Goal: Task Accomplishment & Management: Contribute content

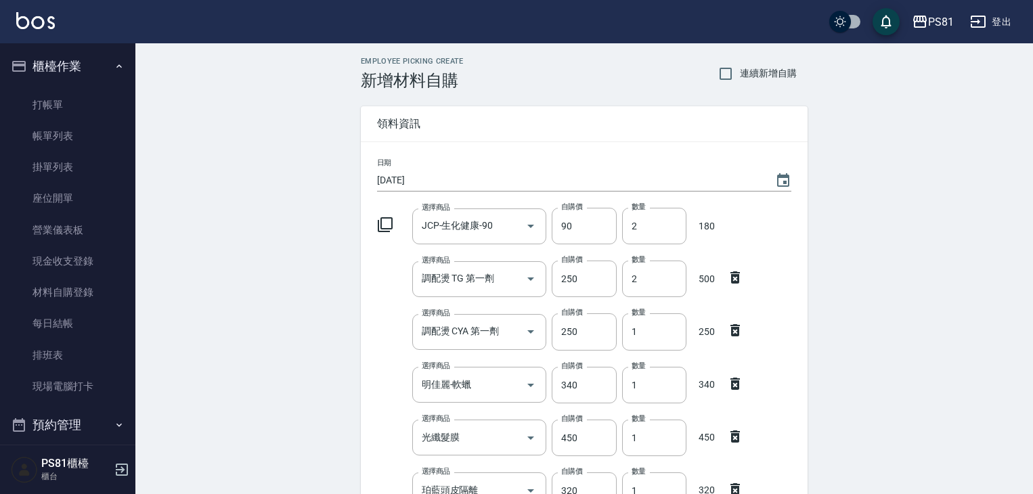
scroll to position [444, 0]
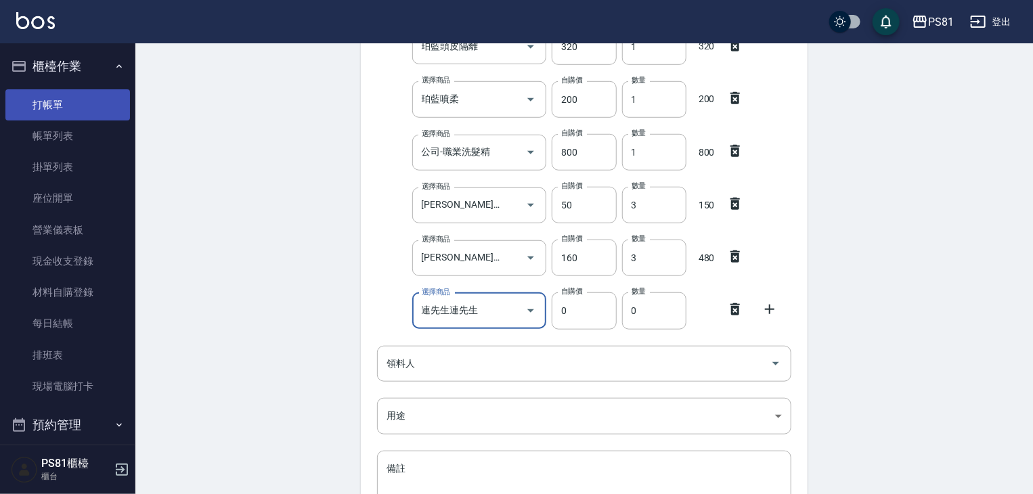
click at [62, 95] on link "打帳單" at bounding box center [67, 104] width 125 height 31
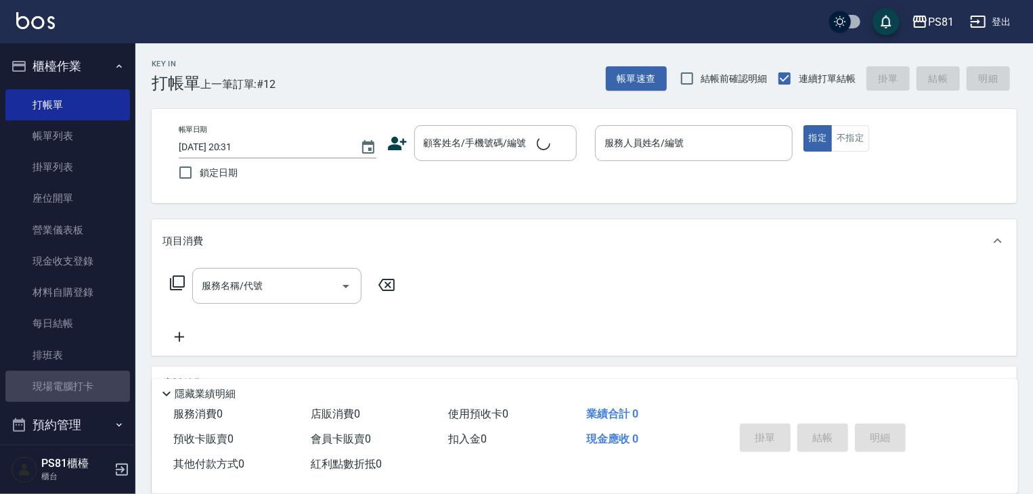
drag, startPoint x: 95, startPoint y: 380, endPoint x: 238, endPoint y: 366, distance: 142.9
click at [96, 380] on link "現場電腦打卡" at bounding box center [67, 386] width 125 height 31
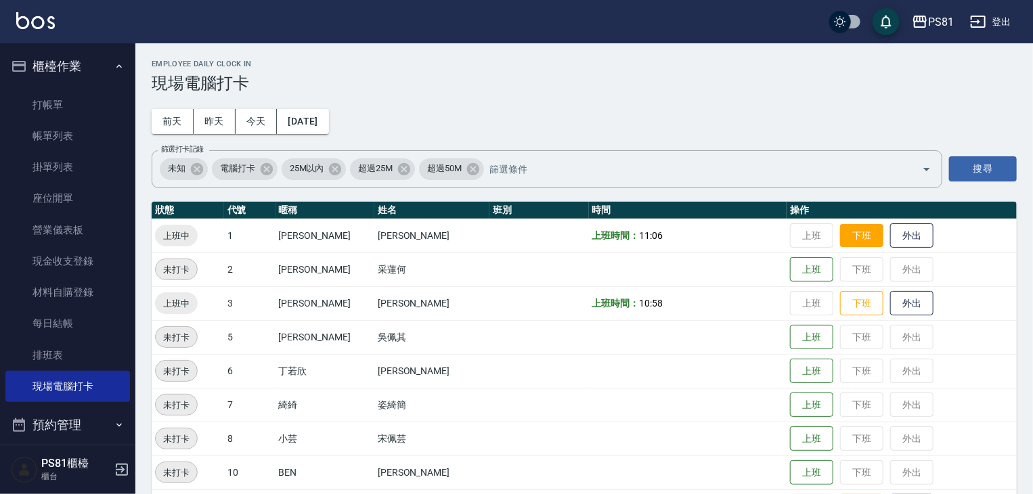
click at [864, 242] on button "下班" at bounding box center [861, 236] width 43 height 24
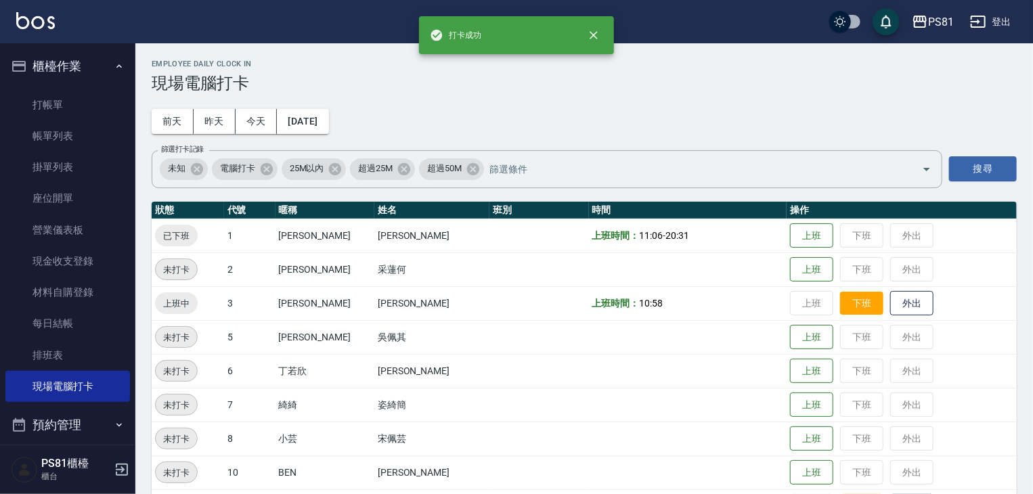
click at [845, 311] on button "下班" at bounding box center [861, 304] width 43 height 24
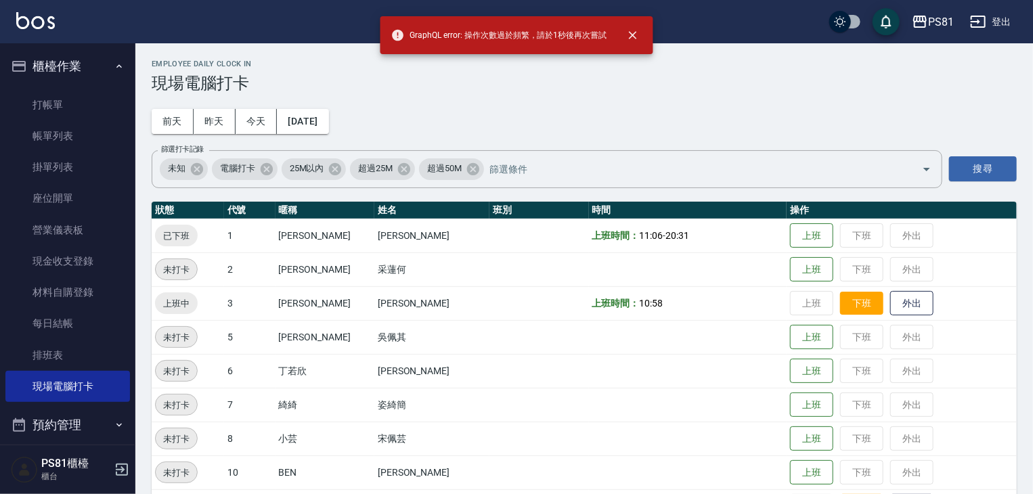
click at [840, 301] on button "下班" at bounding box center [861, 304] width 43 height 24
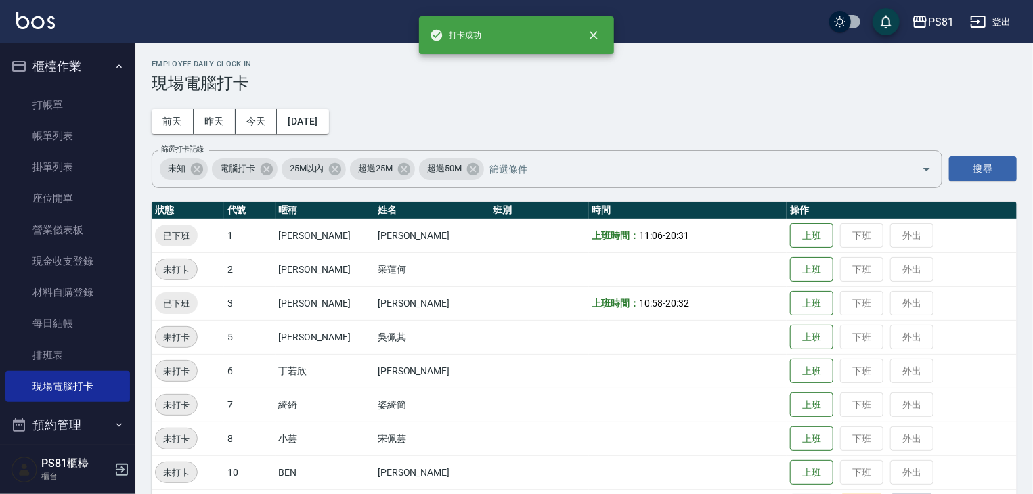
scroll to position [135, 0]
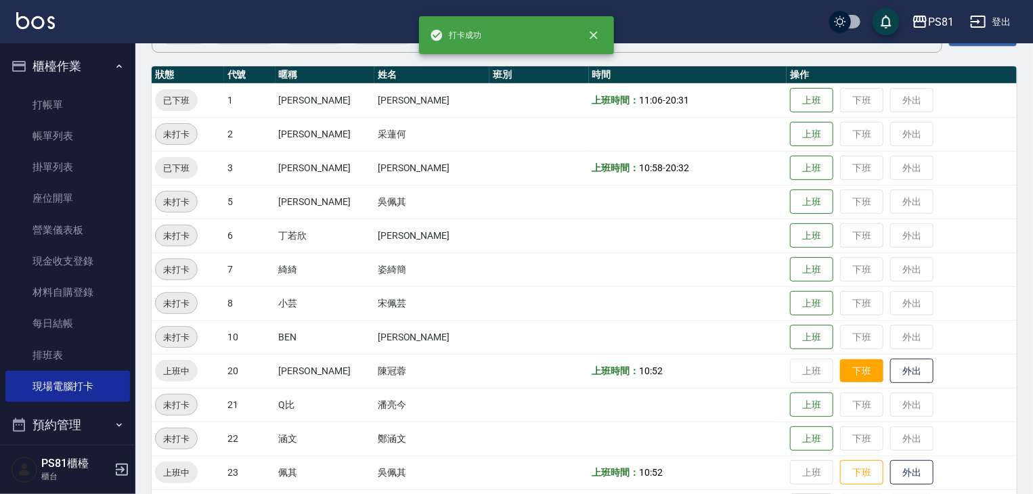
click at [857, 372] on button "下班" at bounding box center [861, 372] width 43 height 24
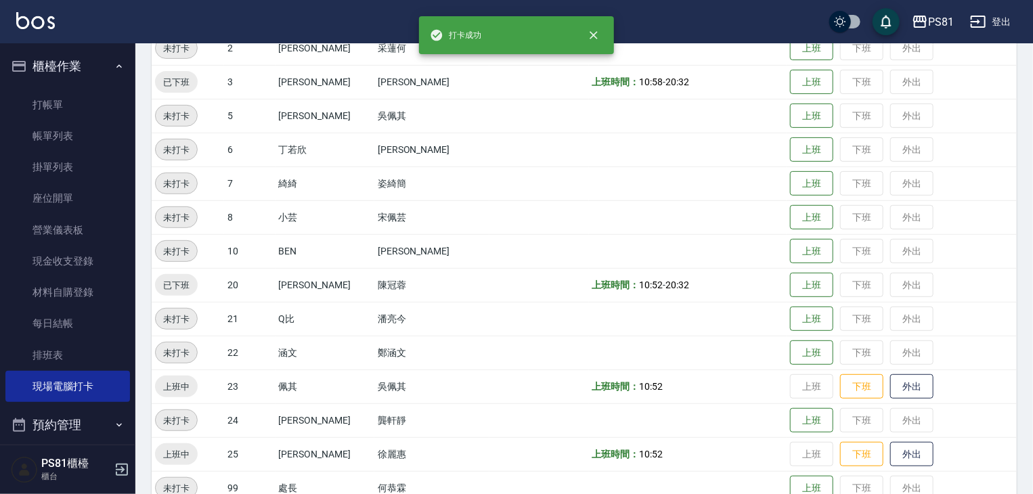
scroll to position [339, 0]
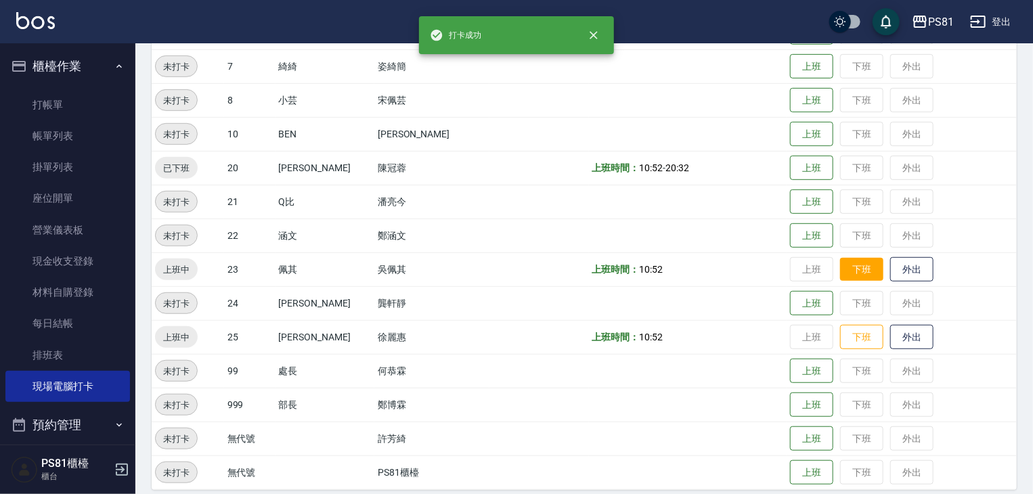
click at [840, 271] on button "下班" at bounding box center [861, 270] width 43 height 24
click at [856, 338] on button "下班" at bounding box center [861, 338] width 43 height 24
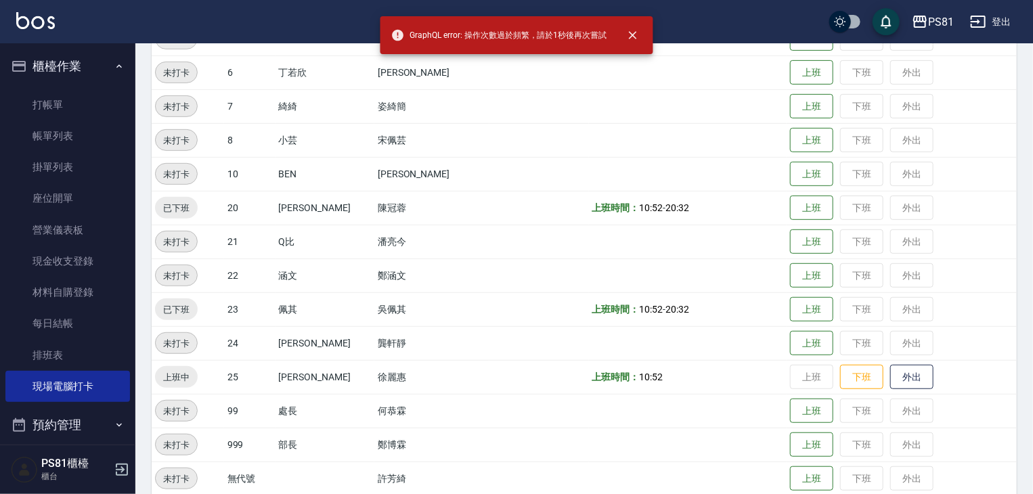
scroll to position [282, 0]
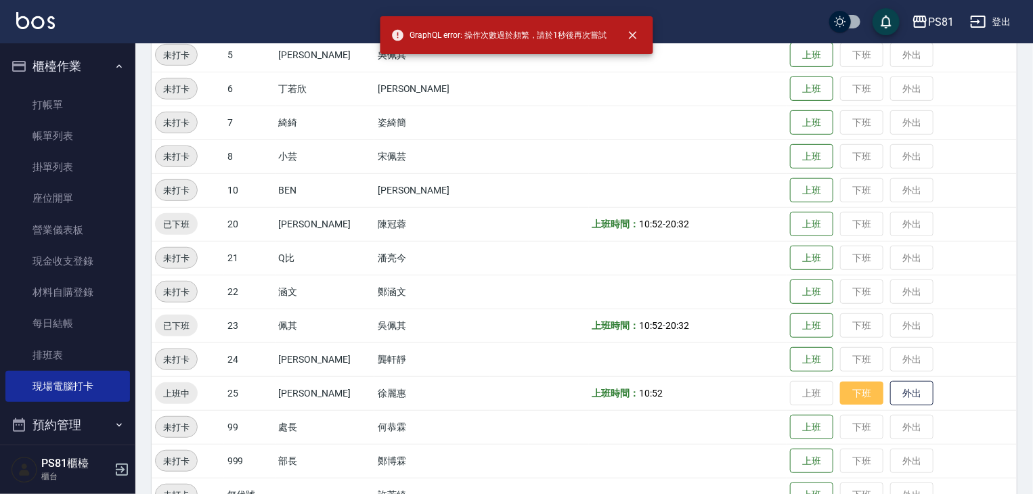
click at [857, 393] on button "下班" at bounding box center [861, 394] width 43 height 24
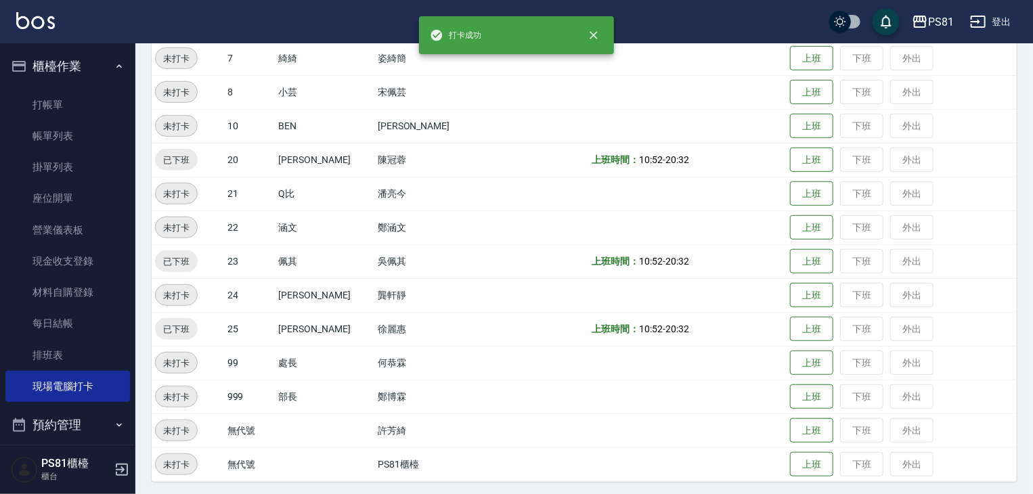
scroll to position [350, 0]
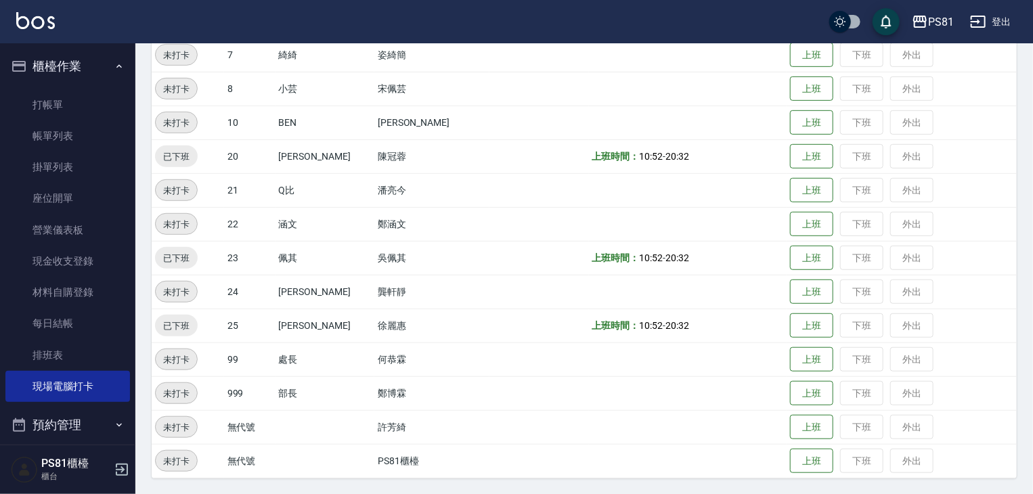
click at [1006, 334] on td "上班 下班 外出" at bounding box center [902, 326] width 230 height 34
drag, startPoint x: 1006, startPoint y: 334, endPoint x: 1013, endPoint y: 351, distance: 18.2
click at [1013, 343] on td "上班 下班 外出" at bounding box center [902, 326] width 230 height 34
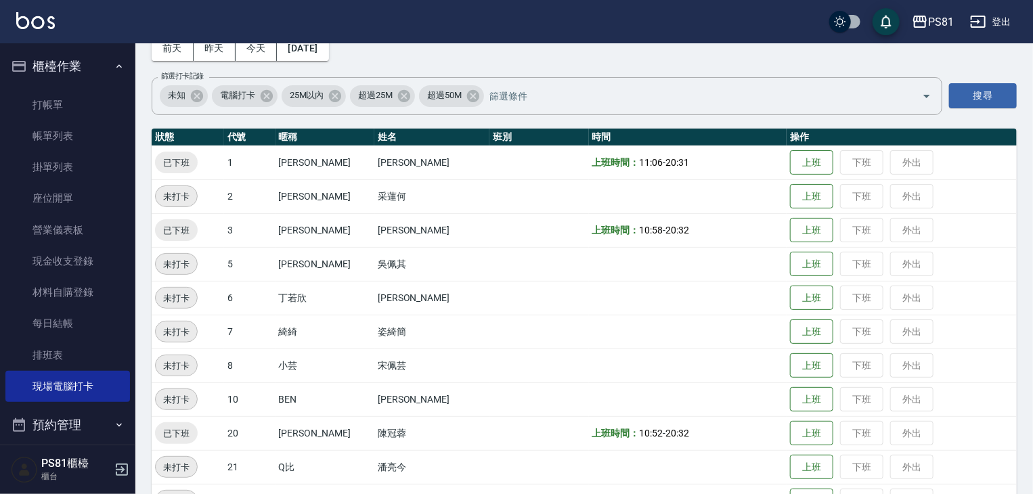
scroll to position [0, 0]
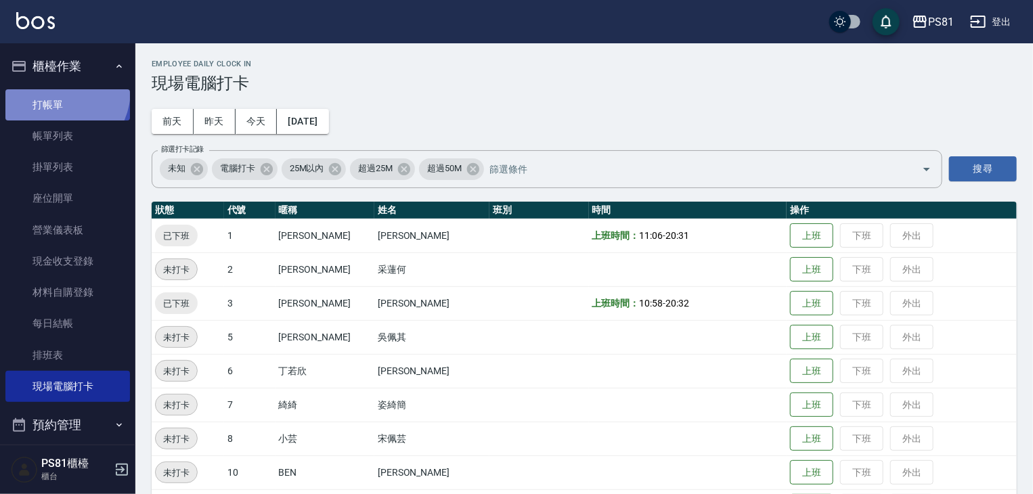
click at [55, 90] on link "打帳單" at bounding box center [67, 104] width 125 height 31
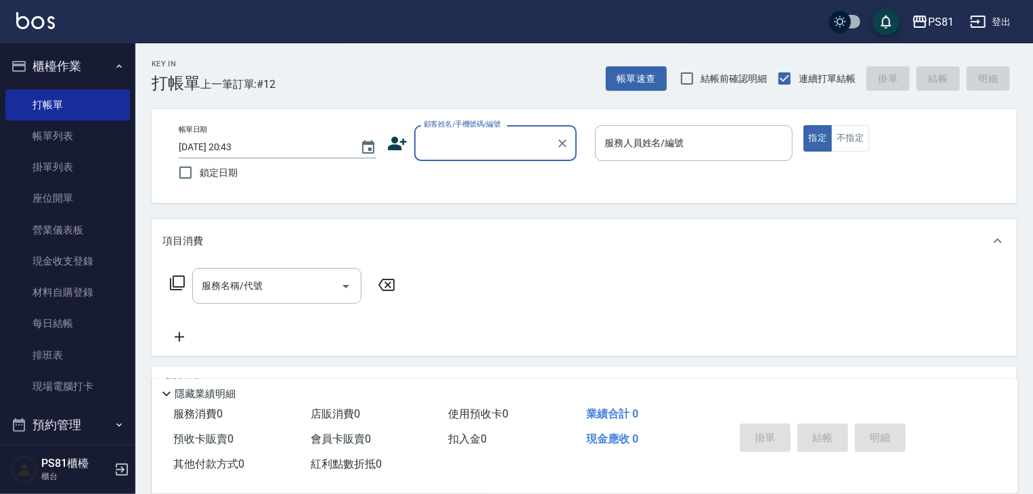
click at [453, 147] on input "顧客姓名/手機號碼/編號" at bounding box center [485, 143] width 130 height 24
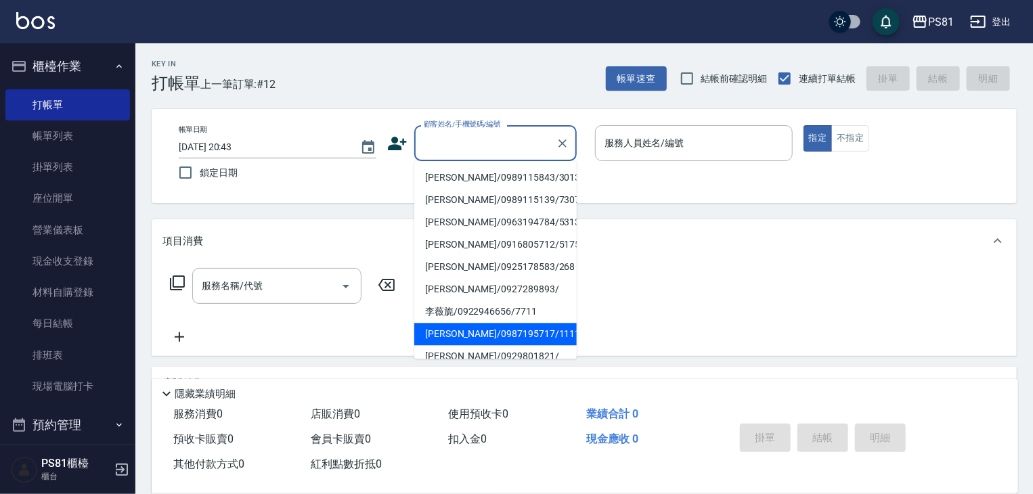
drag, startPoint x: 482, startPoint y: 328, endPoint x: 546, endPoint y: 274, distance: 83.6
click at [482, 328] on li "張晏菱/0987195717/111111" at bounding box center [495, 334] width 162 height 22
type input "張晏菱/0987195717/111111"
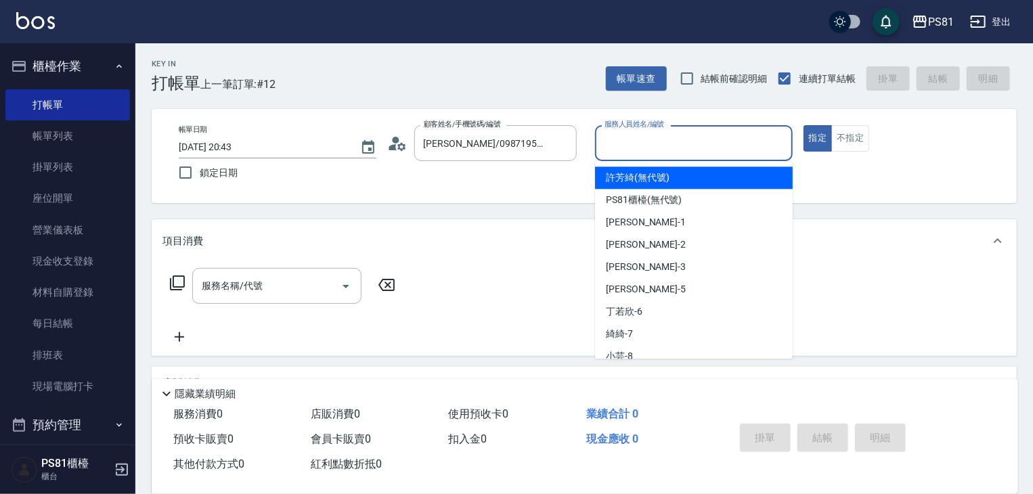
drag, startPoint x: 603, startPoint y: 150, endPoint x: 612, endPoint y: 140, distance: 12.9
click at [610, 142] on input "服務人員姓名/編號" at bounding box center [694, 143] width 186 height 24
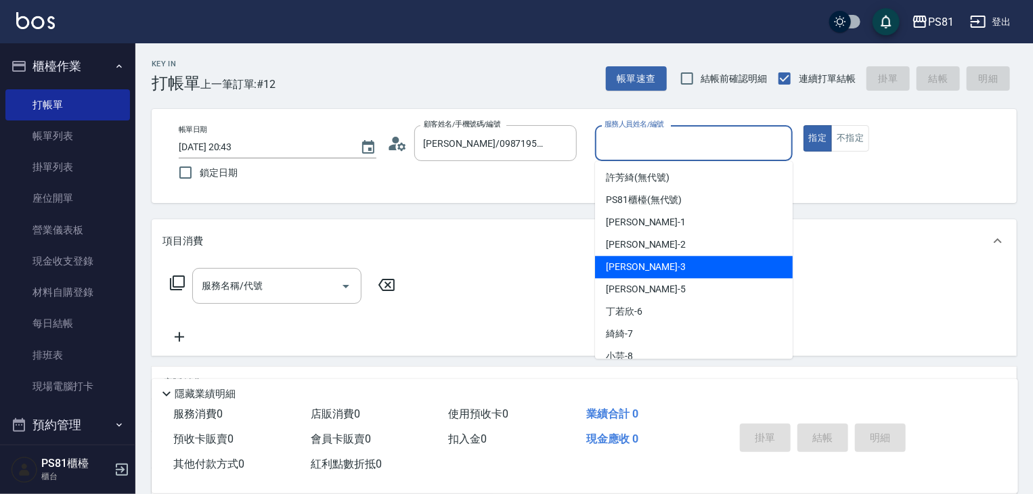
drag, startPoint x: 645, startPoint y: 276, endPoint x: 426, endPoint y: 249, distance: 220.4
click at [645, 275] on div "晏菱 -3" at bounding box center [694, 267] width 198 height 22
type input "晏菱-3"
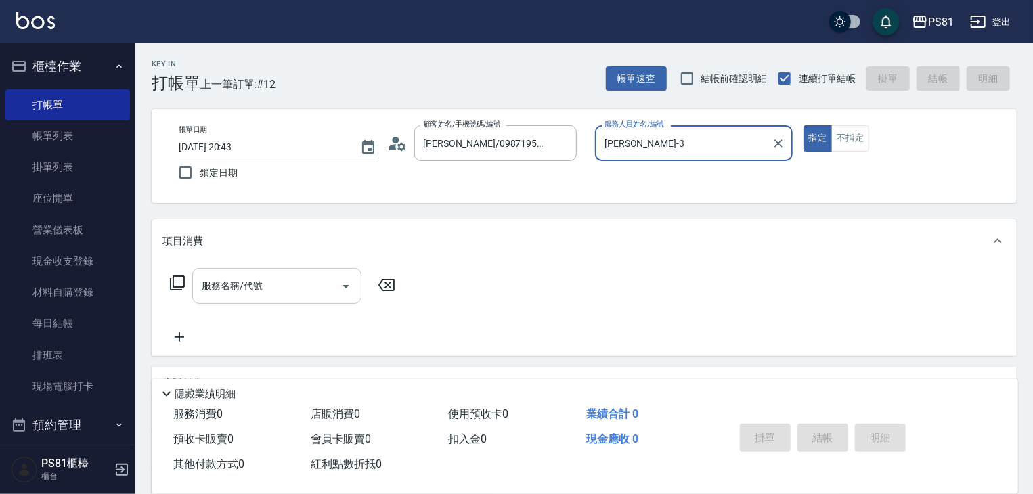
click at [284, 281] on input "服務名稱/代號" at bounding box center [266, 286] width 137 height 24
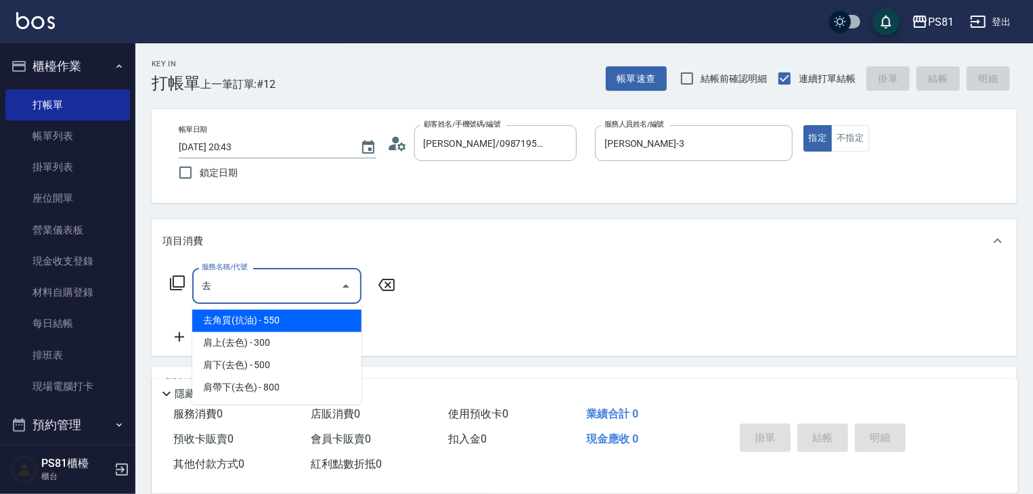
drag, startPoint x: 302, startPoint y: 320, endPoint x: 320, endPoint y: 320, distance: 17.6
click at [302, 320] on span "去角質(抗油) - 550" at bounding box center [276, 321] width 169 height 22
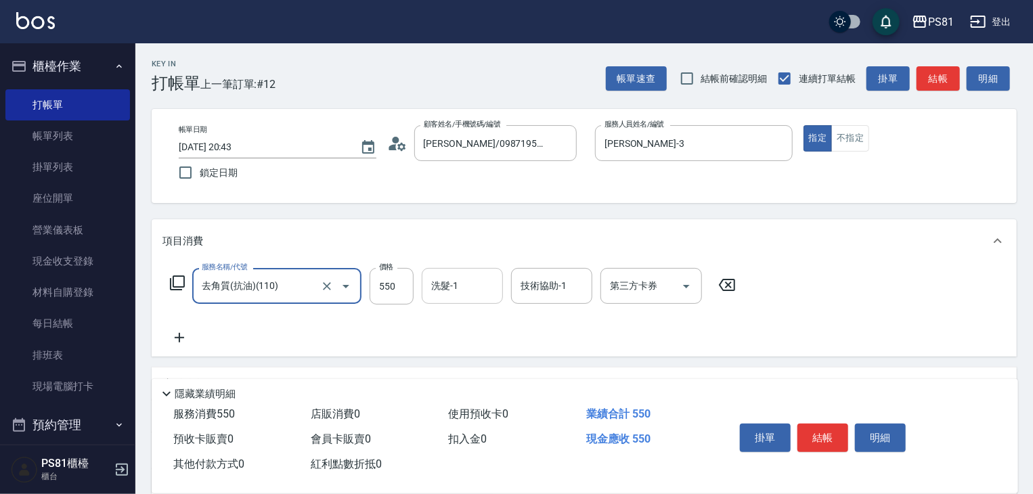
type input "去角質(抗油)(110)"
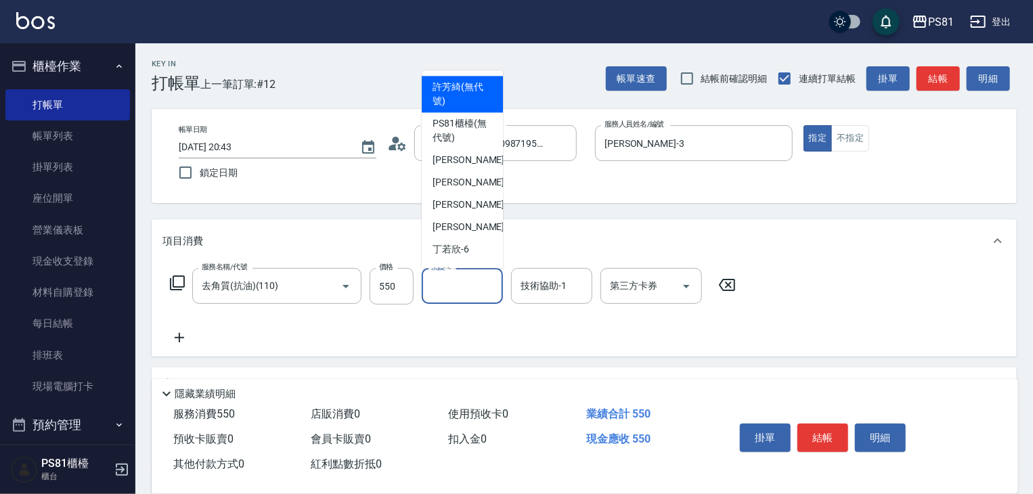
click at [466, 283] on input "洗髮-1" at bounding box center [462, 286] width 69 height 24
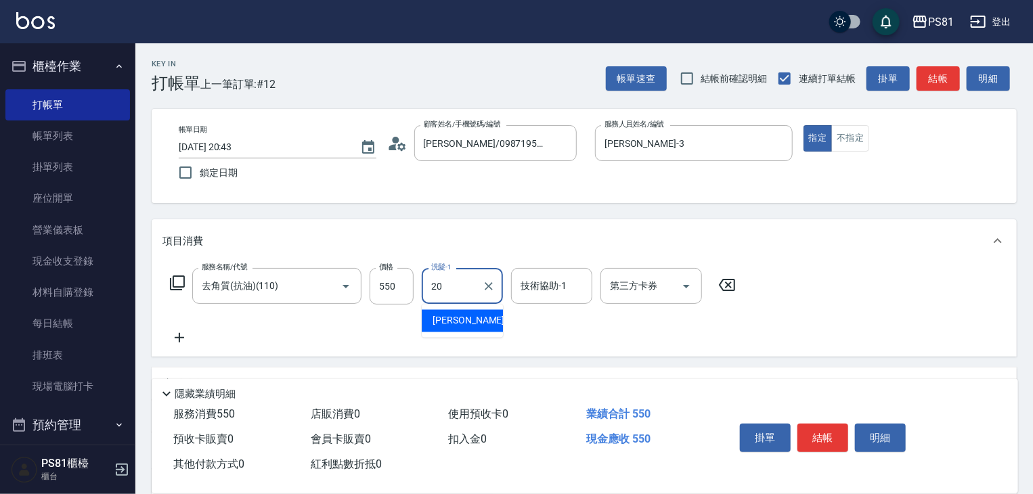
type input "妍妍-20"
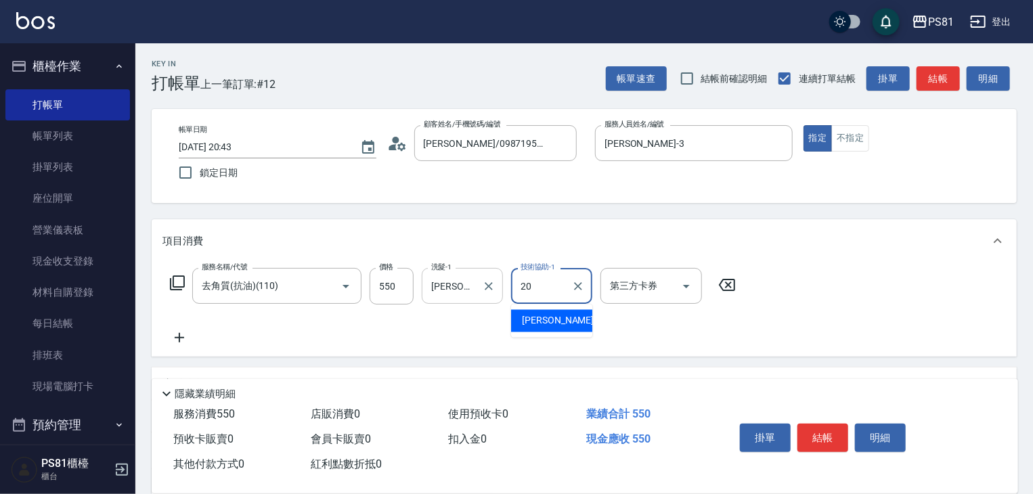
type input "妍妍-20"
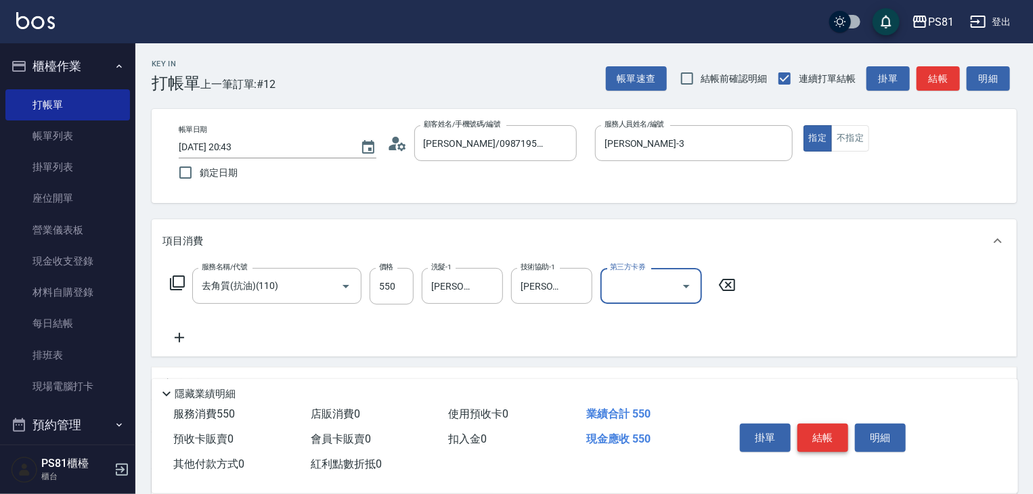
click at [840, 434] on button "結帳" at bounding box center [823, 438] width 51 height 28
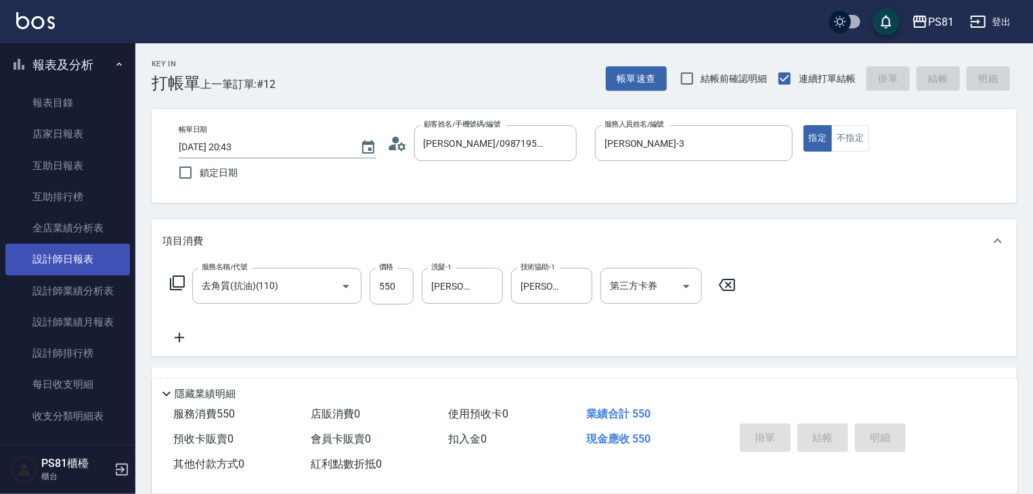
scroll to position [474, 0]
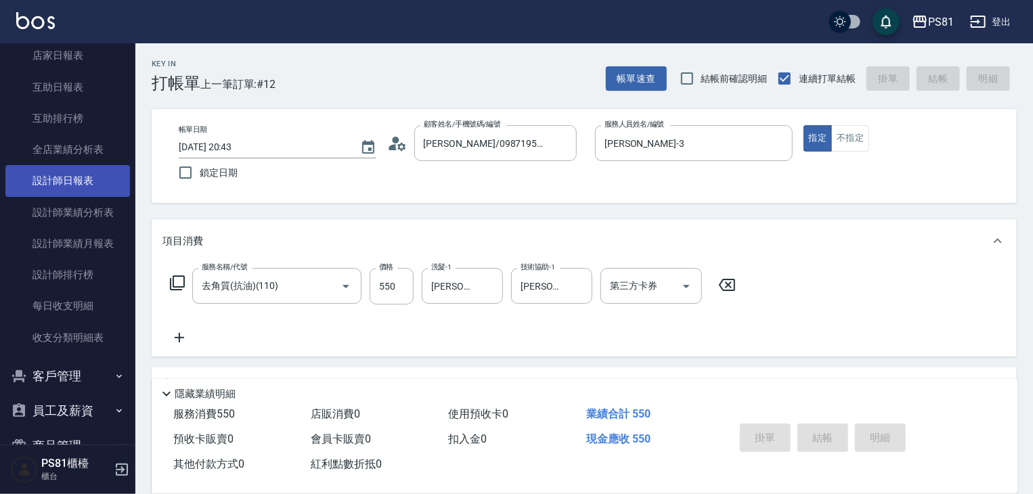
type input "2025/08/18 20:44"
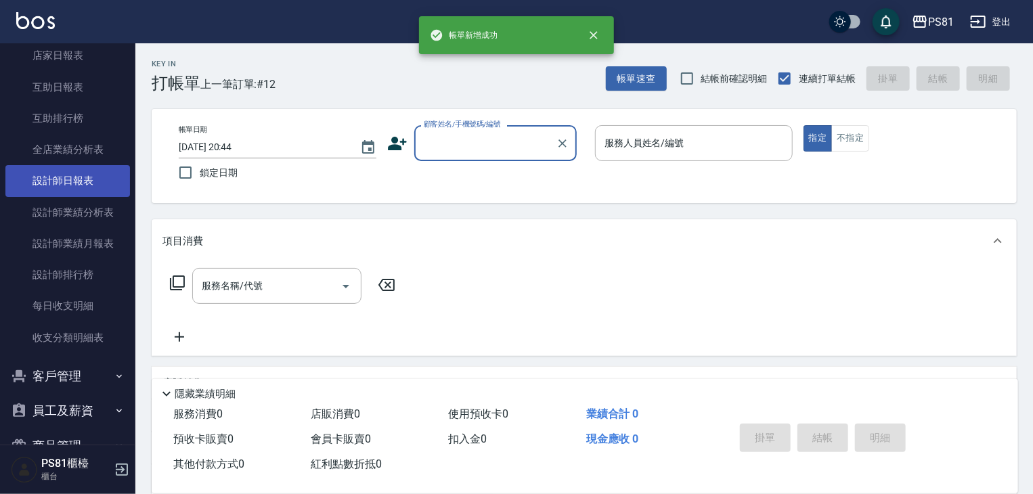
click at [86, 173] on link "設計師日報表" at bounding box center [67, 180] width 125 height 31
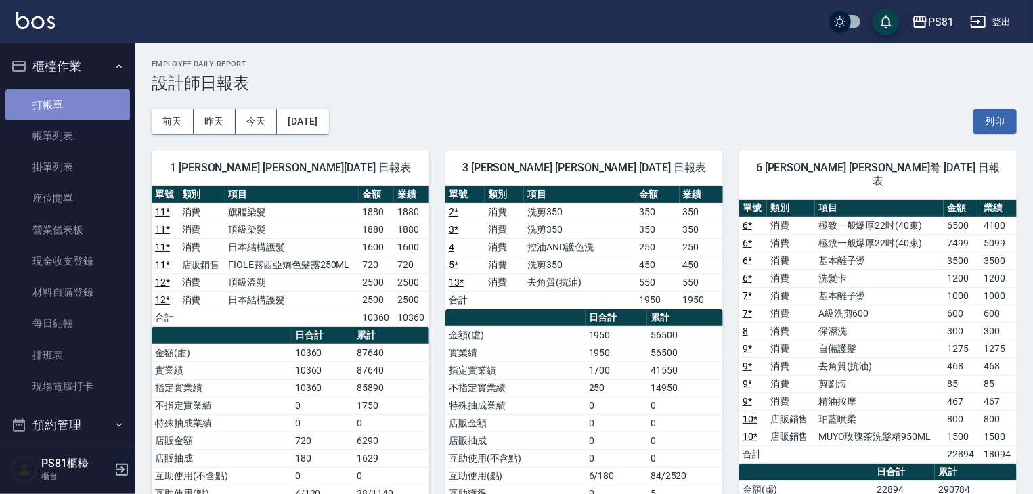
click at [73, 107] on link "打帳單" at bounding box center [67, 104] width 125 height 31
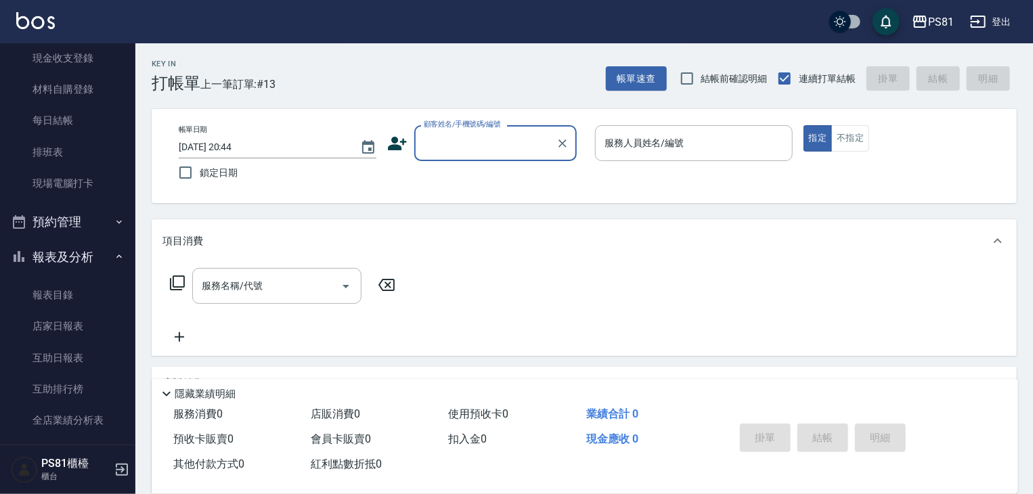
scroll to position [271, 0]
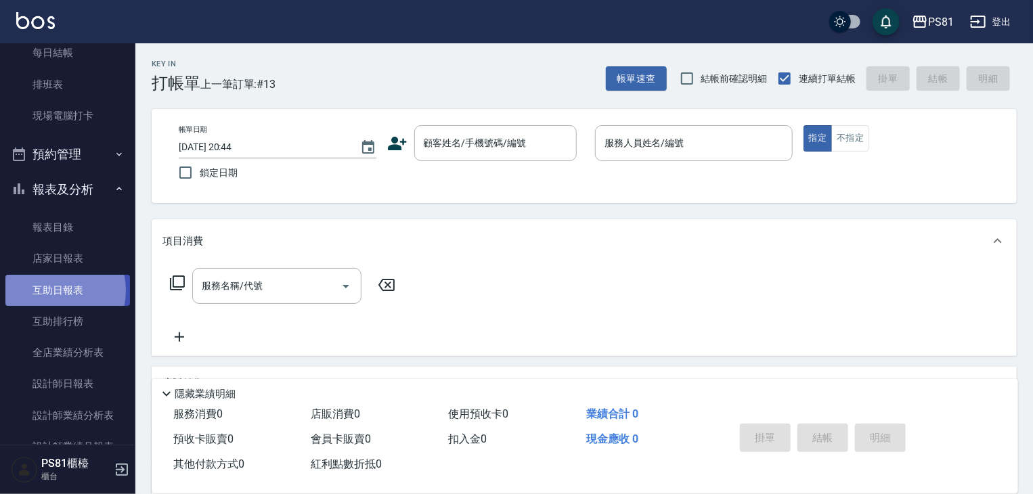
click at [59, 290] on link "互助日報表" at bounding box center [67, 290] width 125 height 31
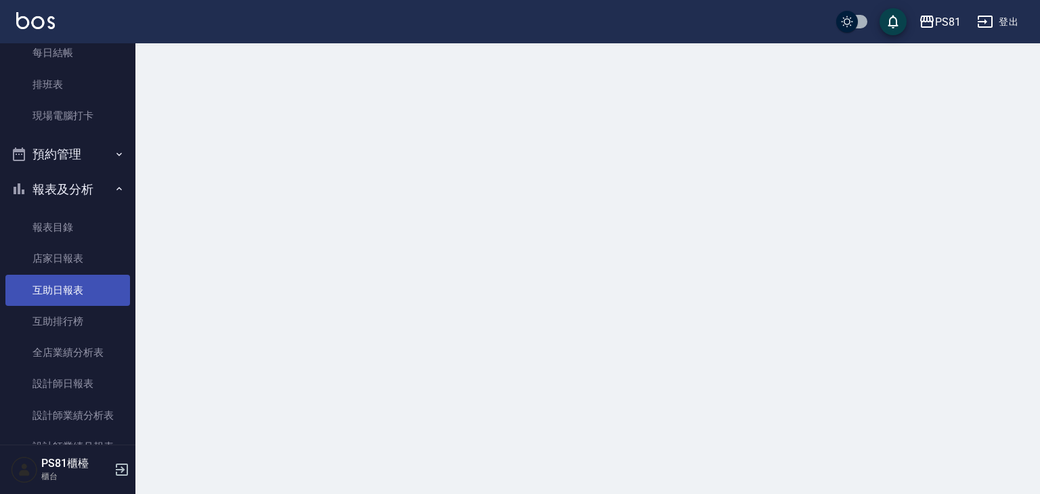
click at [59, 290] on link "互助日報表" at bounding box center [67, 290] width 125 height 31
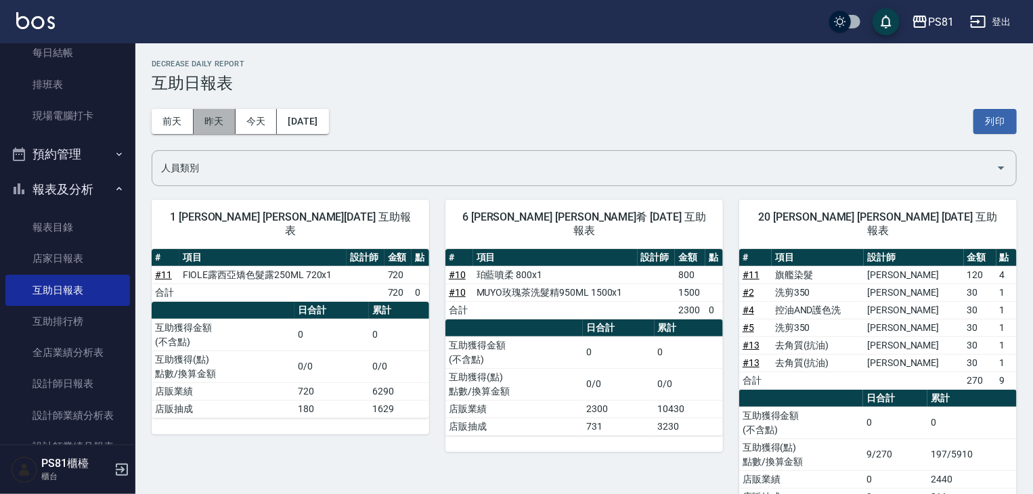
click at [220, 117] on button "昨天" at bounding box center [215, 121] width 42 height 25
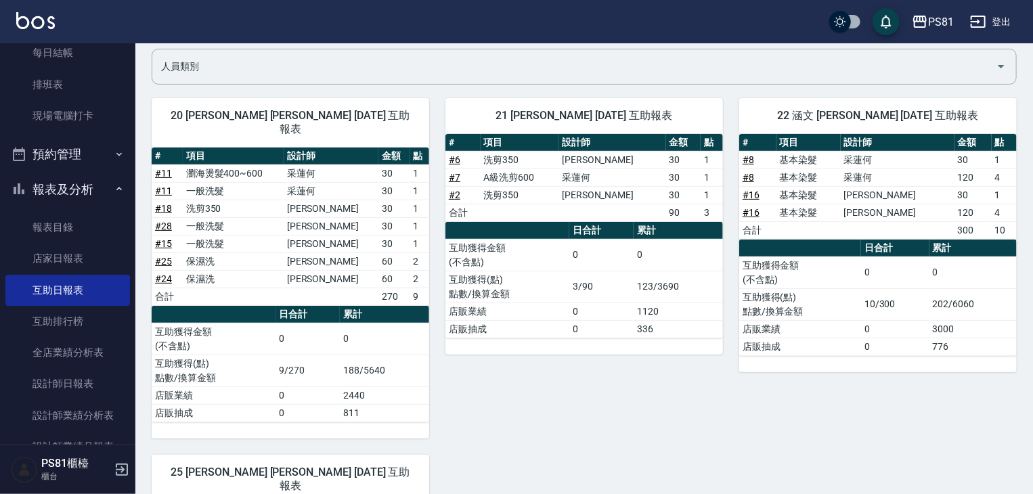
scroll to position [34, 0]
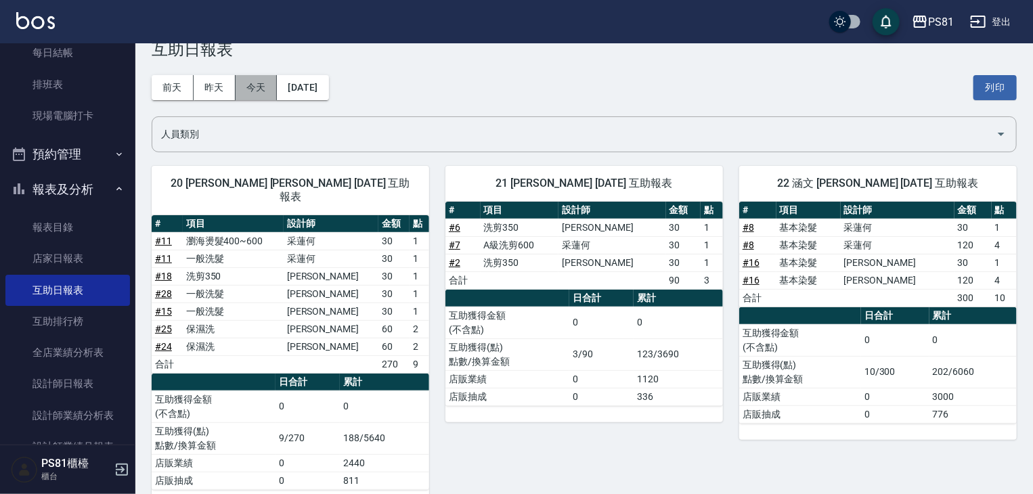
click at [253, 80] on button "今天" at bounding box center [257, 87] width 42 height 25
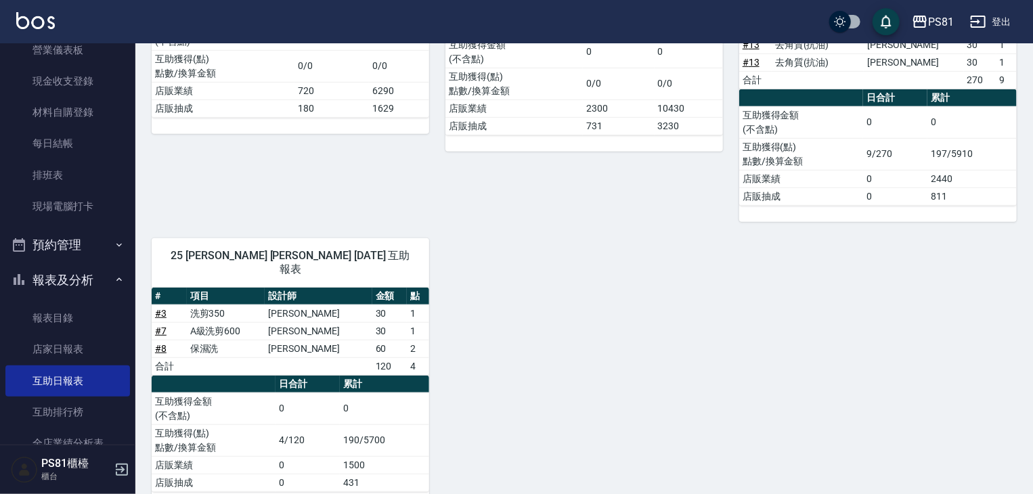
scroll to position [135, 0]
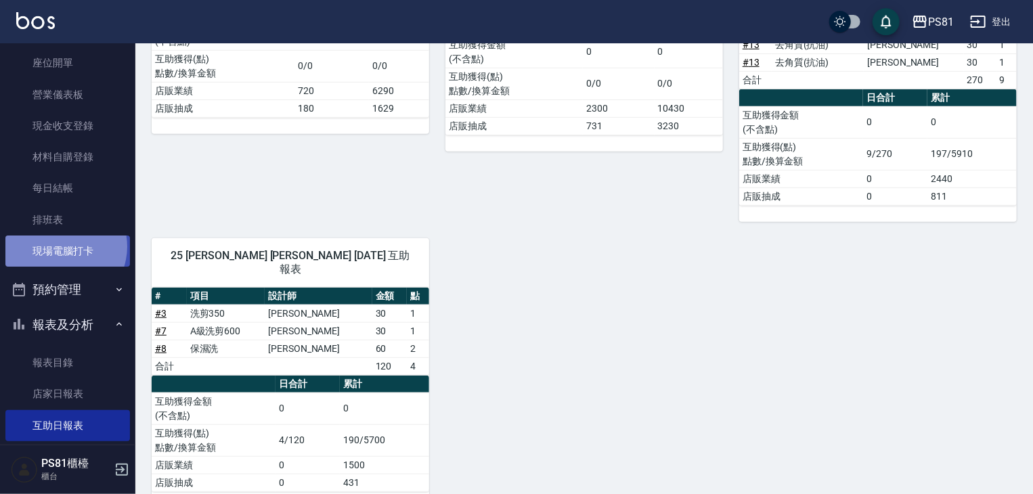
click at [62, 247] on link "現場電腦打卡" at bounding box center [67, 251] width 125 height 31
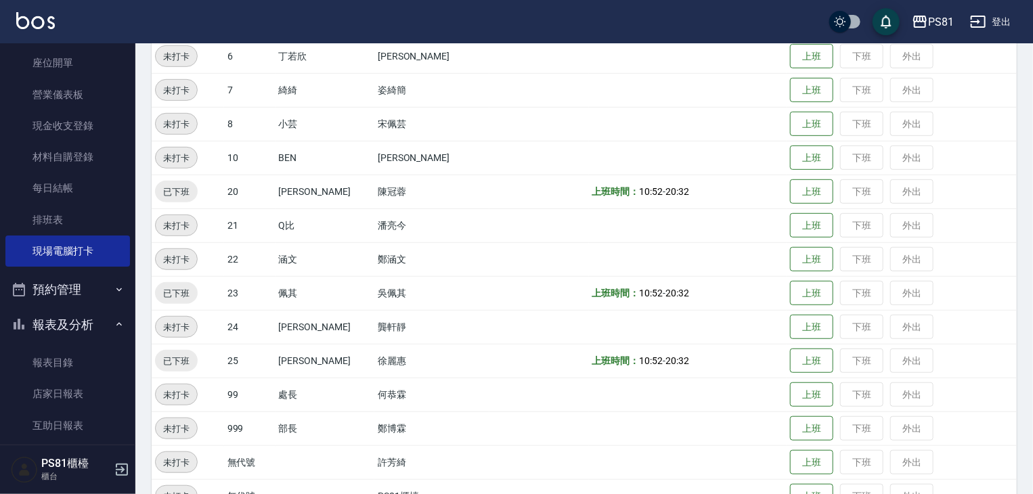
scroll to position [339, 0]
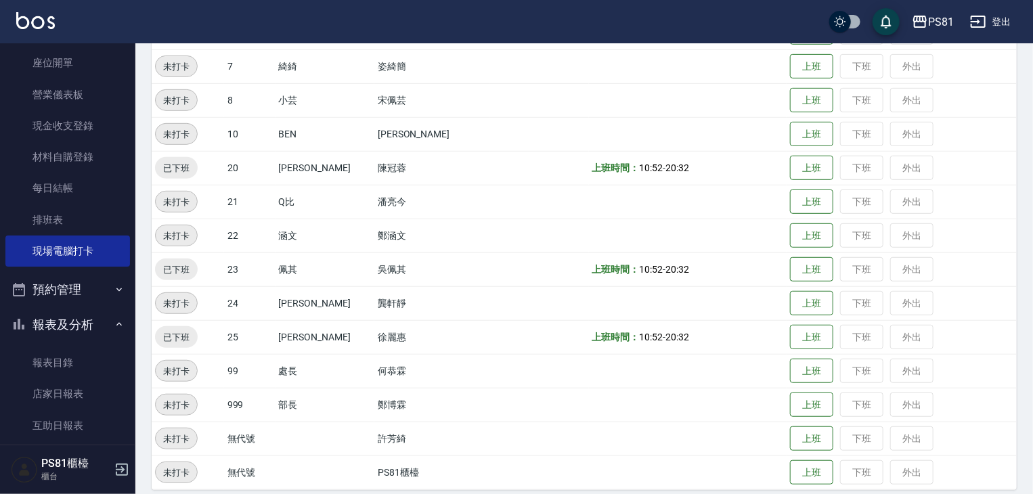
click at [850, 336] on td "上班 下班 外出" at bounding box center [902, 337] width 230 height 34
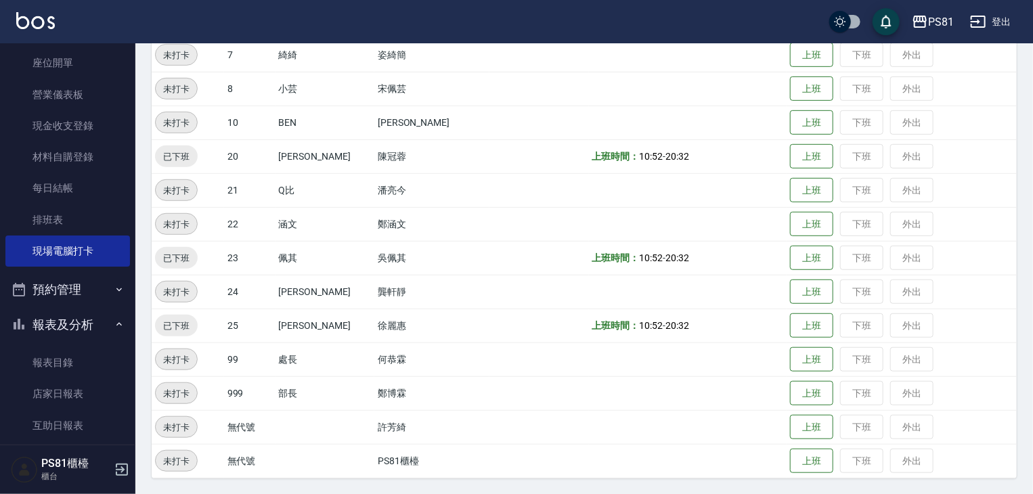
click at [840, 324] on td "上班 下班 外出" at bounding box center [902, 326] width 230 height 34
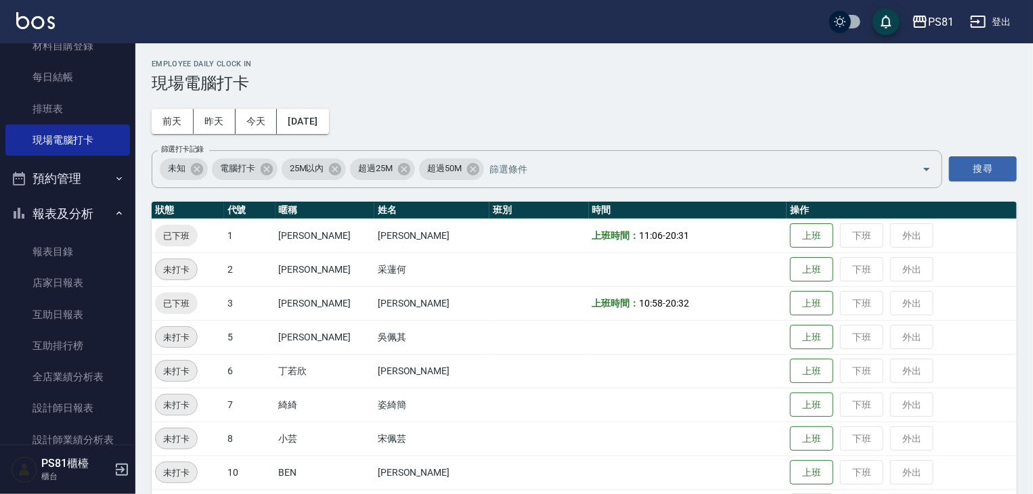
scroll to position [271, 0]
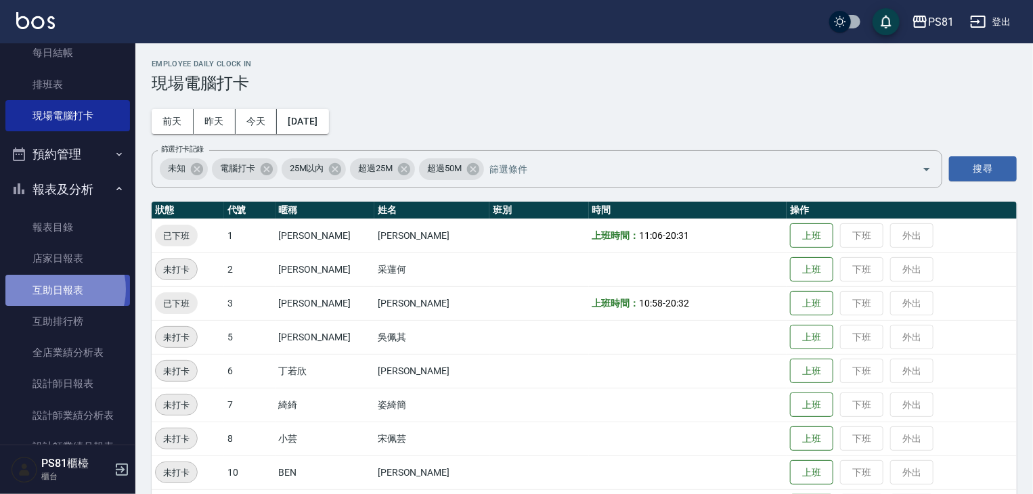
click at [57, 289] on link "互助日報表" at bounding box center [67, 290] width 125 height 31
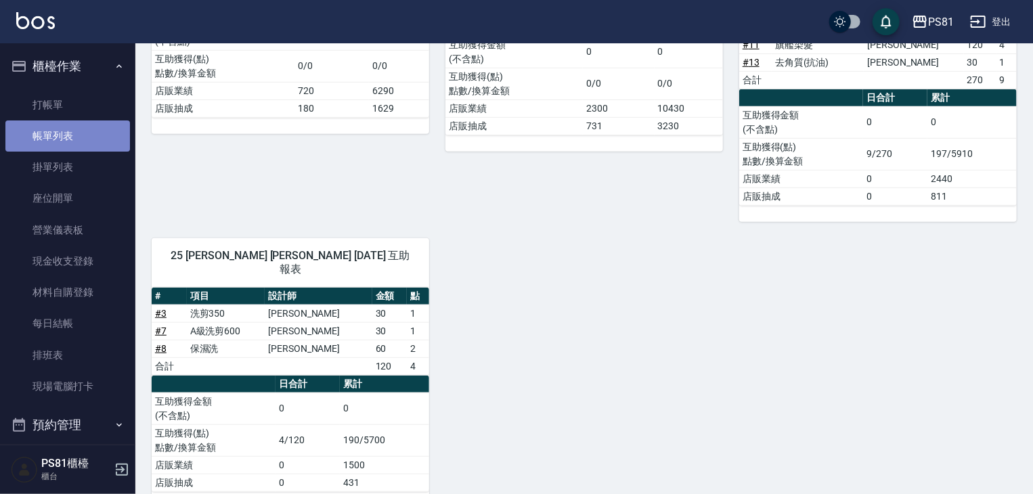
click at [112, 141] on link "帳單列表" at bounding box center [67, 136] width 125 height 31
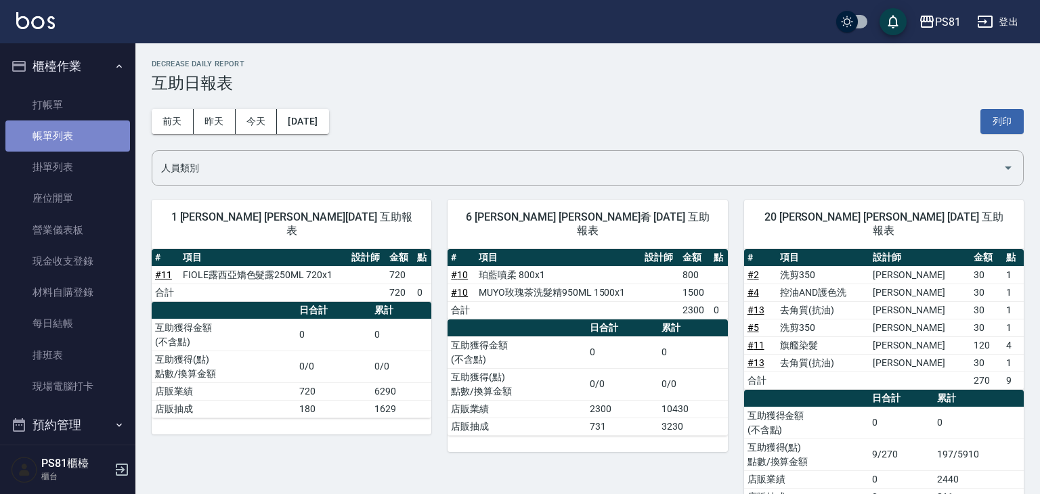
click at [112, 141] on link "帳單列表" at bounding box center [67, 136] width 125 height 31
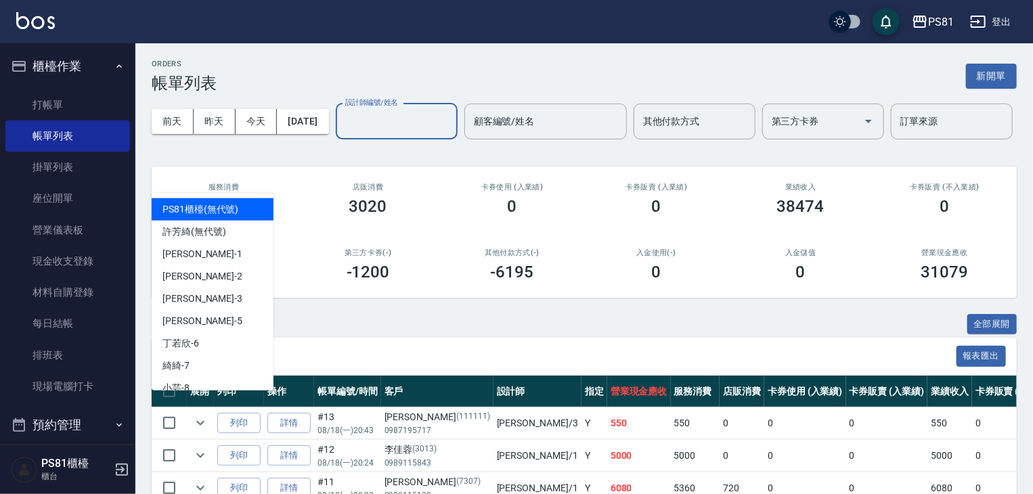
click at [342, 133] on input "設計師編號/姓名" at bounding box center [397, 122] width 110 height 24
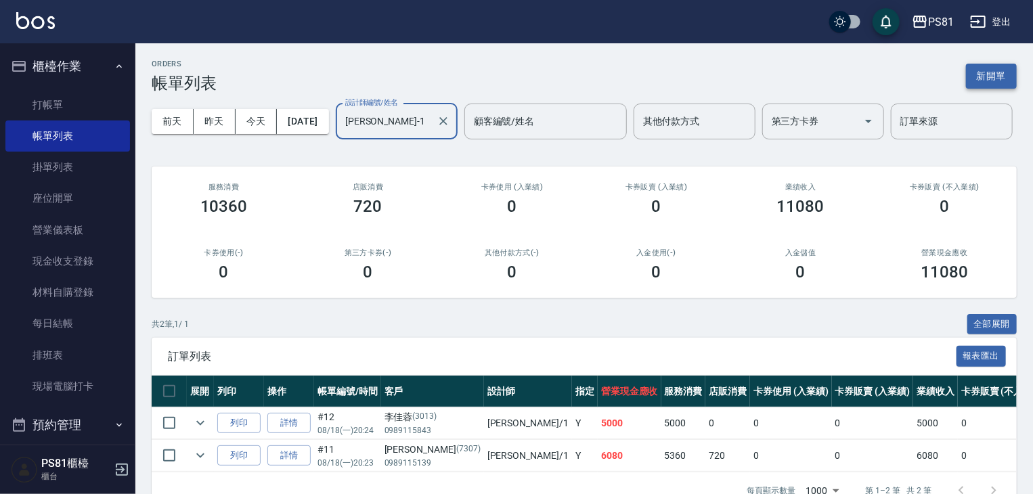
type input "Kevin-1"
click at [982, 69] on button "新開單" at bounding box center [991, 76] width 51 height 25
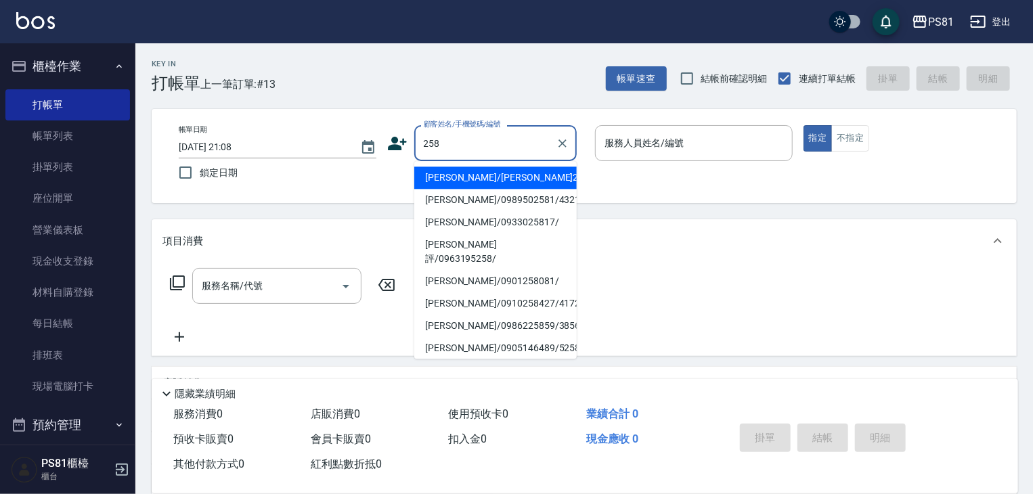
click at [490, 181] on li "林丁蔚/林丁蔚258/258" at bounding box center [495, 178] width 162 height 22
type input "林丁蔚/林丁蔚258/258"
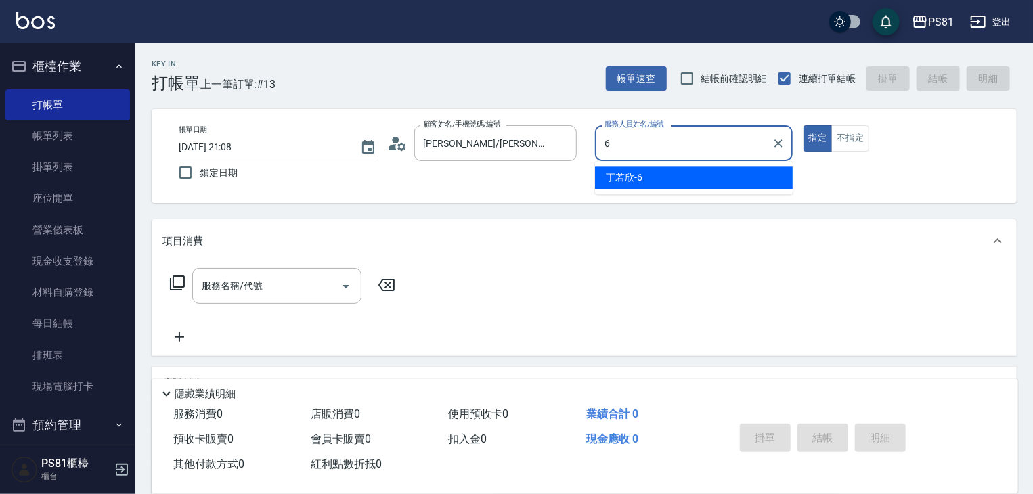
type input "丁若欣-6"
type button "true"
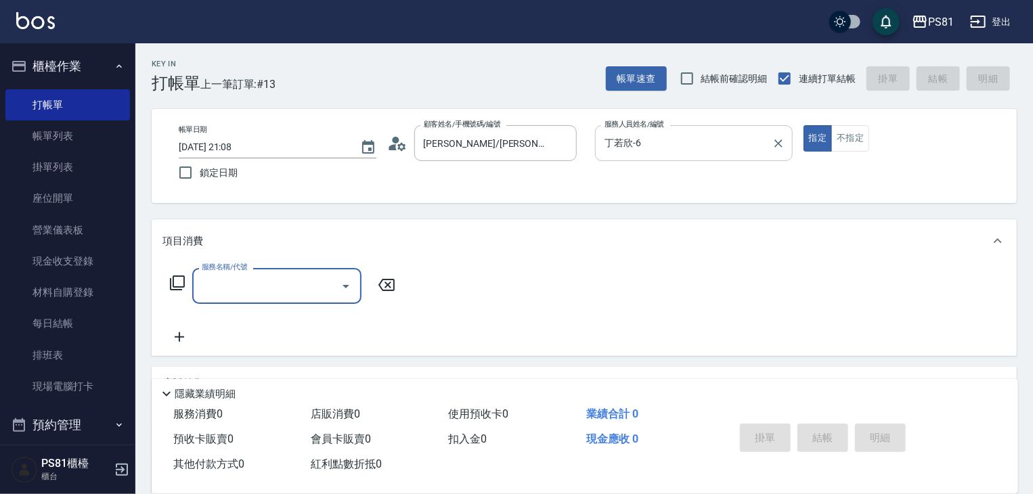
click at [639, 160] on div "丁若欣-6 服務人員姓名/編號" at bounding box center [694, 143] width 198 height 36
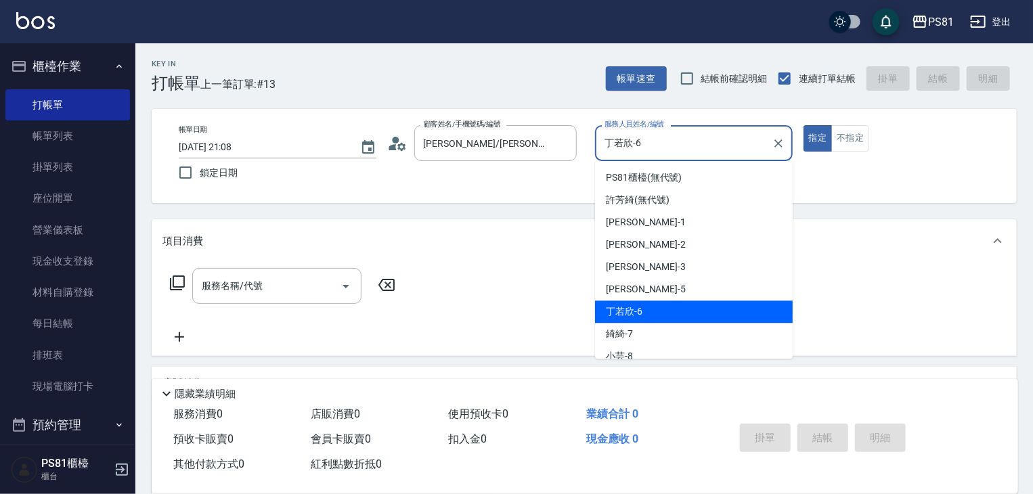
drag, startPoint x: 639, startPoint y: 160, endPoint x: 639, endPoint y: 152, distance: 8.8
click at [639, 156] on div "丁若欣-6 服務人員姓名/編號" at bounding box center [694, 143] width 198 height 36
click at [639, 152] on input "丁若欣-6" at bounding box center [683, 143] width 165 height 24
click at [639, 151] on input "丁若欣-6" at bounding box center [683, 143] width 165 height 24
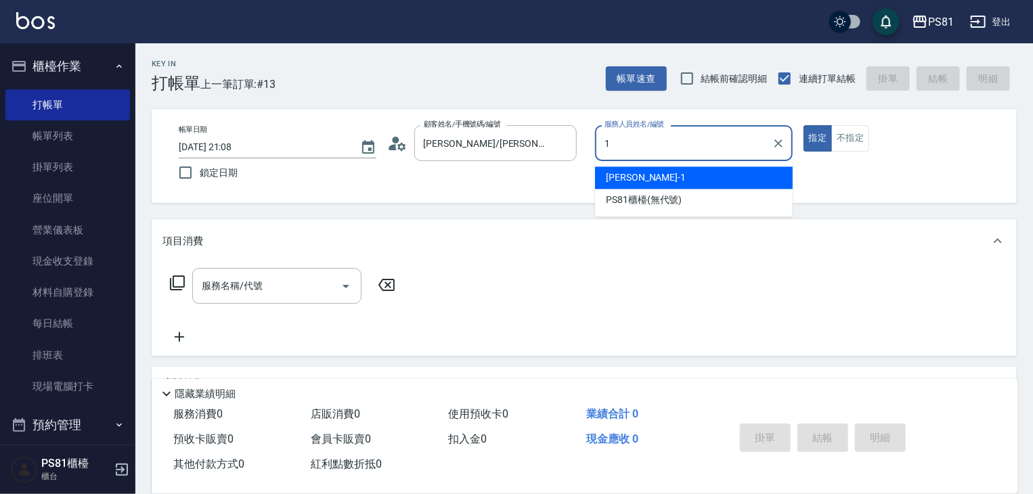
type input "Kevin-1"
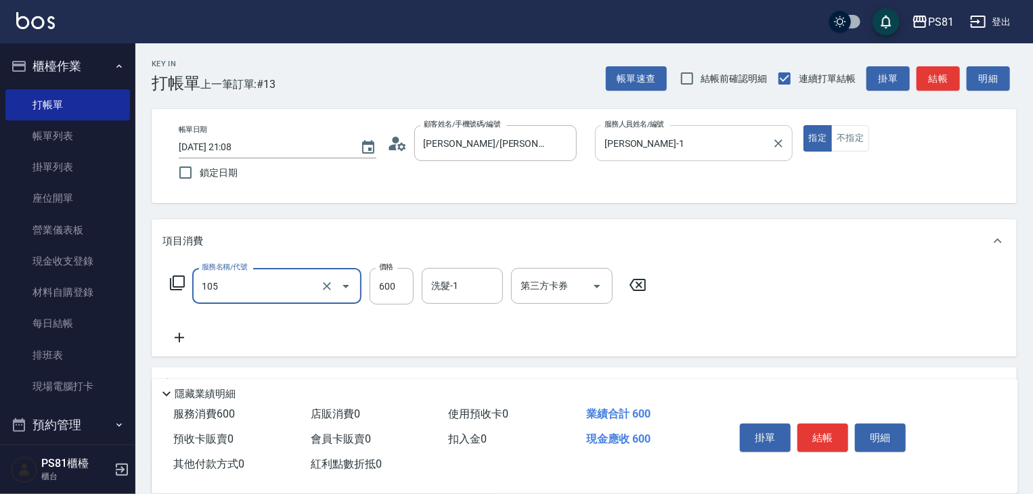
type input "A級洗剪600(105)"
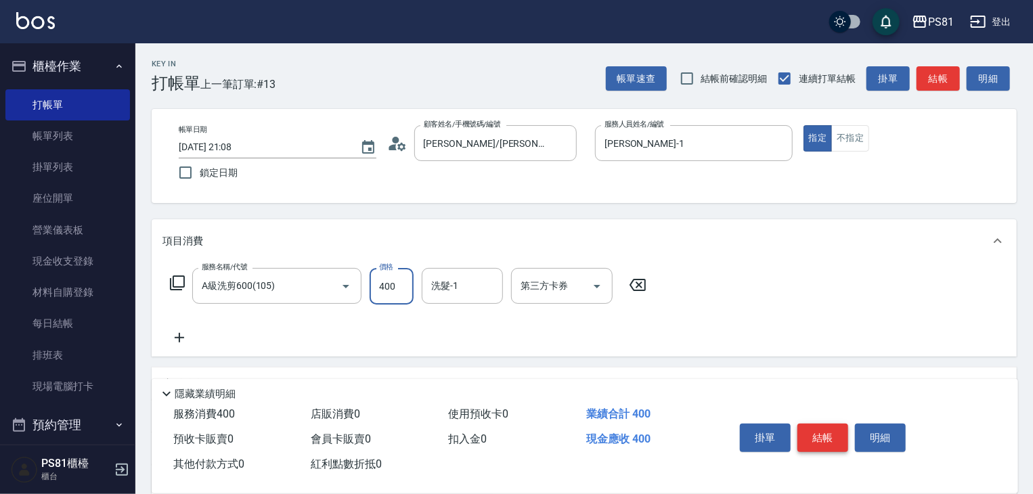
type input "400"
click at [842, 435] on button "結帳" at bounding box center [823, 438] width 51 height 28
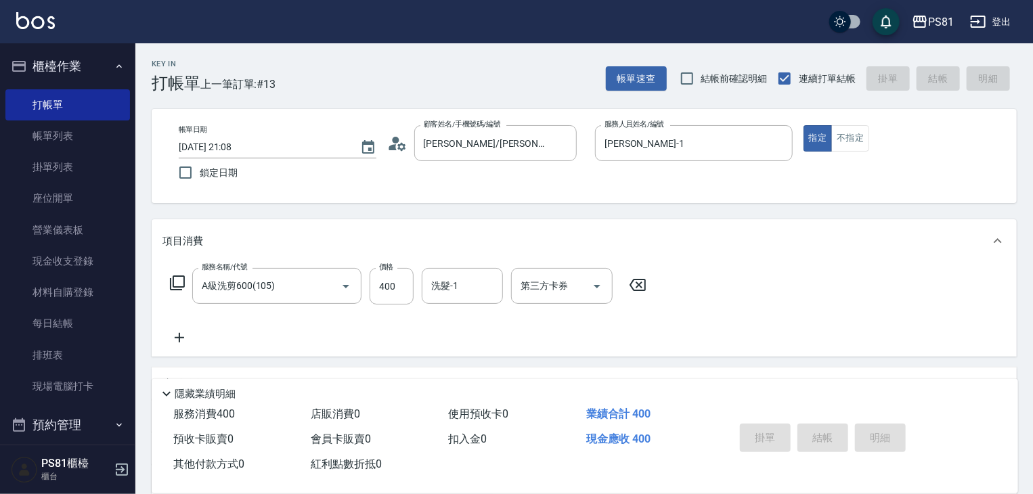
type input "2025/08/18 21:09"
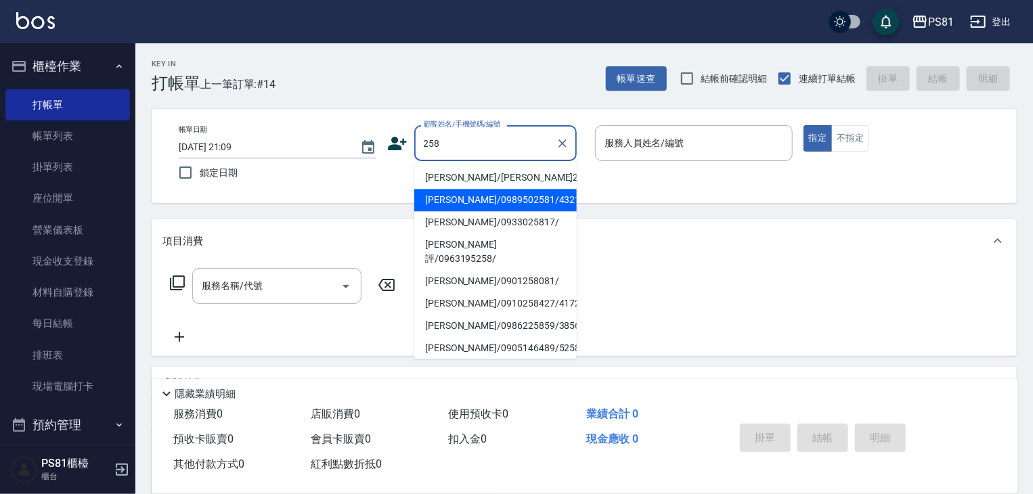
click at [489, 200] on li "廖英棋/0989502581/4321" at bounding box center [495, 200] width 162 height 22
type input "廖英棋/0989502581/4321"
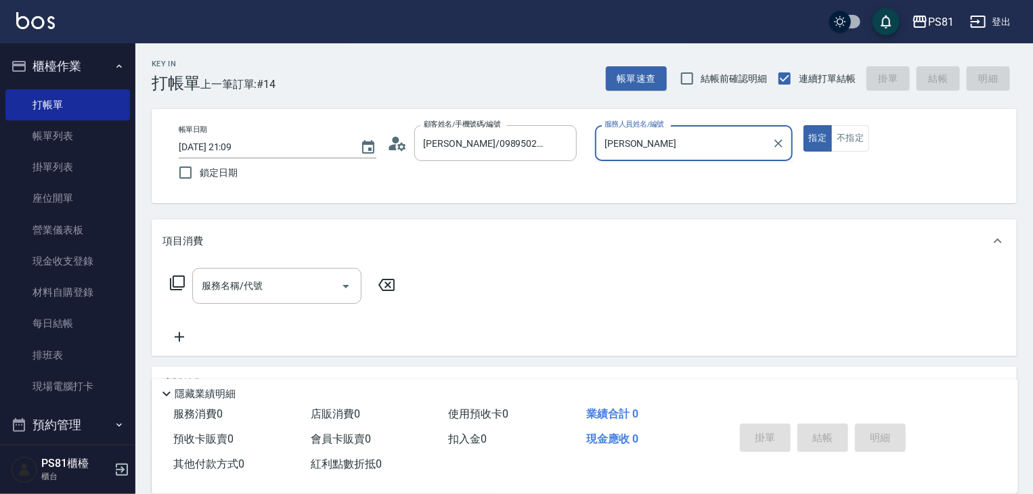
type input "采"
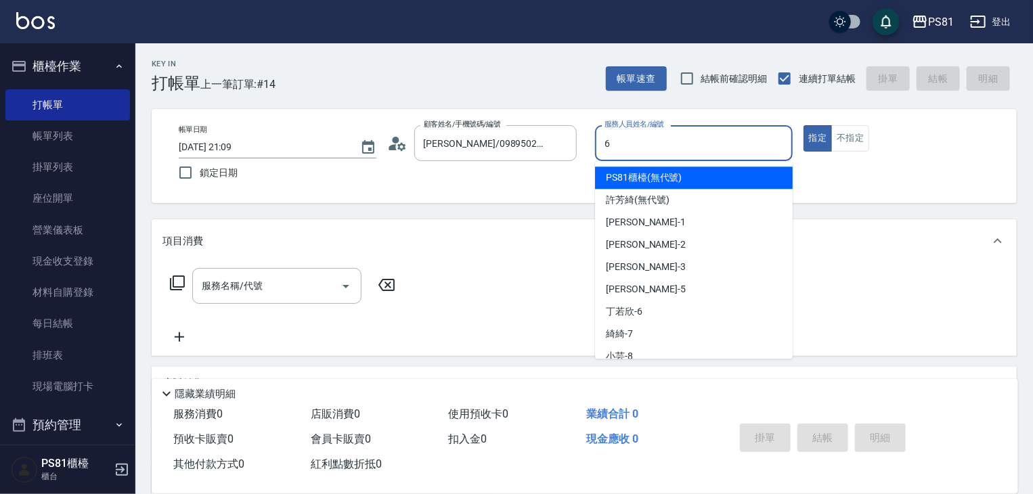
type input "丁若欣-6"
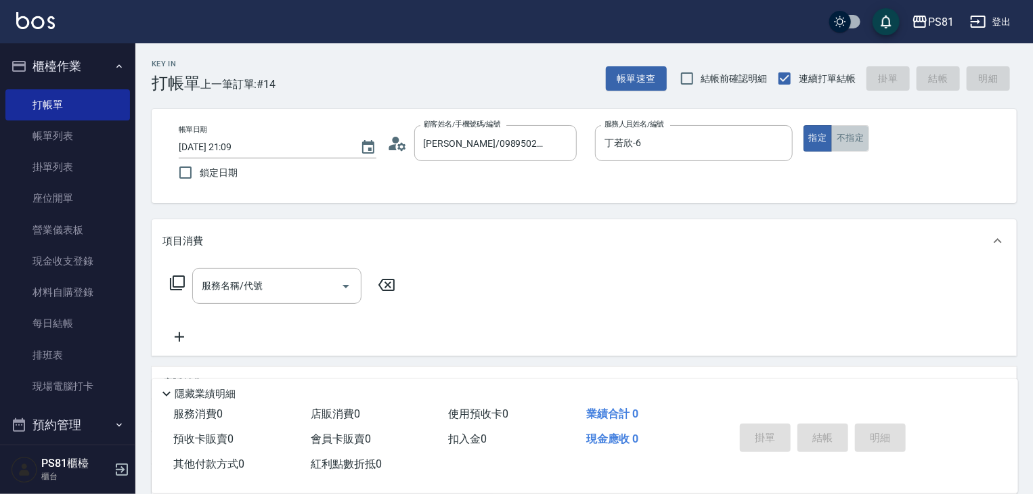
click at [859, 142] on button "不指定" at bounding box center [850, 138] width 38 height 26
click at [260, 287] on input "服務名稱/代號" at bounding box center [266, 286] width 137 height 24
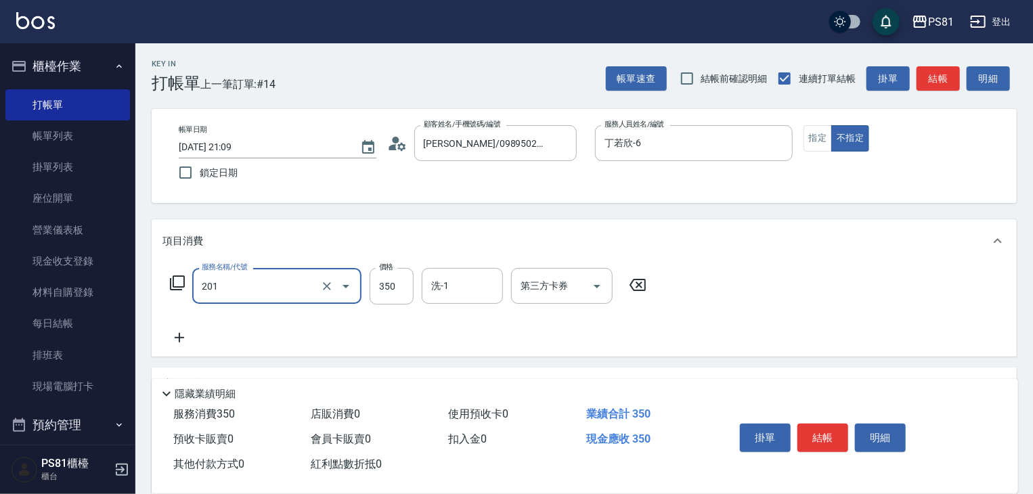
type input "洗剪350(201)"
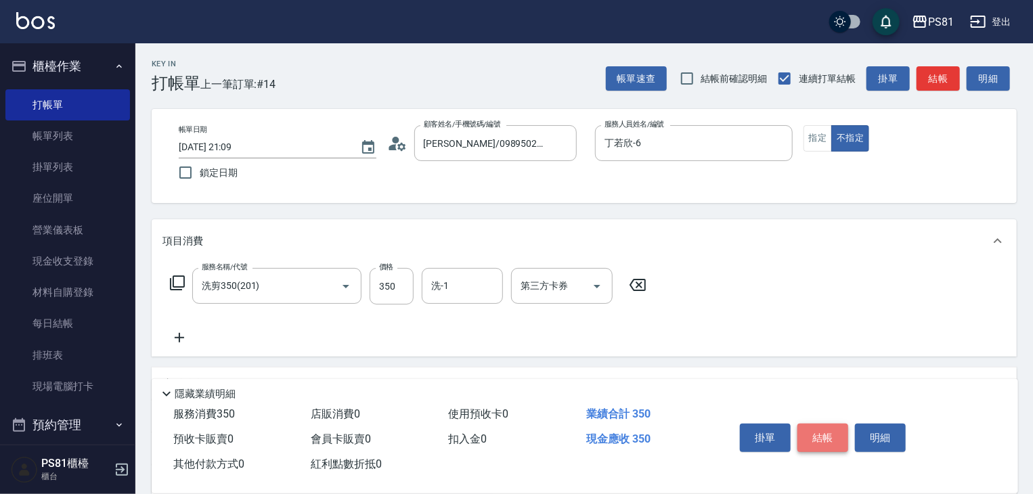
click at [822, 424] on button "結帳" at bounding box center [823, 438] width 51 height 28
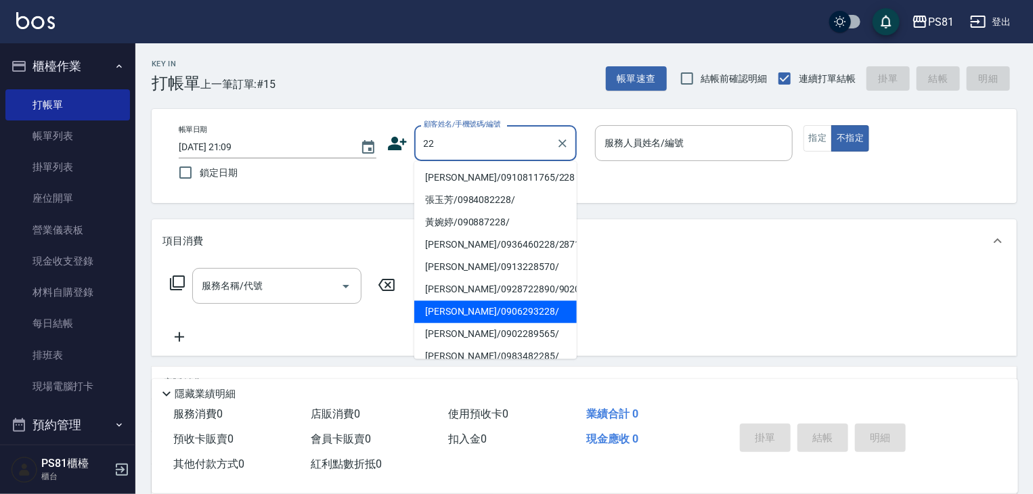
type input "2"
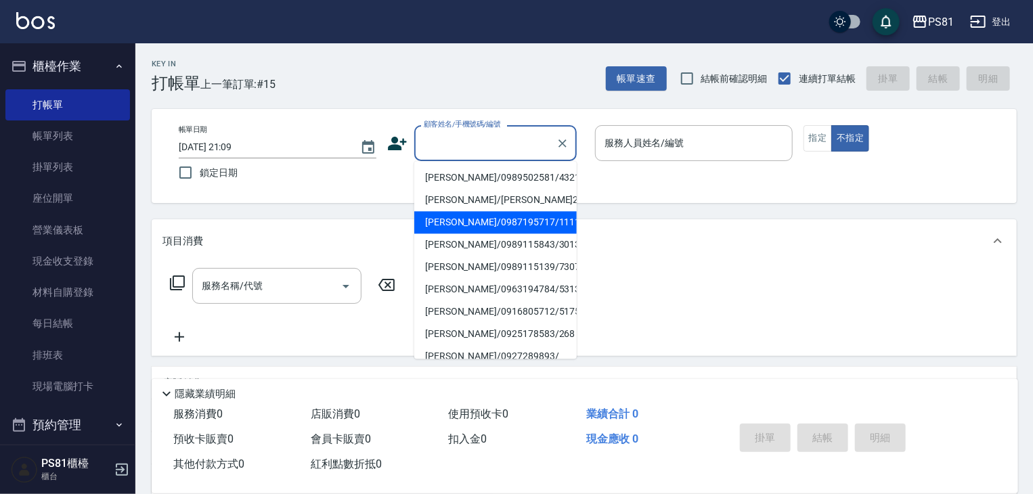
click at [479, 228] on li "張晏菱/0987195717/111111" at bounding box center [495, 222] width 162 height 22
type input "張晏菱/0987195717/111111"
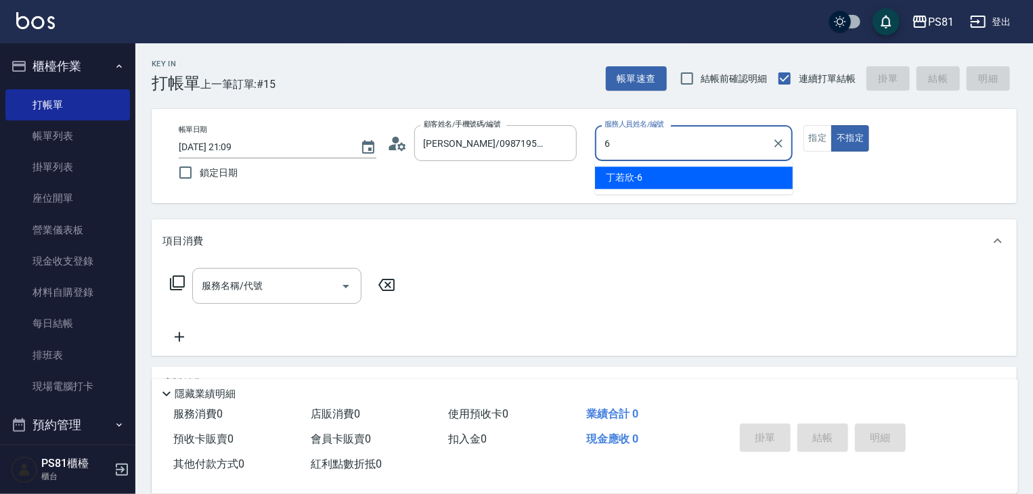
type input "丁若欣-6"
type button "false"
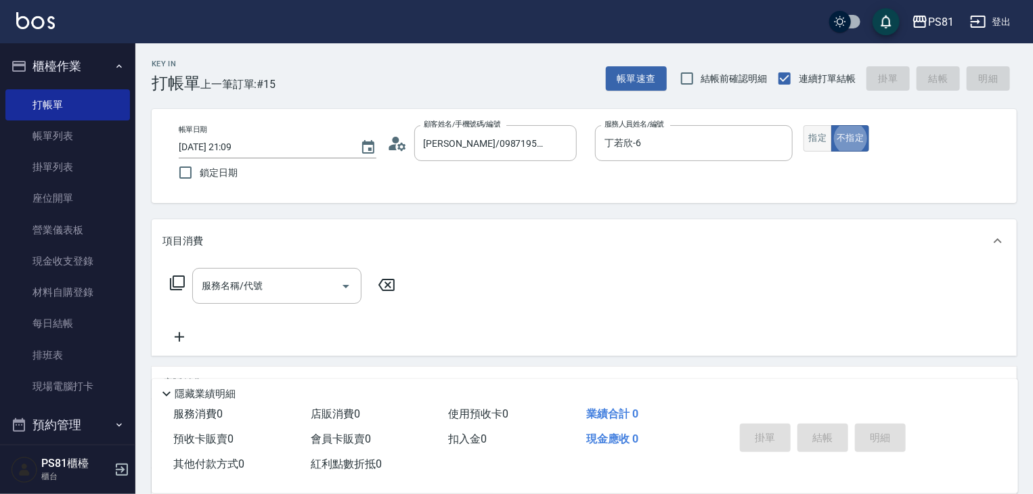
click at [815, 142] on button "指定" at bounding box center [818, 138] width 29 height 26
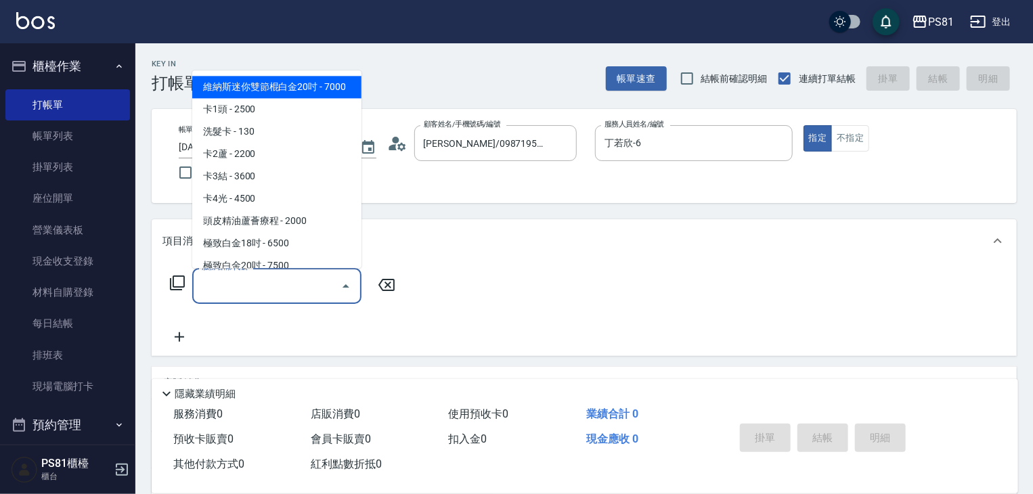
click at [292, 283] on input "服務名稱/代號" at bounding box center [266, 286] width 137 height 24
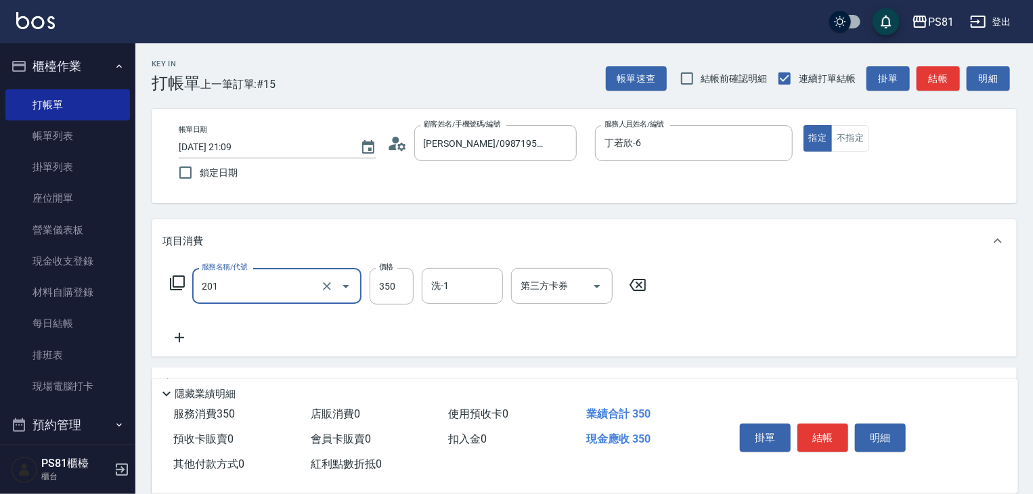
type input "洗剪350(201)"
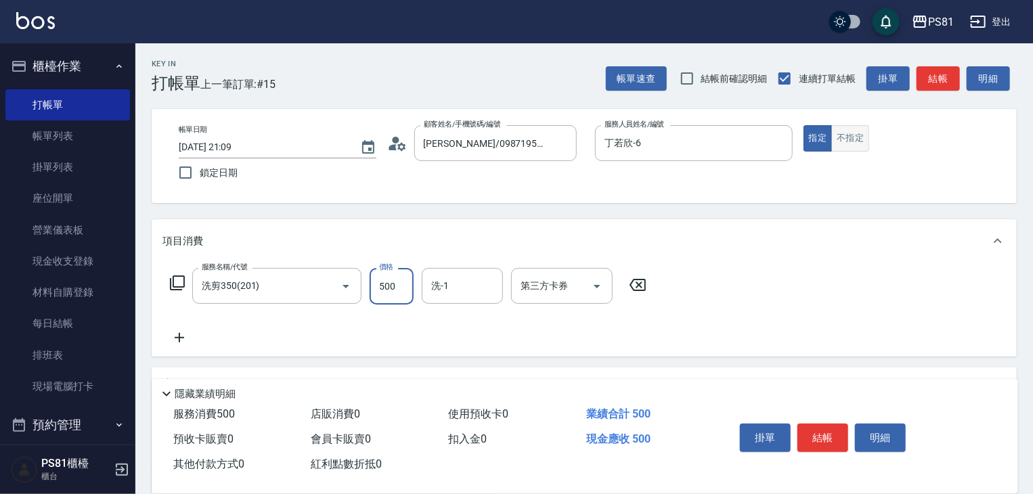
type input "500"
click at [844, 130] on button "不指定" at bounding box center [850, 138] width 38 height 26
click at [816, 429] on button "結帳" at bounding box center [823, 438] width 51 height 28
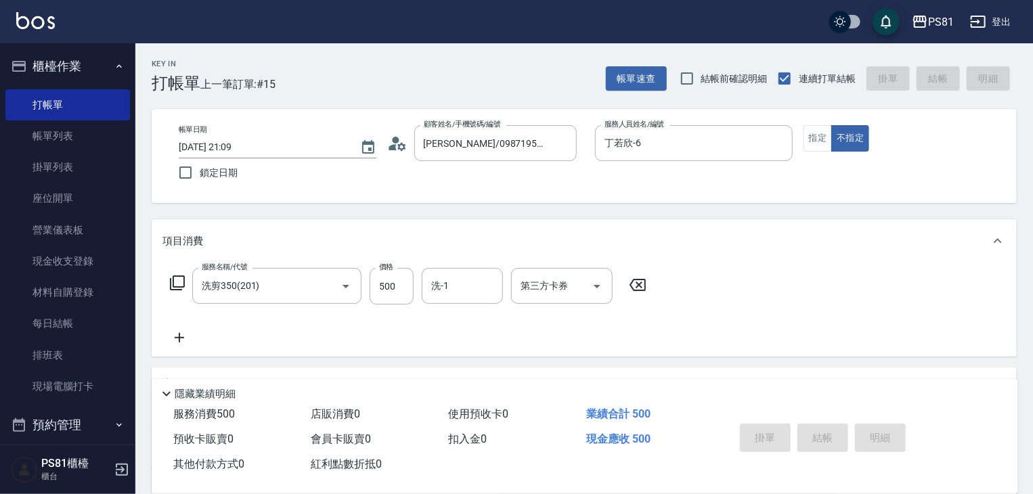
type input "2025/08/18 21:10"
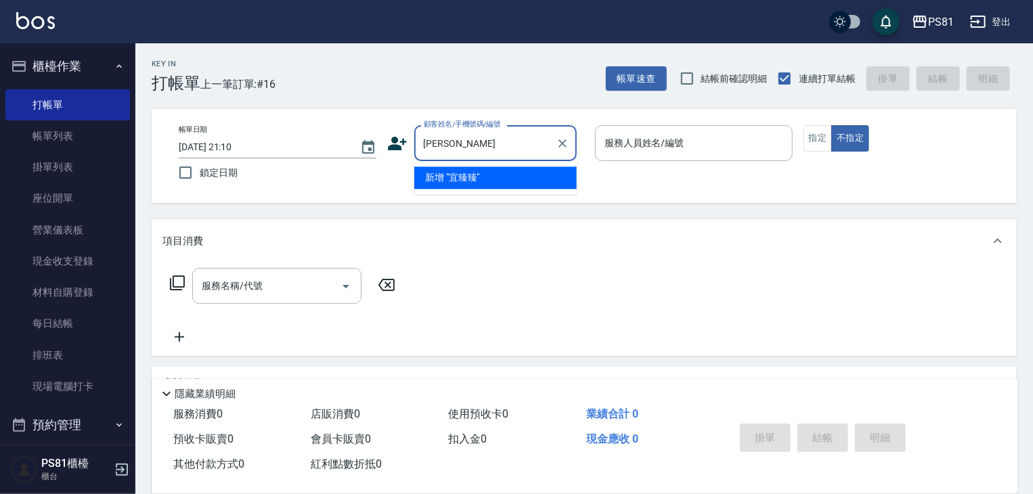
click at [471, 184] on li "新增 "宜臻臻"" at bounding box center [495, 178] width 162 height 22
type input "宜臻臻"
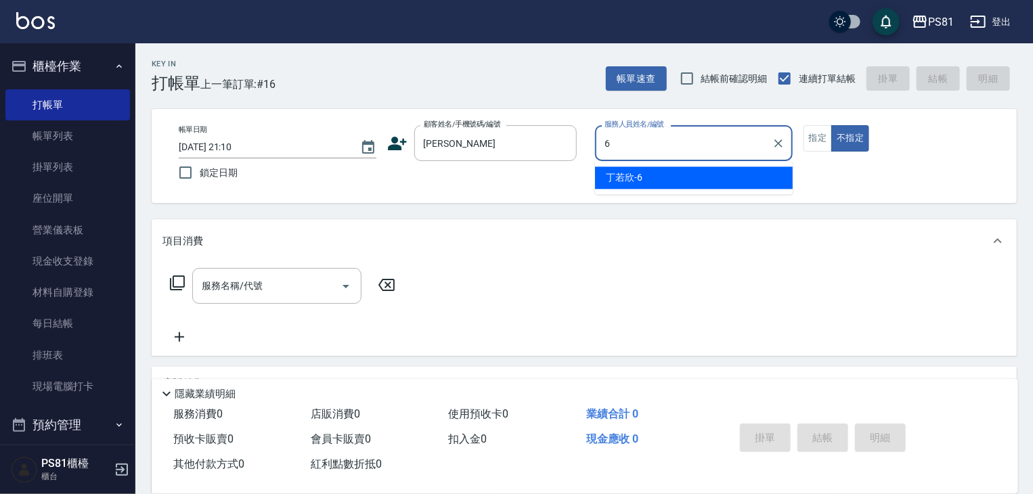
type input "丁若欣-6"
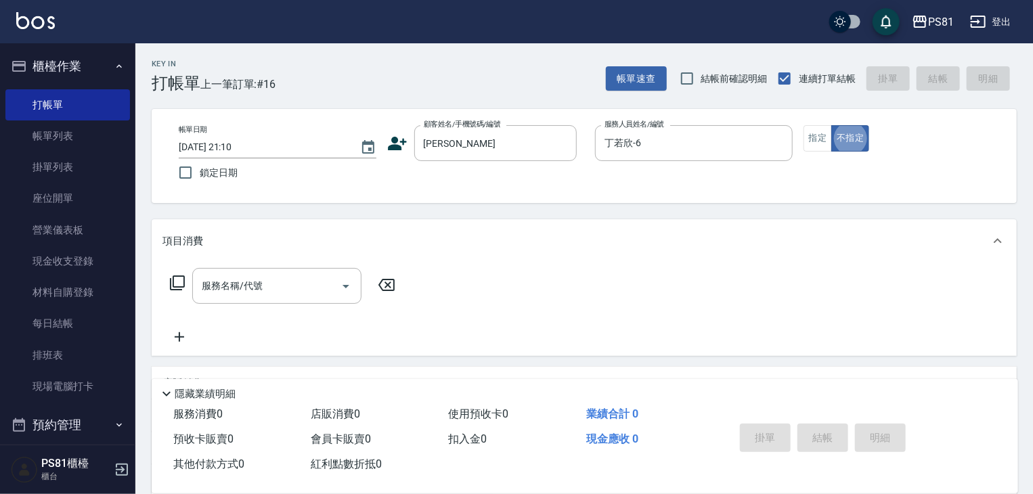
drag, startPoint x: 824, startPoint y: 144, endPoint x: 807, endPoint y: 160, distance: 23.5
click at [821, 144] on button "指定" at bounding box center [818, 138] width 29 height 26
click at [280, 289] on input "服務名稱/代號" at bounding box center [266, 286] width 137 height 24
click at [496, 151] on input "宜臻臻" at bounding box center [485, 143] width 130 height 24
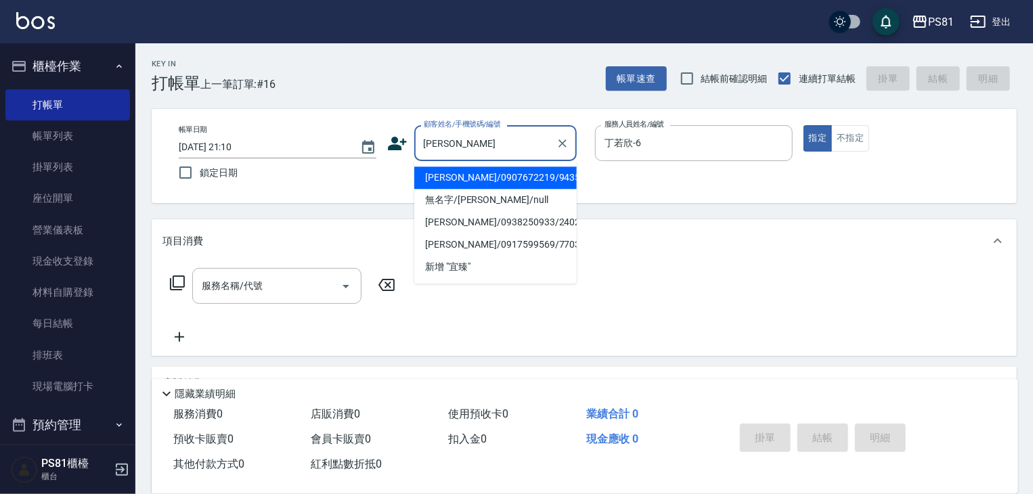
click at [458, 176] on li "吳宜臻/0907672219/9435" at bounding box center [495, 178] width 162 height 22
type input "吳宜臻/0907672219/9435"
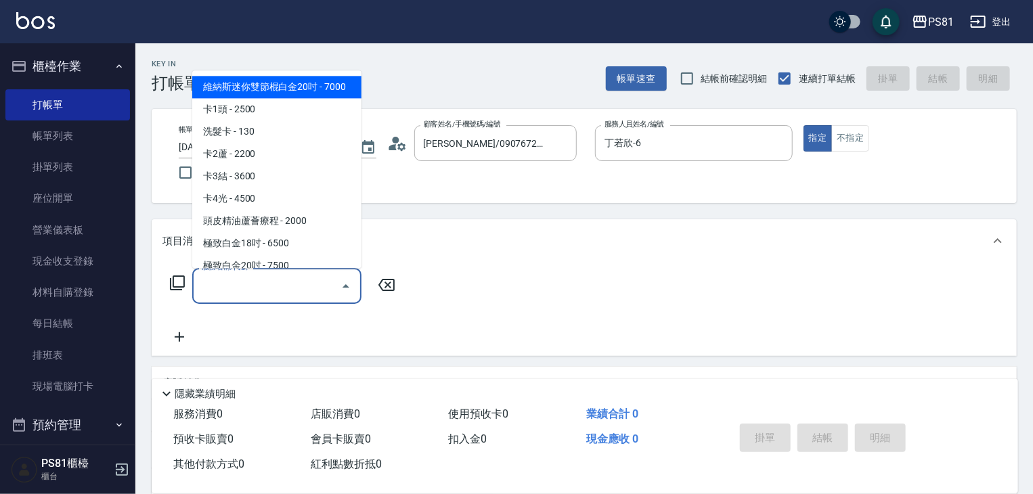
click at [266, 280] on input "服務名稱/代號" at bounding box center [266, 286] width 137 height 24
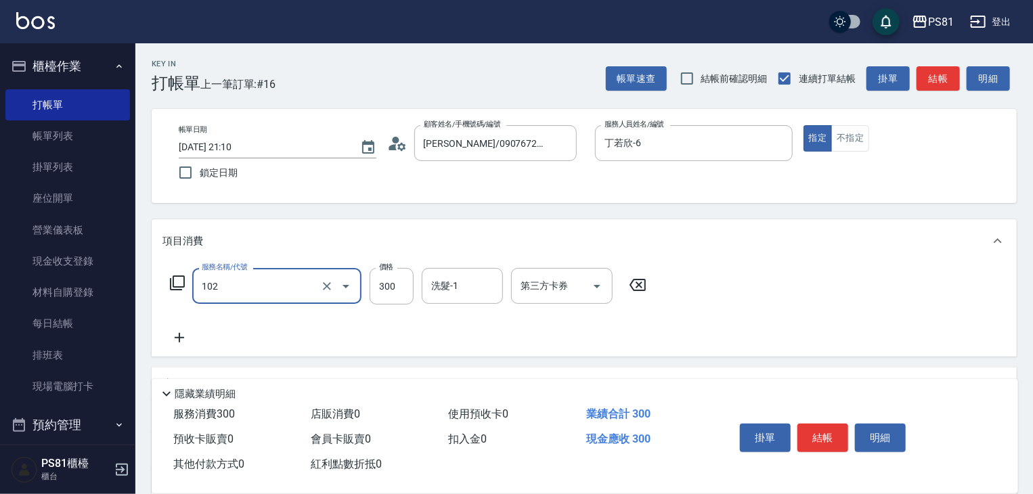
type input "保濕洗(102)"
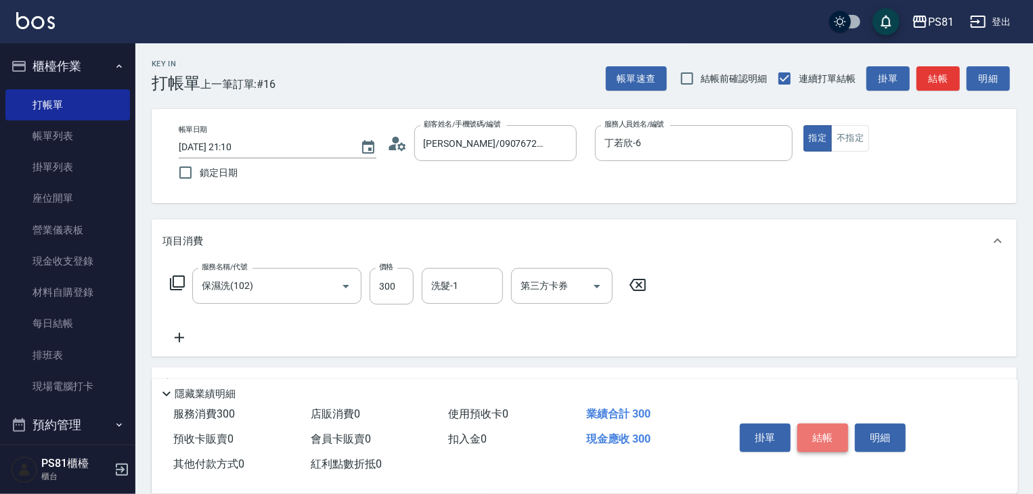
click at [837, 430] on button "結帳" at bounding box center [823, 438] width 51 height 28
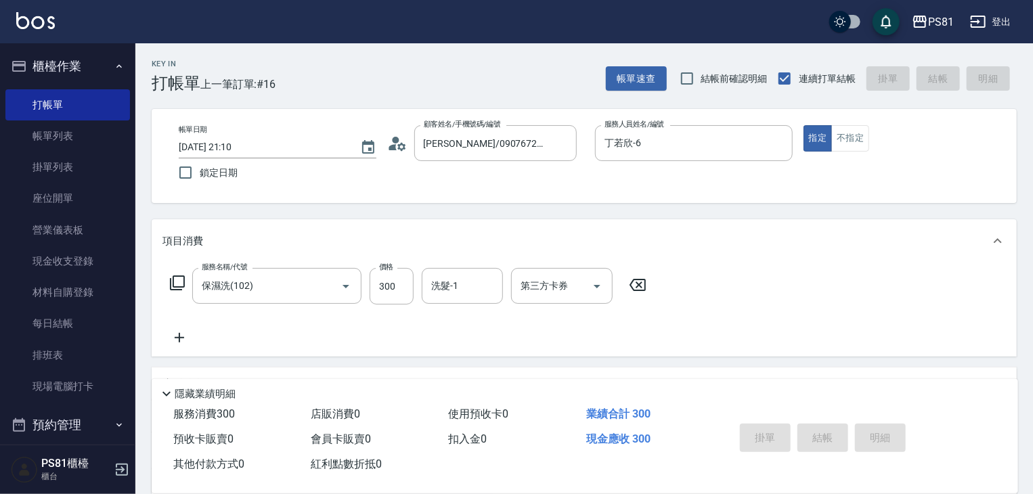
type input "2025/08/18 21:11"
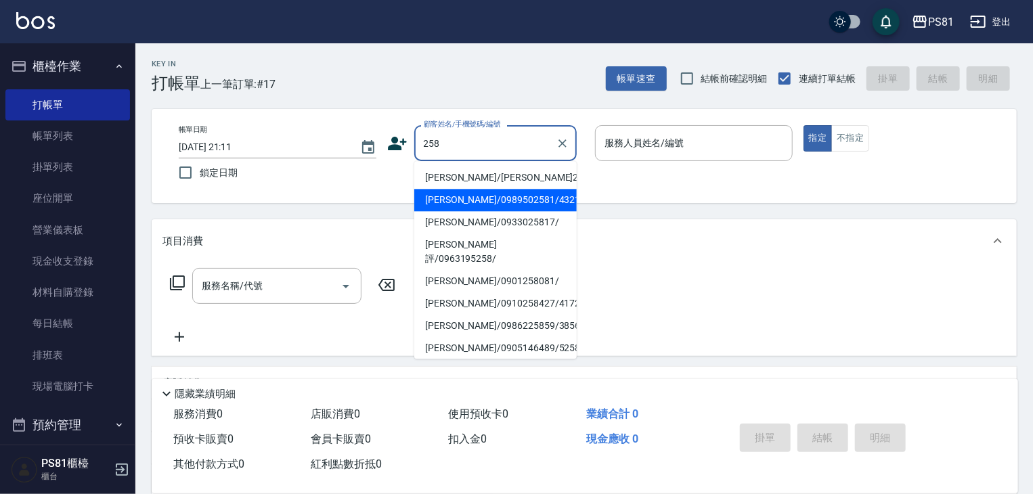
drag, startPoint x: 471, startPoint y: 188, endPoint x: 480, endPoint y: 248, distance: 61.6
click at [480, 248] on ul "林丁蔚/林丁蔚258/258 廖英棋/0989502581/4321 何冠廷/0933025817/ 雅評/0963195258/ 王鈞彥/090125808…" at bounding box center [495, 260] width 162 height 198
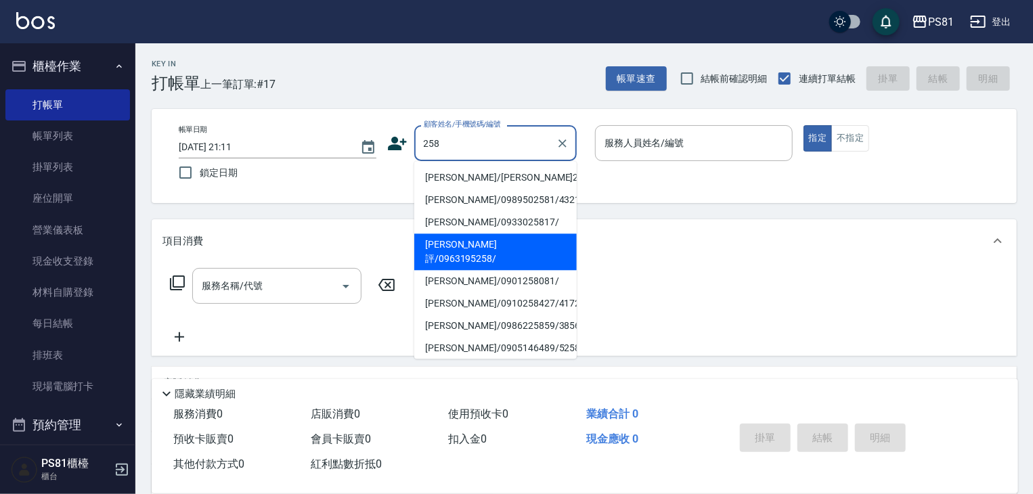
click at [479, 249] on li "雅評/0963195258/" at bounding box center [495, 252] width 162 height 37
type input "雅評/0963195258/"
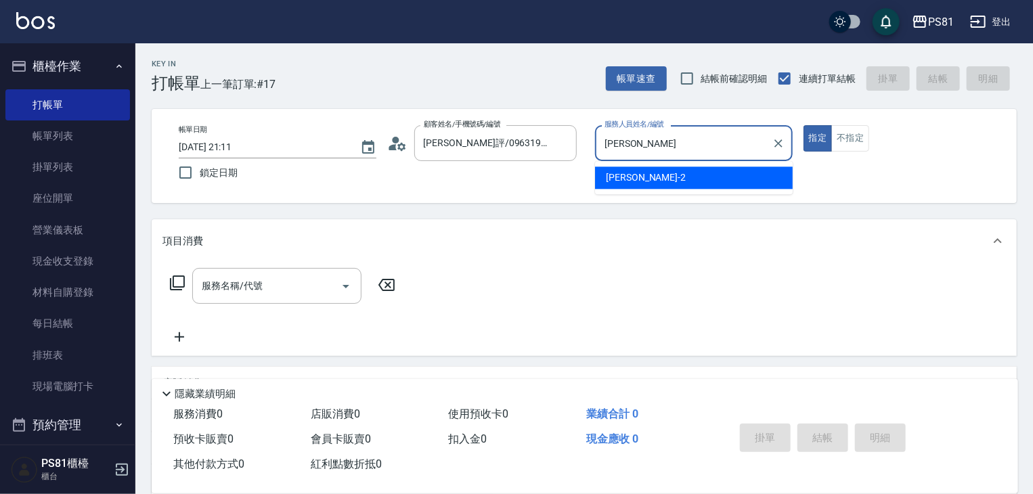
type input "采"
type input "丁若欣-6"
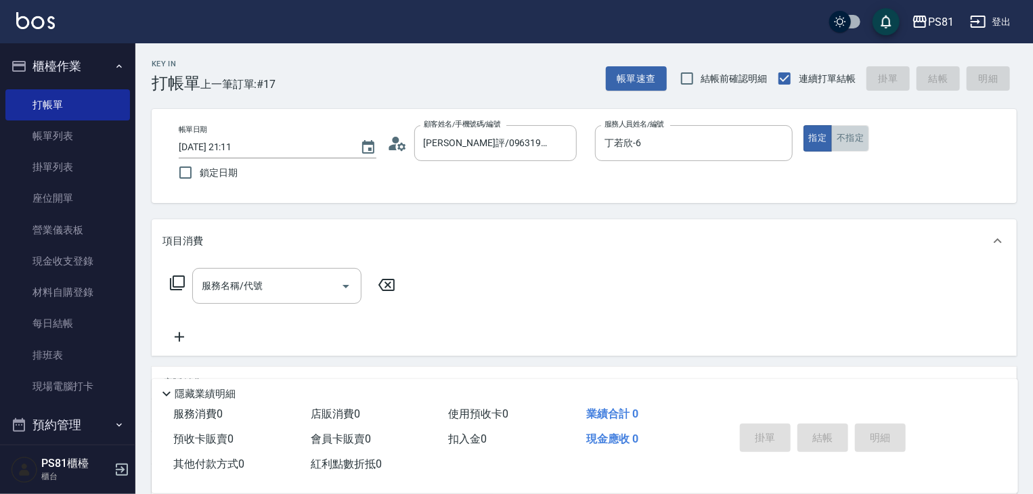
drag, startPoint x: 852, startPoint y: 142, endPoint x: 753, endPoint y: 209, distance: 119.8
click at [851, 142] on button "不指定" at bounding box center [850, 138] width 38 height 26
click at [271, 289] on input "服務名稱/代號" at bounding box center [266, 286] width 137 height 24
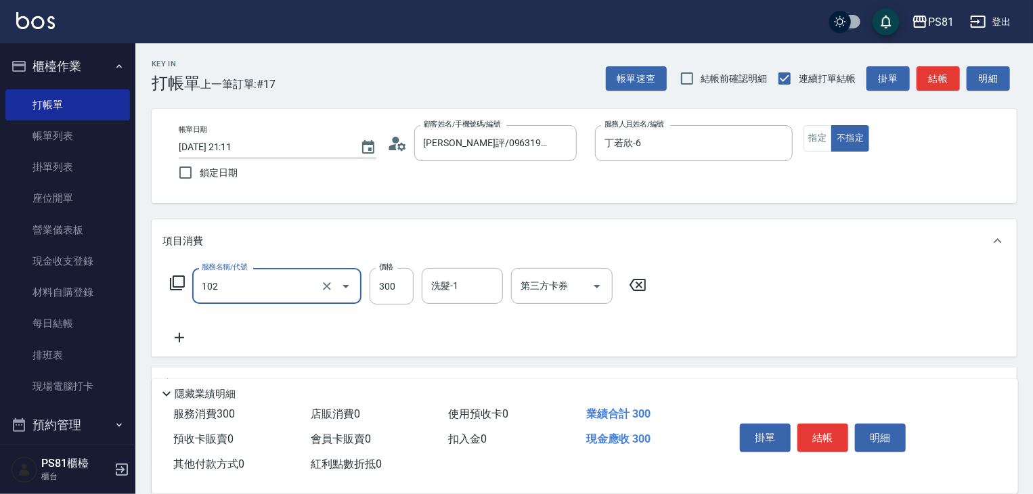
type input "保濕洗(102)"
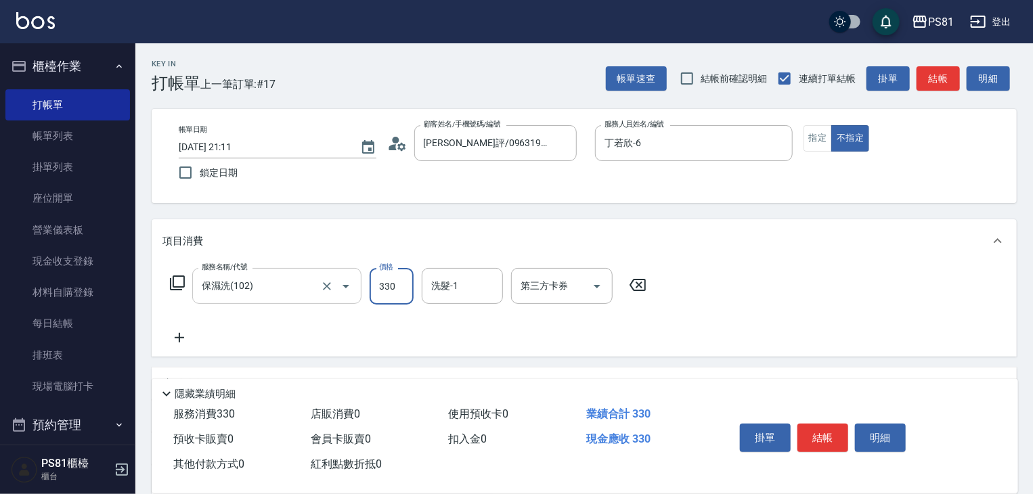
type input "330"
click at [271, 289] on input "保濕洗(102)" at bounding box center [257, 286] width 119 height 24
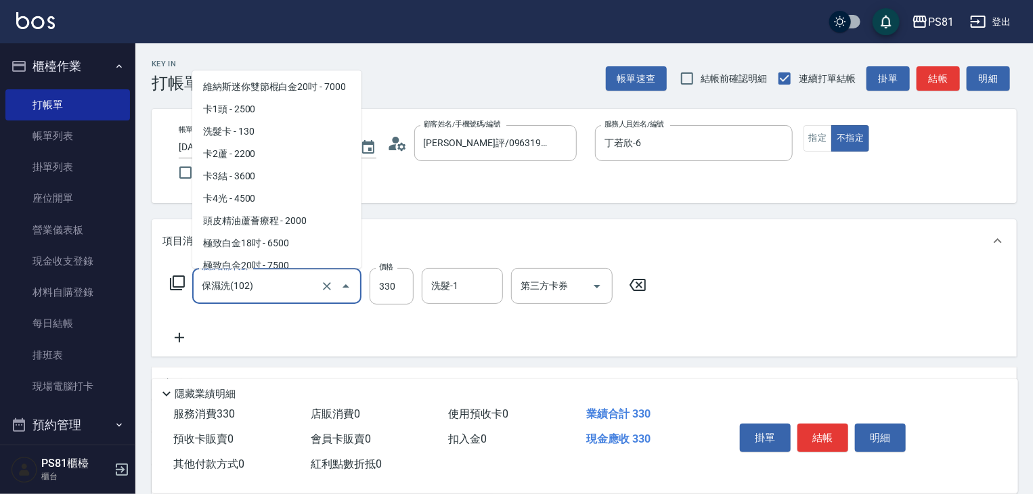
scroll to position [89, 0]
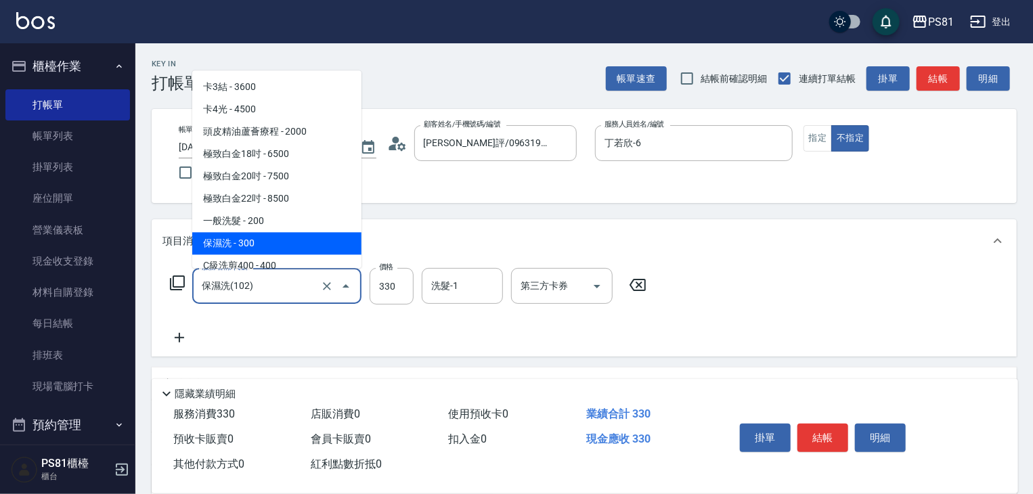
click at [271, 289] on input "保濕洗(102)" at bounding box center [257, 286] width 119 height 24
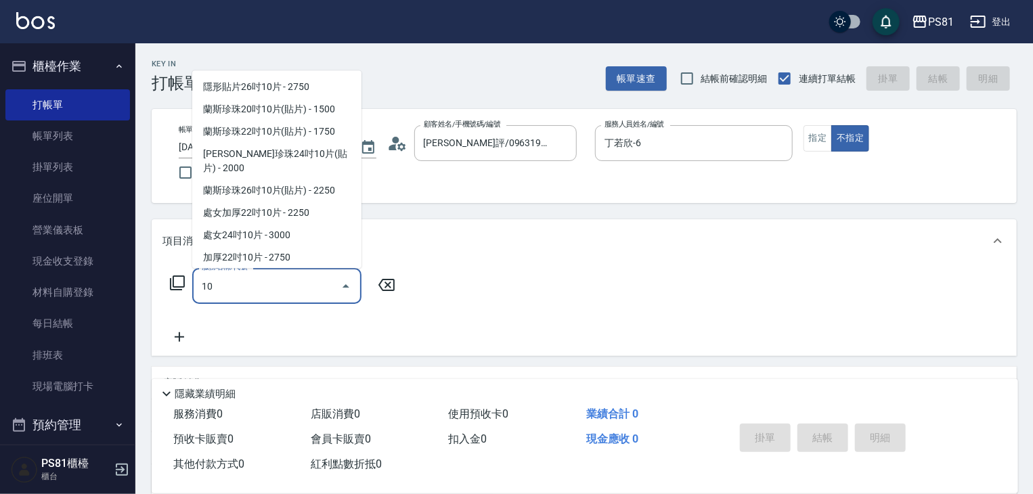
scroll to position [0, 0]
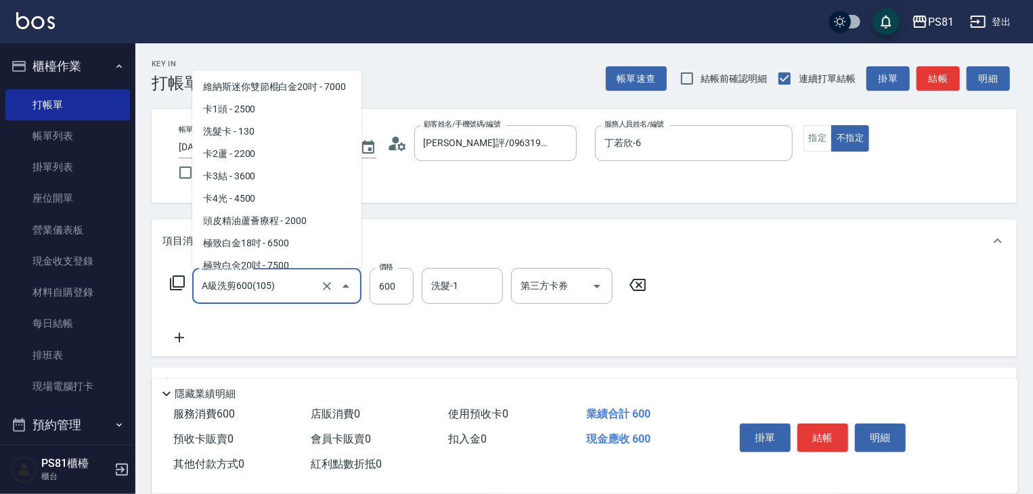
click at [271, 289] on input "A級洗剪600(105)" at bounding box center [257, 286] width 119 height 24
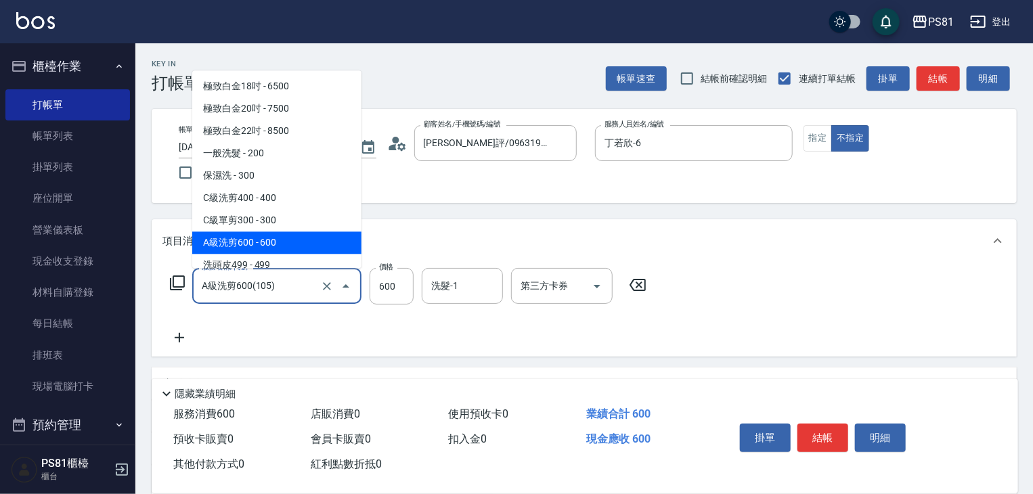
click at [271, 288] on input "A級洗剪600(105)" at bounding box center [257, 286] width 119 height 24
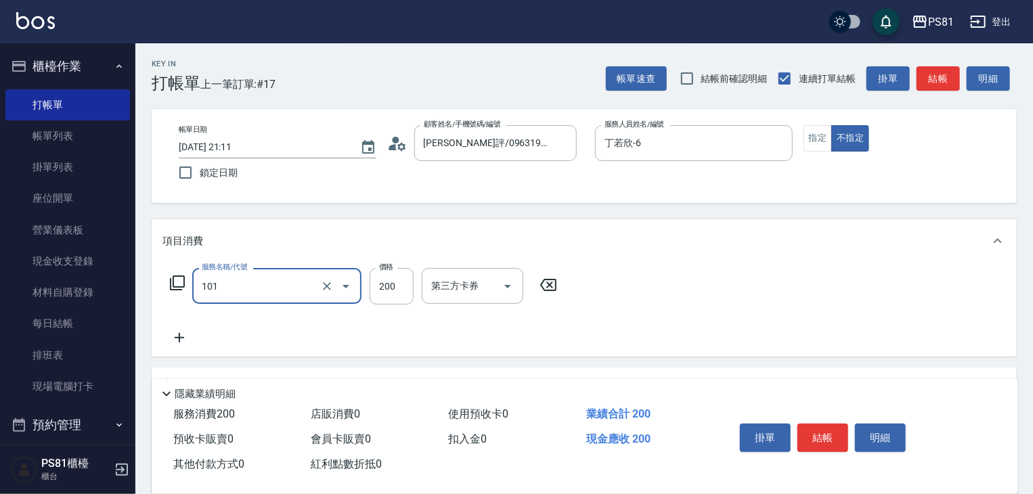
type input "一般洗髮(101)"
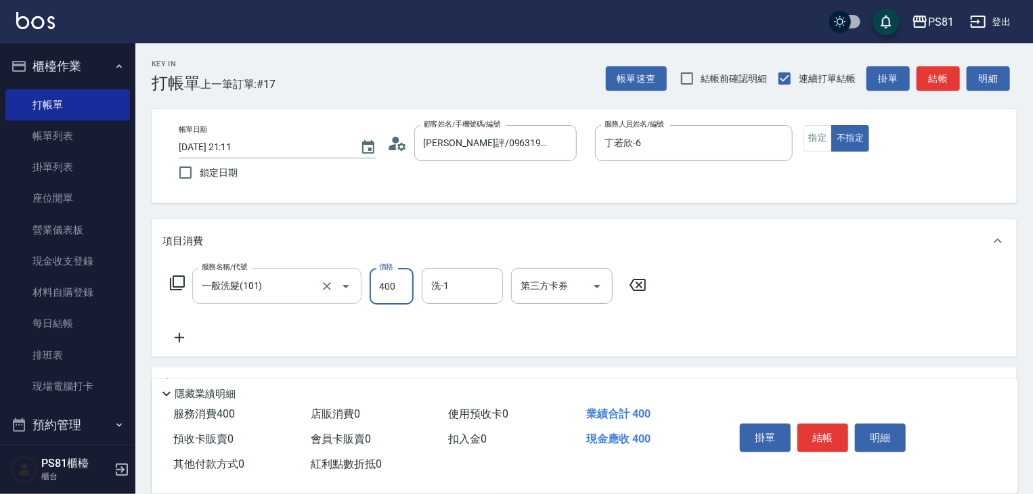
type input "400"
type input "妮可-25"
click at [818, 434] on button "結帳" at bounding box center [823, 438] width 51 height 28
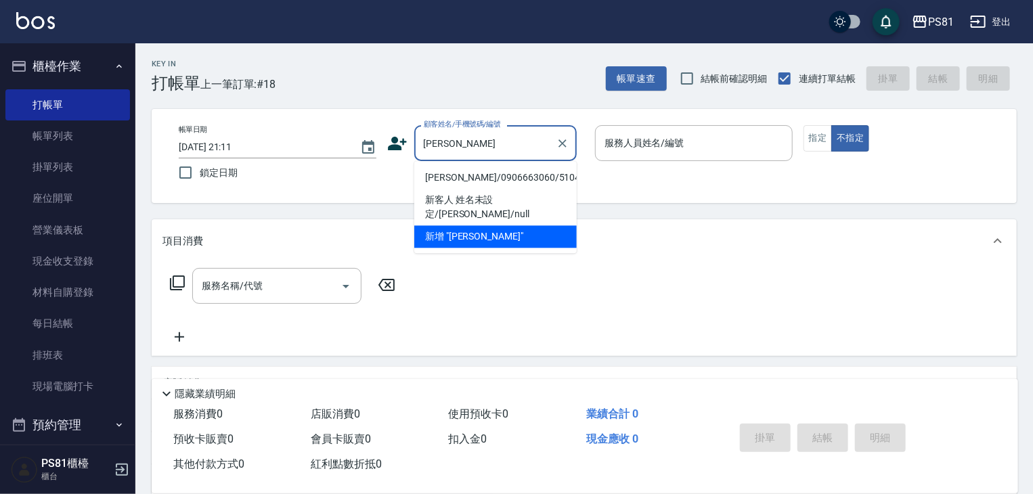
click at [478, 177] on li "陳暐/0906663060/5104" at bounding box center [495, 178] width 162 height 22
type input "陳暐/0906663060/5104"
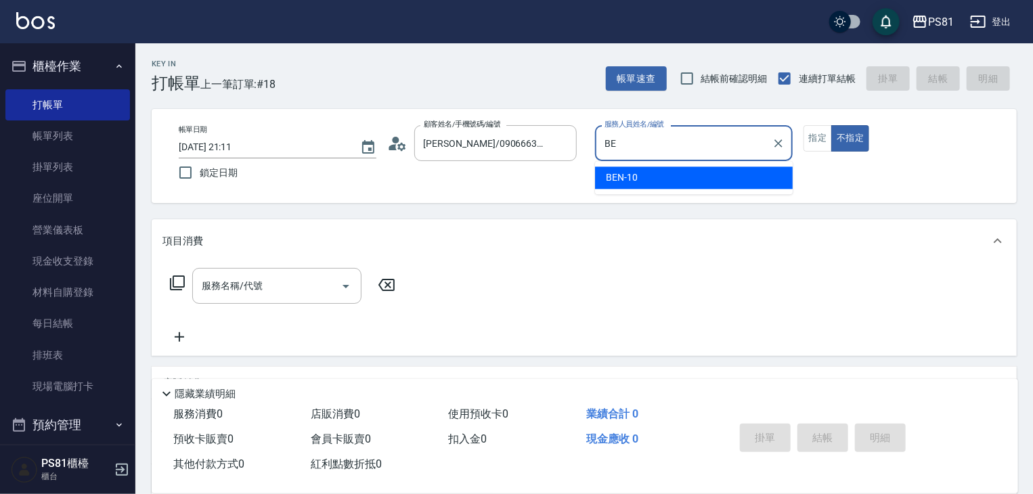
type input "B"
type input "丁若欣-6"
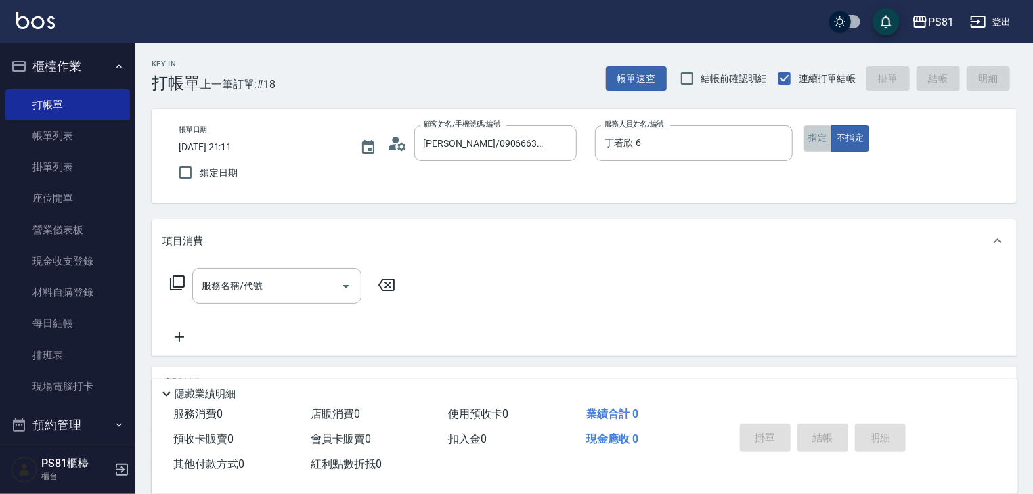
click at [818, 135] on button "指定" at bounding box center [818, 138] width 29 height 26
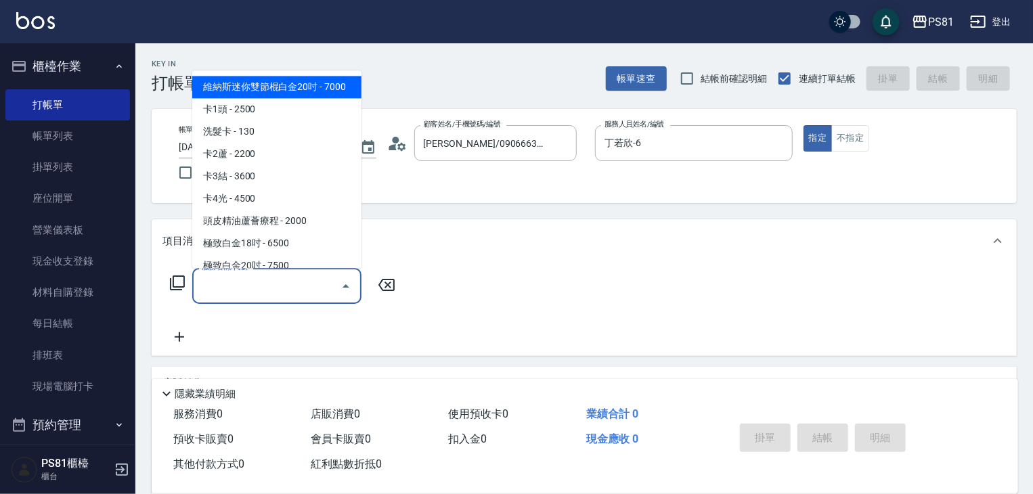
click at [215, 292] on input "服務名稱/代號" at bounding box center [266, 286] width 137 height 24
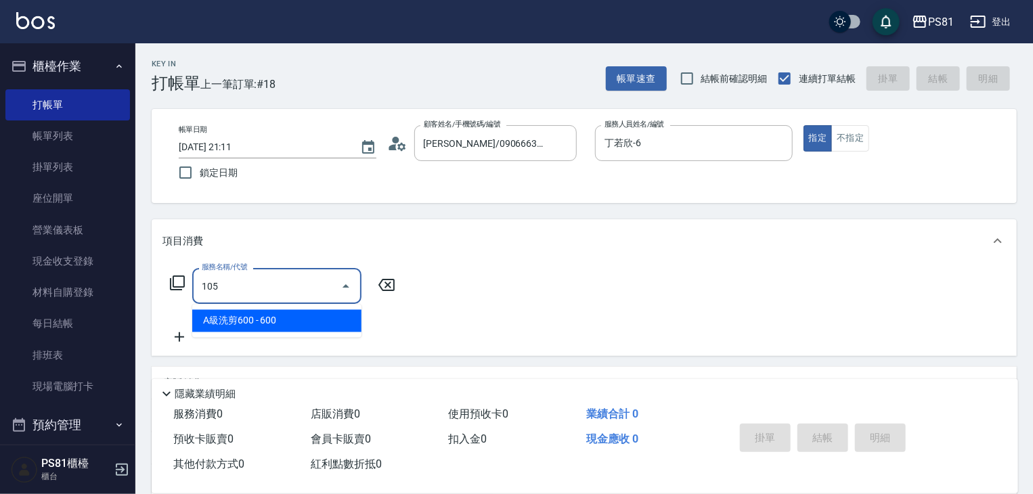
type input "A級洗剪600(105)"
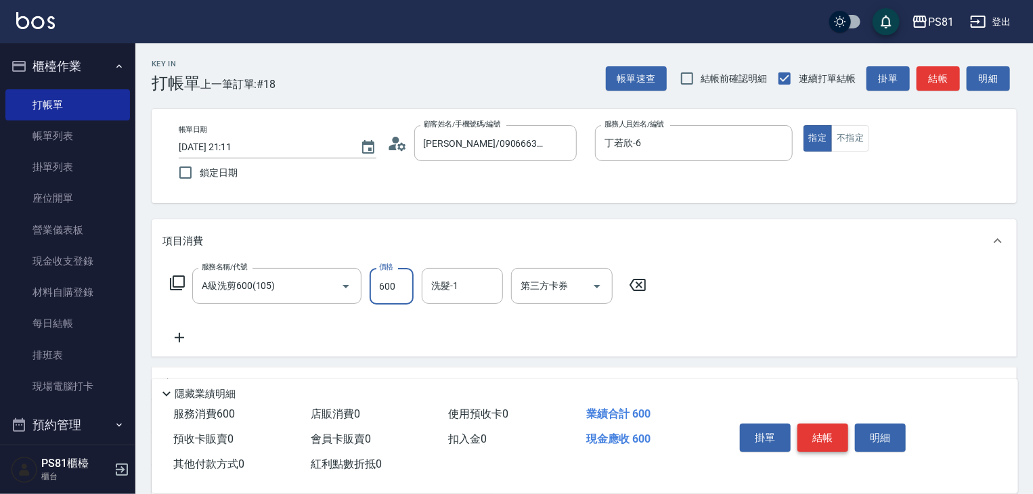
click at [829, 437] on button "結帳" at bounding box center [823, 438] width 51 height 28
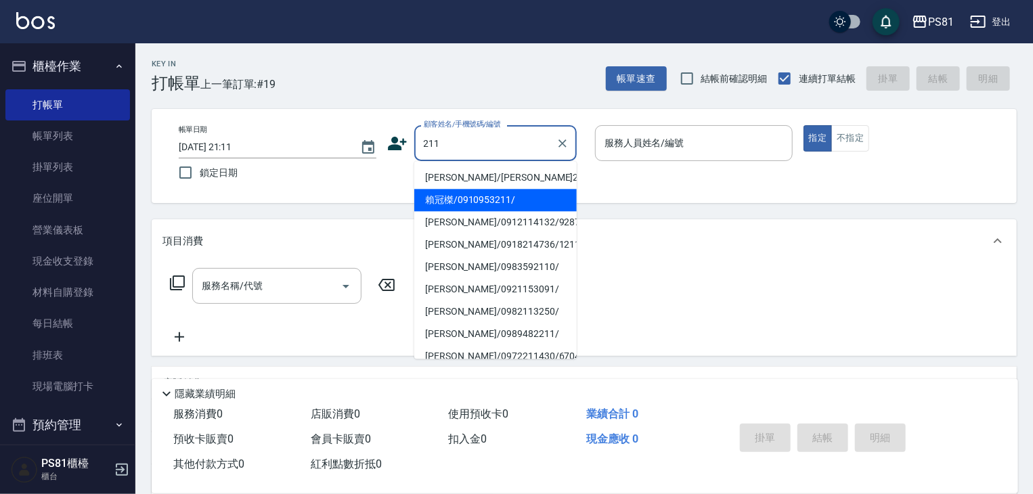
click at [515, 208] on li "賴冠榤/0910953211/" at bounding box center [495, 200] width 162 height 22
type input "賴冠榤/0910953211/"
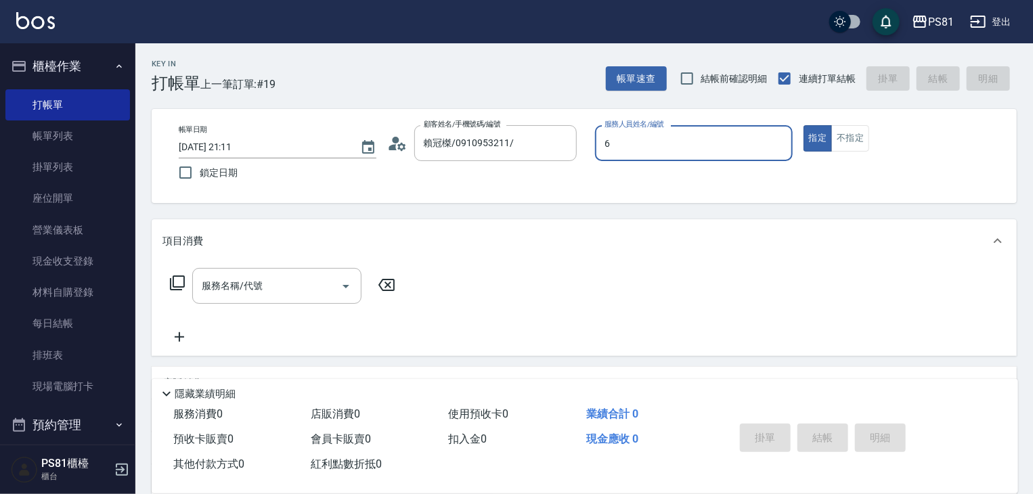
type input "丁若欣-6"
click at [848, 144] on button "不指定" at bounding box center [850, 138] width 38 height 26
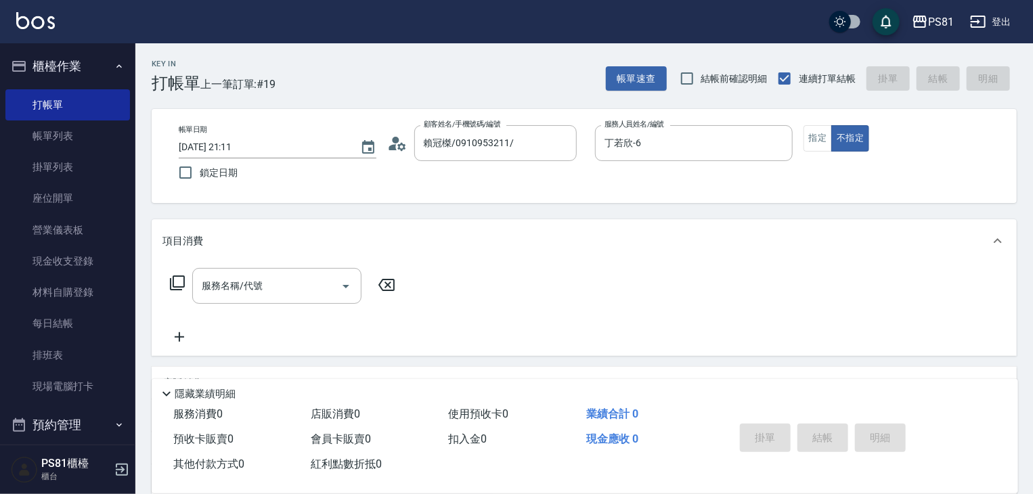
drag, startPoint x: 163, startPoint y: 290, endPoint x: 183, endPoint y: 295, distance: 20.7
click at [183, 295] on div "服務名稱/代號 服務名稱/代號" at bounding box center [282, 286] width 241 height 36
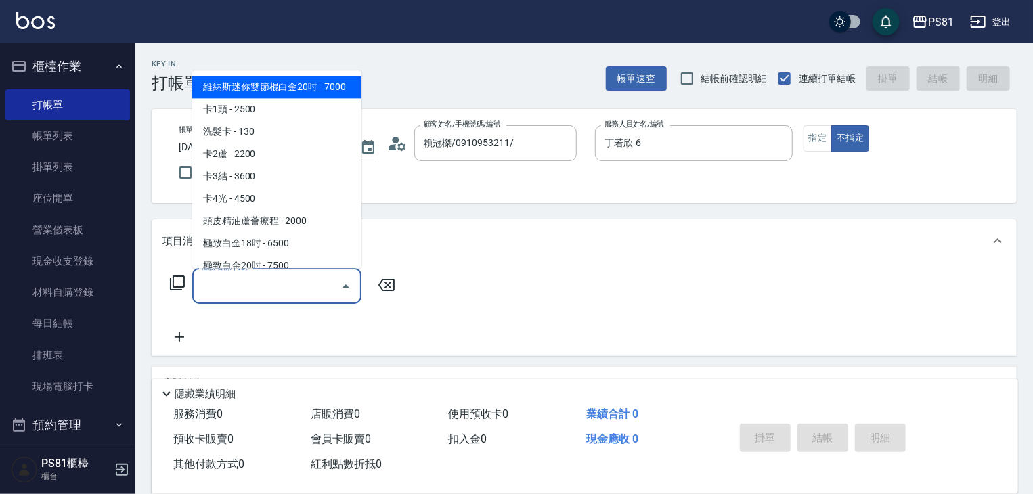
click at [230, 286] on input "服務名稱/代號" at bounding box center [266, 286] width 137 height 24
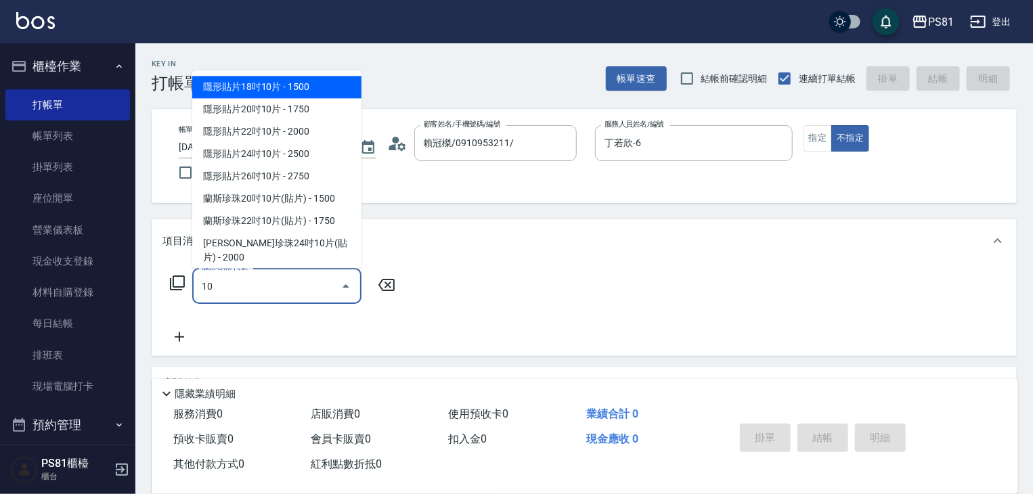
type input "1"
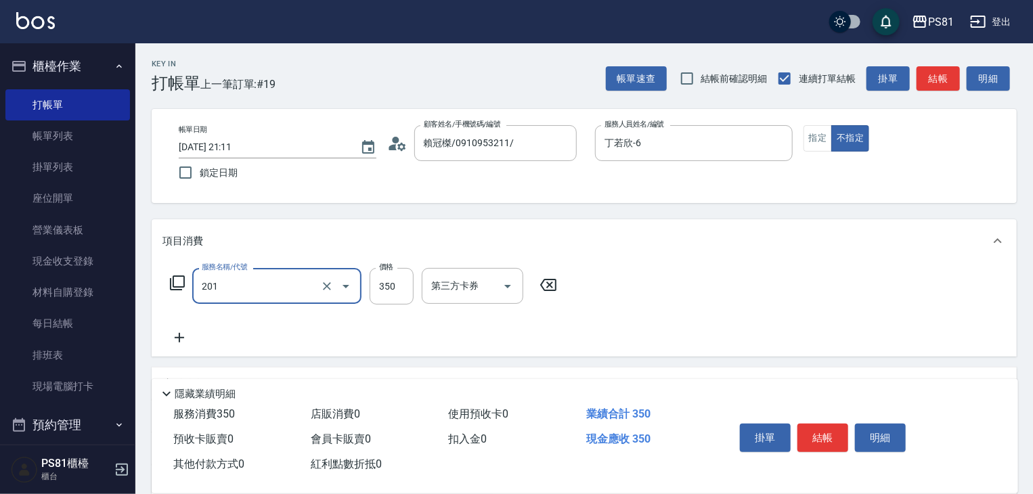
type input "洗剪350(201)"
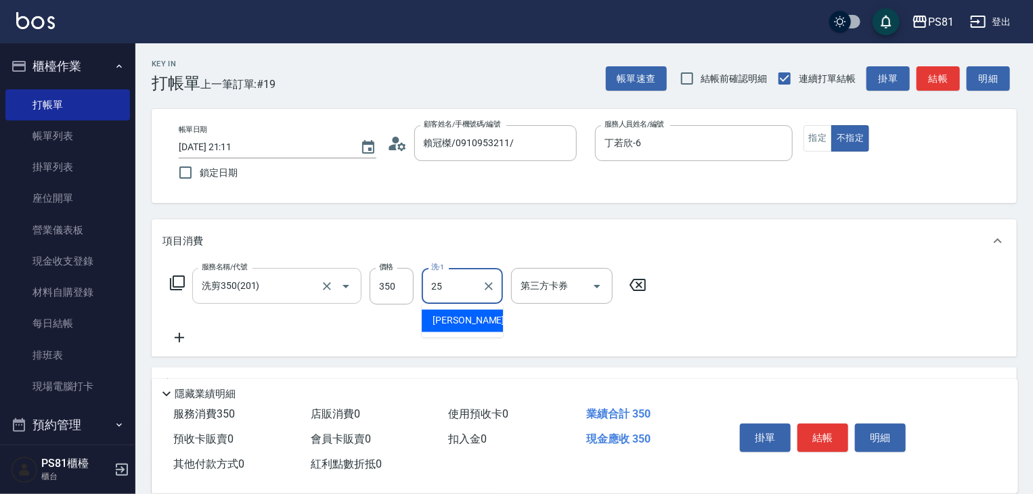
type input "妮可-25"
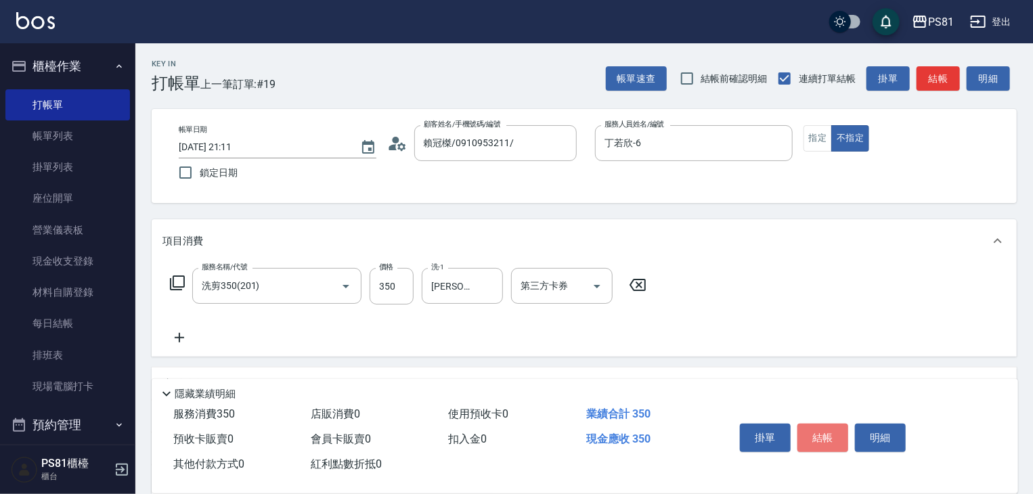
click at [821, 437] on button "結帳" at bounding box center [823, 438] width 51 height 28
type input "2025/08/18 21:12"
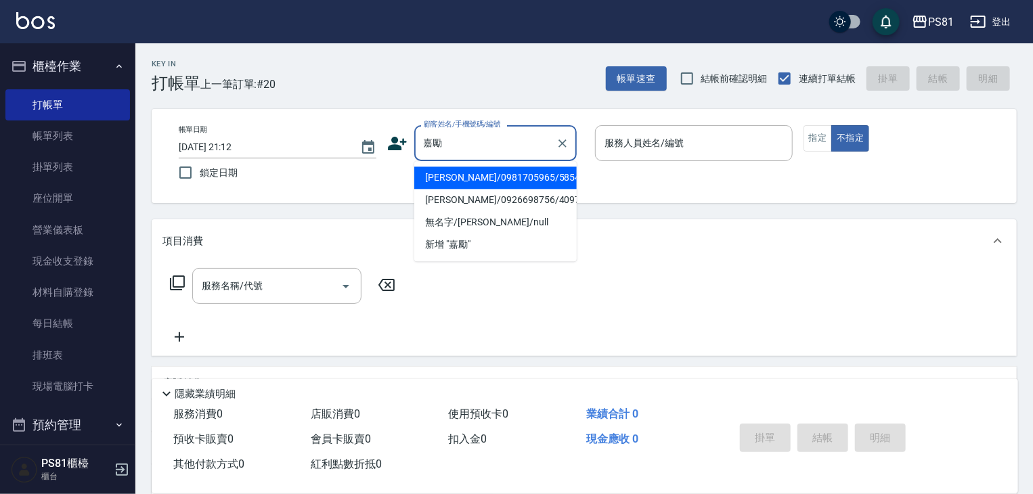
click at [453, 175] on li "洪嘉勵/0981705965/5854" at bounding box center [495, 178] width 162 height 22
type input "洪嘉勵/0981705965/5854"
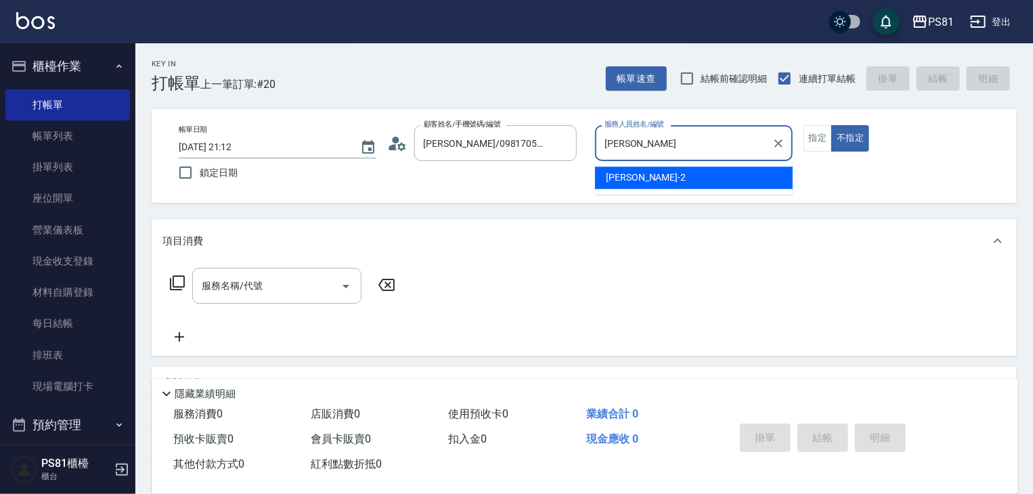
type input "采"
type input "丁若欣-6"
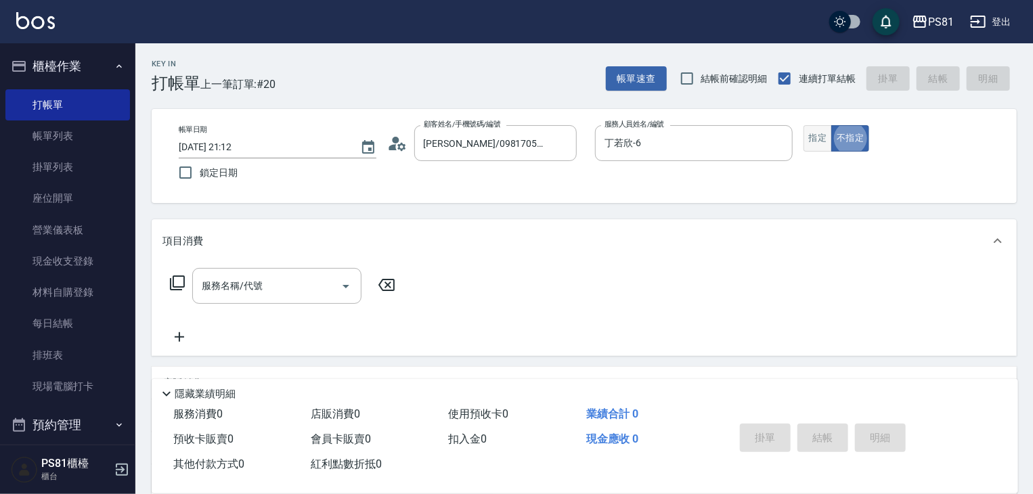
click at [815, 147] on button "指定" at bounding box center [818, 138] width 29 height 26
click at [211, 305] on div "服務名稱/代號 服務名稱/代號" at bounding box center [282, 306] width 241 height 77
click at [213, 288] on input "服務名稱/代號" at bounding box center [266, 286] width 137 height 24
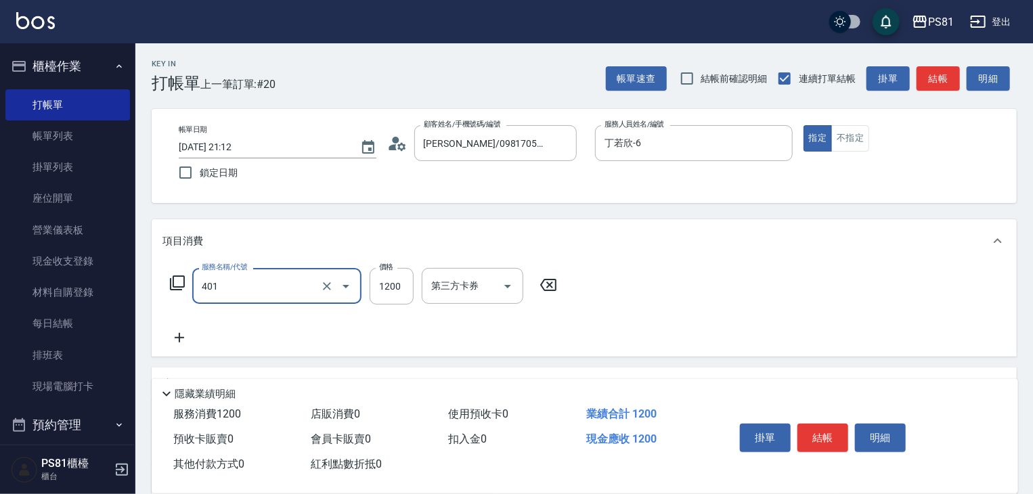
type input "基本染髮(401)"
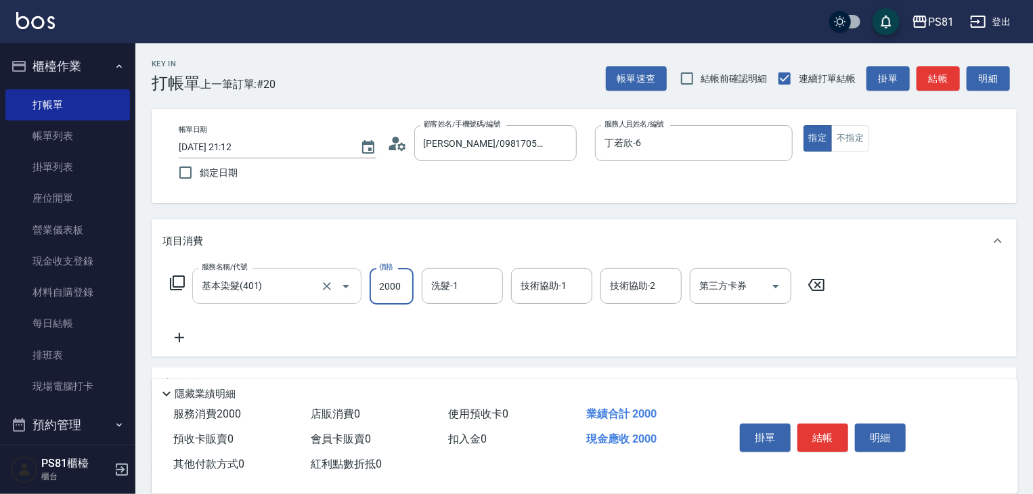
type input "2000"
type input "妮可-25"
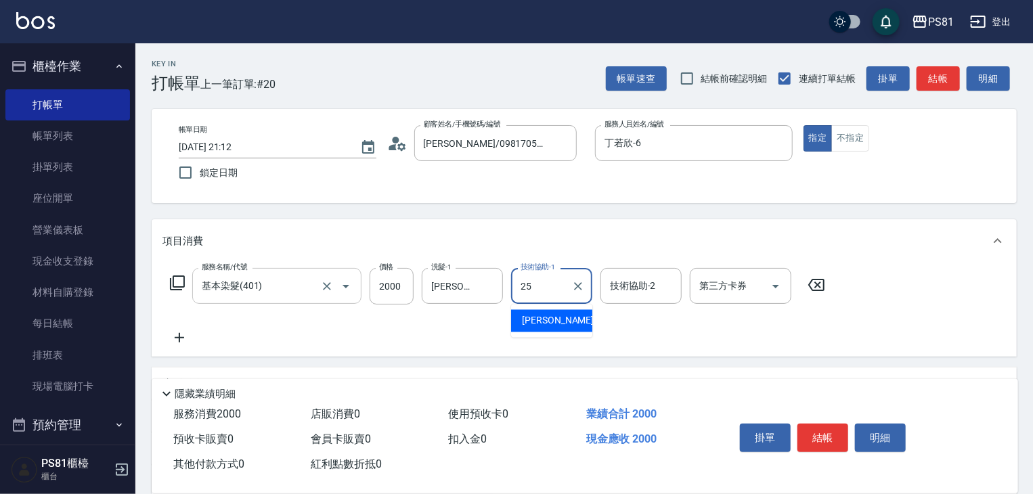
type input "妮可-25"
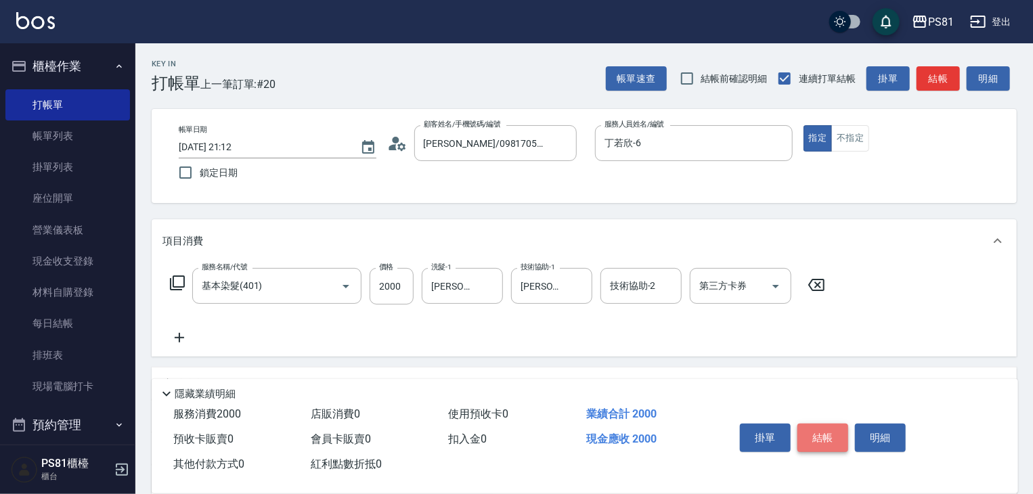
click at [818, 433] on button "結帳" at bounding box center [823, 438] width 51 height 28
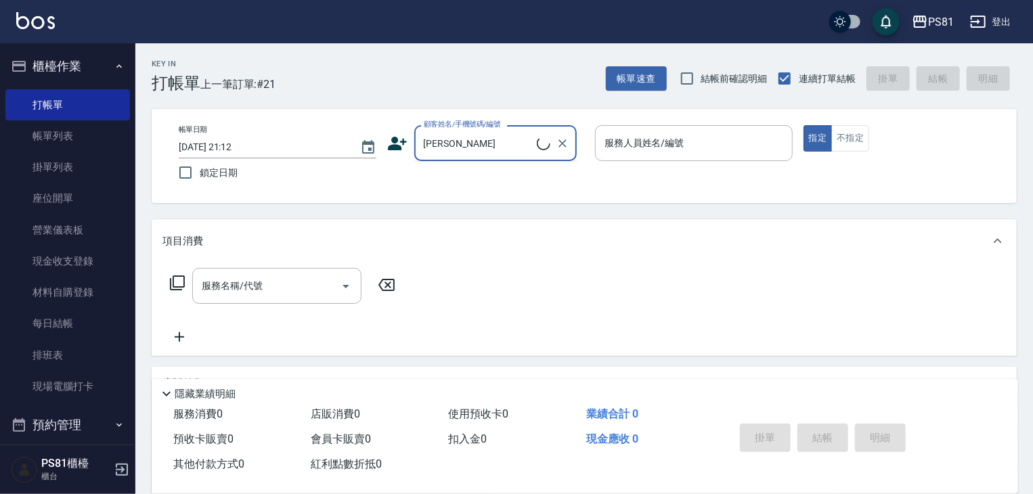
click at [486, 147] on input "吳祝祝" at bounding box center [478, 143] width 116 height 24
click at [474, 173] on li "吳祝華/0936079091/" at bounding box center [495, 178] width 162 height 22
type input "吳祝華/0936079091/"
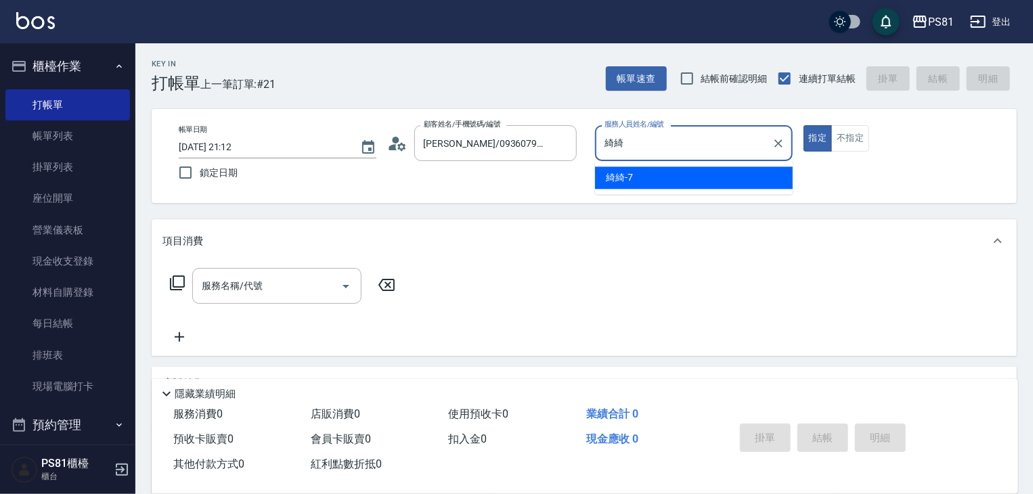
type input "綺"
type input "丁若欣-6"
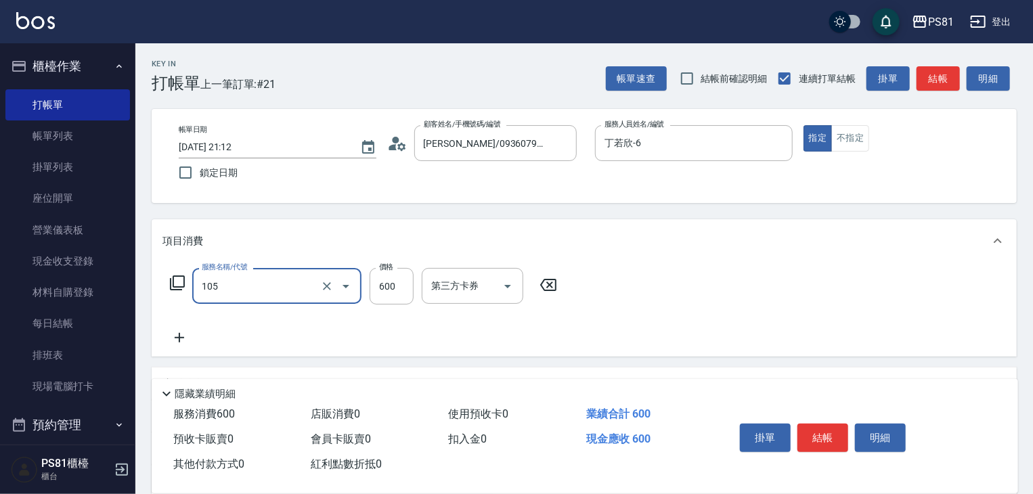
type input "A級洗剪600(105)"
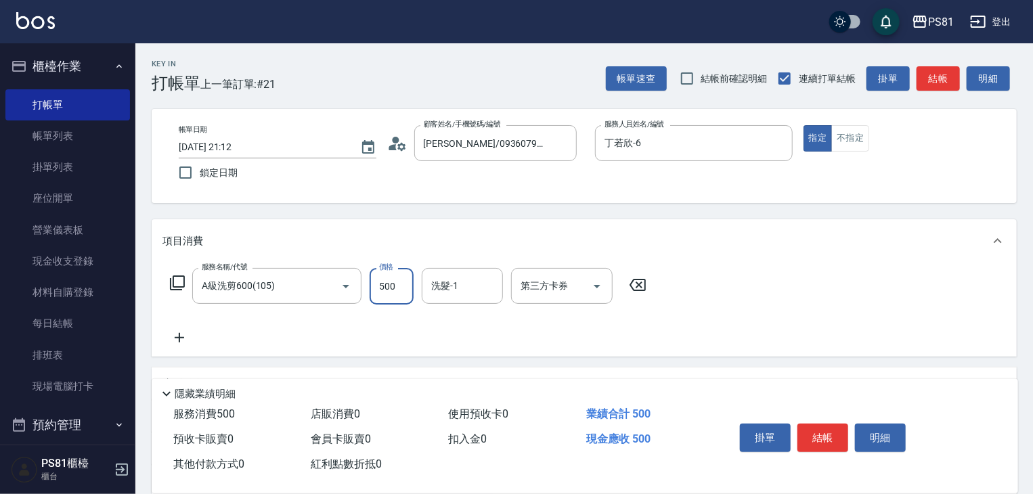
type input "500"
type input "妮可-25"
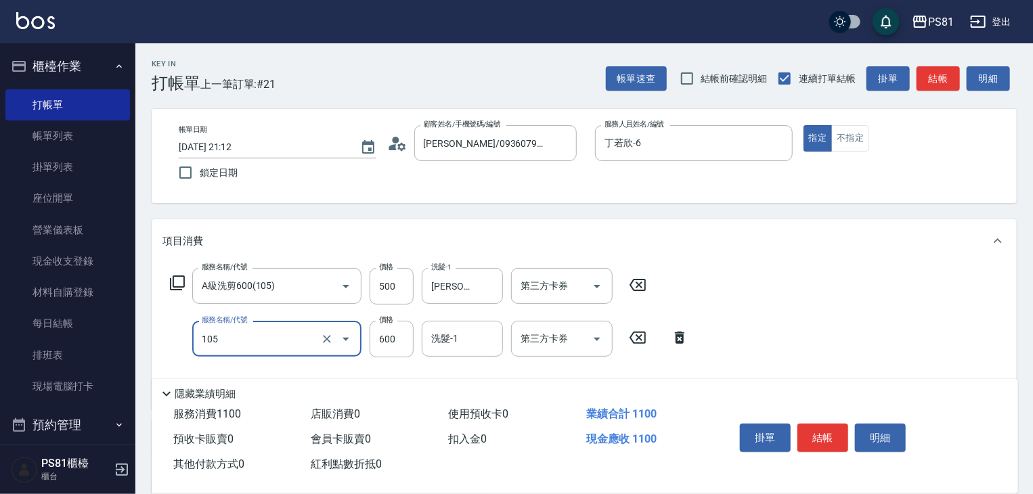
type input "A級洗剪600(105)"
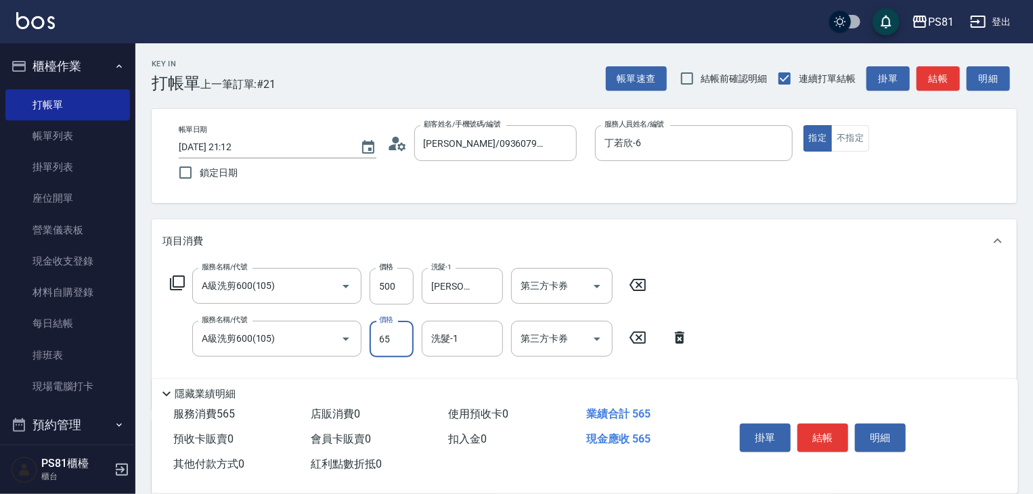
type input "65"
type input "妮可-25"
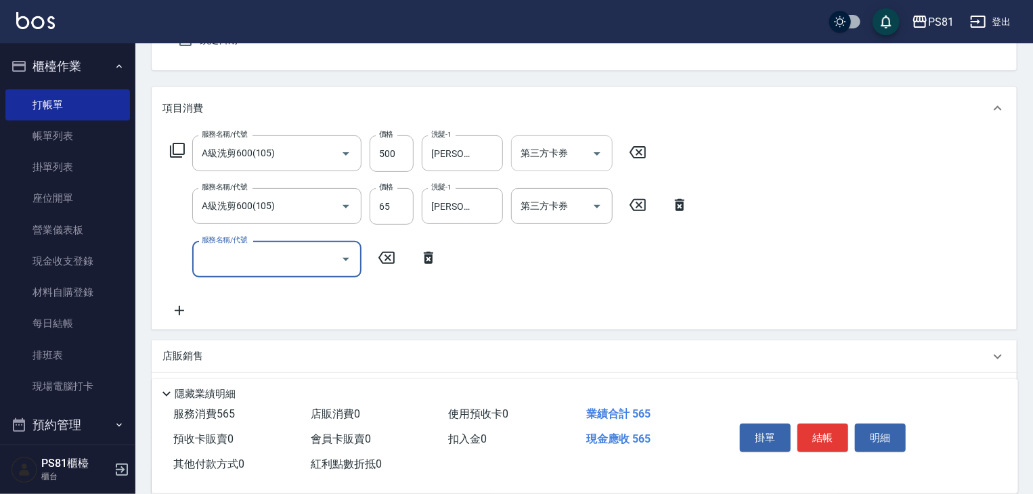
scroll to position [116, 0]
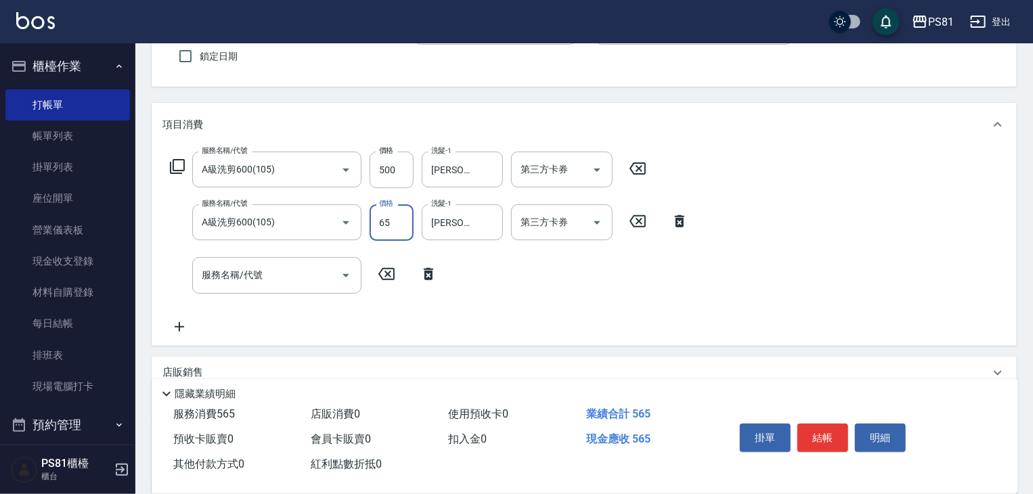
click at [387, 212] on input "65" at bounding box center [392, 222] width 44 height 37
type input "650"
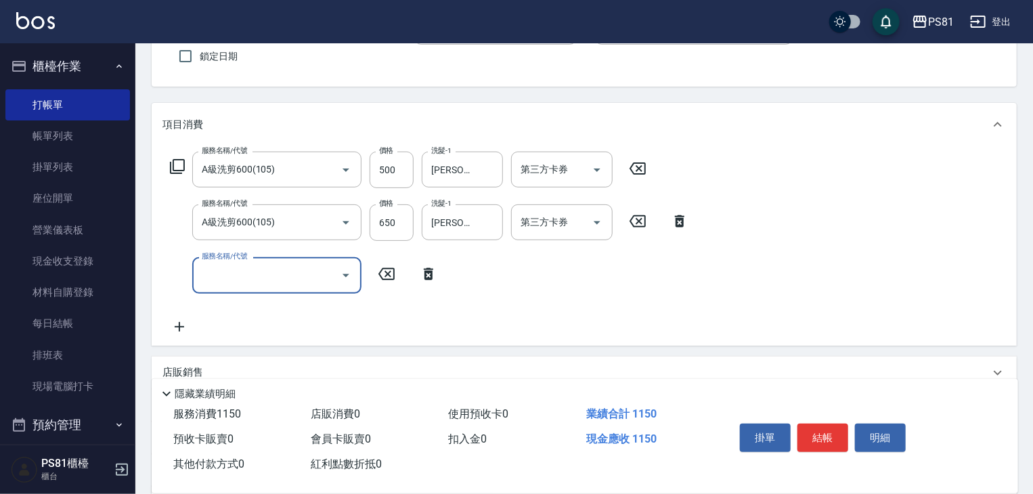
click at [307, 274] on input "服務名稱/代號" at bounding box center [266, 275] width 137 height 24
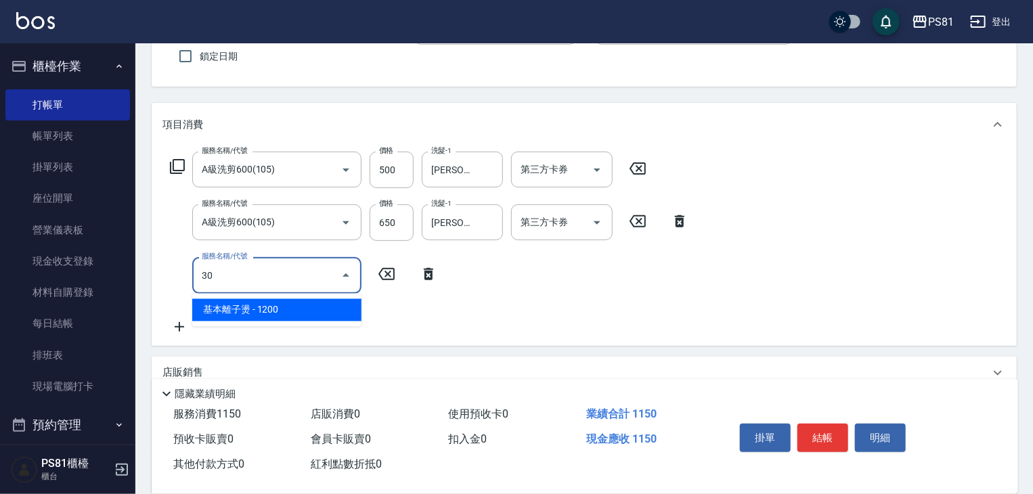
type input "3"
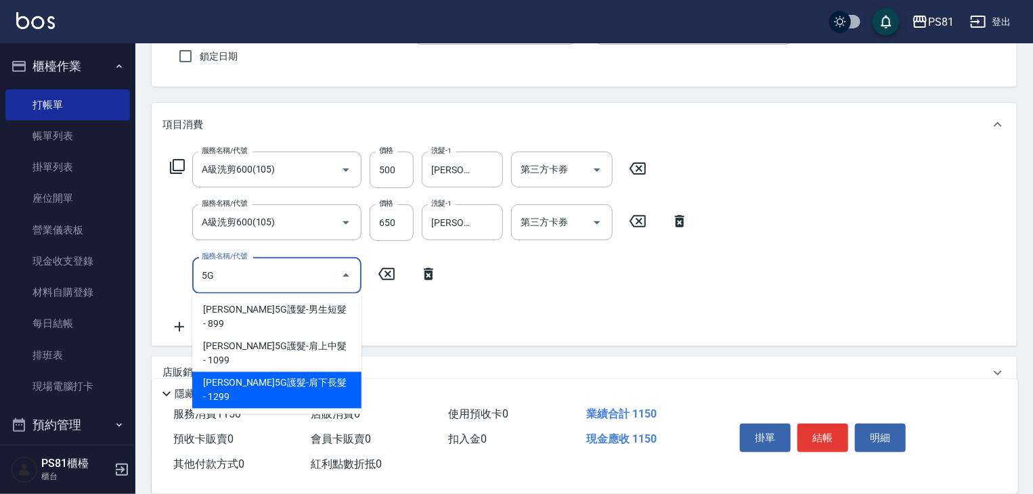
click at [298, 372] on span "歐娜5G護髮-肩下長髮 - 1299" at bounding box center [276, 390] width 169 height 37
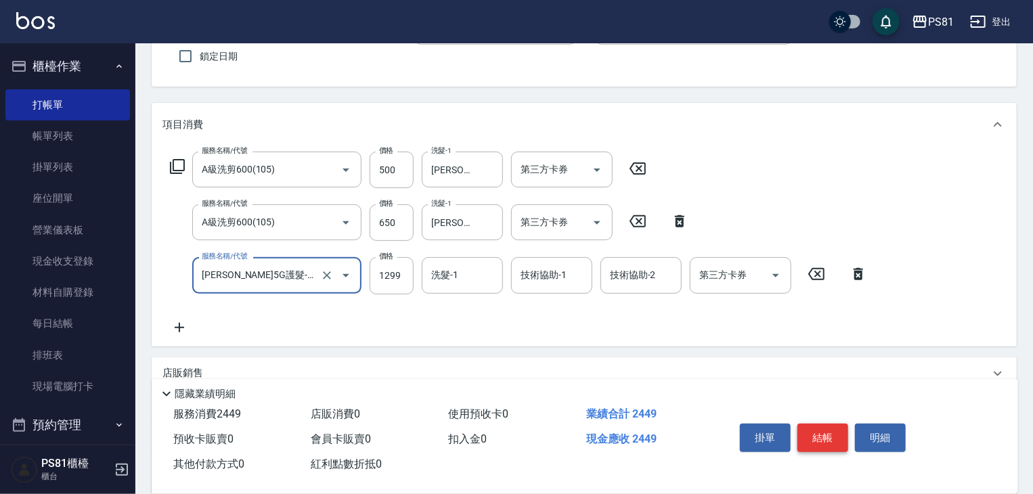
type input "歐娜5G護髮-肩下長髮(1106)"
click at [832, 435] on button "結帳" at bounding box center [823, 438] width 51 height 28
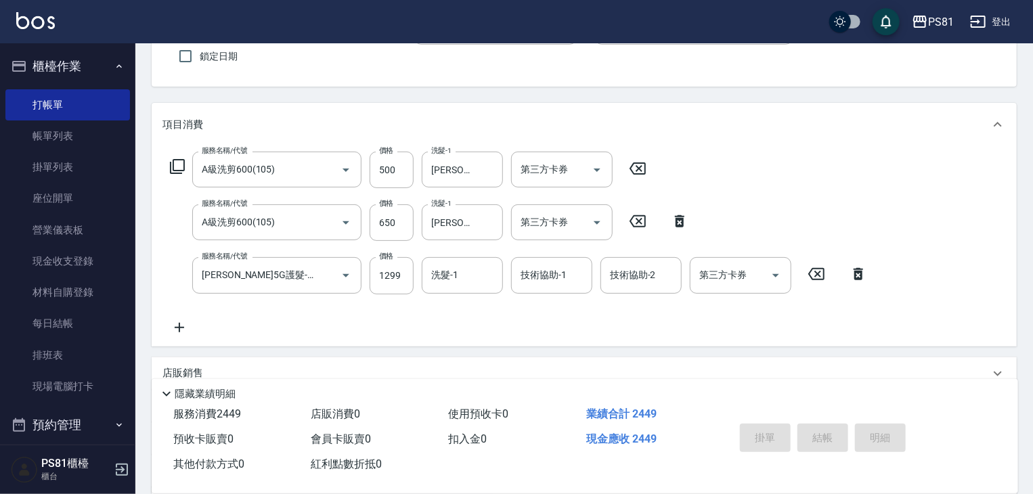
type input "2025/08/18 21:13"
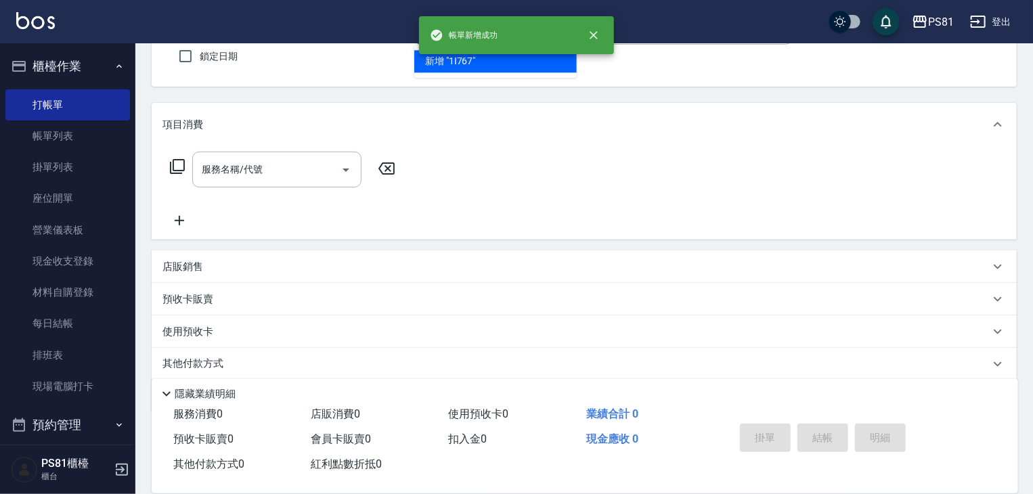
scroll to position [0, 0]
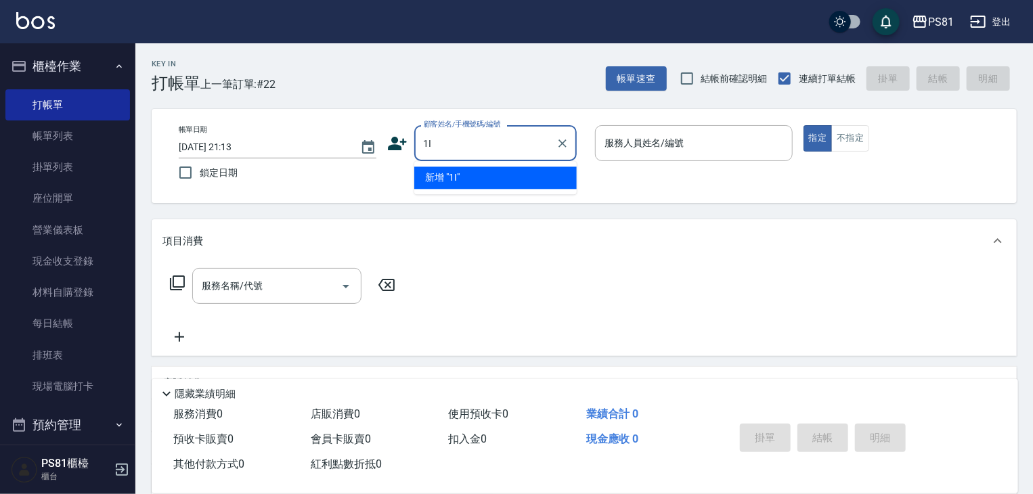
type input "1"
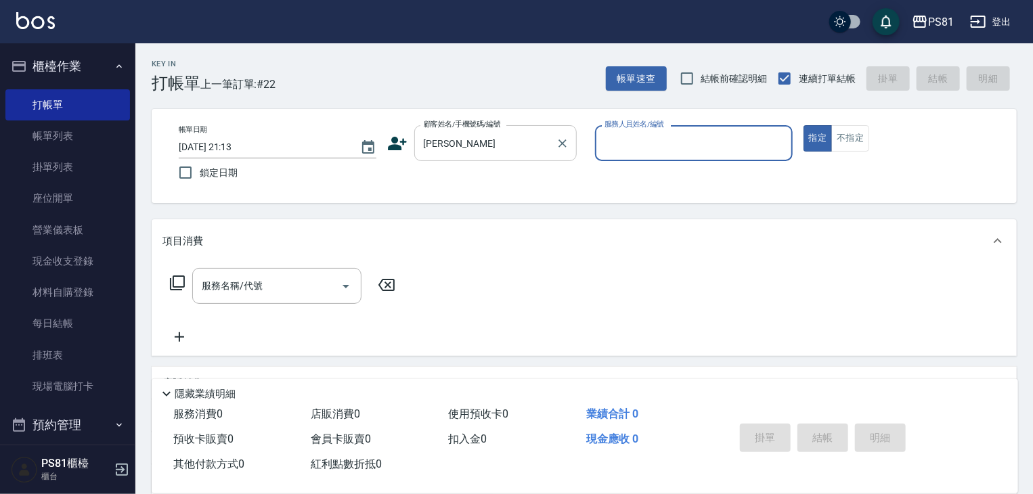
click at [475, 142] on input "柏翰柏翰" at bounding box center [485, 143] width 130 height 24
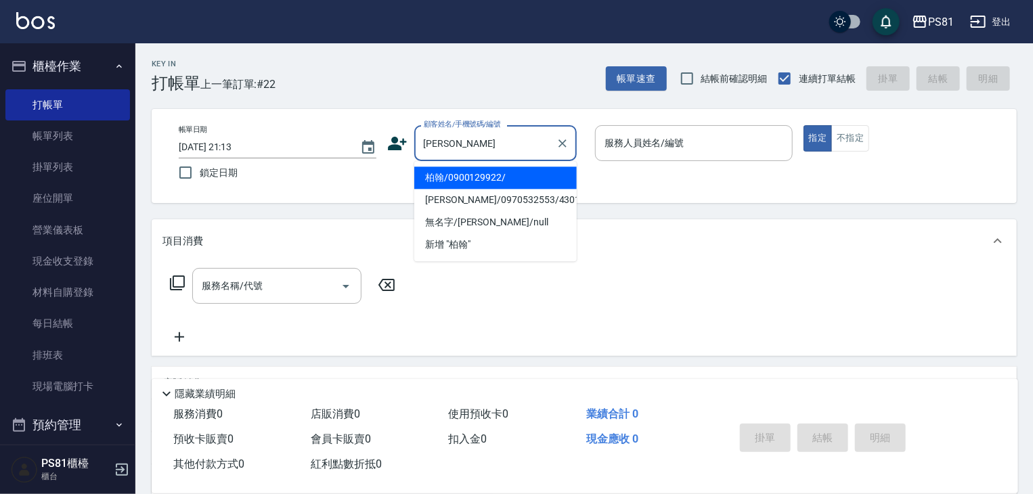
click at [490, 182] on li "柏翰/0900129922/" at bounding box center [495, 178] width 162 height 22
type input "柏翰/0900129922/"
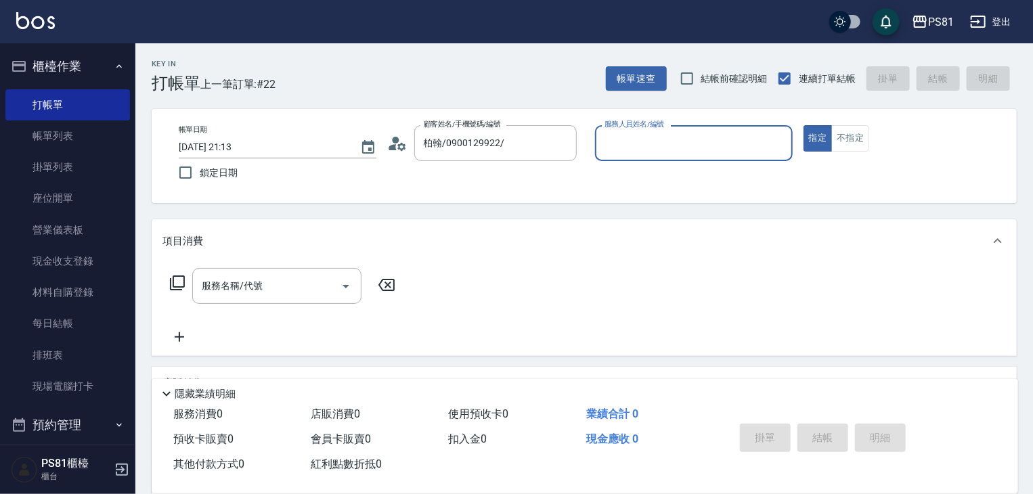
type input "丁若欣-6"
click at [804, 125] on button "指定" at bounding box center [818, 138] width 29 height 26
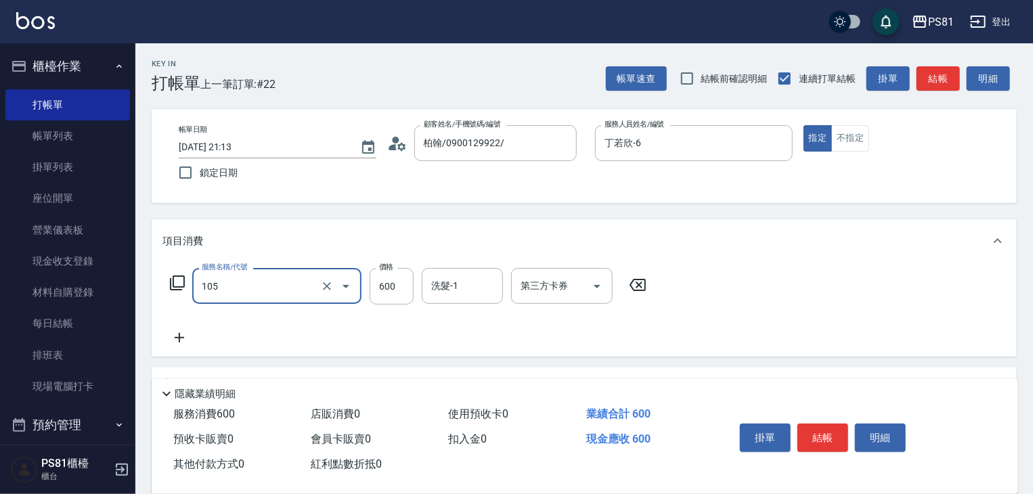
type input "A級洗剪600(105)"
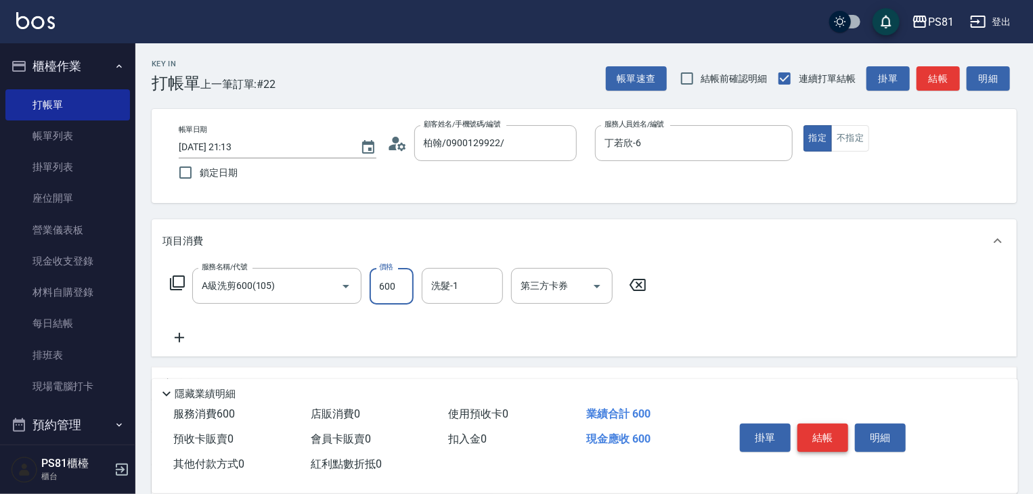
click at [831, 427] on button "結帳" at bounding box center [823, 438] width 51 height 28
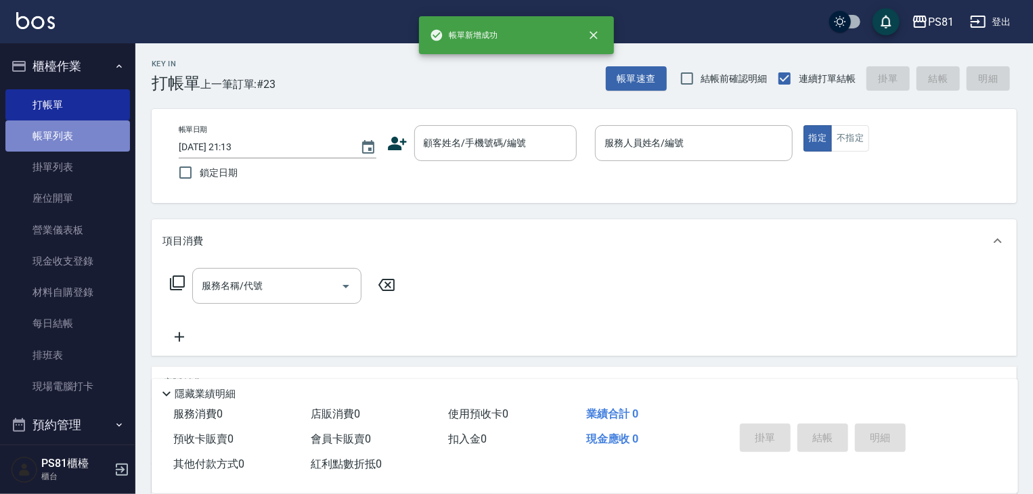
click at [103, 128] on link "帳單列表" at bounding box center [67, 136] width 125 height 31
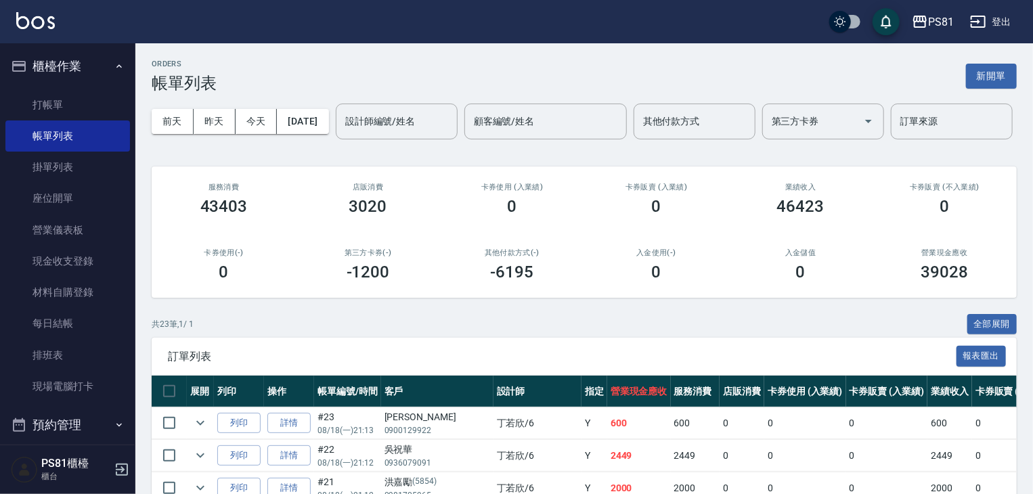
click at [211, 150] on div "前天 昨天 今天 2025/08/18 設計師編號/姓名 設計師編號/姓名 顧客編號/姓名 顧客編號/姓名 其他付款方式 其他付款方式 第三方卡券 第三方卡券…" at bounding box center [584, 122] width 865 height 58
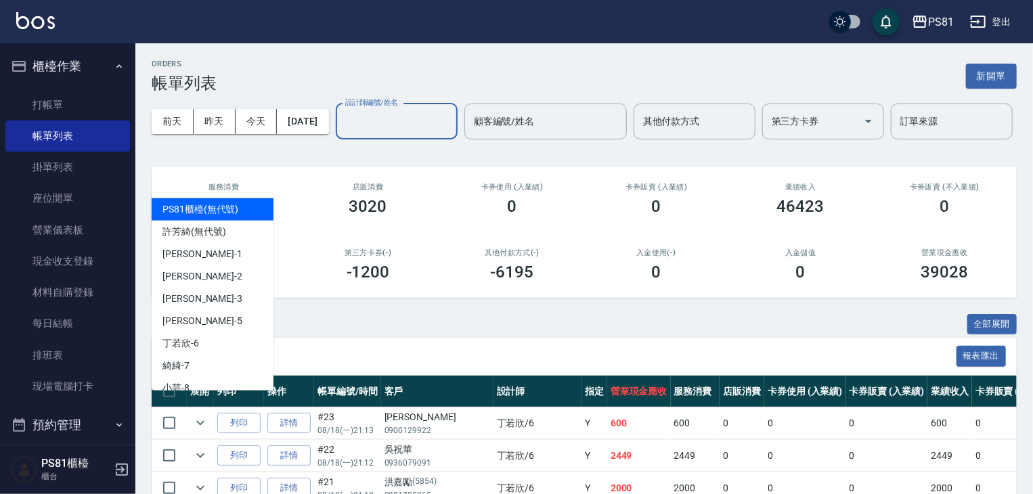
click at [342, 133] on input "設計師編號/姓名" at bounding box center [397, 122] width 110 height 24
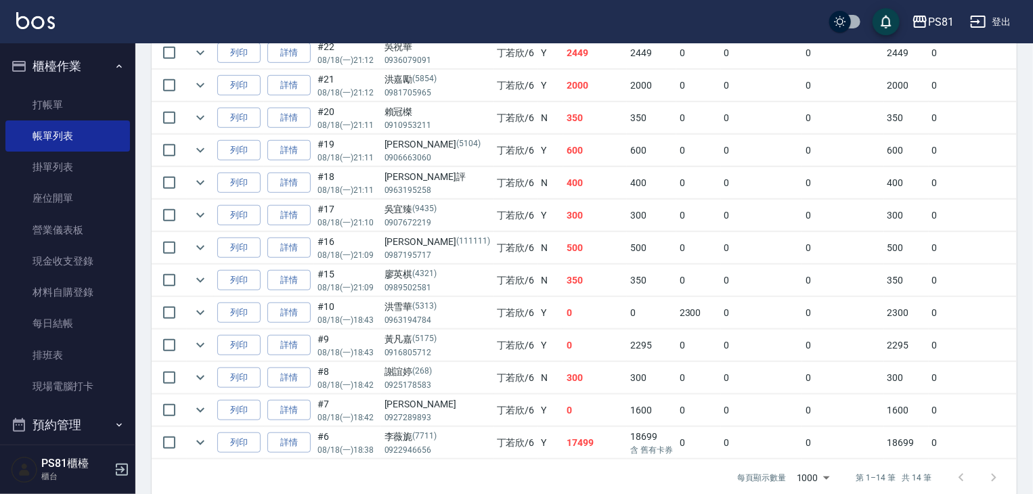
scroll to position [393, 0]
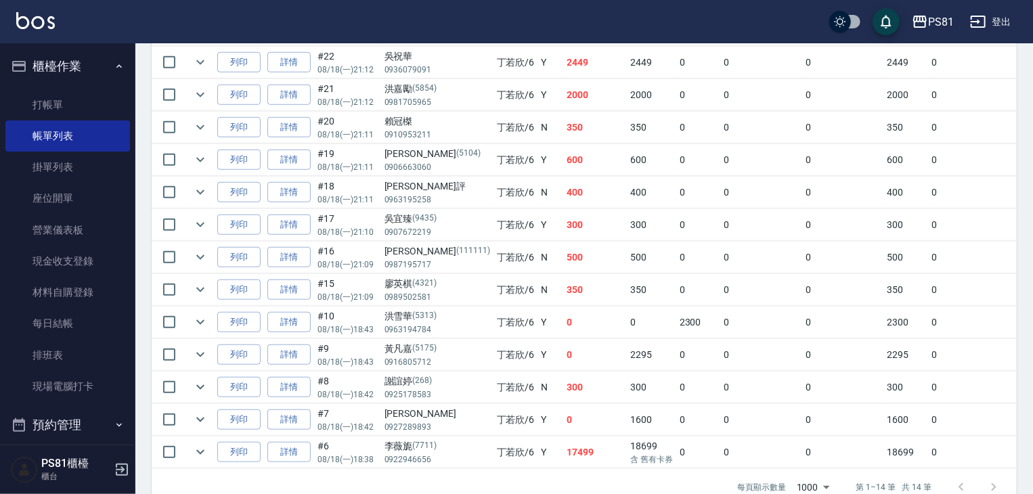
type input "丁若欣-6"
click at [563, 274] on td "500" at bounding box center [595, 258] width 64 height 32
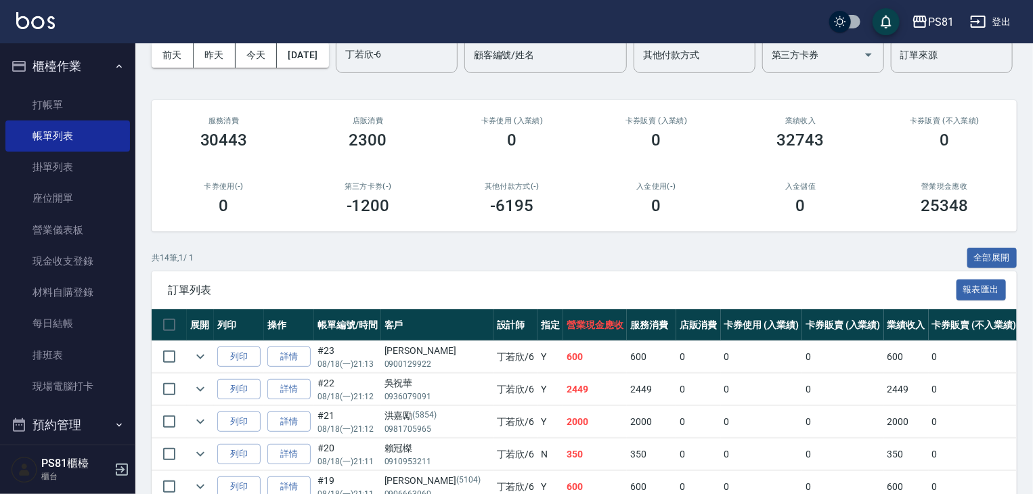
scroll to position [0, 0]
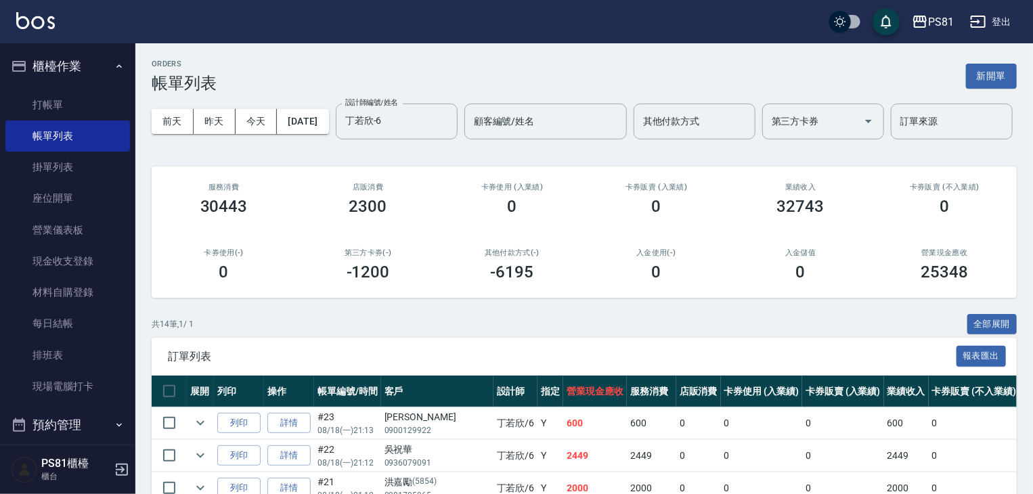
drag, startPoint x: 986, startPoint y: 83, endPoint x: 974, endPoint y: 86, distance: 12.0
click at [985, 83] on button "新開單" at bounding box center [991, 76] width 51 height 25
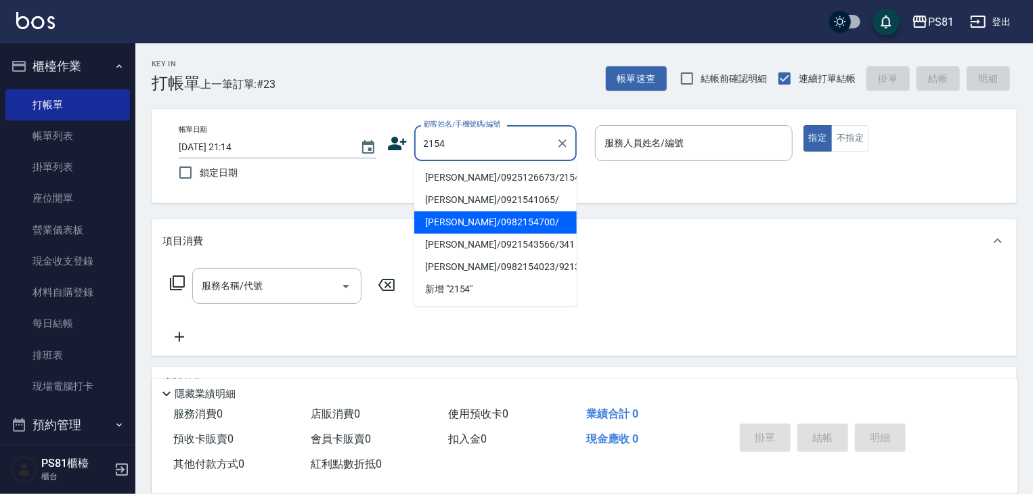
click at [474, 221] on li "林毓芳/0982154700/" at bounding box center [495, 222] width 162 height 22
type input "林毓芳/0982154700/"
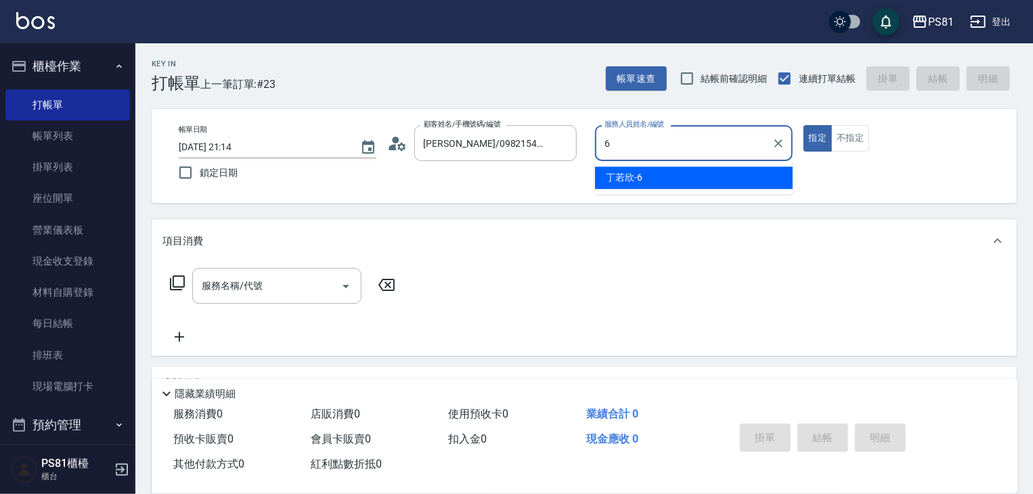
type input "丁若欣-6"
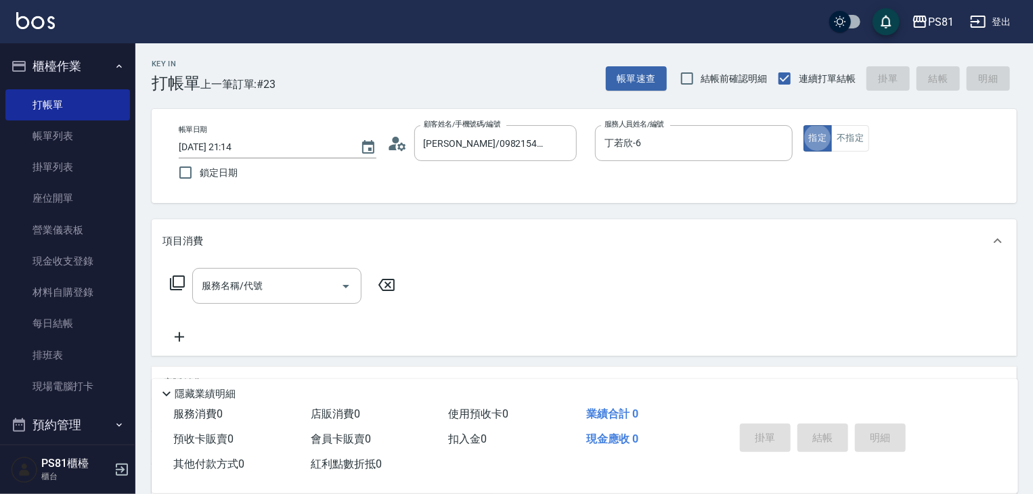
type button "true"
click at [835, 138] on button "不指定" at bounding box center [850, 138] width 38 height 26
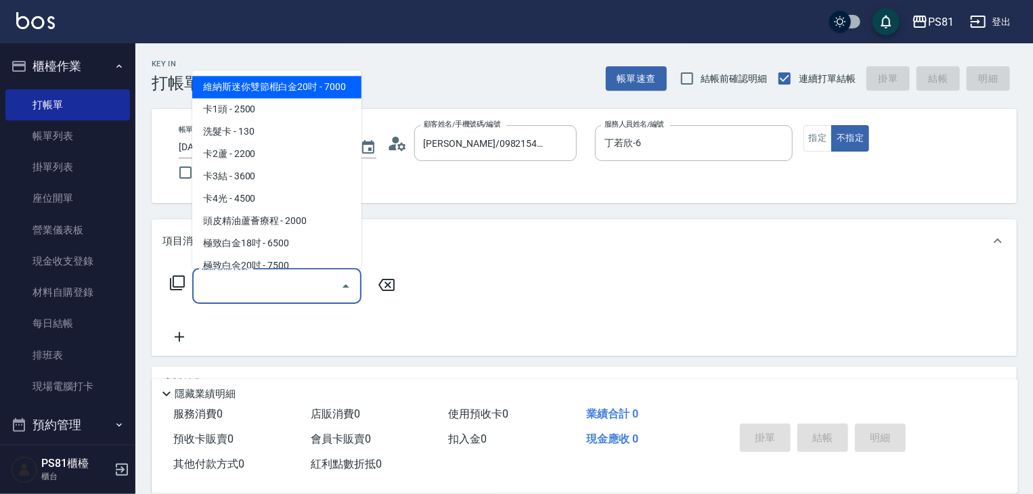
click at [265, 279] on input "服務名稱/代號" at bounding box center [266, 286] width 137 height 24
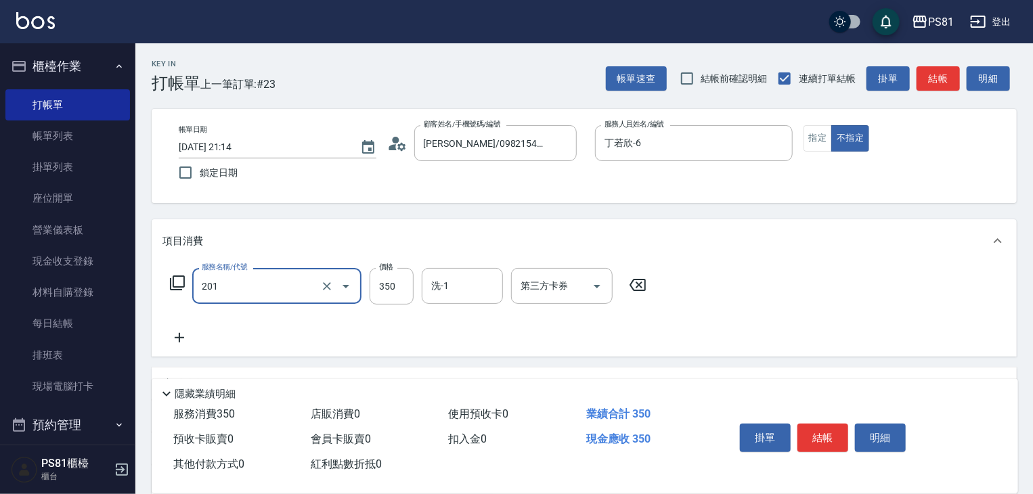
type input "洗剪350(201)"
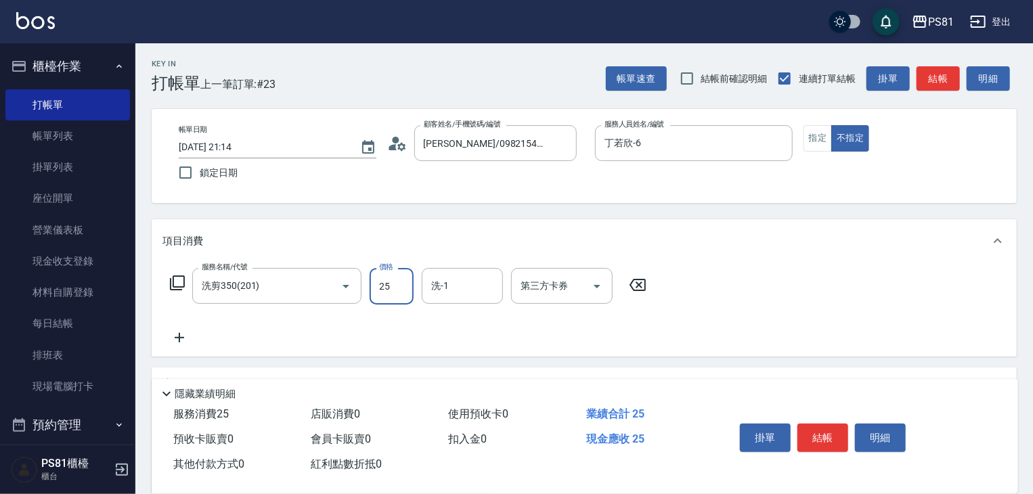
click at [405, 297] on input "25" at bounding box center [392, 286] width 44 height 37
type input "350"
click at [468, 290] on input "洗-1" at bounding box center [462, 286] width 69 height 24
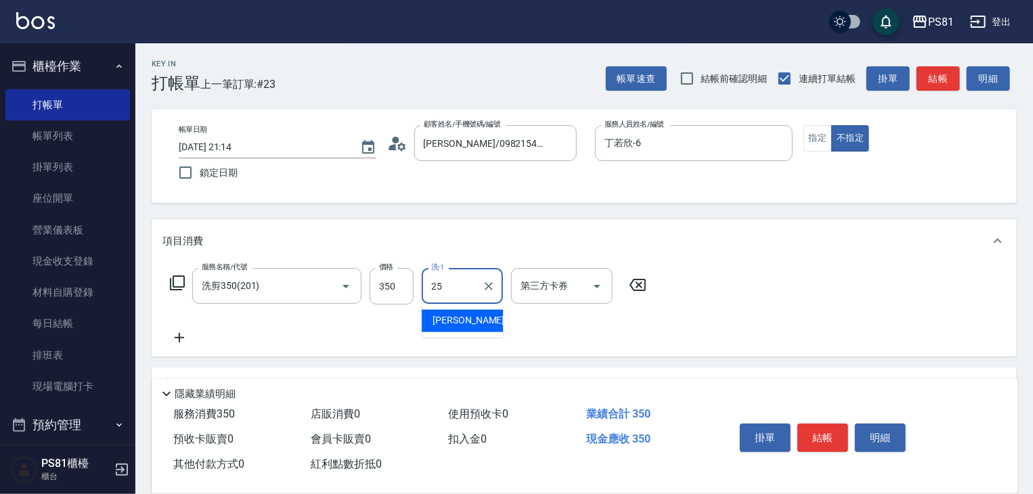
type input "妮可-25"
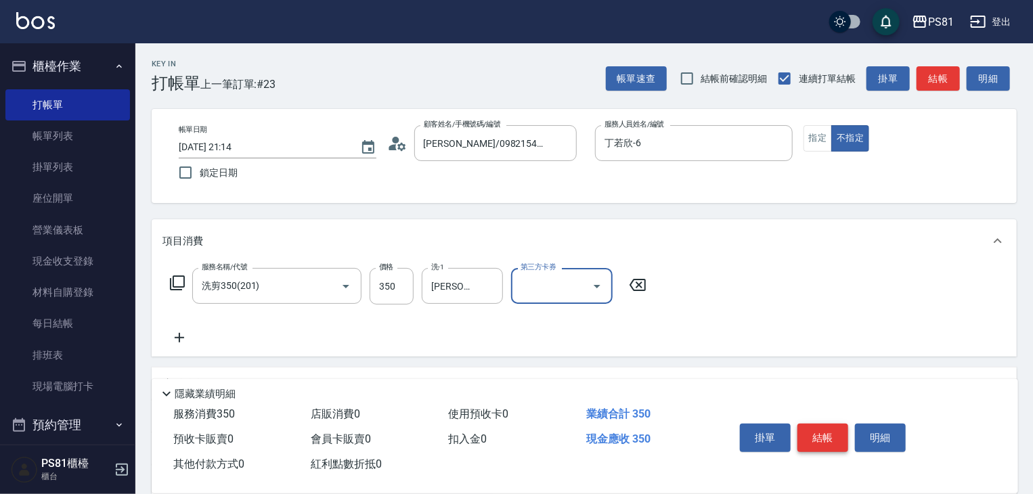
click at [810, 433] on button "結帳" at bounding box center [823, 438] width 51 height 28
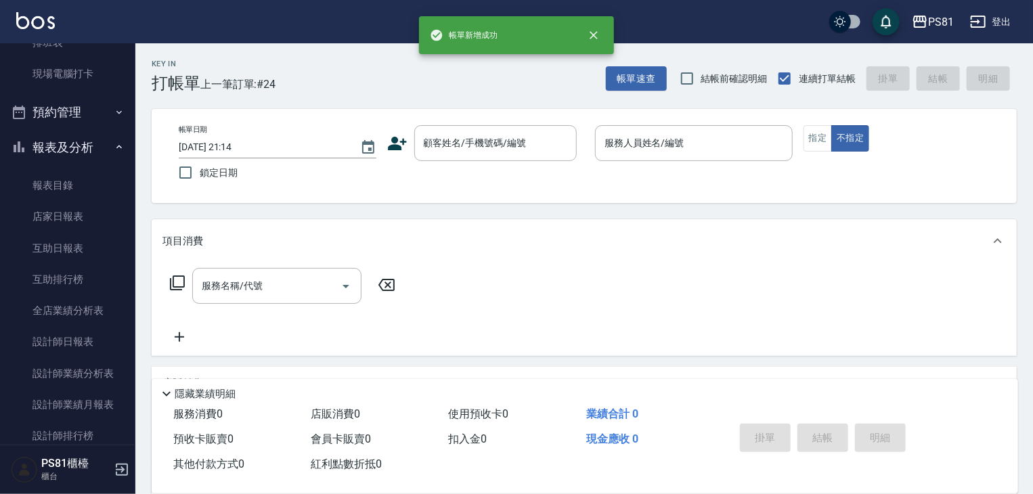
scroll to position [320, 0]
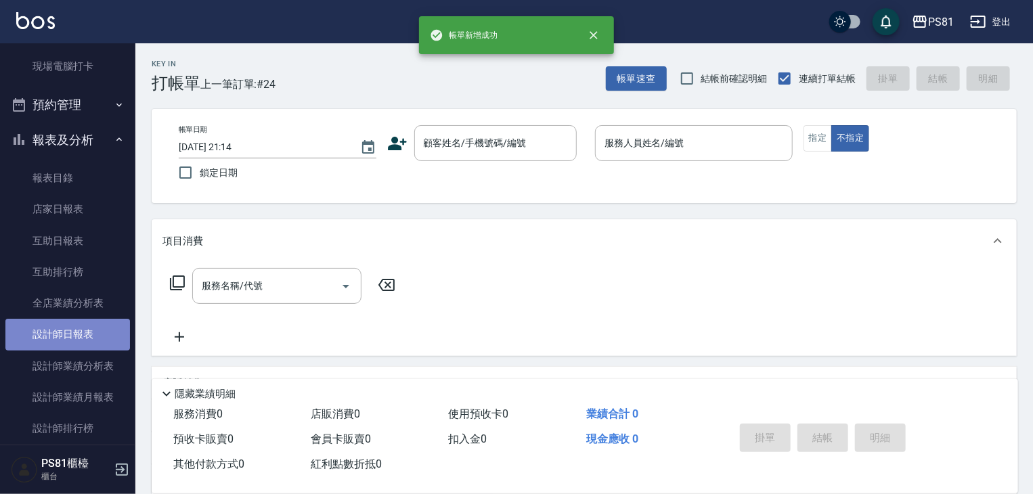
click at [85, 331] on link "設計師日報表" at bounding box center [67, 334] width 125 height 31
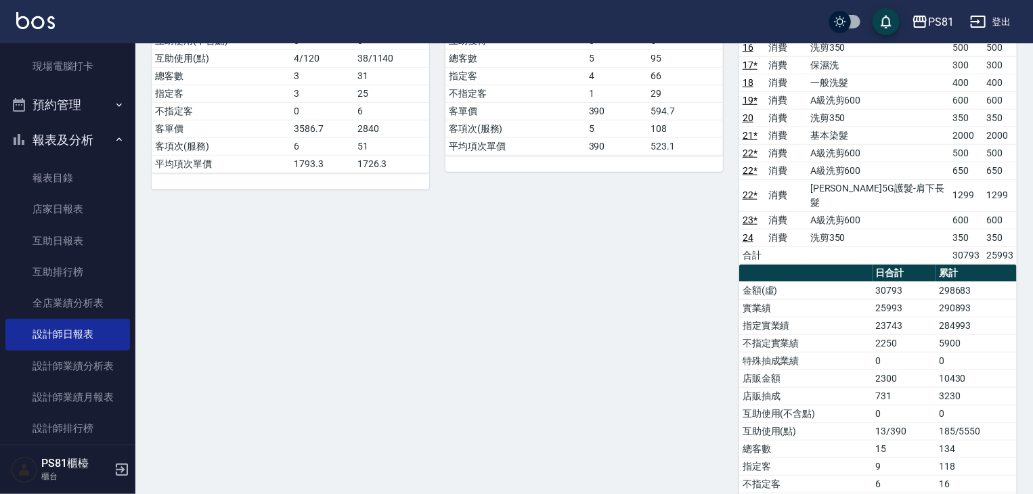
scroll to position [455, 0]
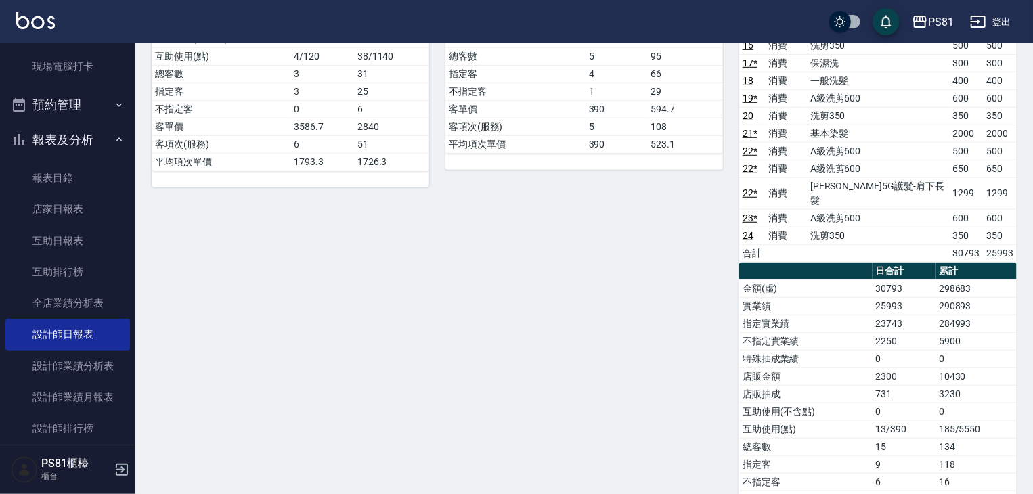
click at [582, 404] on div "3 晏菱 張晏菱 08/18/2025 日報表 單號 類別 項目 金額 業績 2 * 消費 洗剪350 350 350 3 * 消費 洗剪350 350 35…" at bounding box center [576, 120] width 294 height 882
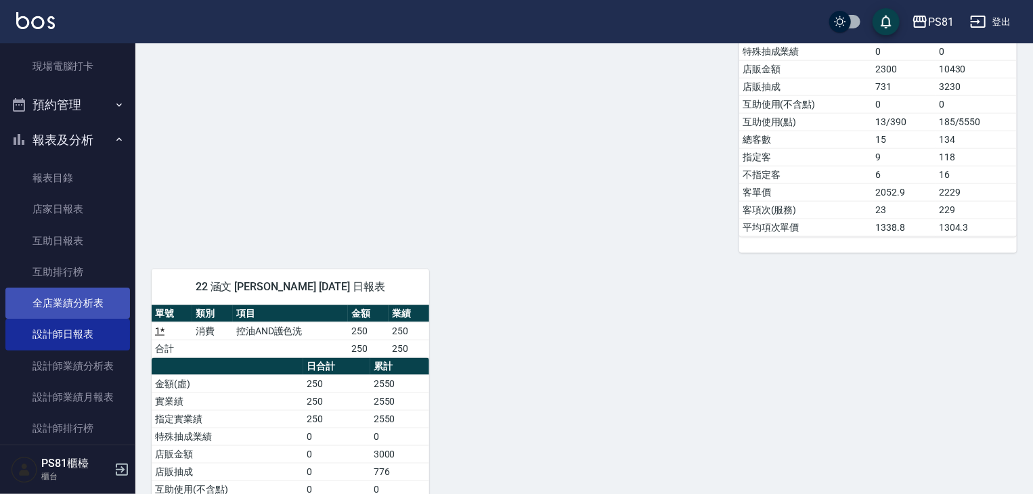
scroll to position [764, 0]
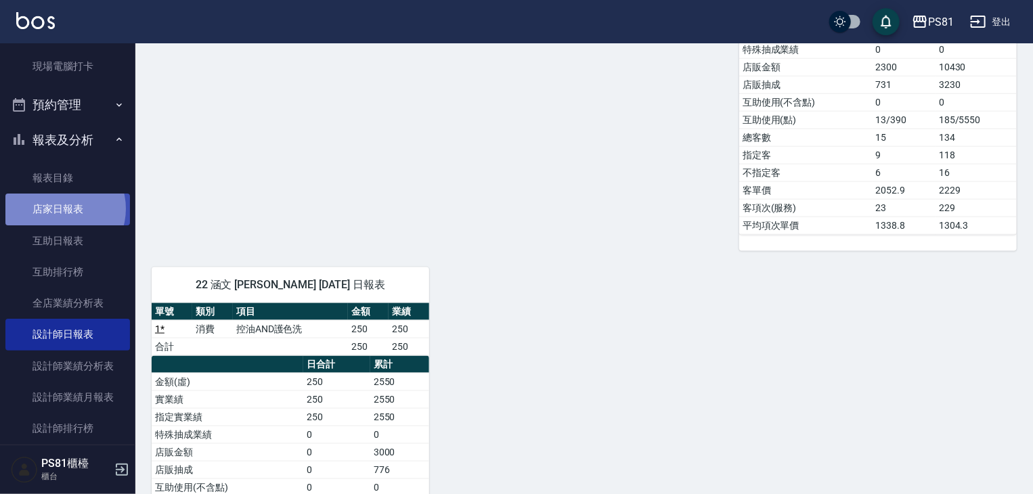
click at [61, 209] on link "店家日報表" at bounding box center [67, 209] width 125 height 31
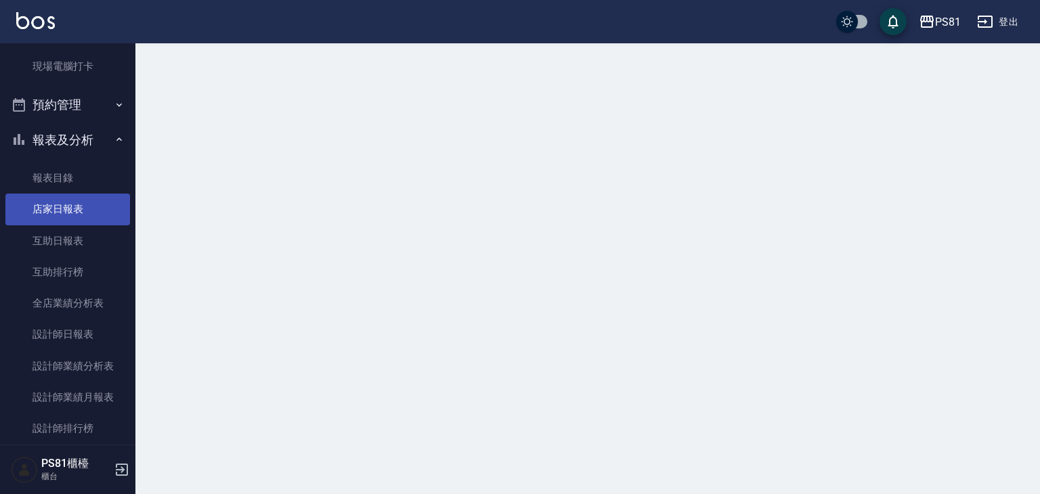
click at [60, 211] on link "店家日報表" at bounding box center [67, 209] width 125 height 31
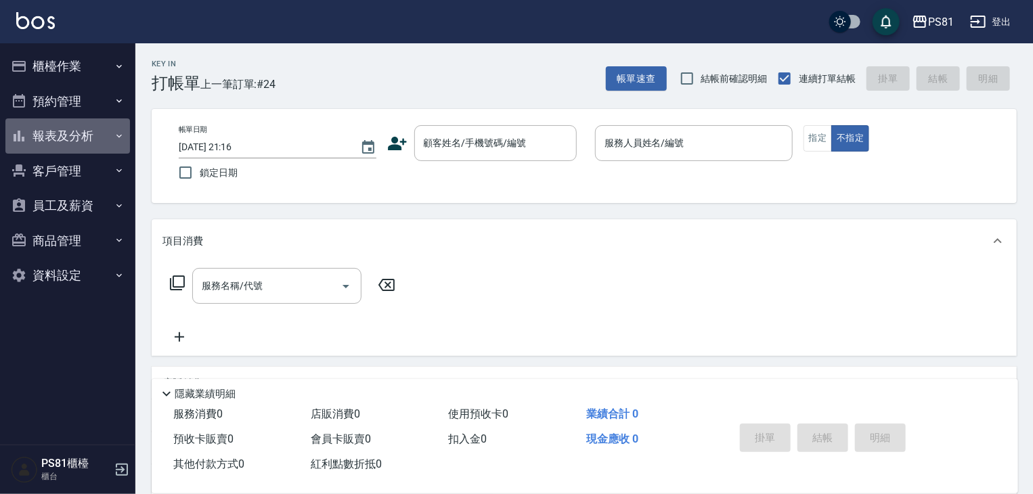
click at [96, 146] on button "報表及分析" at bounding box center [67, 135] width 125 height 35
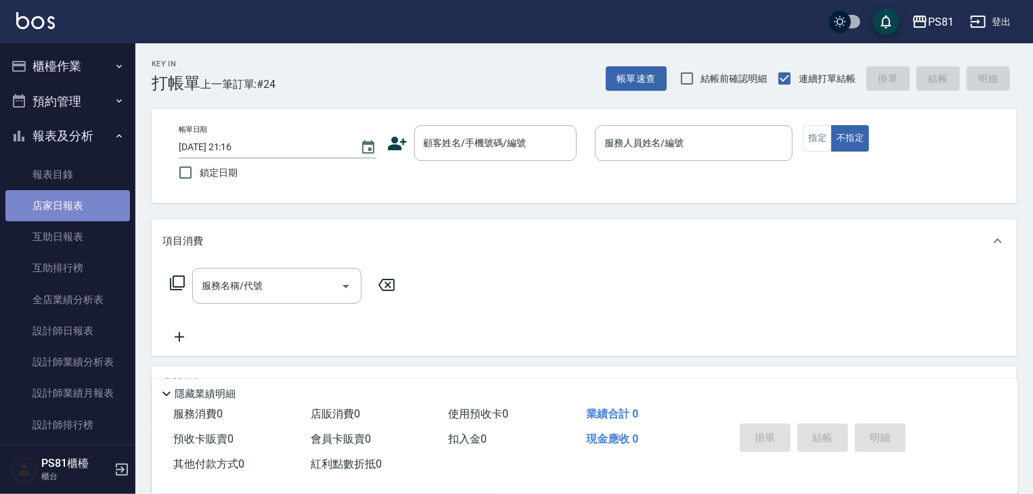
click at [103, 218] on link "店家日報表" at bounding box center [67, 205] width 125 height 31
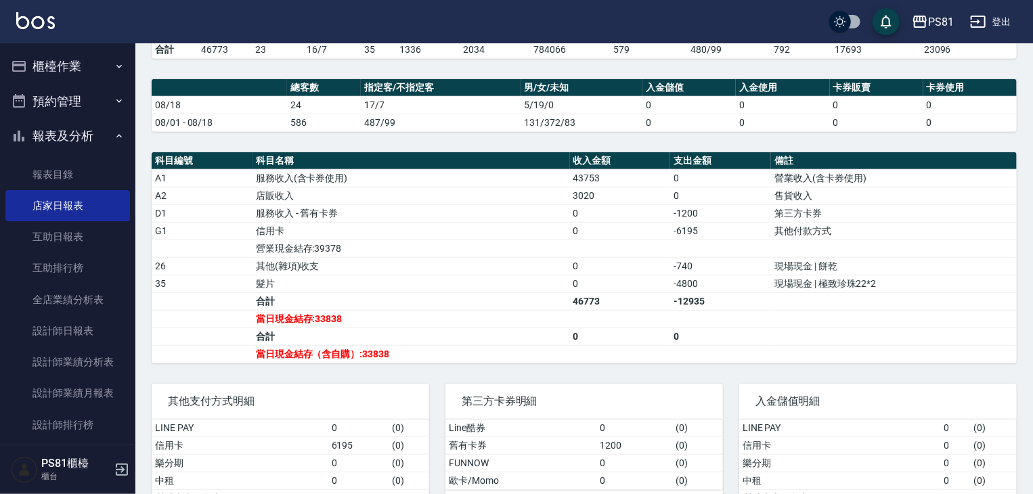
scroll to position [332, 0]
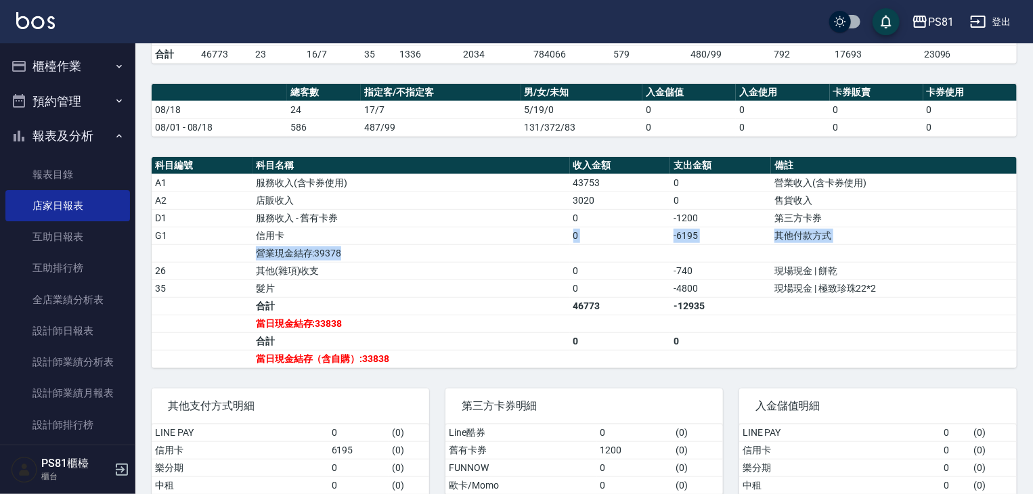
drag, startPoint x: 546, startPoint y: 230, endPoint x: 754, endPoint y: 238, distance: 208.7
click at [754, 238] on tr "G1 信用卡 0 -6195 其他付款方式" at bounding box center [584, 236] width 865 height 18
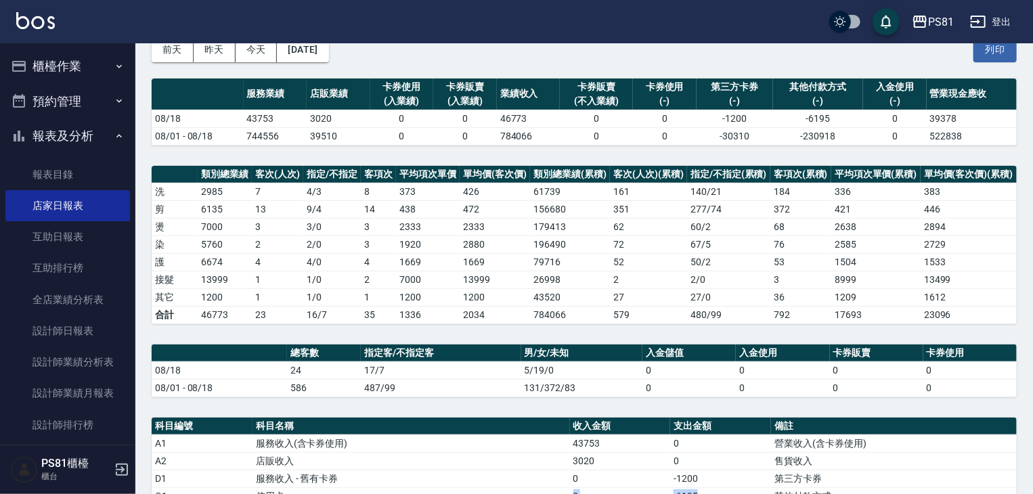
scroll to position [0, 0]
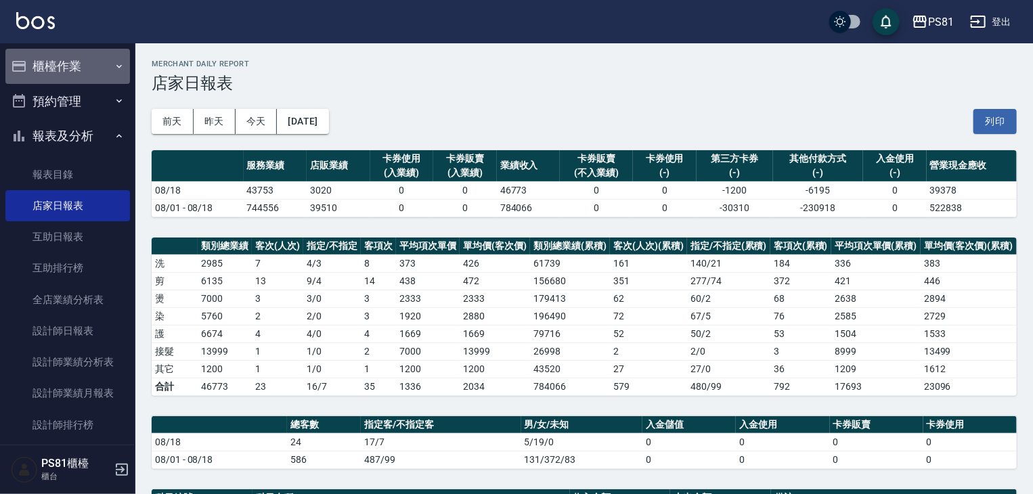
click at [117, 74] on button "櫃檯作業" at bounding box center [67, 66] width 125 height 35
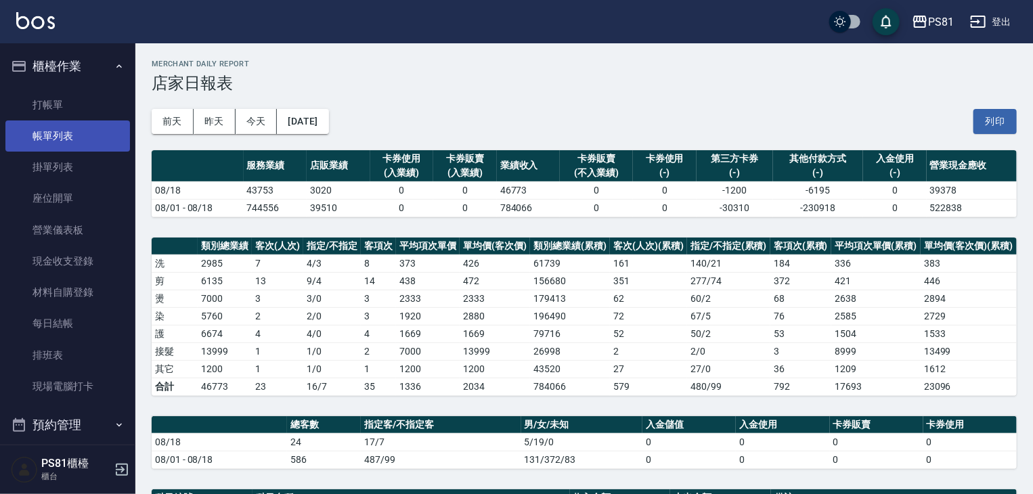
click at [84, 135] on link "帳單列表" at bounding box center [67, 136] width 125 height 31
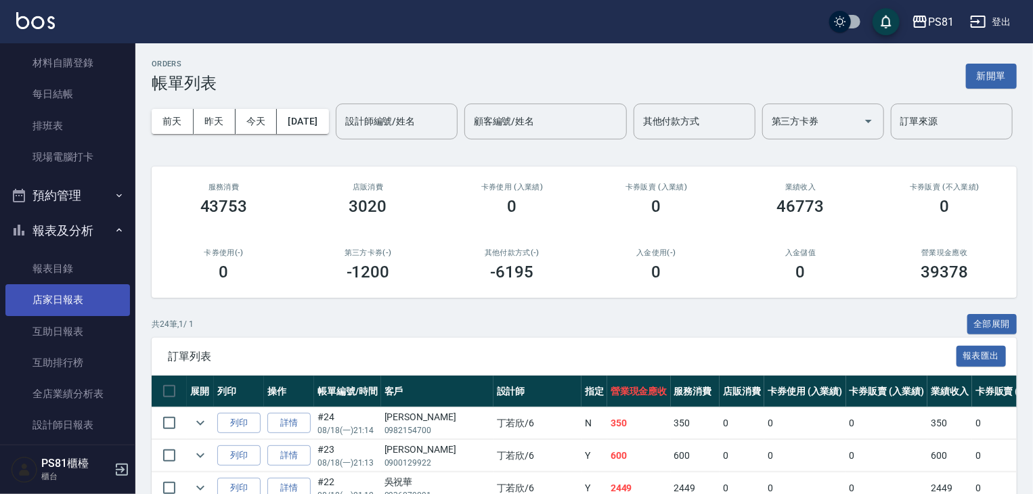
scroll to position [230, 0]
click at [89, 292] on link "店家日報表" at bounding box center [67, 299] width 125 height 31
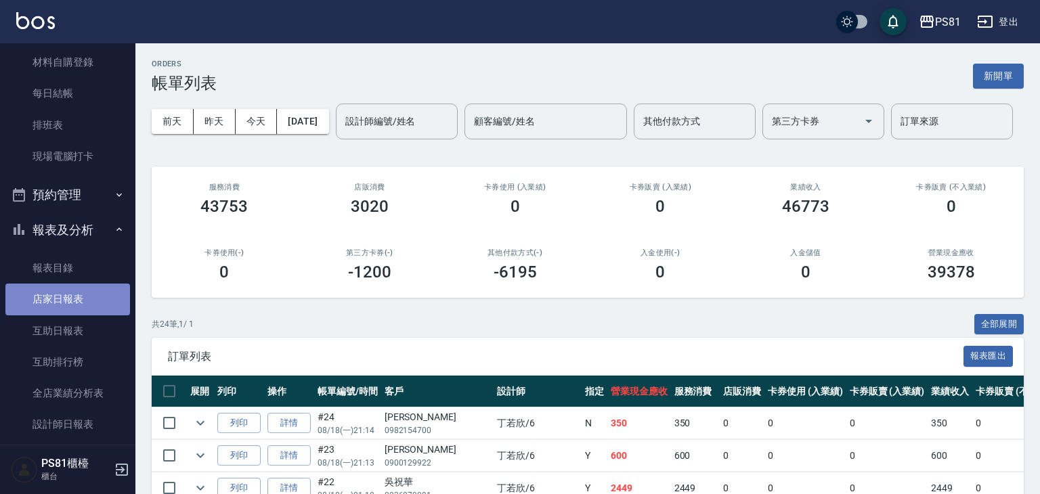
click at [89, 292] on link "店家日報表" at bounding box center [67, 299] width 125 height 31
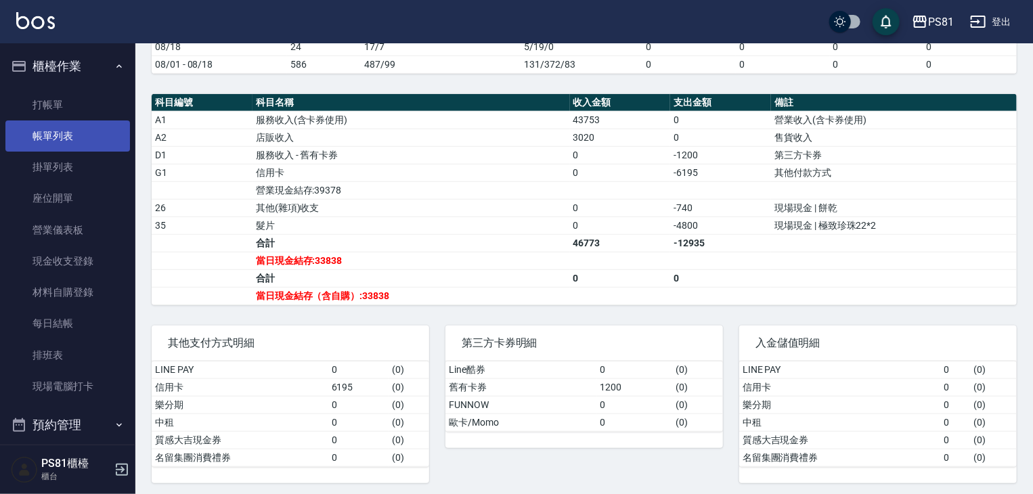
click at [79, 146] on link "帳單列表" at bounding box center [67, 136] width 125 height 31
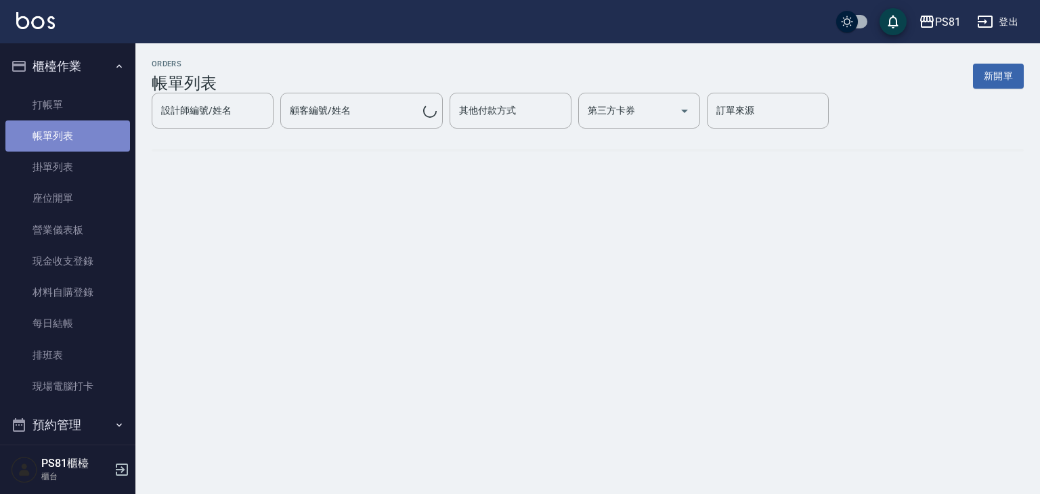
click at [74, 138] on link "帳單列表" at bounding box center [67, 136] width 125 height 31
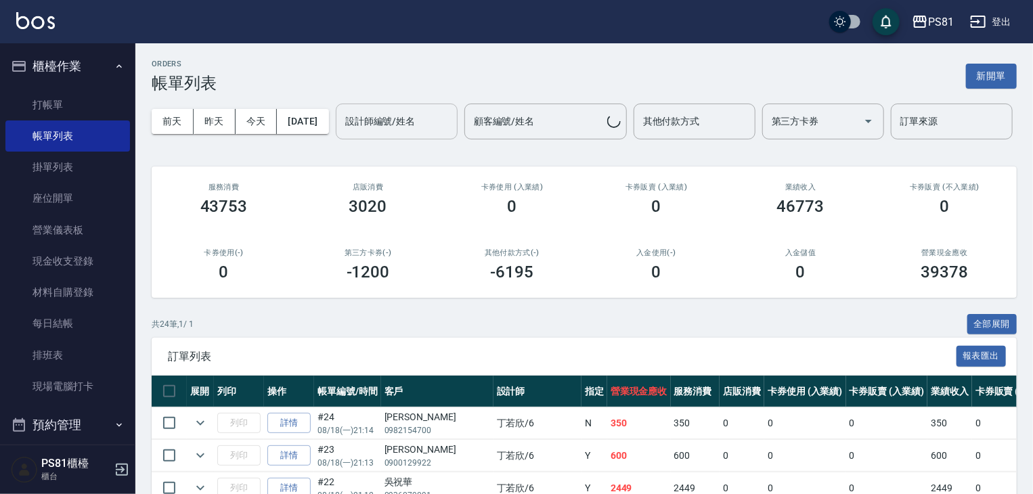
click at [342, 133] on input "設計師編號/姓名" at bounding box center [397, 122] width 110 height 24
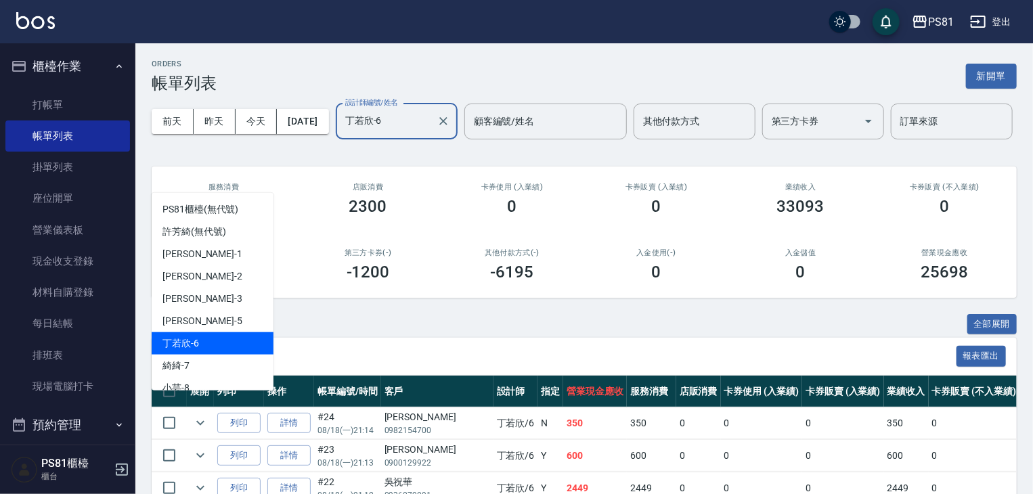
click at [342, 133] on input "丁若欣-6" at bounding box center [386, 122] width 89 height 24
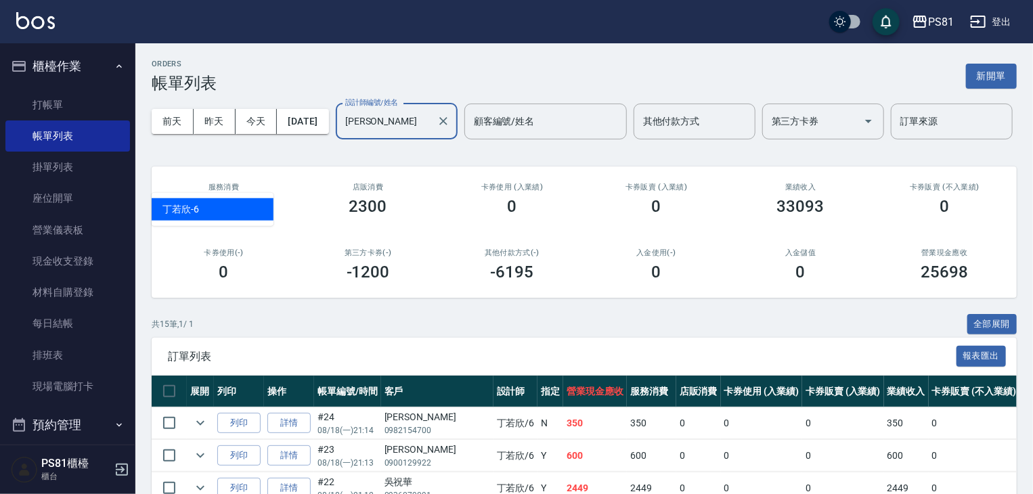
type input "丁"
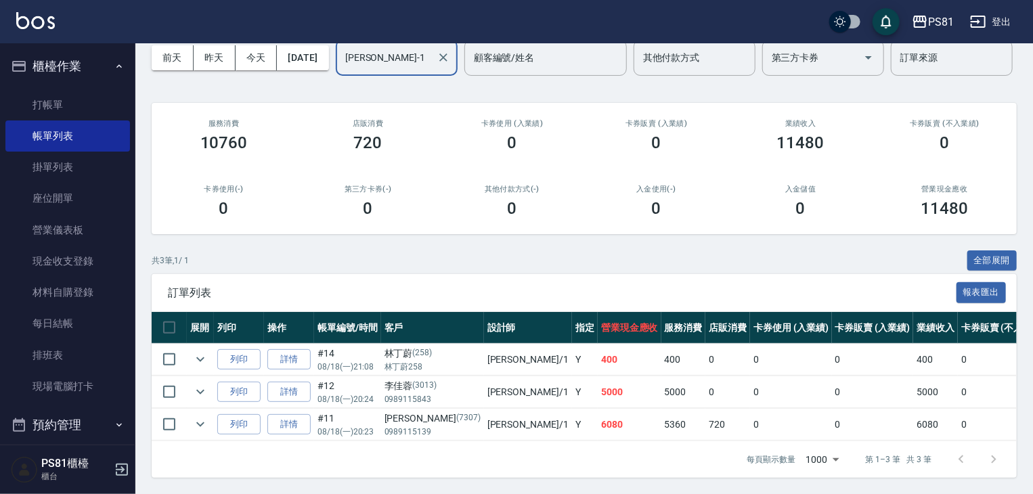
scroll to position [116, 0]
type input "[PERSON_NAME]-1"
click at [254, 382] on button "列印" at bounding box center [238, 392] width 43 height 21
click at [287, 383] on link "詳情" at bounding box center [288, 392] width 43 height 21
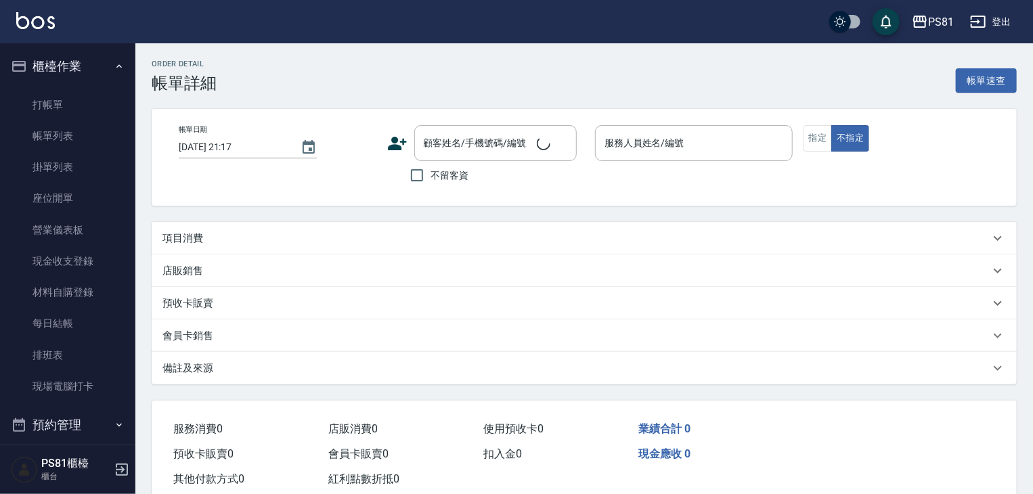
type input "2025/08/18 20:24"
type input "[PERSON_NAME]-1"
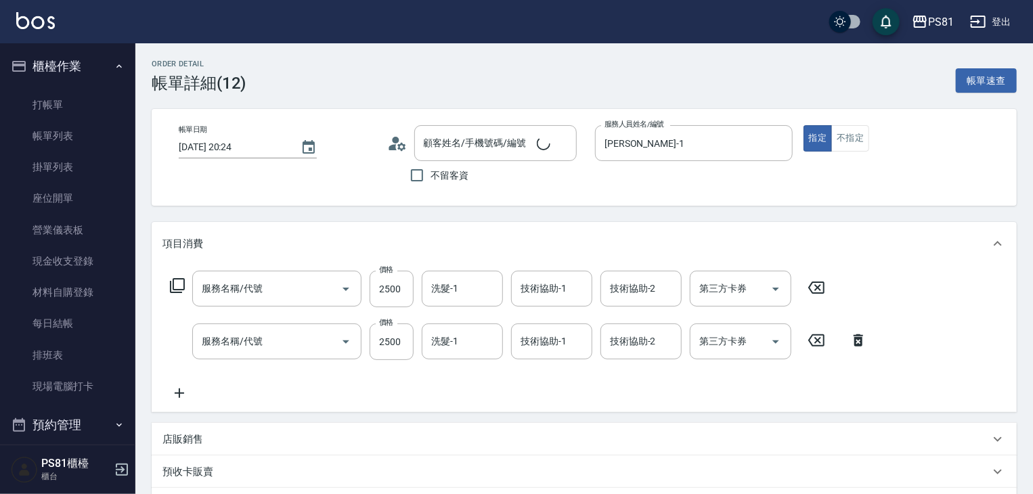
scroll to position [269, 0]
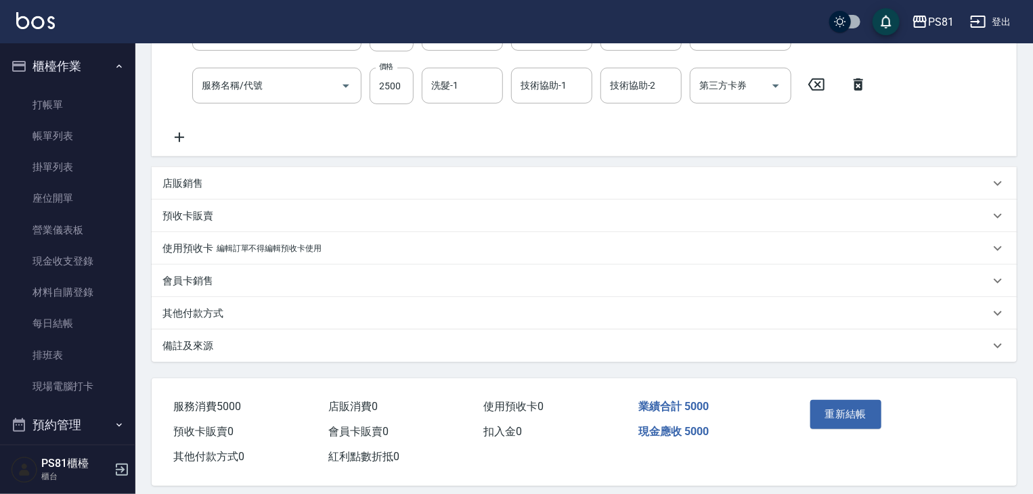
type input "[PERSON_NAME]/0989115843/3013"
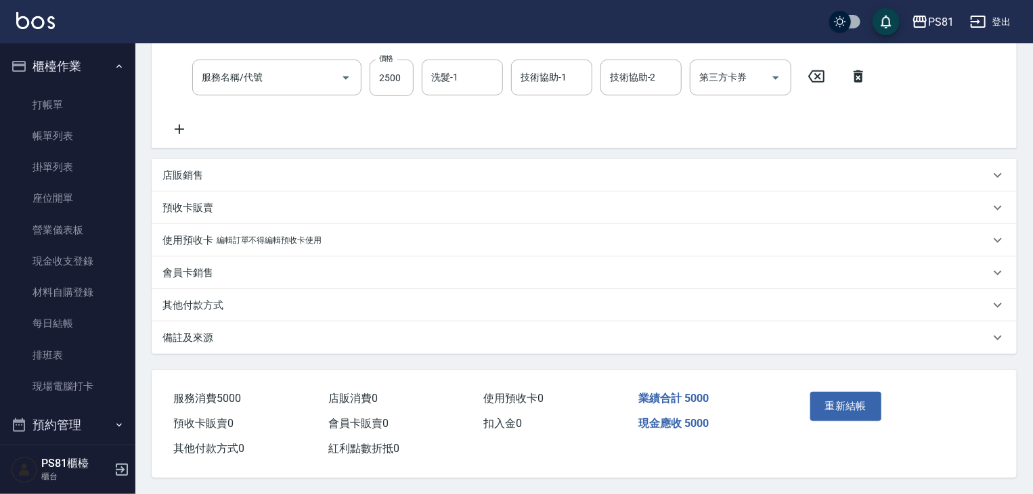
type input "日本結構護髮(108)"
type input "頂級溫朔(315)"
click at [295, 292] on div "其他付款方式" at bounding box center [584, 305] width 865 height 32
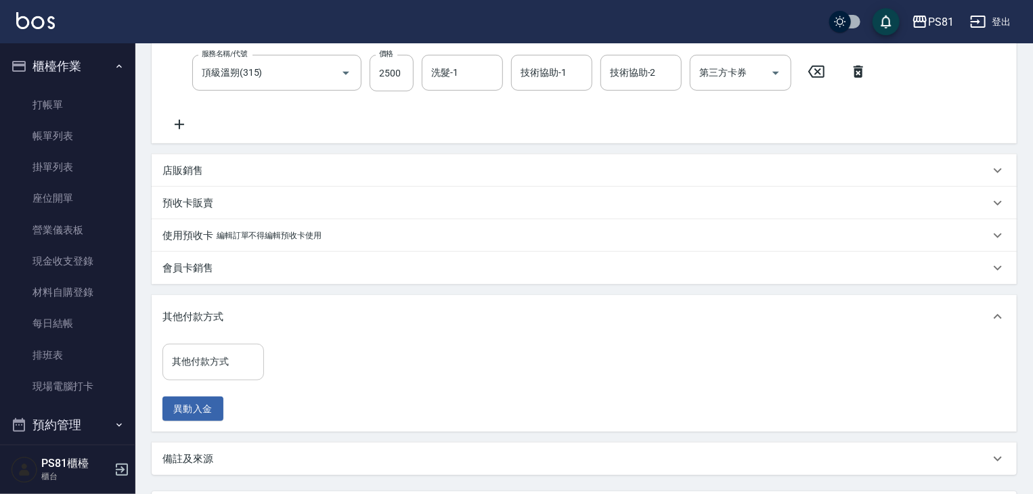
click at [228, 355] on input "其他付款方式" at bounding box center [213, 362] width 89 height 24
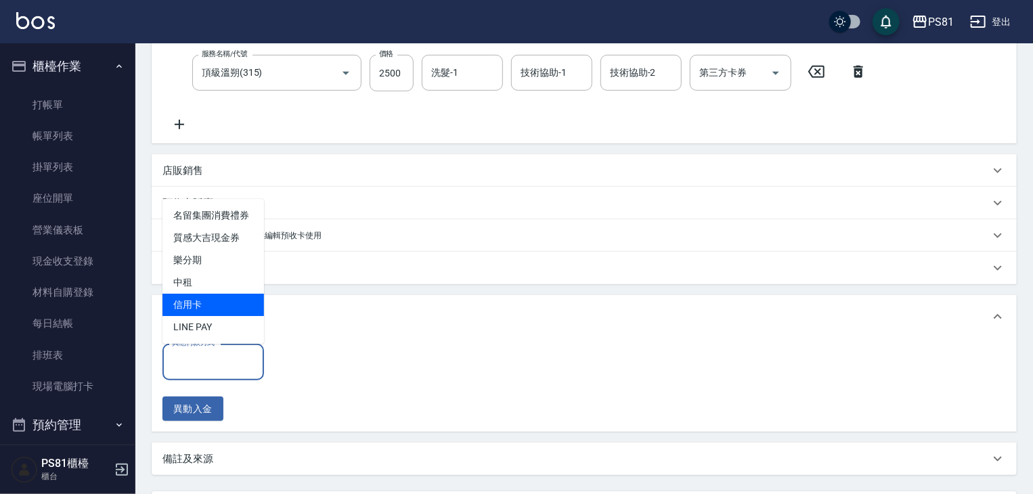
click at [223, 302] on span "信用卡" at bounding box center [213, 305] width 102 height 22
type input "信用卡"
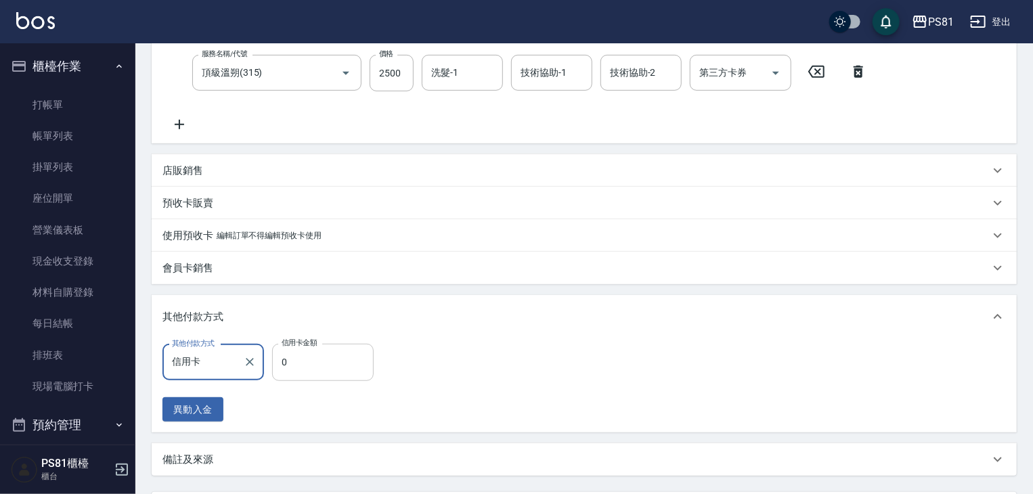
click at [309, 361] on input "0" at bounding box center [323, 362] width 102 height 37
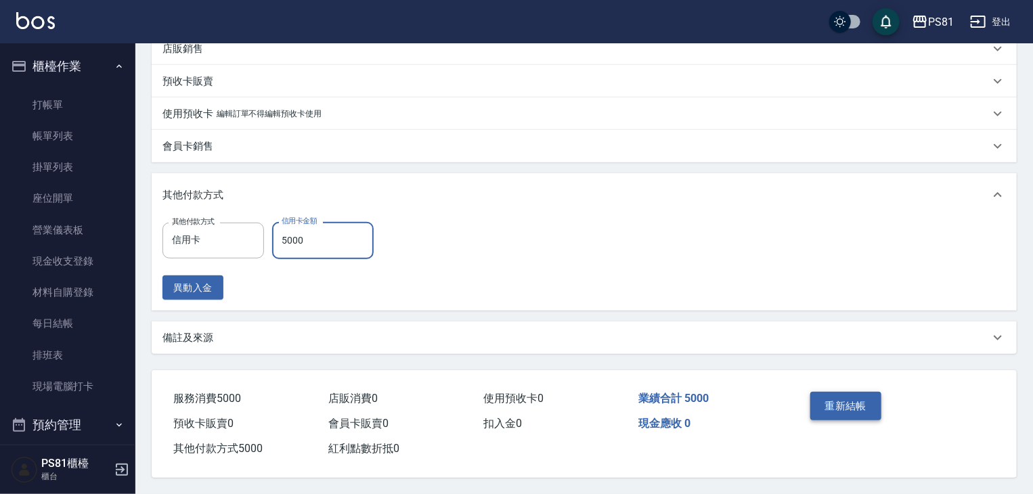
type input "5000"
click at [861, 410] on button "重新結帳" at bounding box center [846, 406] width 72 height 28
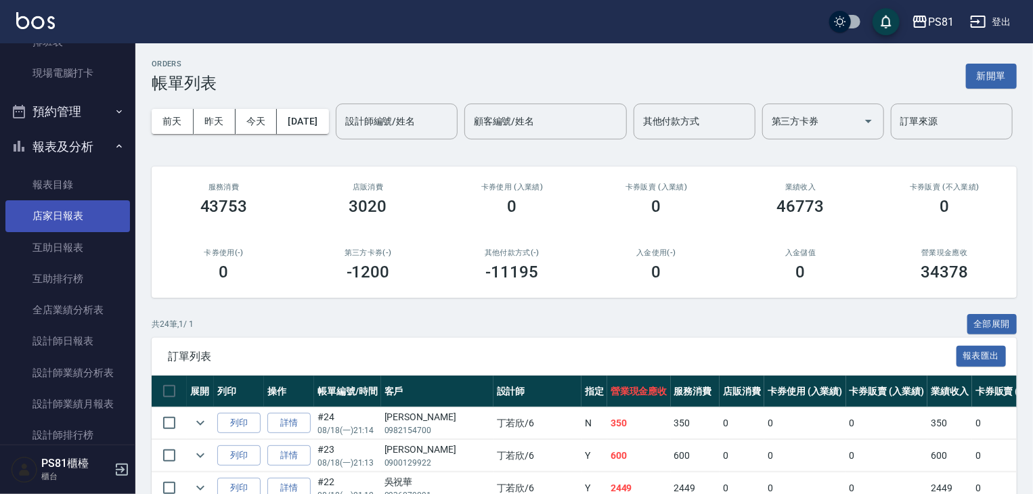
scroll to position [295, 0]
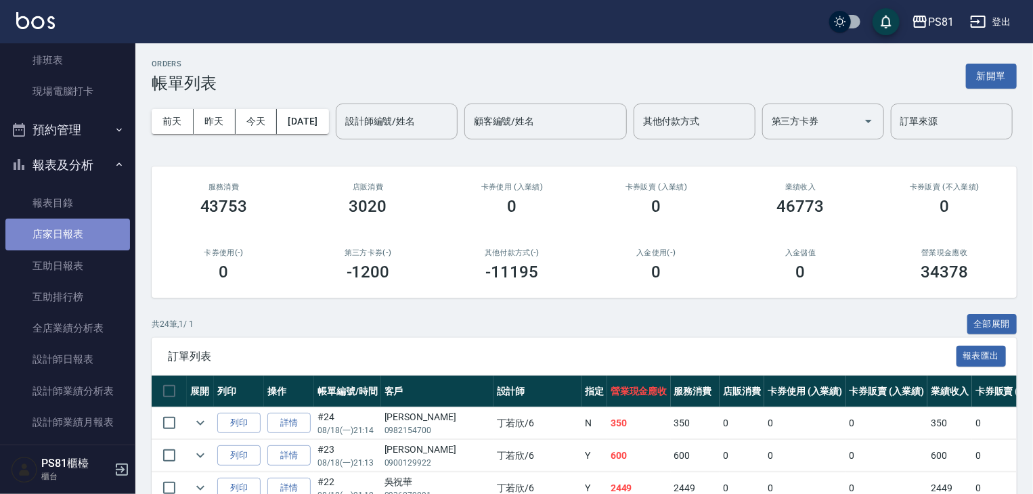
click at [97, 239] on link "店家日報表" at bounding box center [67, 234] width 125 height 31
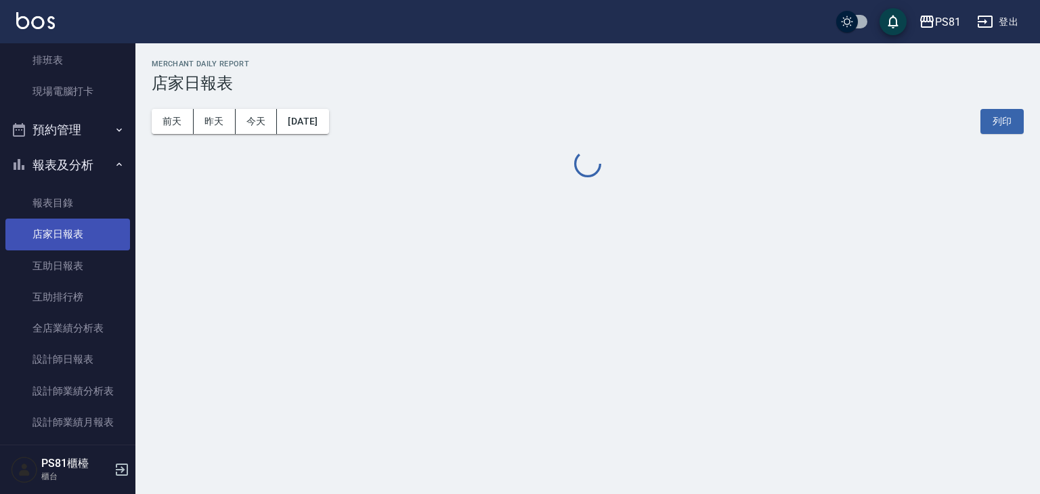
click at [97, 239] on link "店家日報表" at bounding box center [67, 234] width 125 height 31
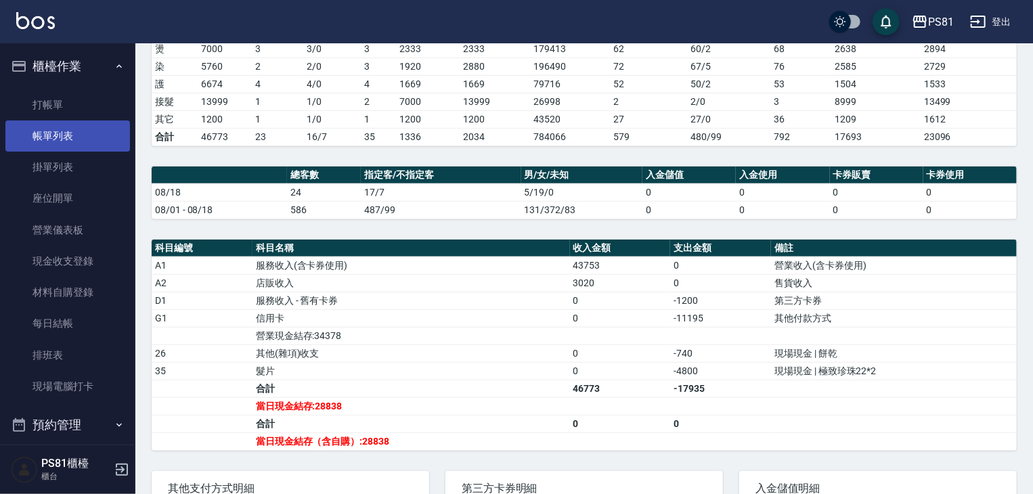
click at [92, 150] on link "帳單列表" at bounding box center [67, 136] width 125 height 31
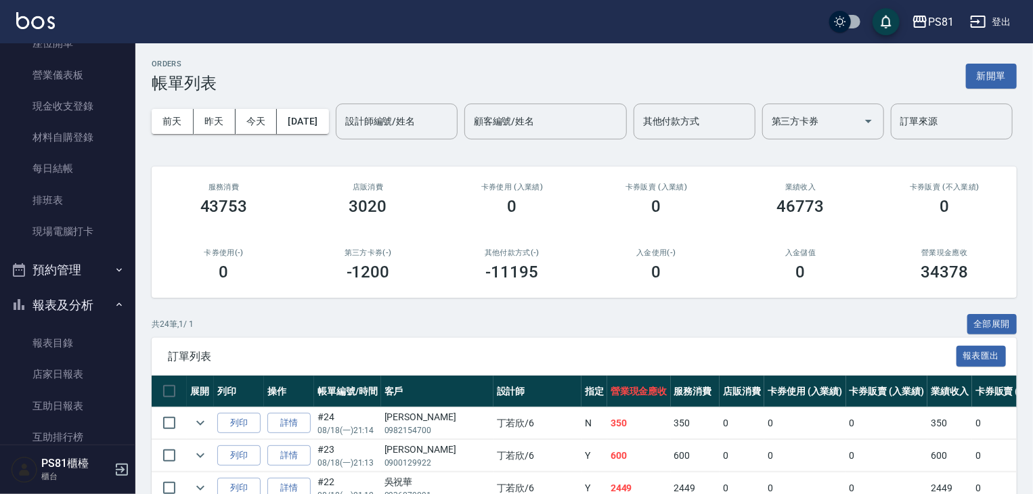
scroll to position [234, 0]
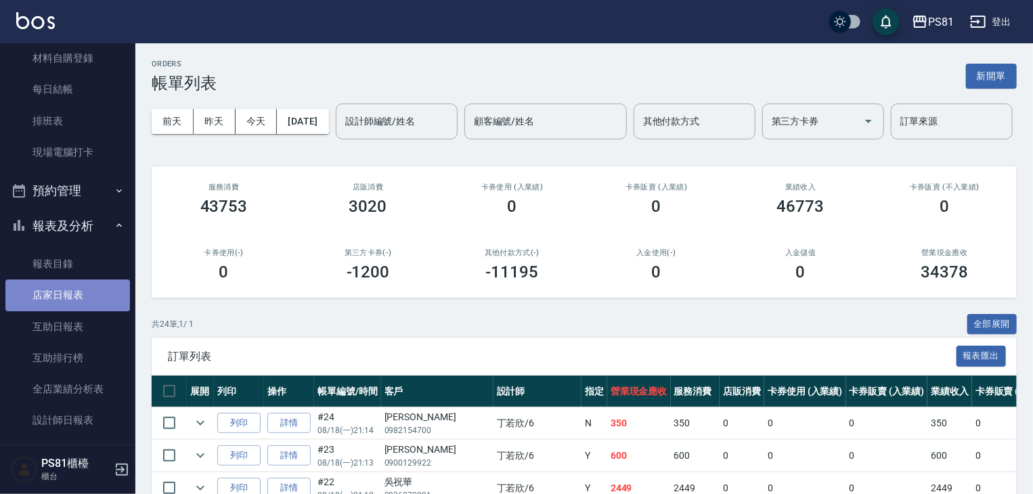
click at [95, 296] on link "店家日報表" at bounding box center [67, 295] width 125 height 31
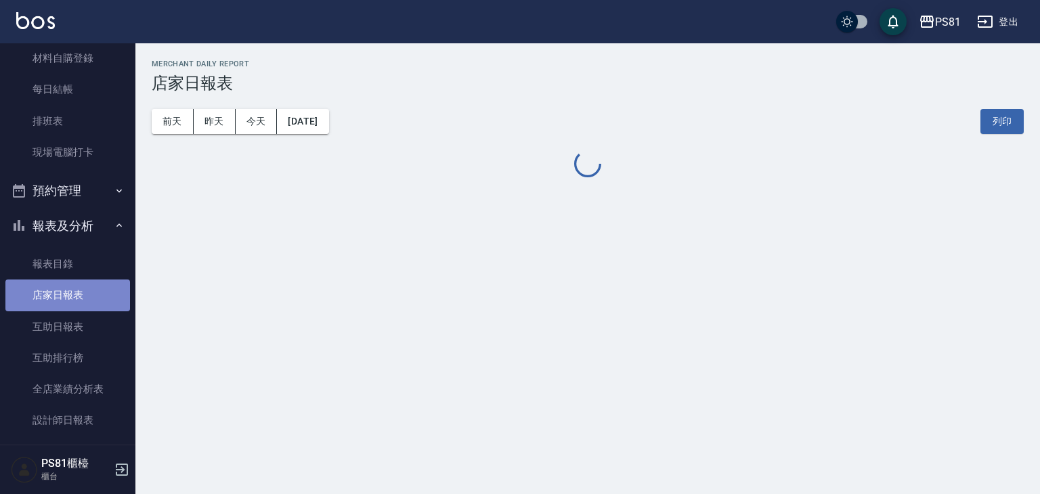
click at [95, 296] on link "店家日報表" at bounding box center [67, 295] width 125 height 31
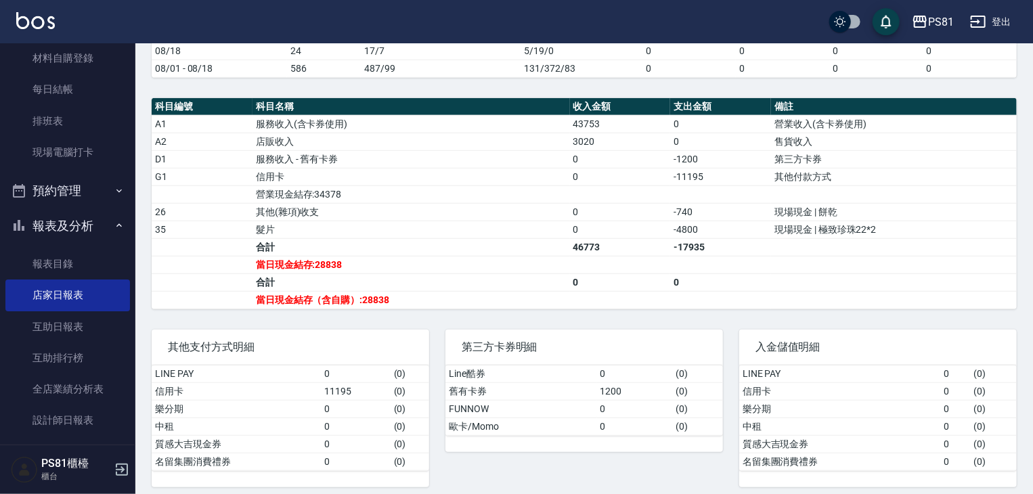
scroll to position [395, 0]
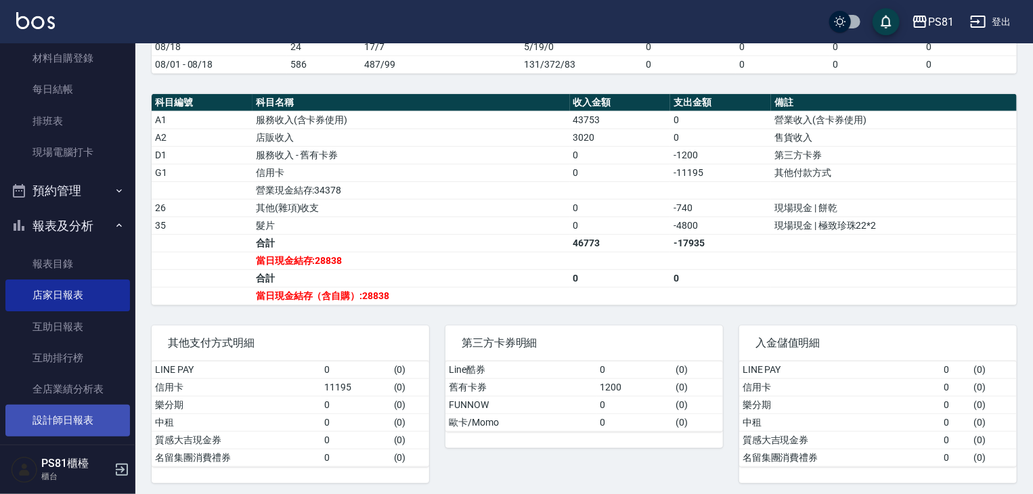
click at [72, 416] on link "設計師日報表" at bounding box center [67, 420] width 125 height 31
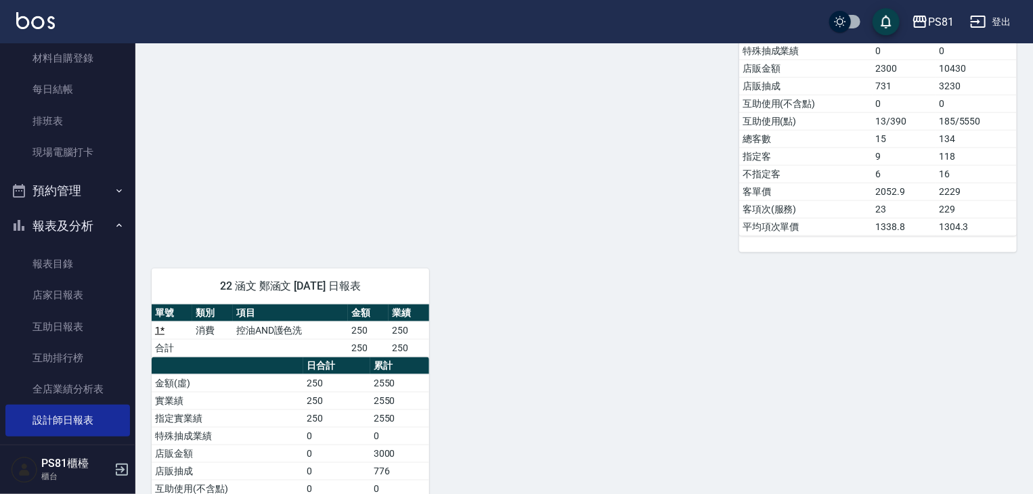
scroll to position [317, 0]
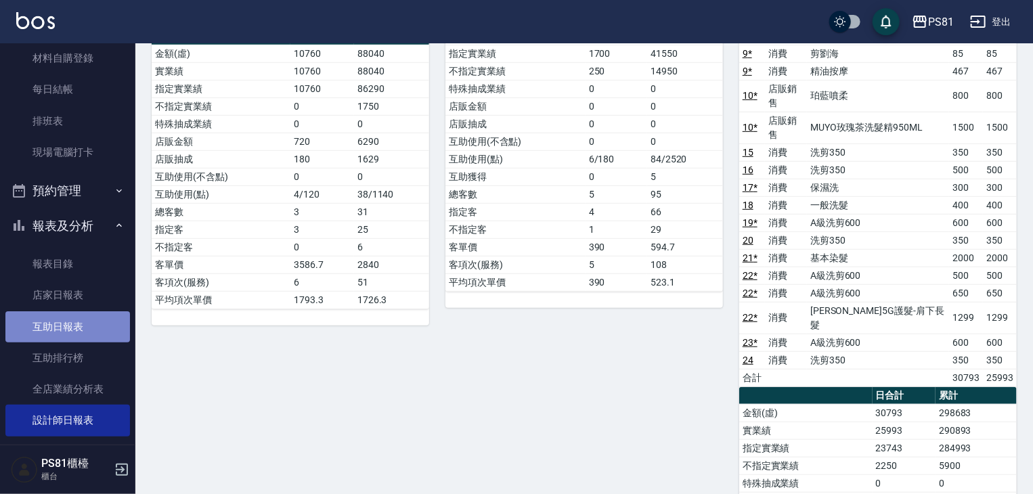
click at [79, 314] on link "互助日報表" at bounding box center [67, 326] width 125 height 31
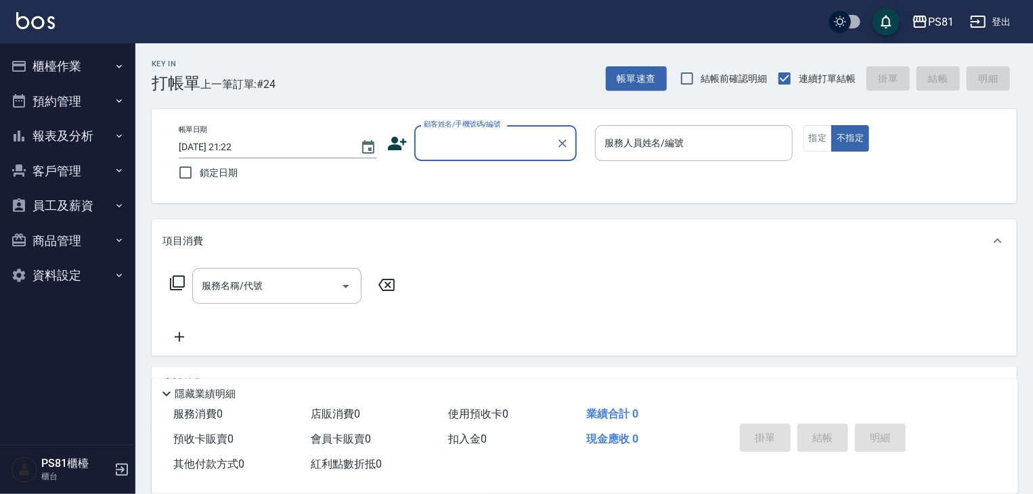
drag, startPoint x: 104, startPoint y: 137, endPoint x: 87, endPoint y: 148, distance: 20.7
click at [104, 136] on button "報表及分析" at bounding box center [67, 135] width 125 height 35
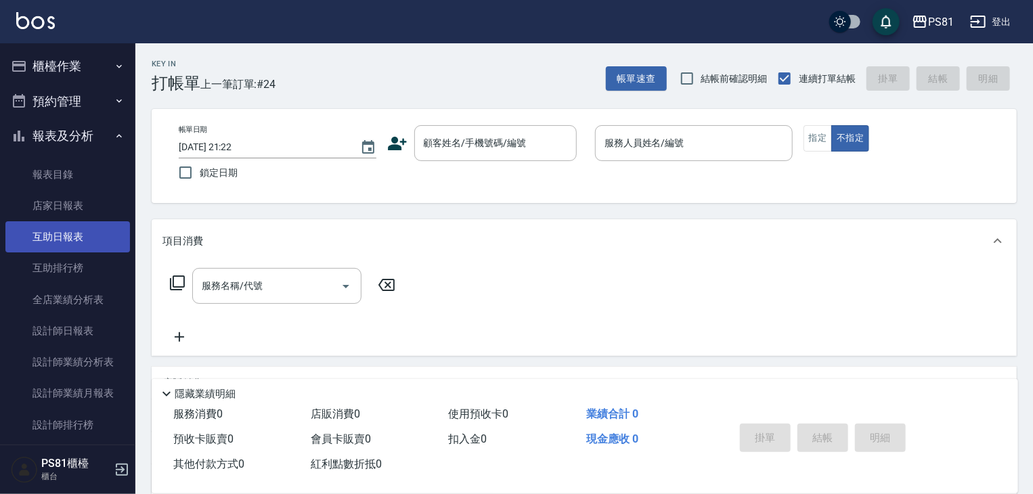
click at [81, 245] on link "互助日報表" at bounding box center [67, 236] width 125 height 31
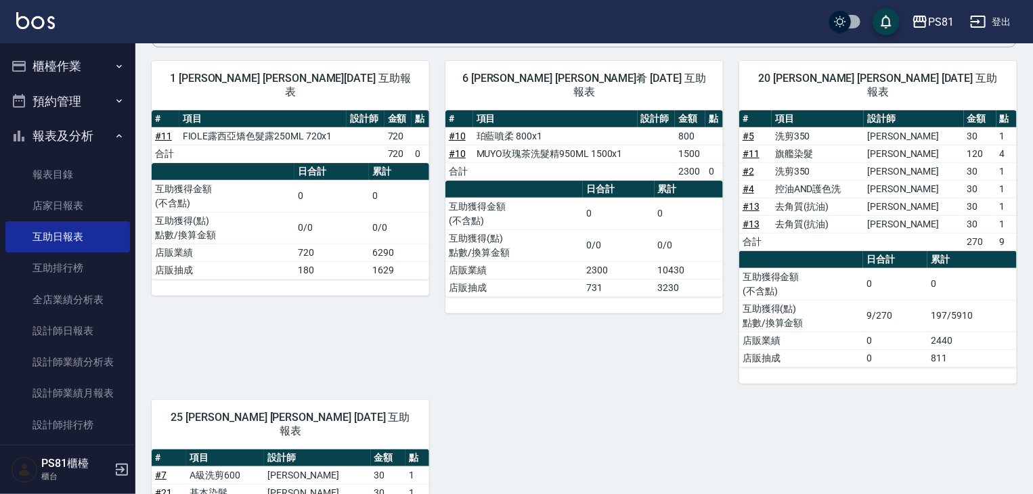
scroll to position [118, 0]
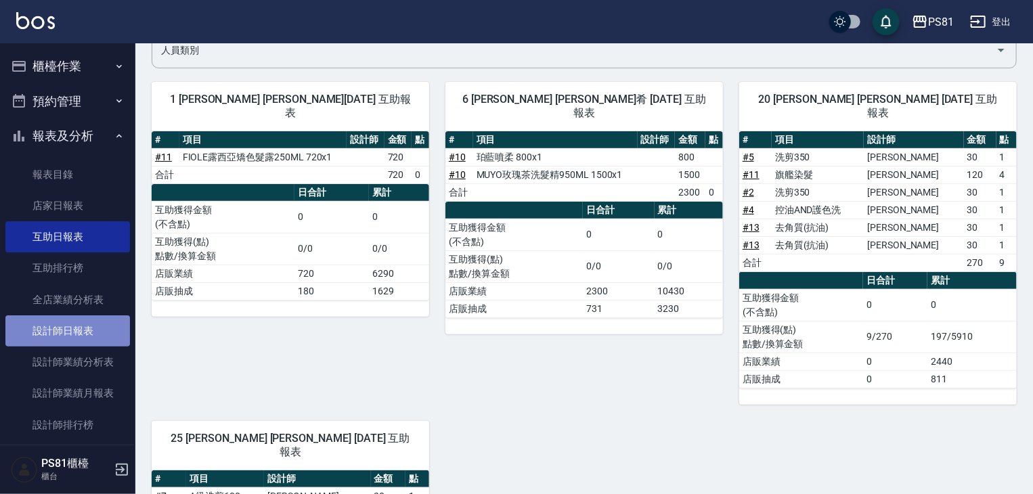
click at [95, 336] on link "設計師日報表" at bounding box center [67, 331] width 125 height 31
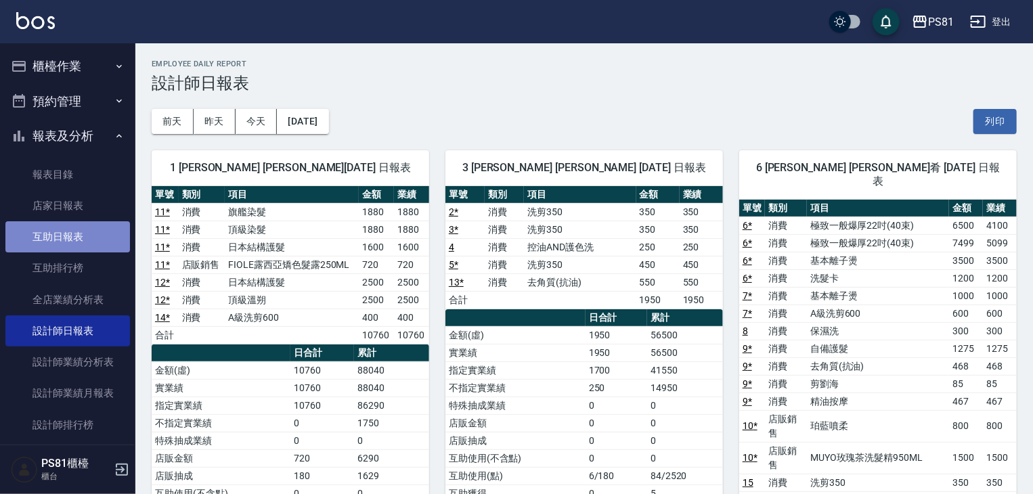
click at [102, 241] on link "互助日報表" at bounding box center [67, 236] width 125 height 31
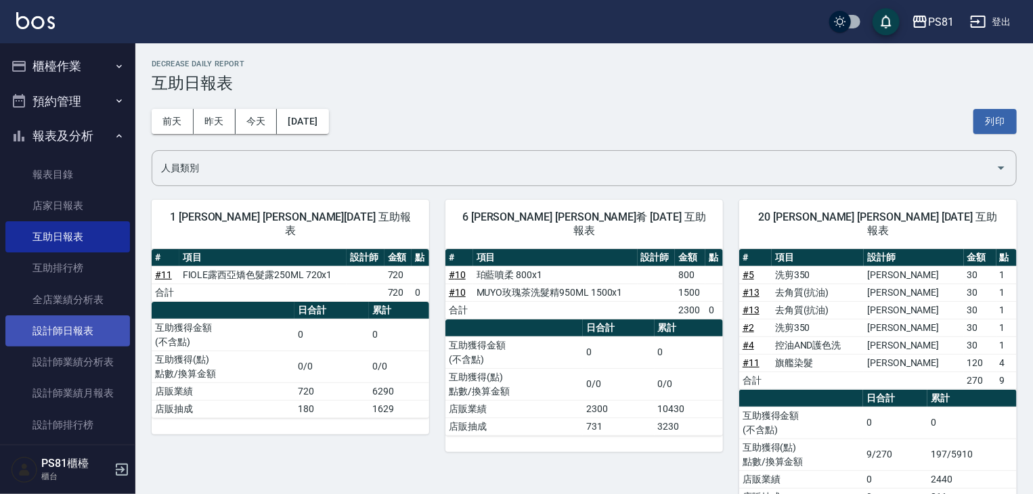
click at [83, 334] on link "設計師日報表" at bounding box center [67, 331] width 125 height 31
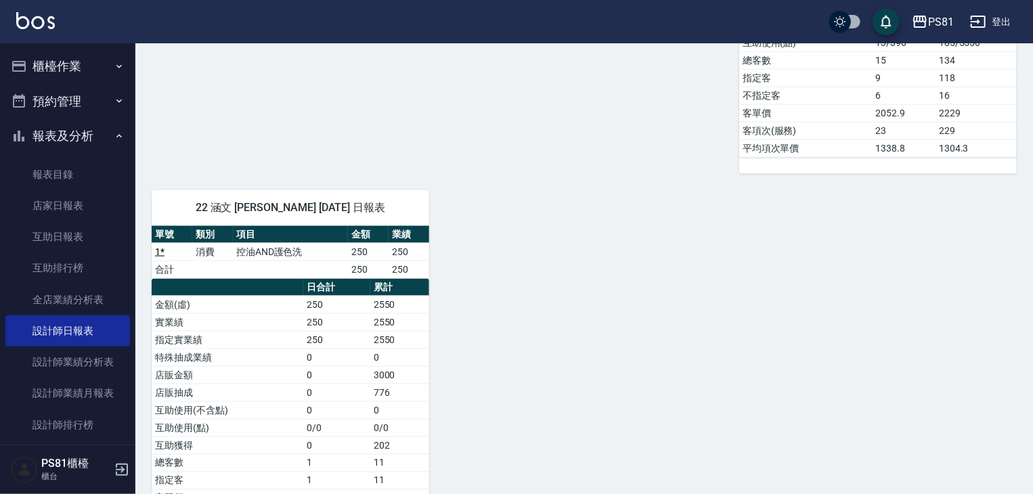
scroll to position [858, 0]
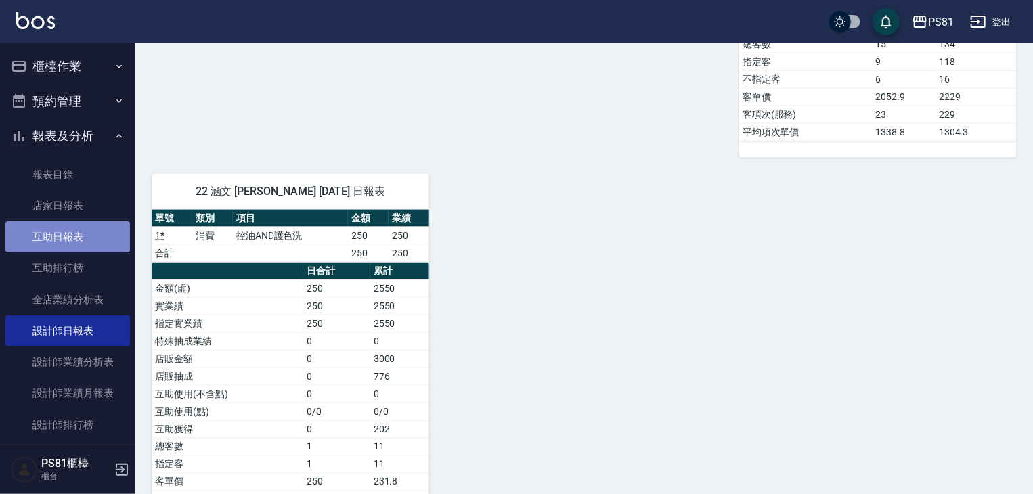
click at [100, 232] on link "互助日報表" at bounding box center [67, 236] width 125 height 31
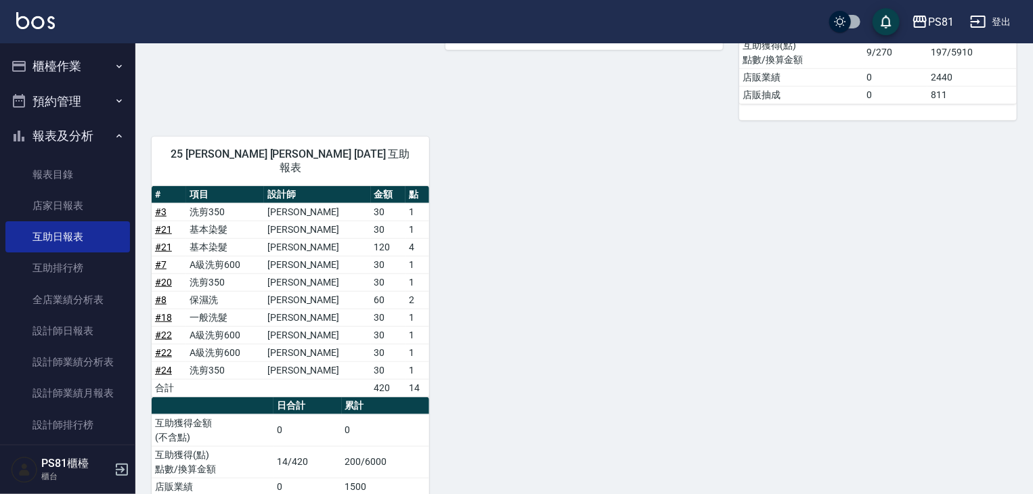
scroll to position [406, 0]
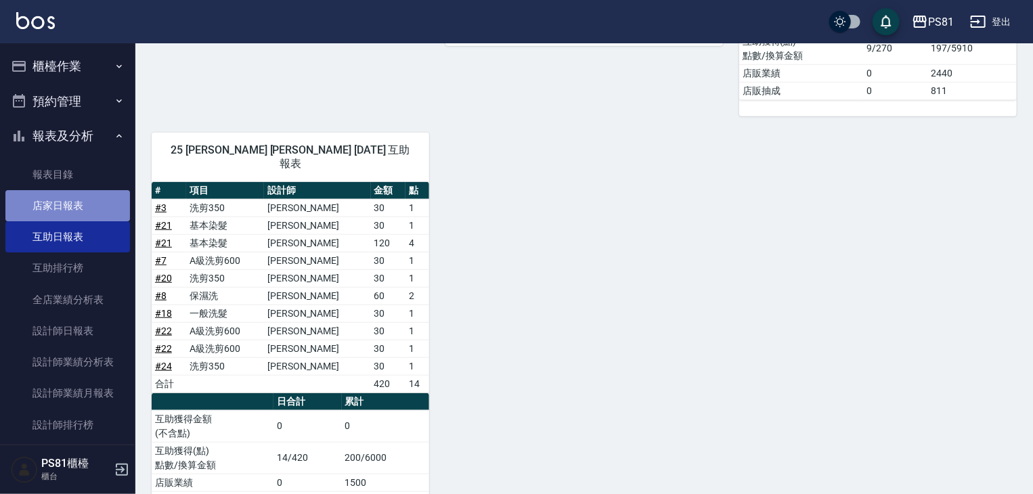
click at [97, 211] on link "店家日報表" at bounding box center [67, 205] width 125 height 31
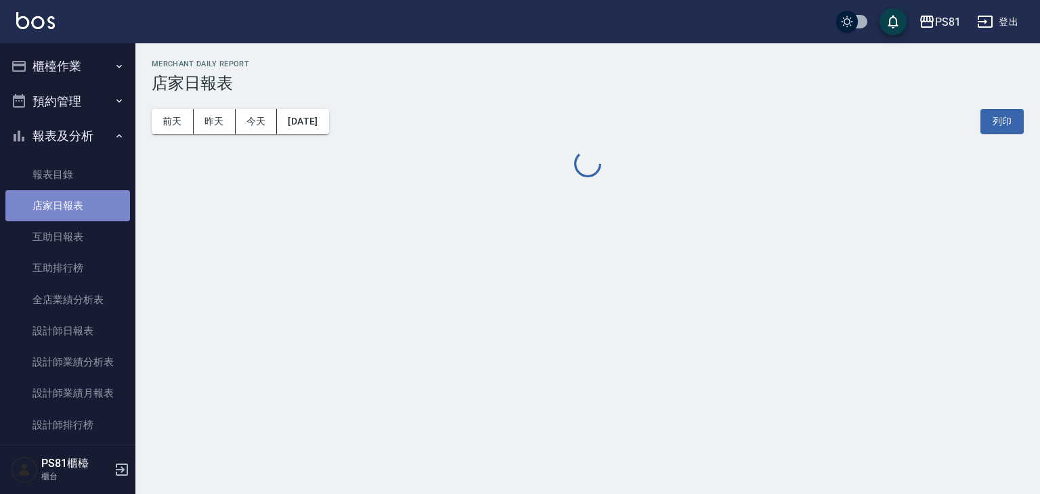
click at [97, 211] on link "店家日報表" at bounding box center [67, 205] width 125 height 31
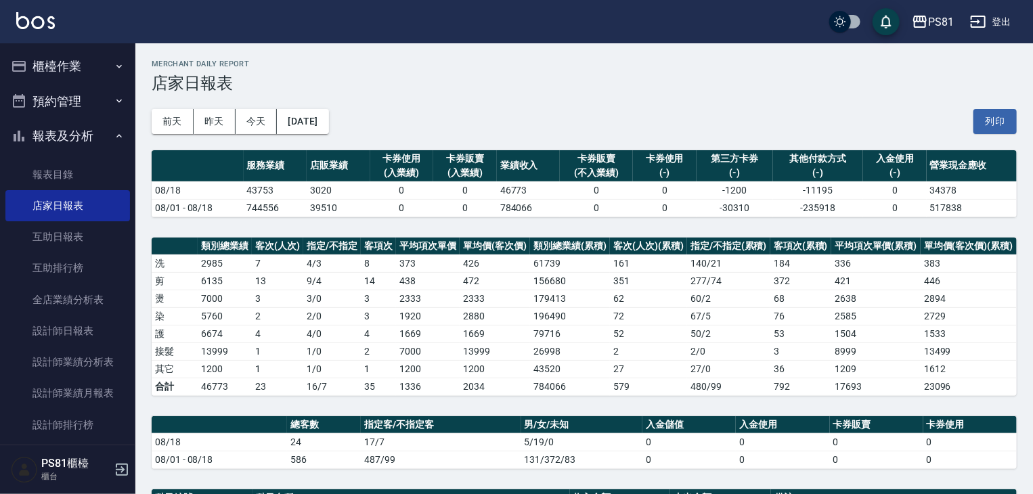
drag, startPoint x: 93, startPoint y: 64, endPoint x: 81, endPoint y: 81, distance: 20.9
click at [92, 64] on button "櫃檯作業" at bounding box center [67, 66] width 125 height 35
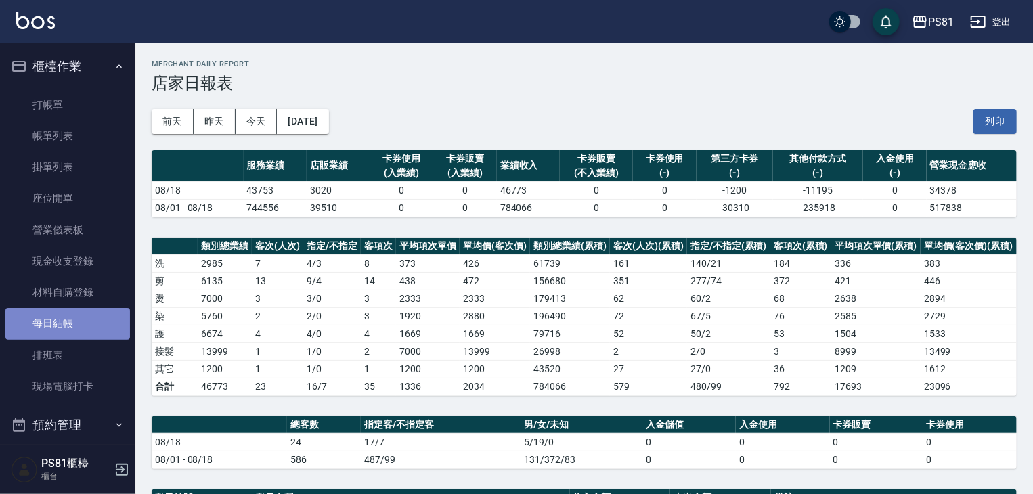
click at [79, 317] on link "每日結帳" at bounding box center [67, 323] width 125 height 31
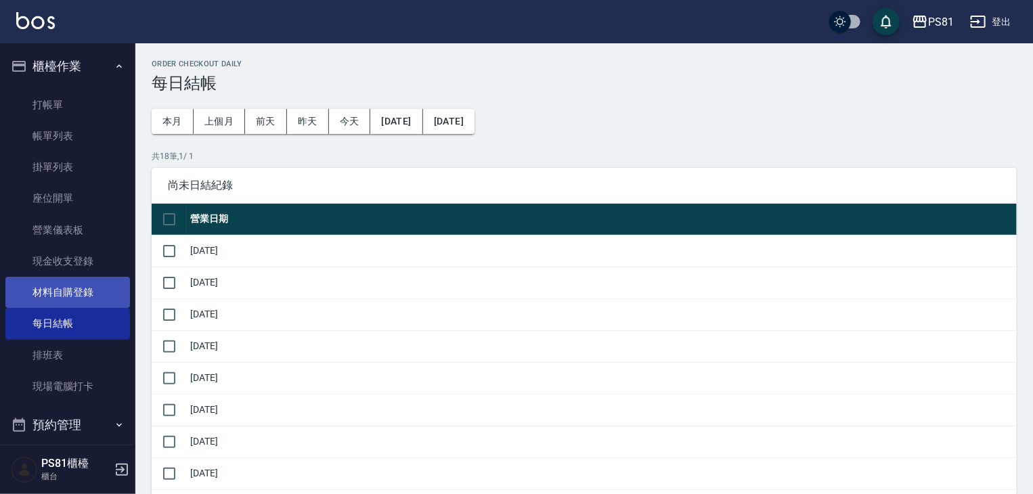
click at [81, 288] on link "材料自購登錄" at bounding box center [67, 292] width 125 height 31
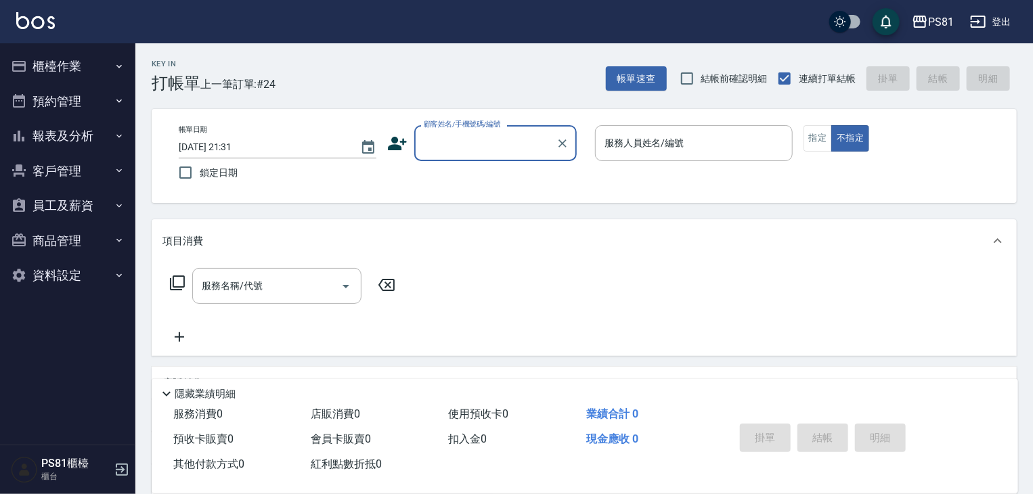
click at [83, 64] on button "櫃檯作業" at bounding box center [67, 66] width 125 height 35
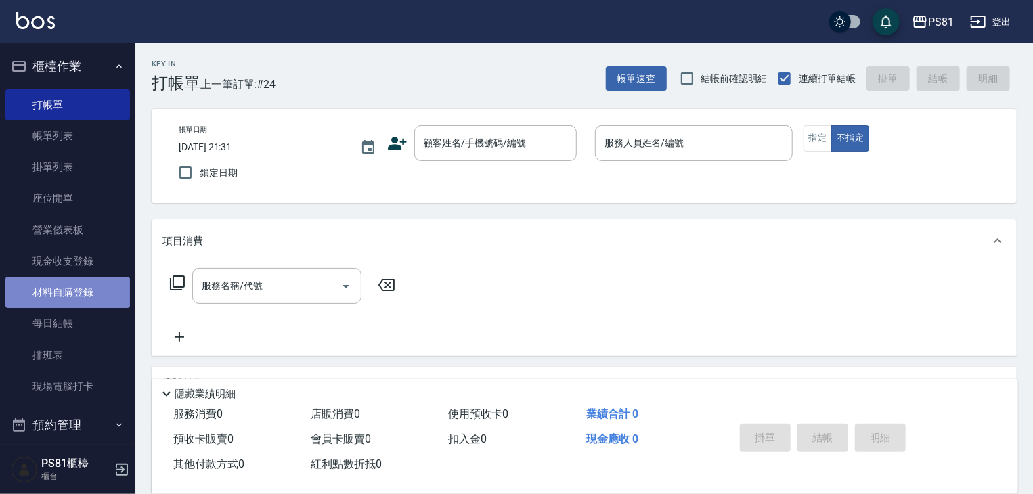
click at [85, 282] on link "材料自購登錄" at bounding box center [67, 292] width 125 height 31
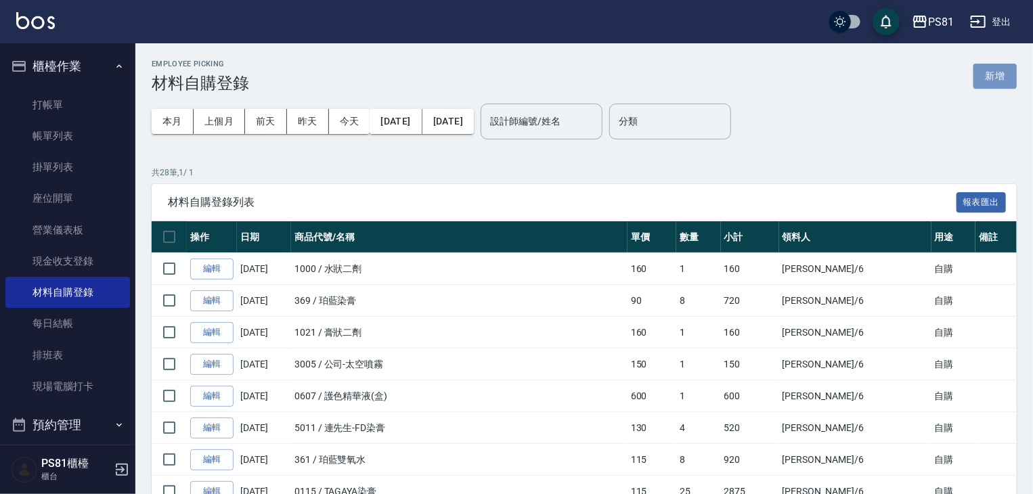
click at [914, 77] on button "新增" at bounding box center [995, 76] width 43 height 25
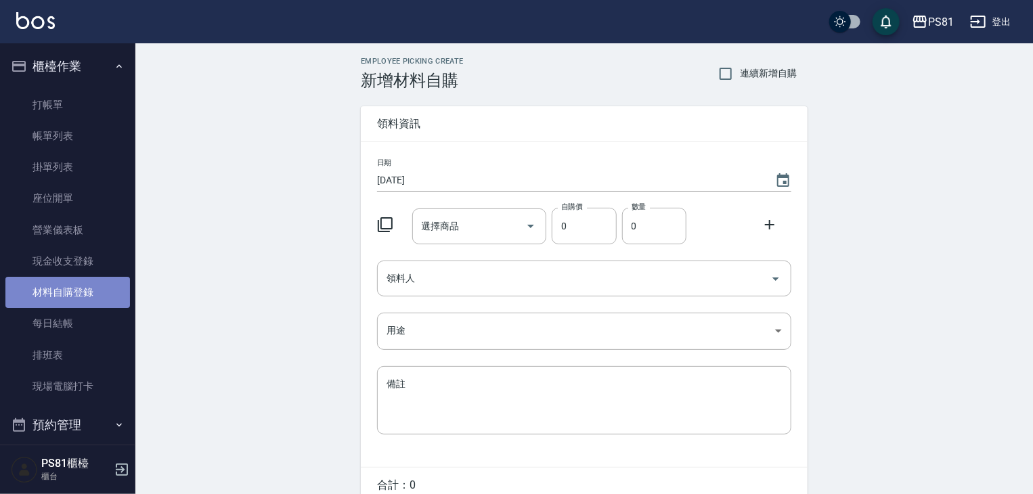
click at [106, 293] on link "材料自購登錄" at bounding box center [67, 292] width 125 height 31
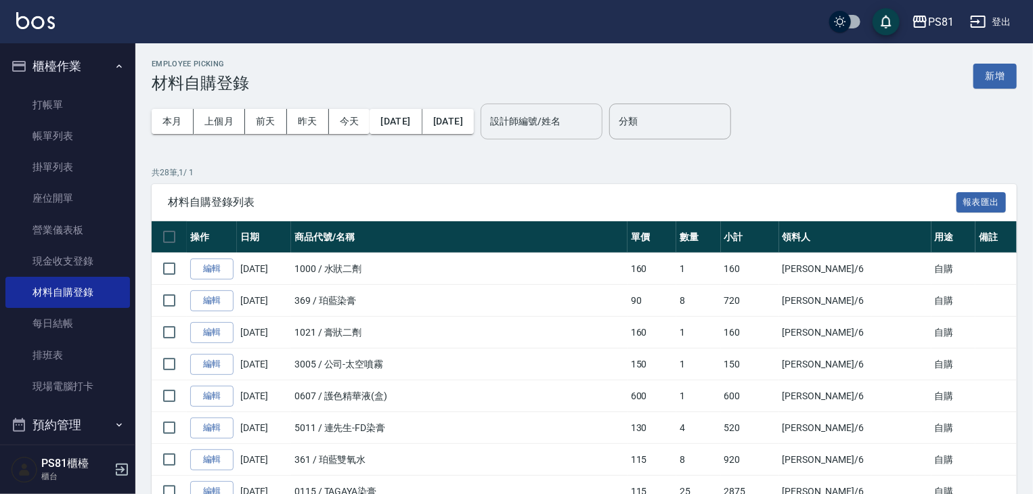
click at [597, 125] on input "設計師編號/姓名" at bounding box center [542, 122] width 110 height 24
click at [914, 75] on button "新增" at bounding box center [995, 76] width 43 height 25
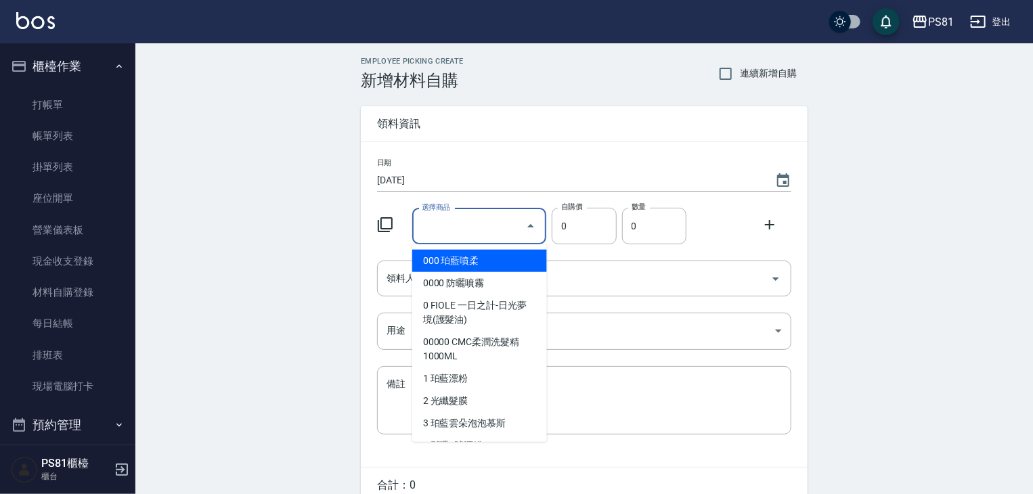
click at [458, 222] on input "選擇商品" at bounding box center [469, 227] width 102 height 24
type input "ㄎ"
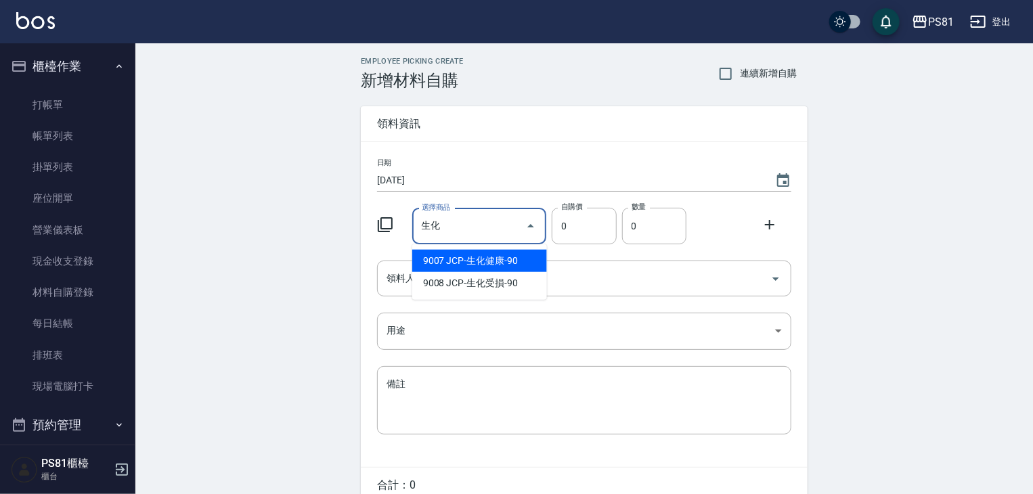
click at [471, 263] on li "9007 JCP-生化健康-90" at bounding box center [479, 261] width 135 height 22
type input "JCP-生化健康-90"
type input "90"
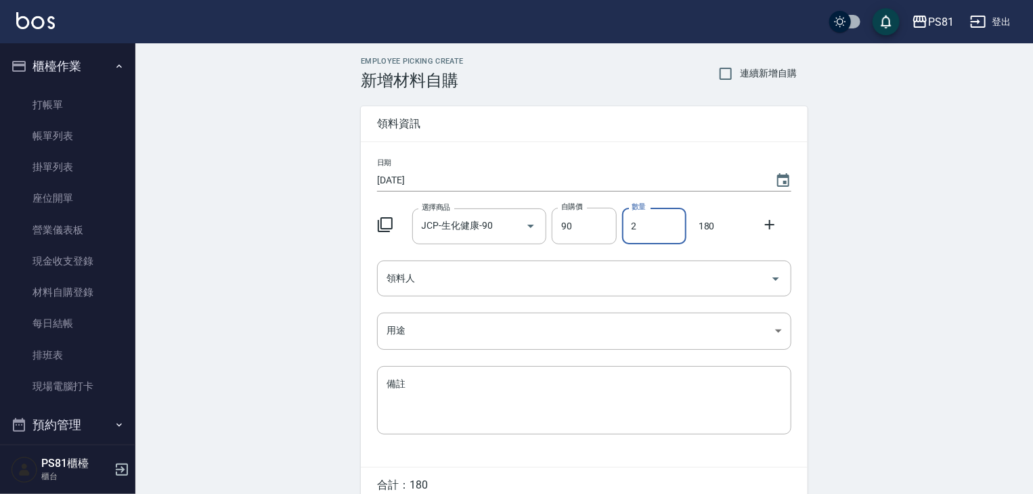
type input "2"
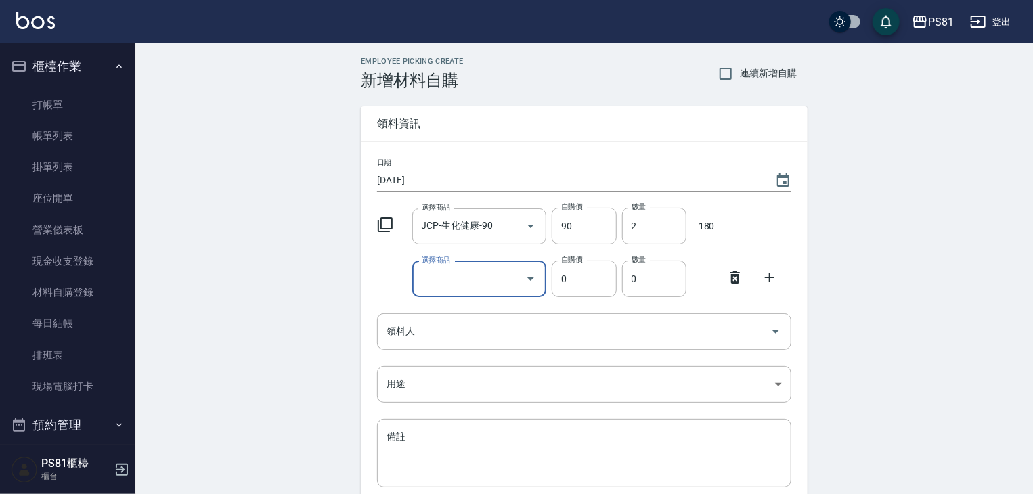
type input "D"
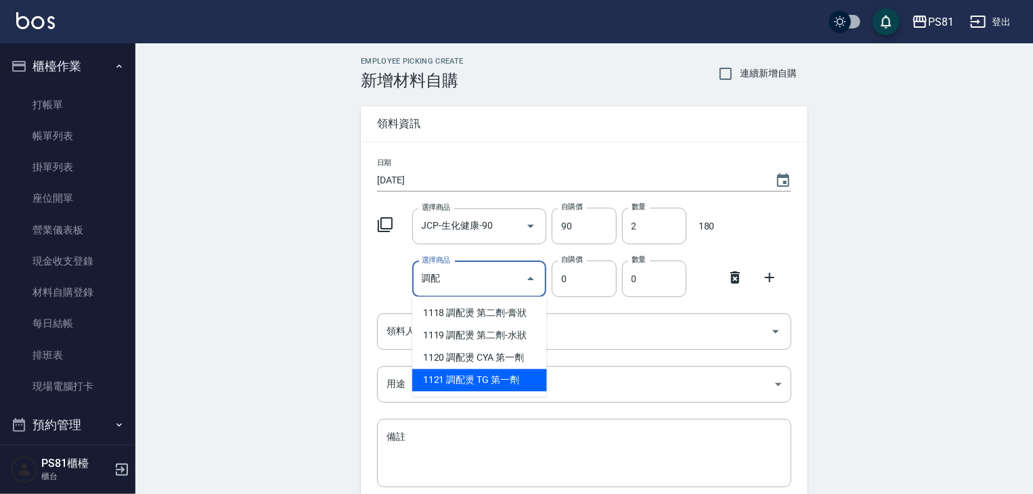
click at [473, 377] on li "1121 調配燙 TG 第一劑" at bounding box center [479, 380] width 135 height 22
type input "調配燙 TG 第一劑"
type input "250"
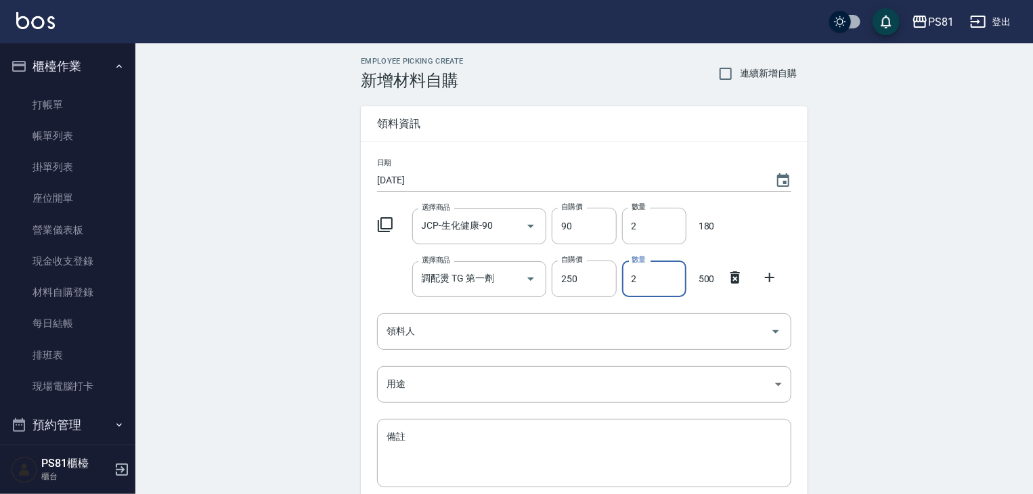
type input "2"
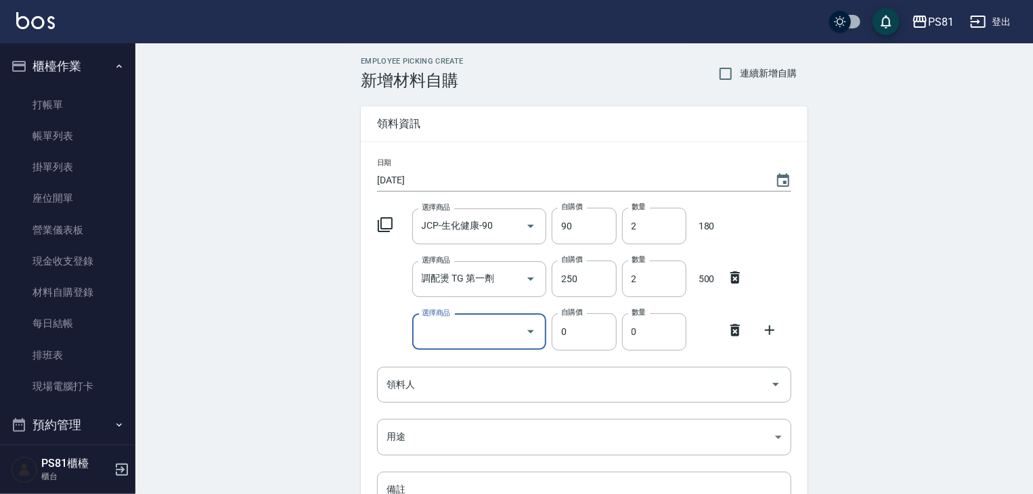
type input "F"
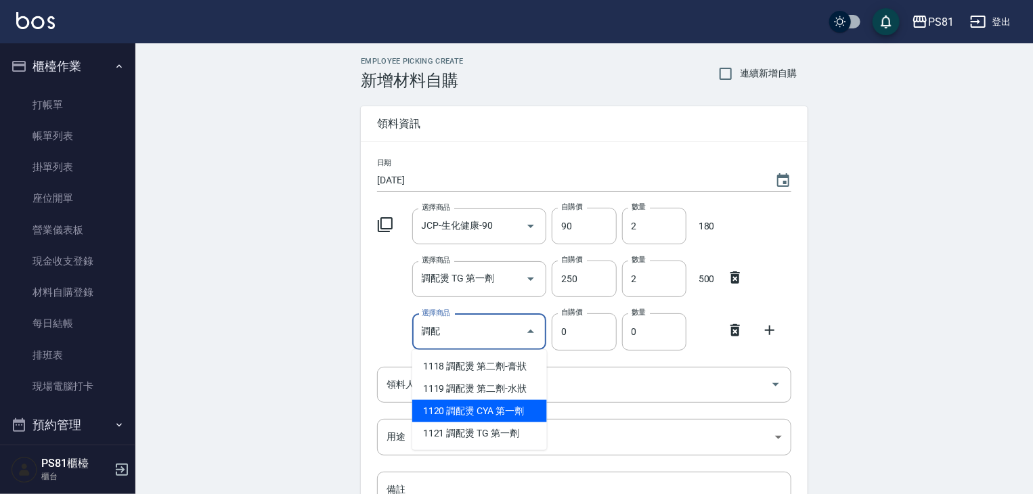
click at [470, 418] on li "1120 調配燙 CYA 第一劑" at bounding box center [479, 411] width 135 height 22
type input "調配燙 CYA 第一劑"
type input "250"
type input "1"
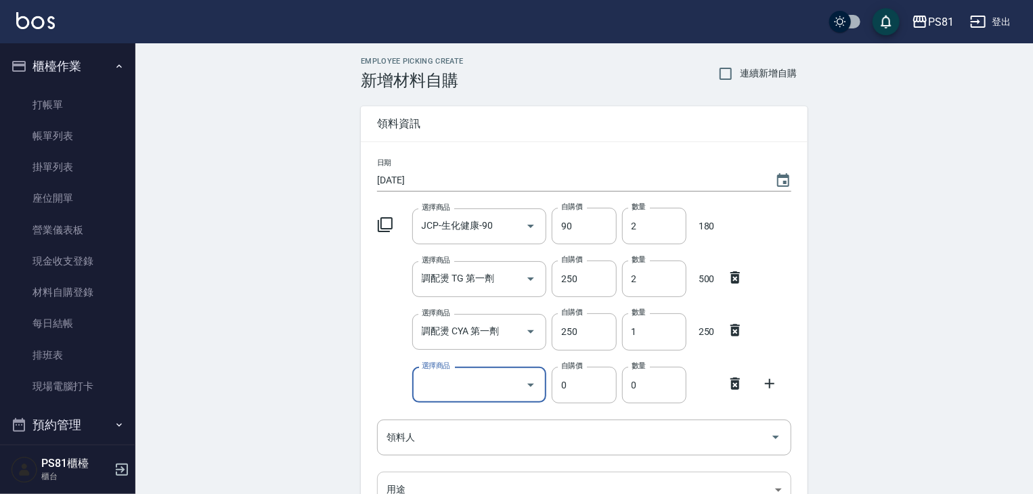
type input "D"
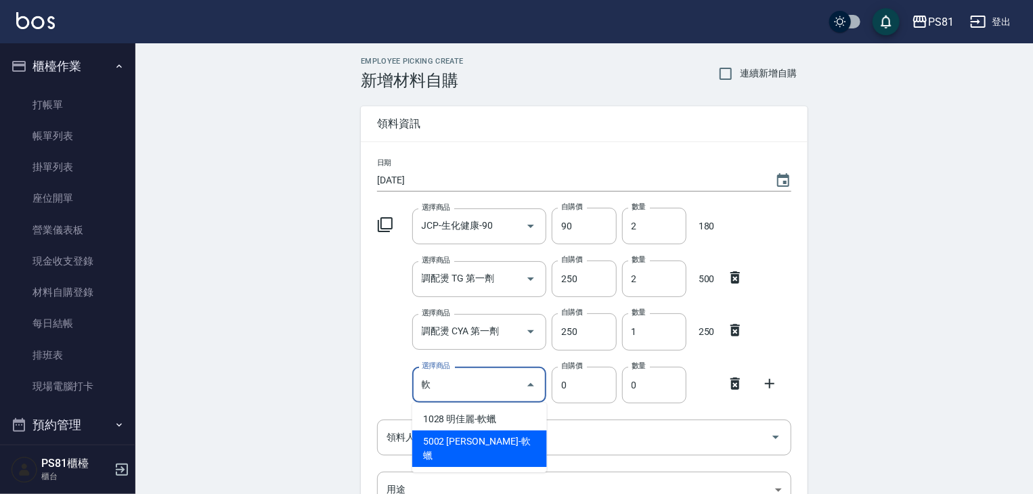
click at [469, 440] on li "5002 娜普菈-軟蠟" at bounding box center [479, 449] width 135 height 37
type input "娜普菈-軟蠟"
type input "205"
type input "1"
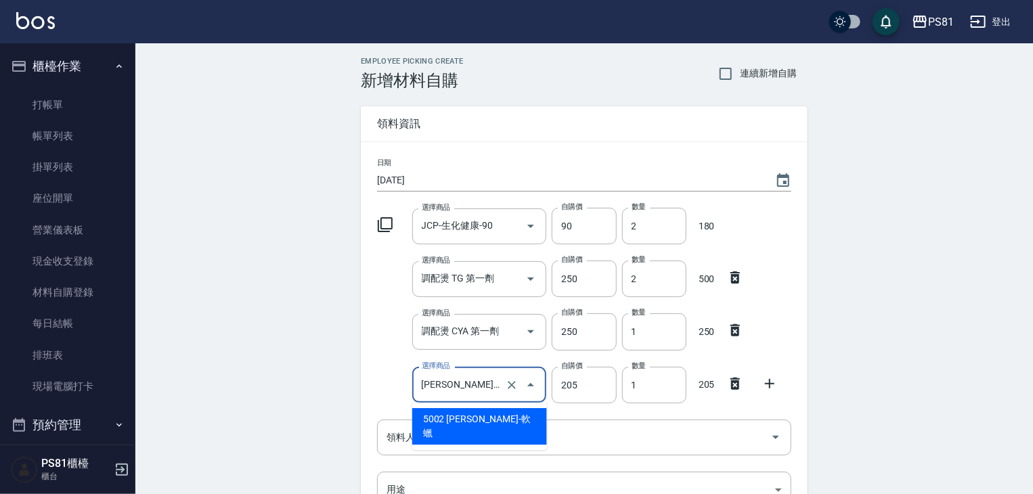
click at [464, 374] on input "娜普菈-軟蠟" at bounding box center [460, 385] width 85 height 24
click at [465, 375] on input "娜普菈-軟蠟" at bounding box center [460, 385] width 85 height 24
click at [458, 372] on div "娜普菈-軟蠟 選擇商品" at bounding box center [479, 385] width 135 height 36
drag, startPoint x: 458, startPoint y: 372, endPoint x: 461, endPoint y: 378, distance: 7.0
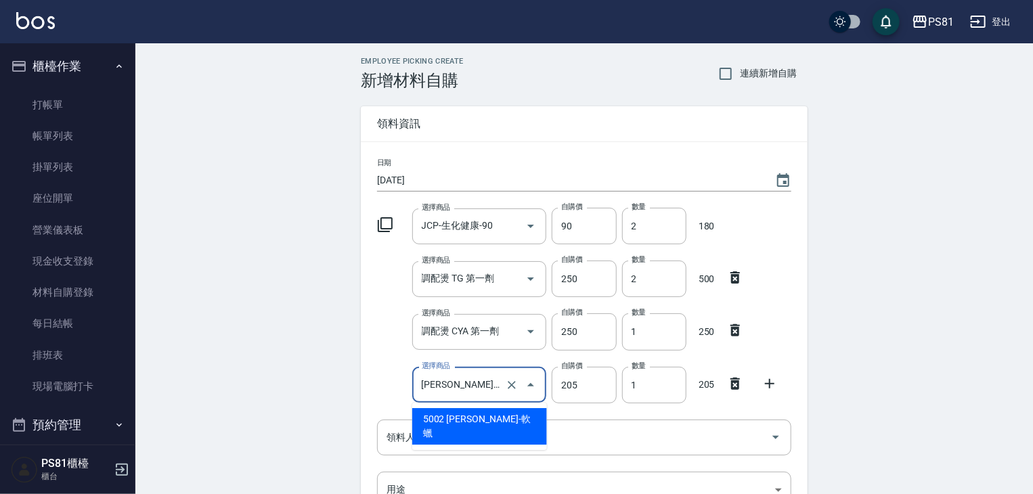
click at [461, 377] on div "娜普菈-軟蠟 選擇商品" at bounding box center [479, 385] width 135 height 36
click at [461, 380] on input "娜普菈-軟蠟" at bounding box center [460, 385] width 85 height 24
click at [460, 383] on input "娜普菈-軟蠟" at bounding box center [460, 385] width 85 height 24
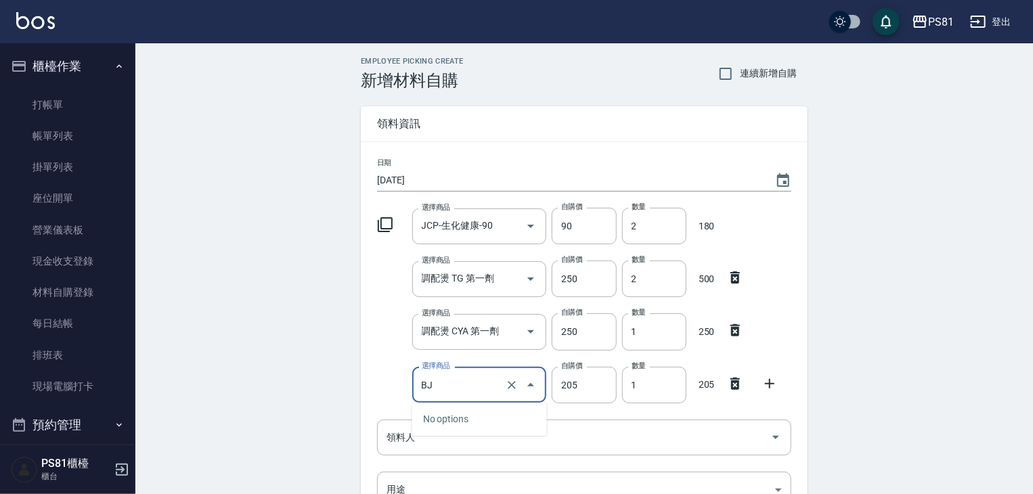
type input "B"
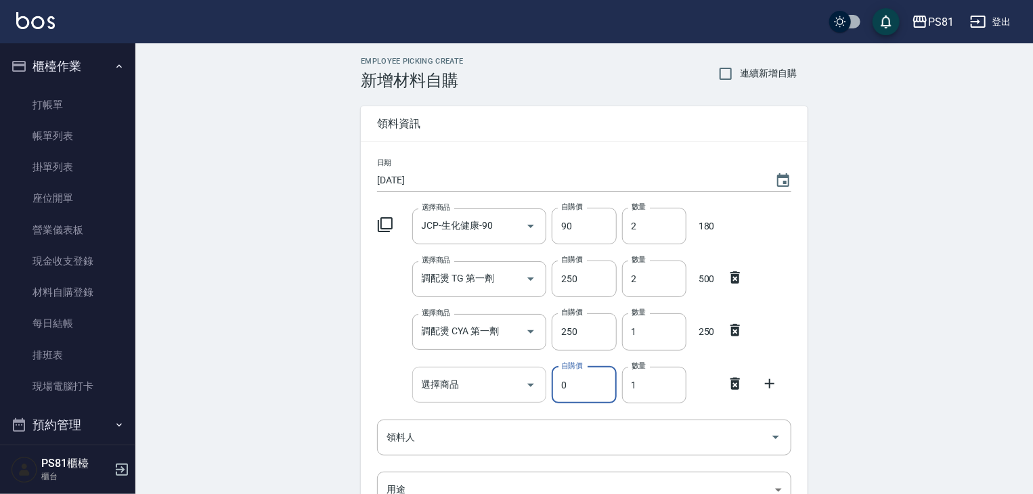
type input "0"
click at [460, 383] on input "俺" at bounding box center [469, 385] width 102 height 24
type input "ㄎ"
type input "ㄑ"
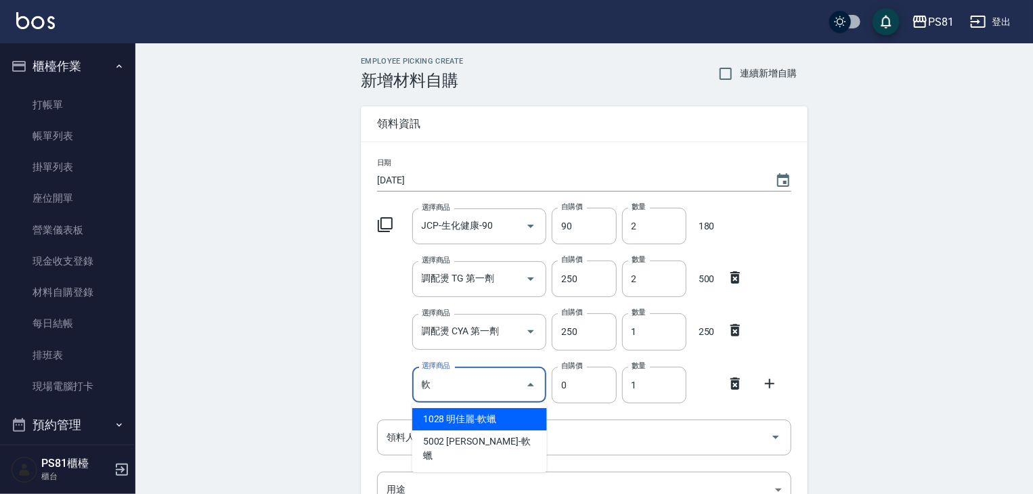
click at [511, 421] on li "1028 明佳麗-軟蠟" at bounding box center [479, 419] width 135 height 22
type input "明佳麗-軟蠟"
type input "340"
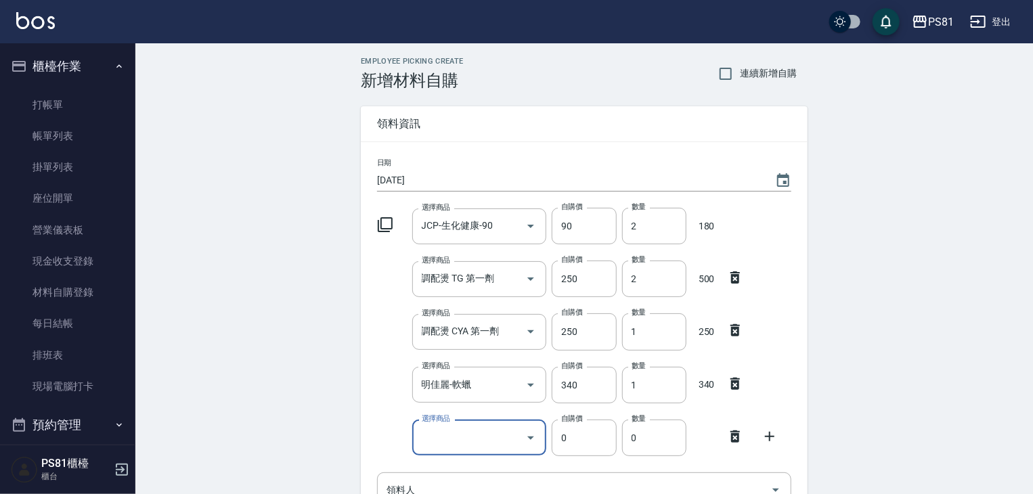
type input "D"
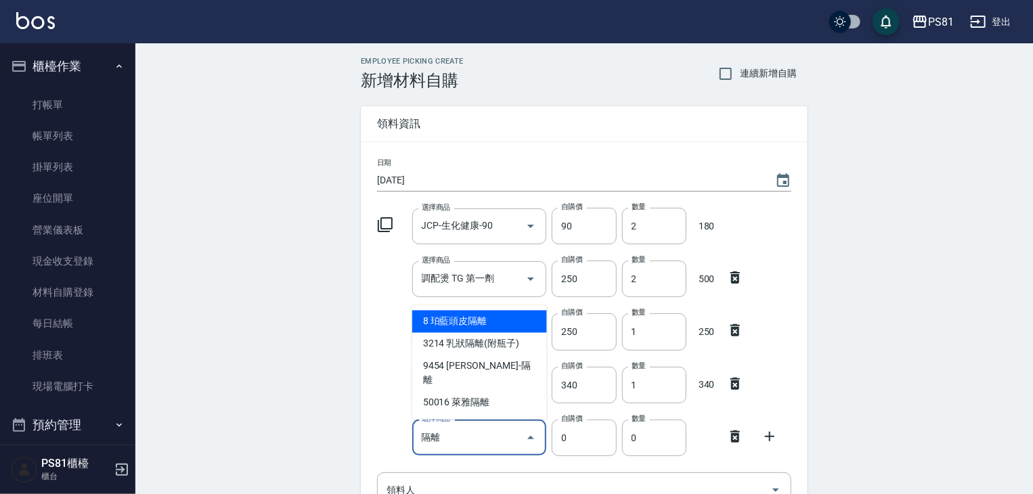
click at [492, 333] on li "8 珀藍頭皮隔離" at bounding box center [479, 322] width 135 height 22
type input "珀藍頭皮隔離"
type input "320"
type input "1"
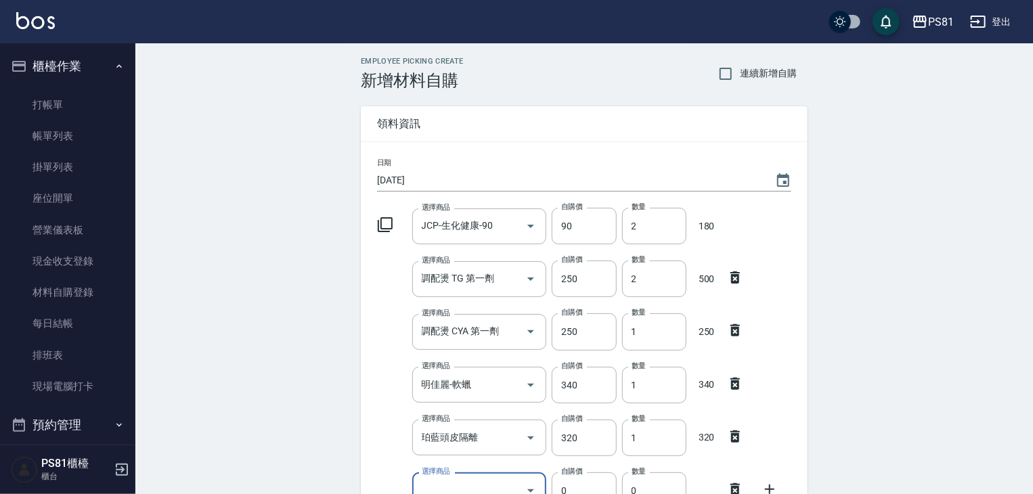
scroll to position [8, 0]
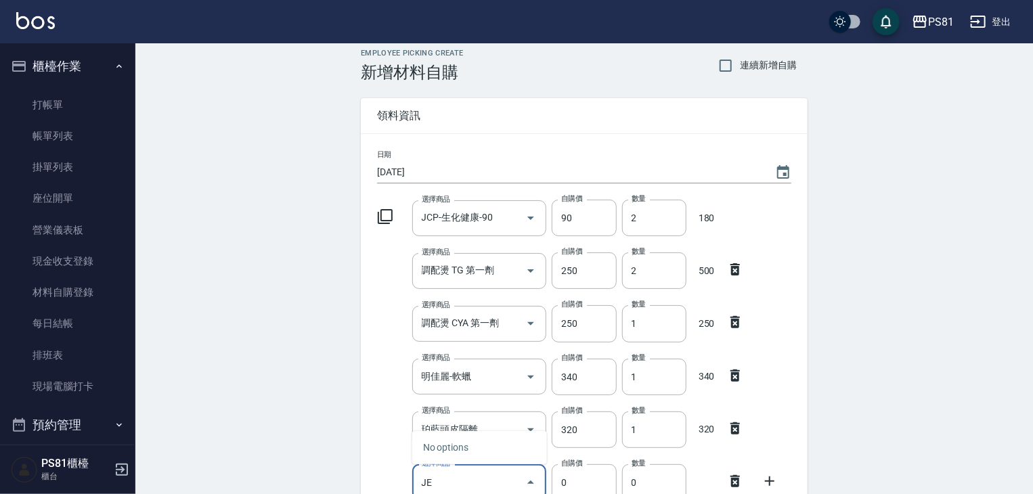
type input "J"
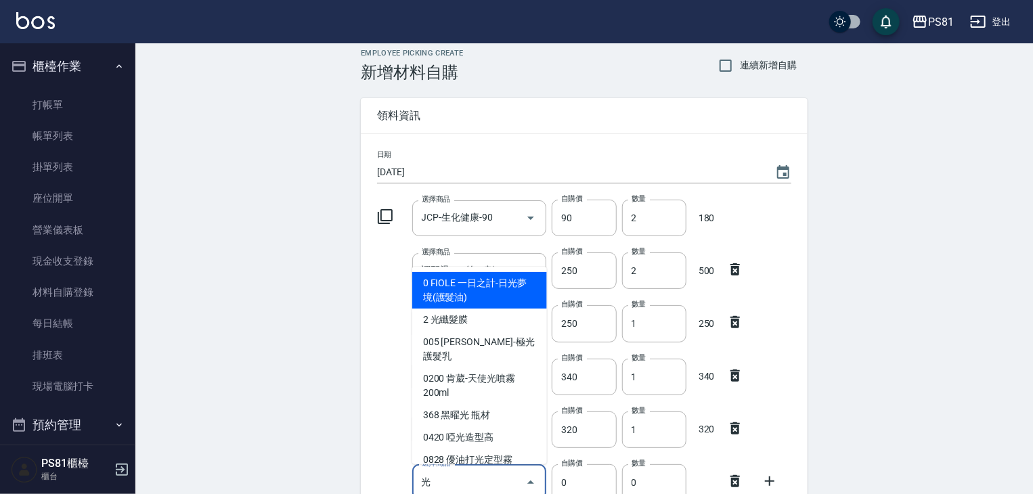
drag, startPoint x: 465, startPoint y: 316, endPoint x: 963, endPoint y: 355, distance: 499.2
click at [465, 316] on li "2 光纖髮膜" at bounding box center [479, 320] width 135 height 22
type input "光纖髮膜"
type input "450"
type input "1"
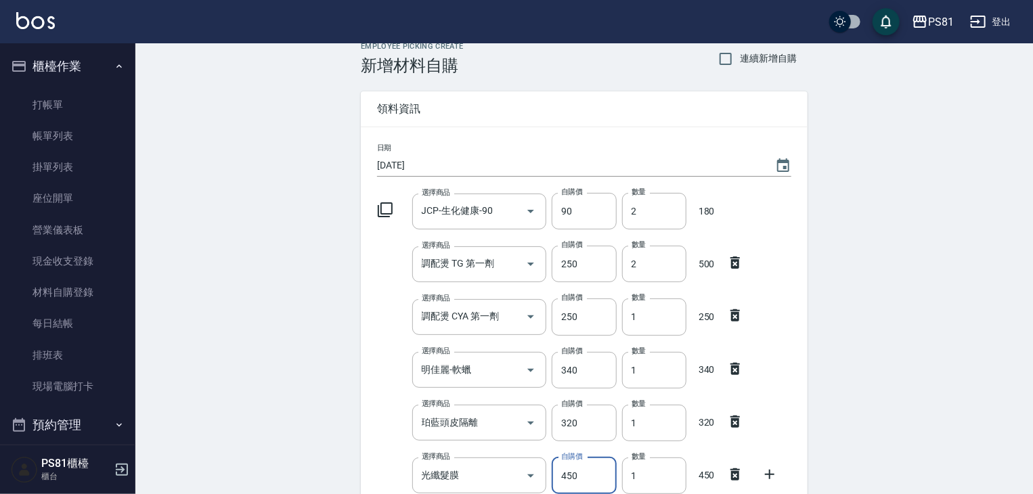
scroll to position [330, 0]
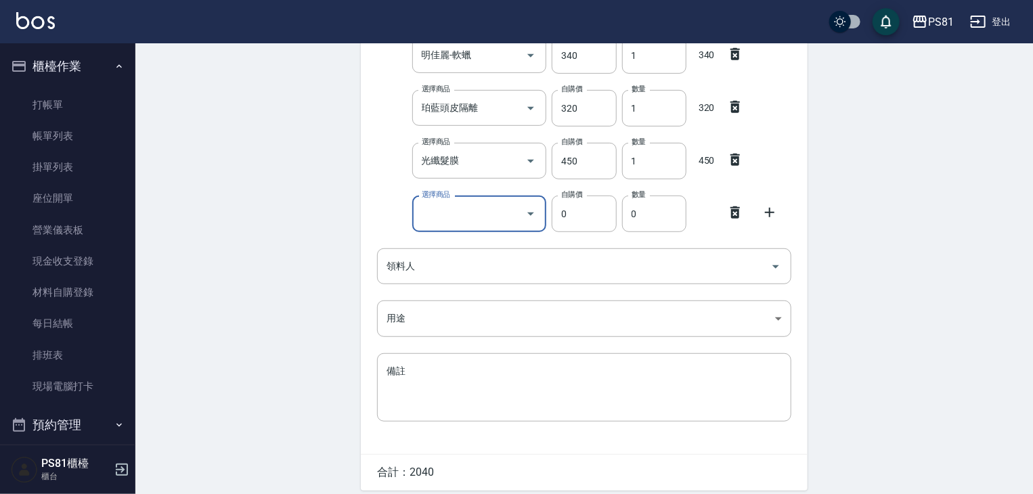
type input "D"
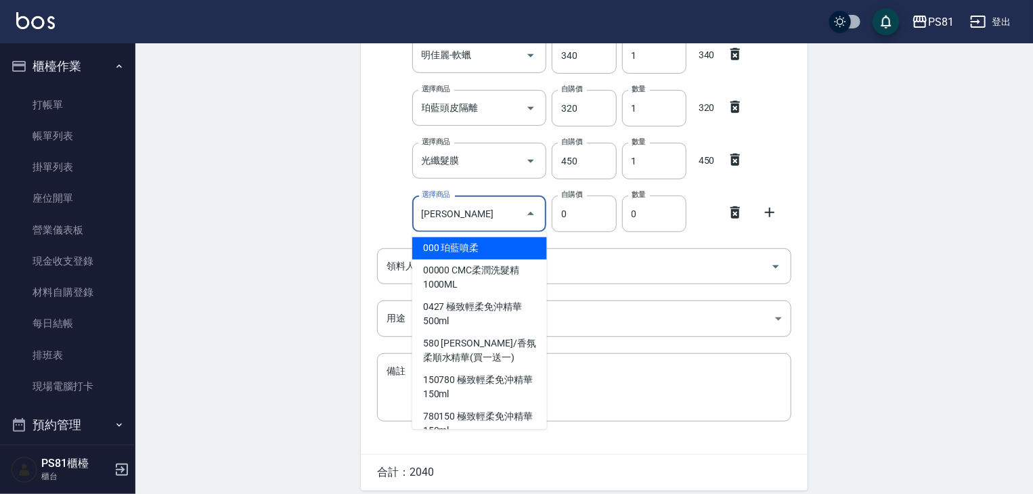
click at [506, 255] on li "000 珀藍噴柔" at bounding box center [479, 249] width 135 height 22
type input "珀藍噴柔"
type input "200"
type input "1"
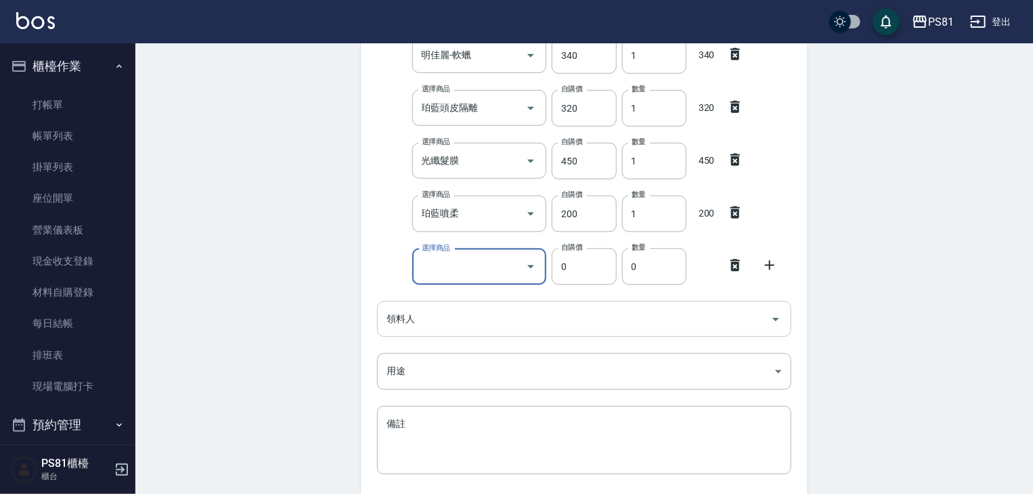
type input "D"
type input "果"
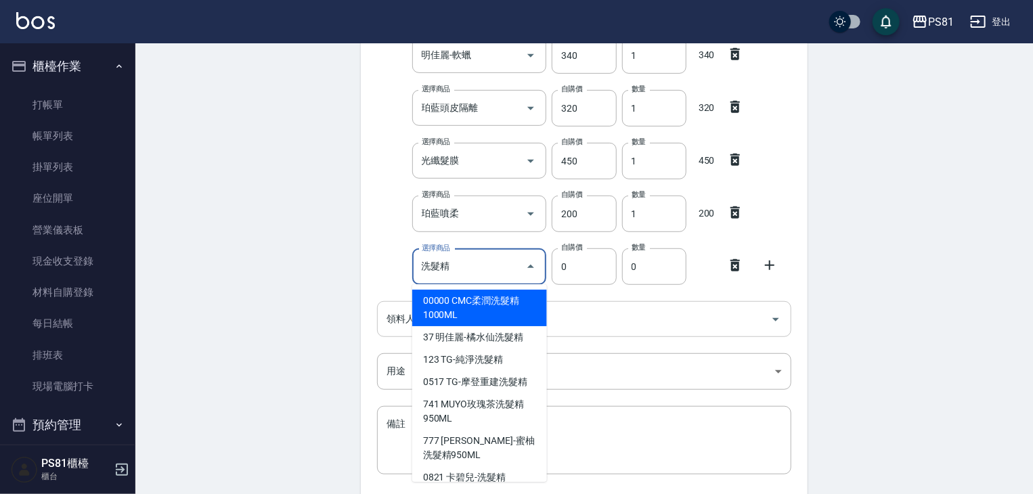
click at [706, 303] on div "領料人" at bounding box center [584, 319] width 414 height 36
type input "洗髮精"
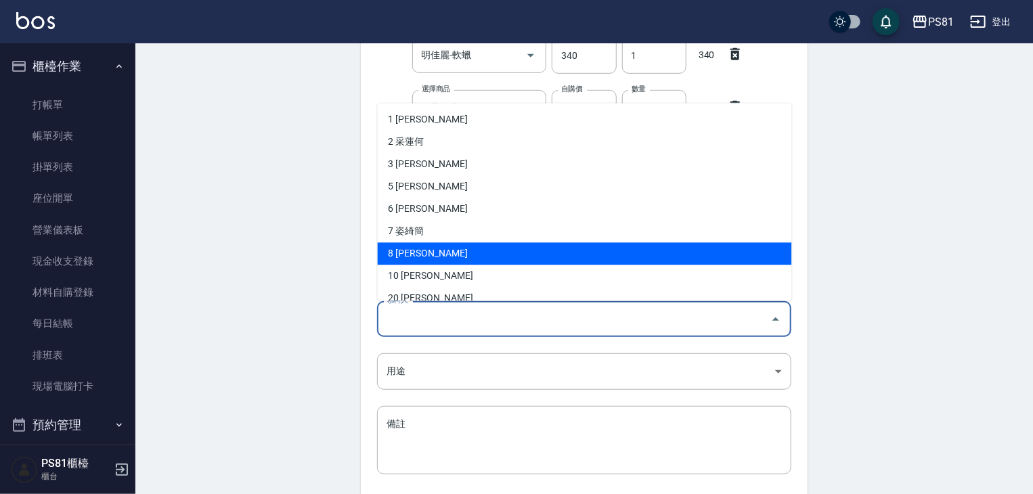
click at [914, 181] on div "Employee Picking Create 新增材料自購 連續新增自購 領料資訊 日期 2025/08/18 選擇商品 JCP-生化健康-90 選擇商品 …" at bounding box center [584, 156] width 898 height 885
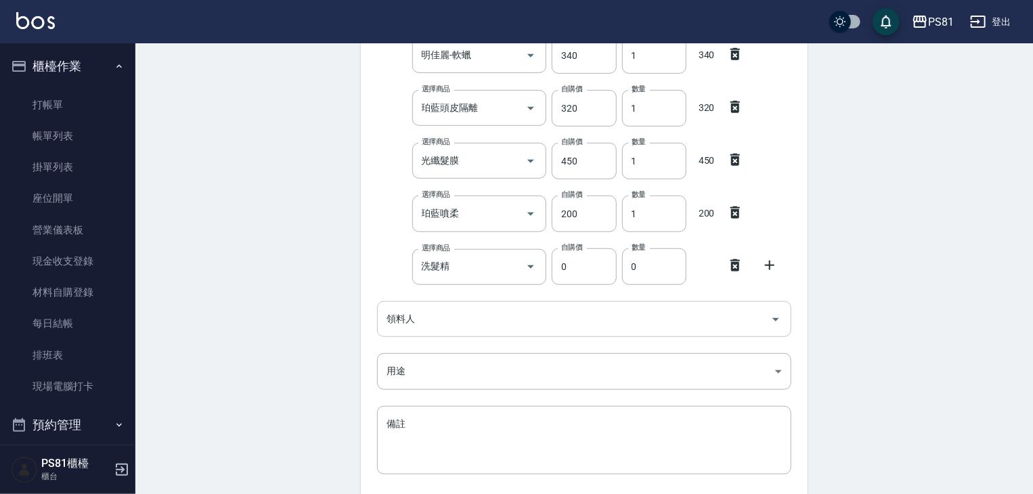
drag, startPoint x: 735, startPoint y: 266, endPoint x: 726, endPoint y: 263, distance: 10.1
click at [733, 263] on icon at bounding box center [735, 265] width 16 height 16
drag, startPoint x: 777, startPoint y: 215, endPoint x: 760, endPoint y: 216, distance: 17.0
click at [775, 213] on icon at bounding box center [770, 212] width 16 height 16
click at [431, 261] on input "選擇商品" at bounding box center [469, 267] width 102 height 24
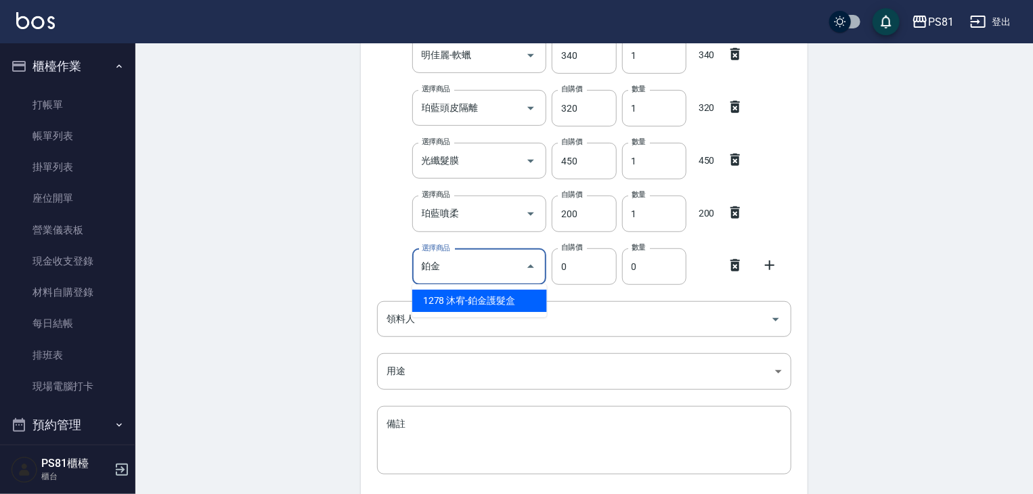
click at [433, 303] on li "1278 沐宥-鉑金護髮盒" at bounding box center [479, 301] width 135 height 22
type input "沐宥-鉑金護髮盒"
type input "600"
type input "1"
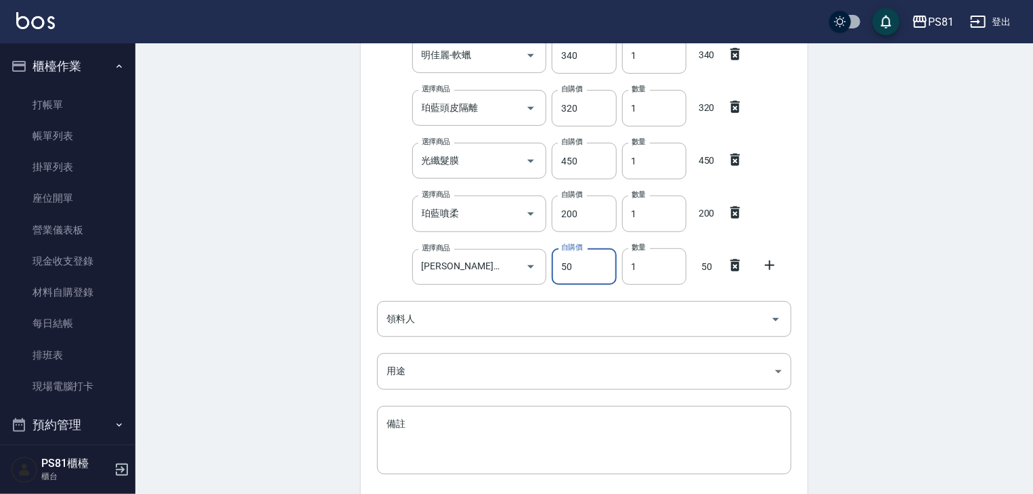
type input "50"
type input "03"
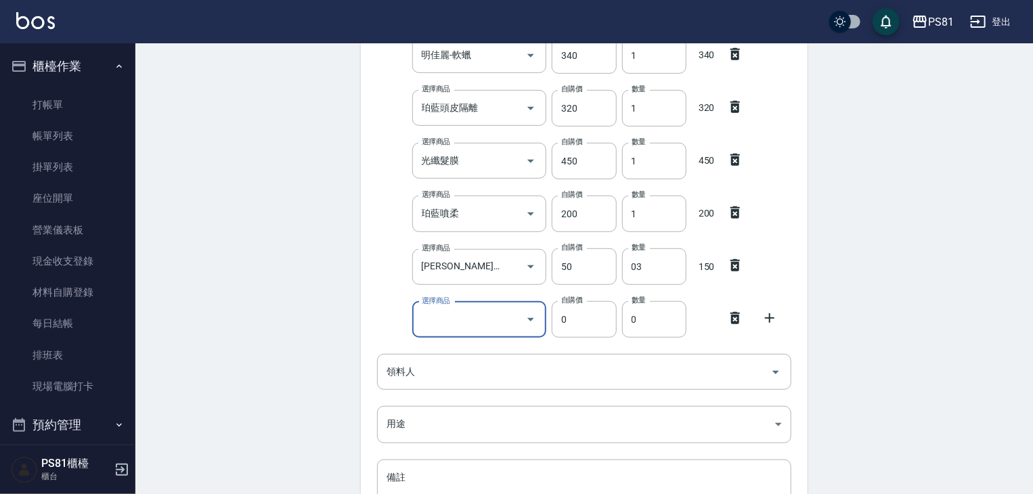
type input "F"
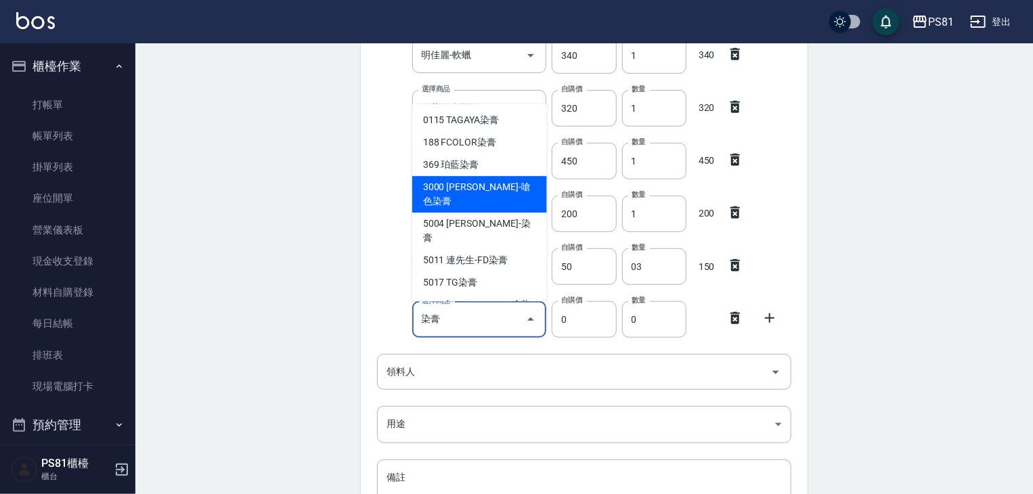
click at [493, 202] on li "3000 [PERSON_NAME]-嗆色染膏" at bounding box center [479, 194] width 135 height 37
type input "里歐-嗆色染膏"
type input "160"
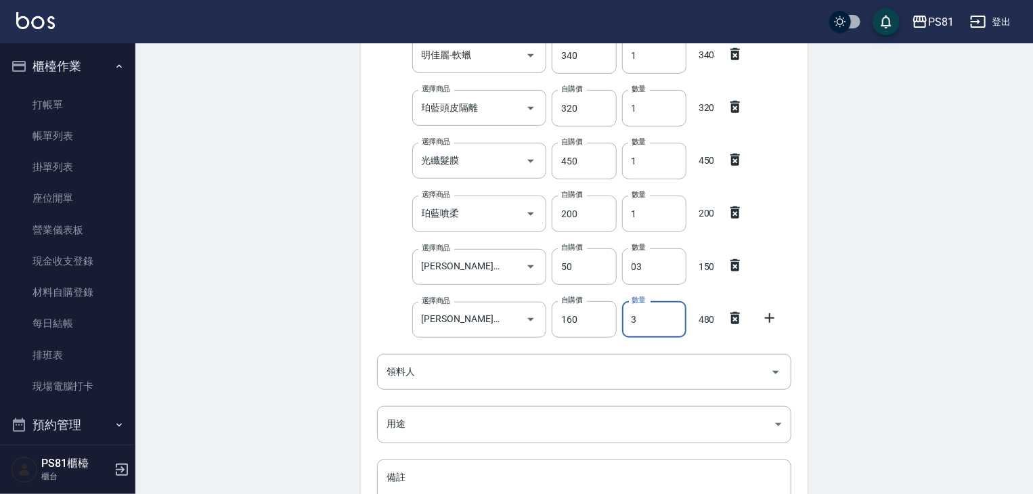
type input "3"
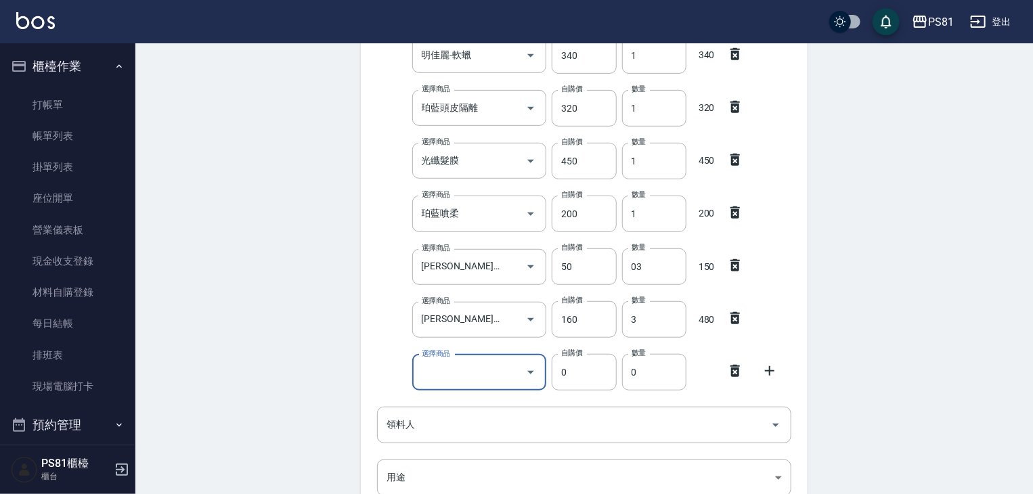
type input "K"
type input "F"
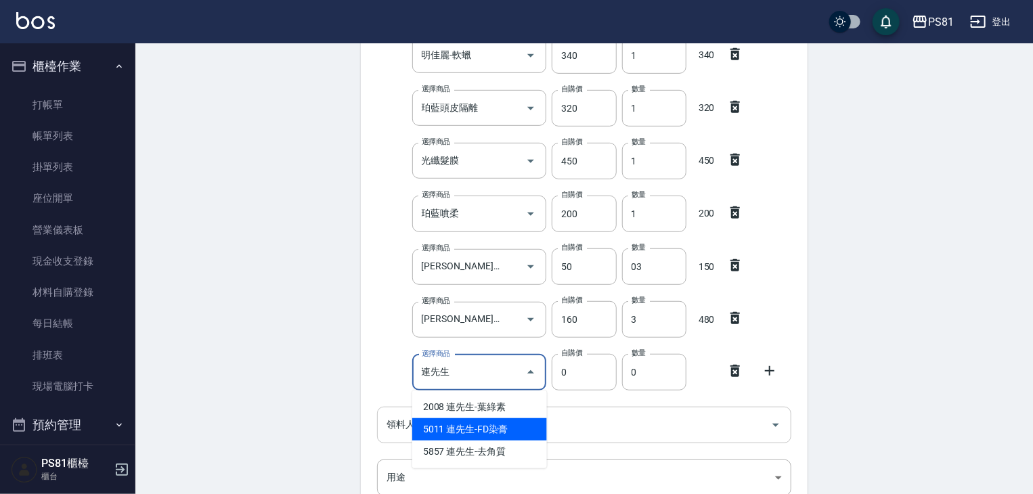
drag, startPoint x: 533, startPoint y: 427, endPoint x: 509, endPoint y: 439, distance: 27.0
click at [519, 434] on li "5011 連先生-FD染膏" at bounding box center [479, 429] width 135 height 22
type input "連先生-FD染膏"
type input "130"
type input "1"
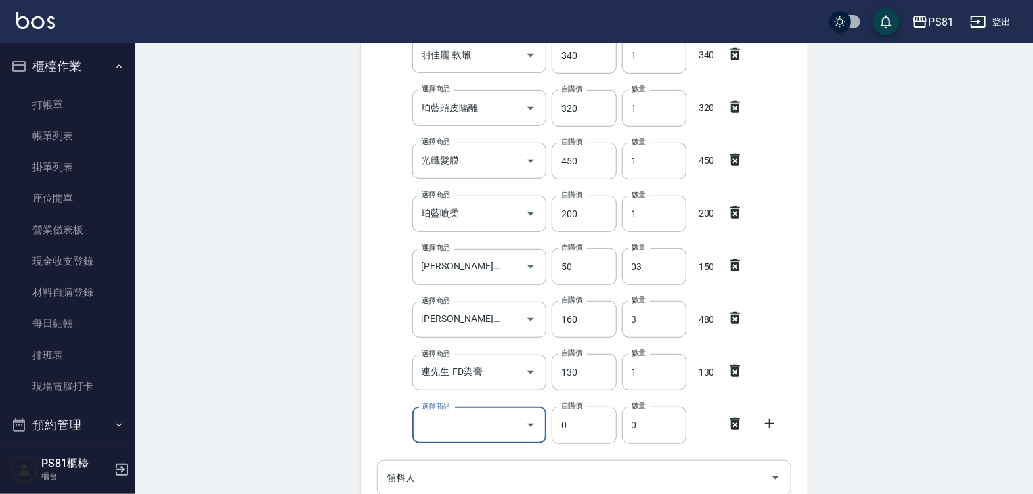
type input "F"
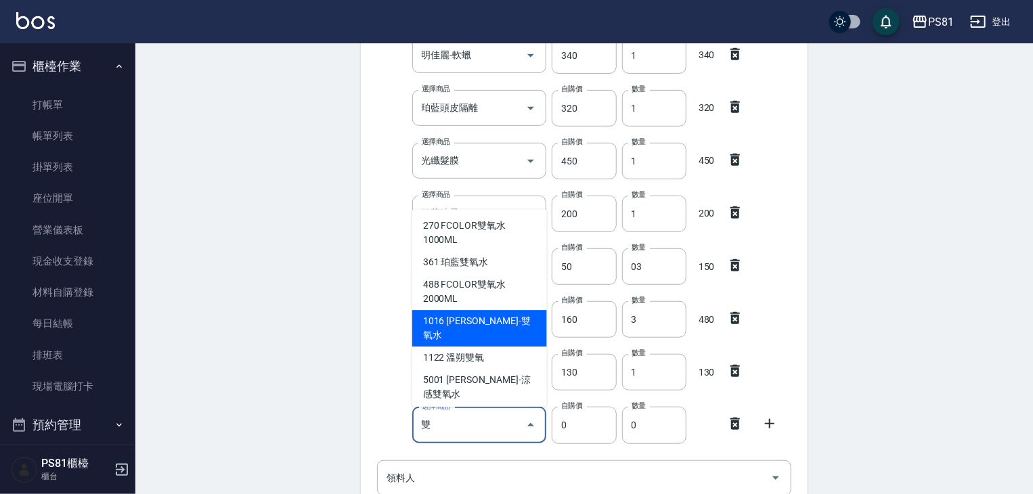
click at [483, 324] on li "1016 [PERSON_NAME]-雙氧水" at bounding box center [479, 328] width 135 height 37
type input "里歐-雙氧水"
type input "140"
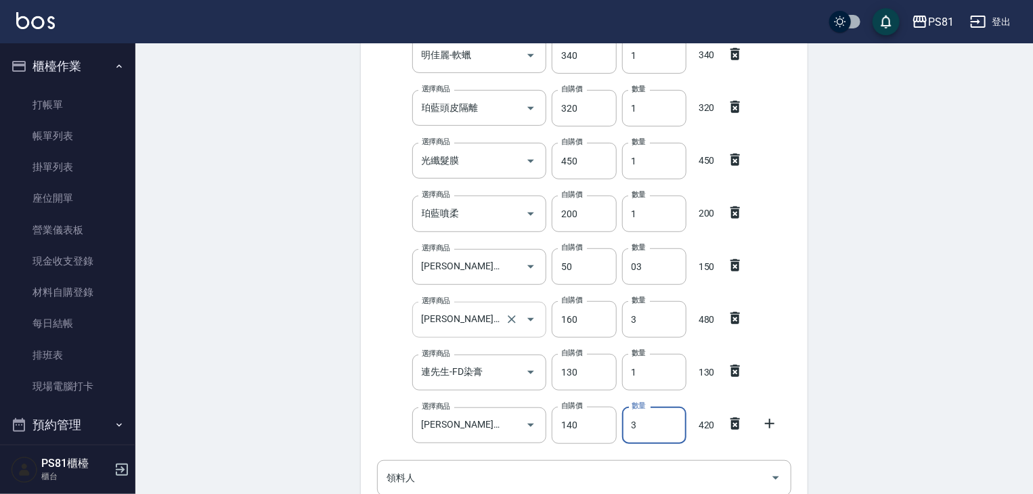
type input "3"
type input "F"
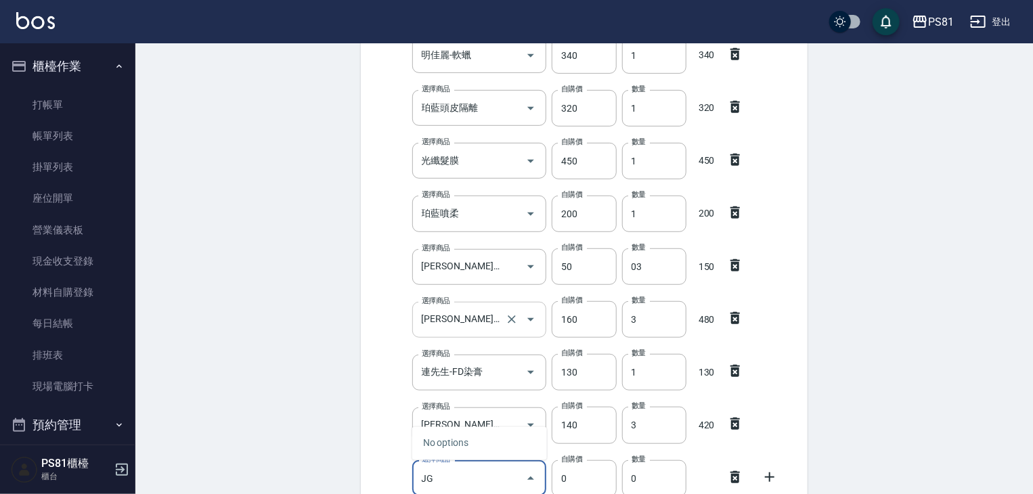
type input "J"
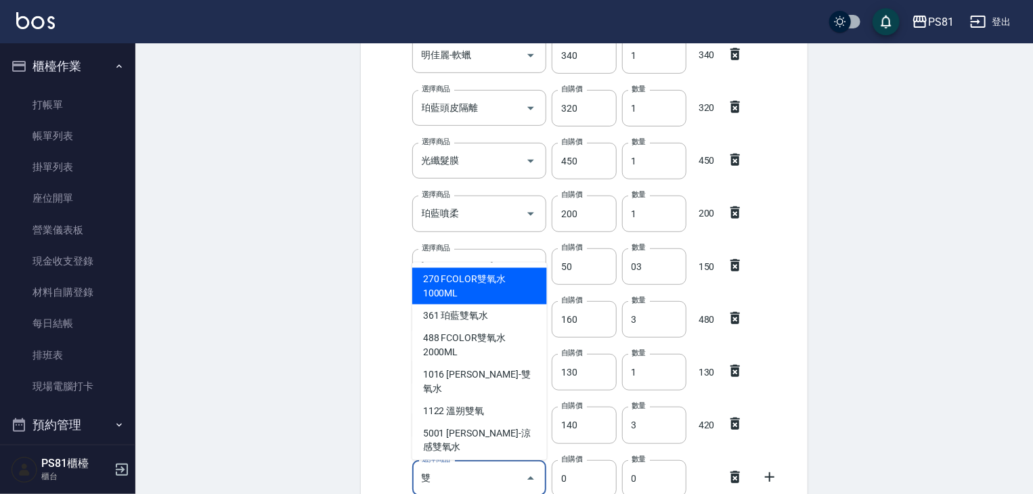
click at [493, 376] on li "1016 [PERSON_NAME]-雙氧水" at bounding box center [479, 382] width 135 height 37
type input "里歐-雙氧水"
type input "140"
type input "1"
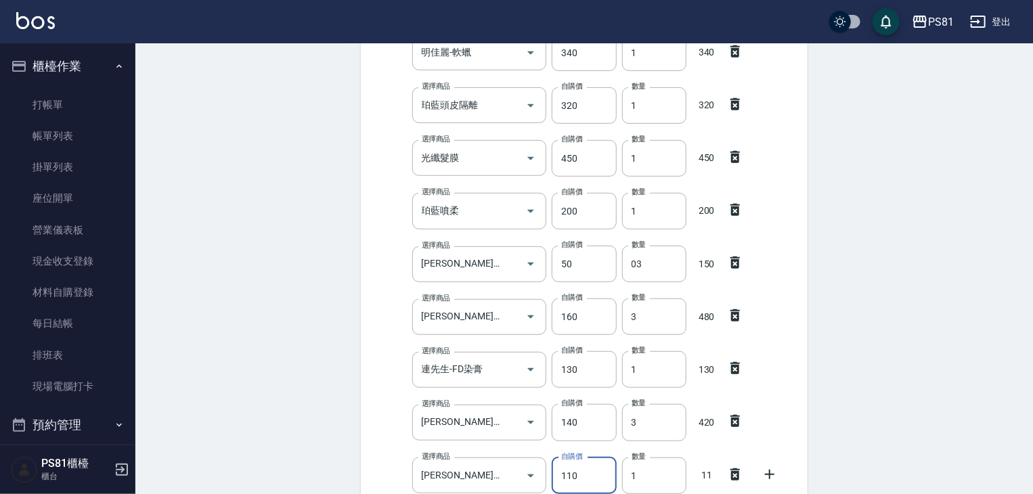
type input "110"
type input "3"
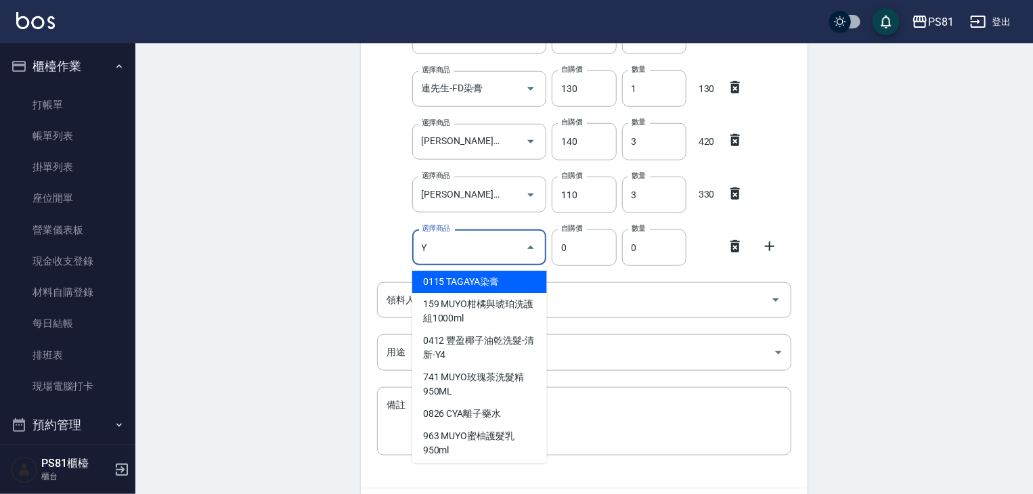
click at [508, 287] on li "0115 TAGAYA染膏" at bounding box center [479, 282] width 135 height 22
type input "TAGAYA染膏"
type input "115"
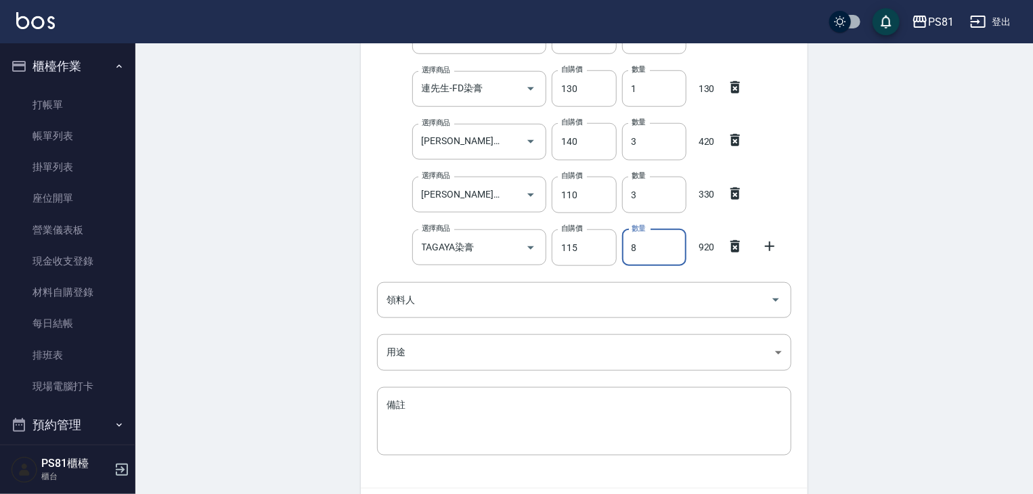
type input "8"
click at [737, 304] on icon at bounding box center [735, 299] width 9 height 12
drag, startPoint x: 465, startPoint y: 275, endPoint x: 468, endPoint y: 284, distance: 9.2
click at [466, 277] on div "日期 2025/08/18 選擇商品 JCP-生化健康-90 選擇商品 自購價 90 自購價 數量 2 數量 180 選擇商品 調配燙 TG 第一劑 選擇商品…" at bounding box center [584, 8] width 447 height 959
click at [468, 288] on input "領料人" at bounding box center [574, 300] width 382 height 24
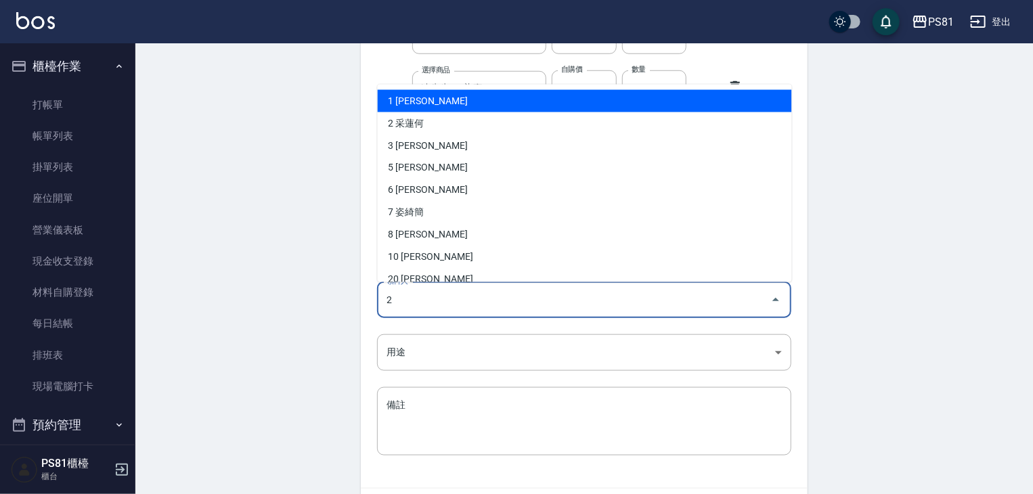
type input "2 采蓮何"
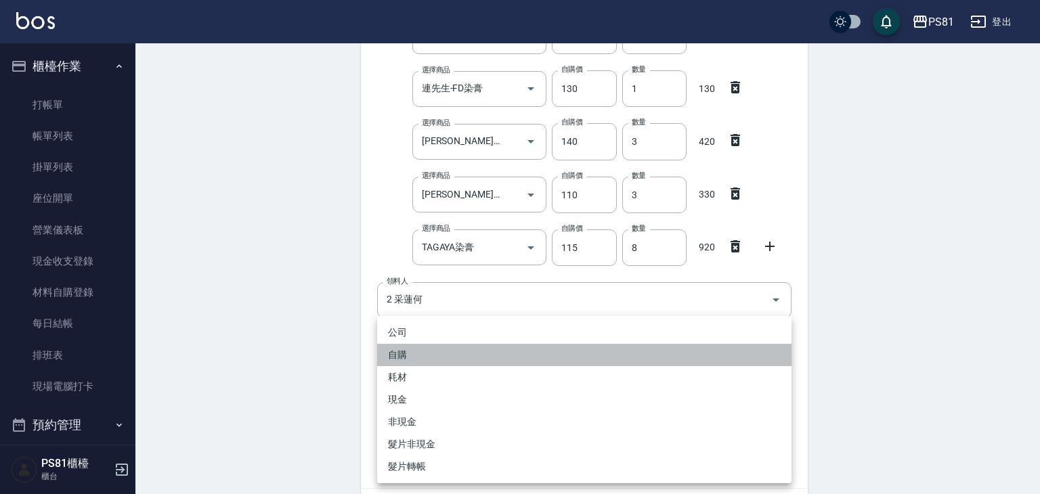
click at [420, 360] on li "自購" at bounding box center [584, 355] width 414 height 22
type input "自購"
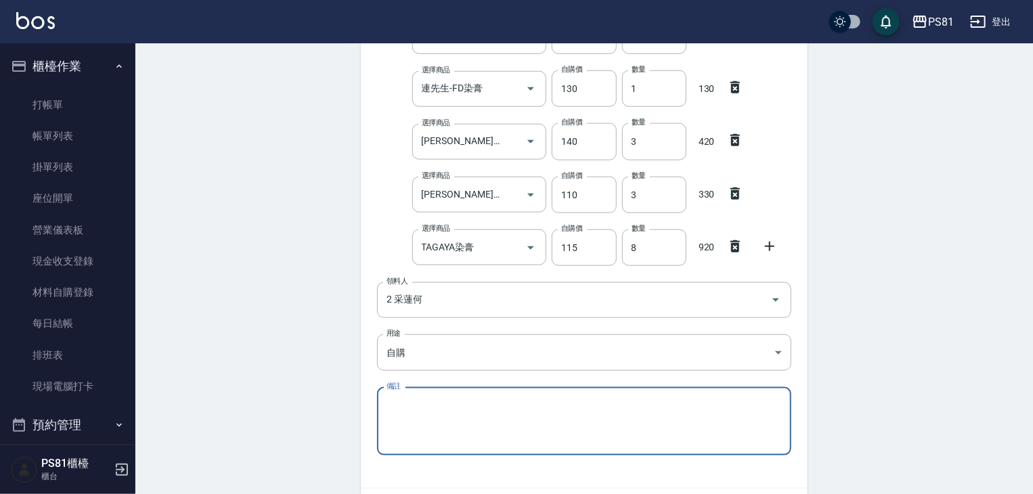
scroll to position [699, 0]
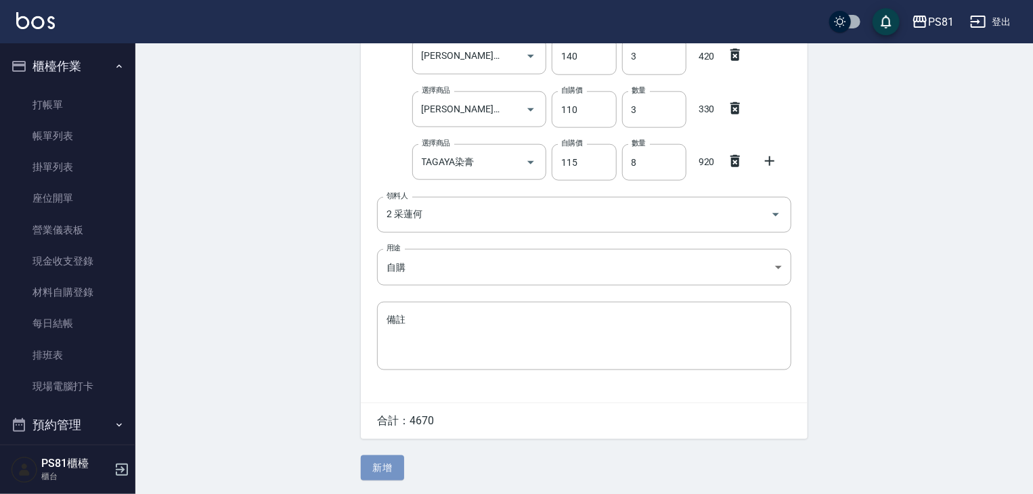
click at [393, 460] on button "新增" at bounding box center [382, 468] width 43 height 25
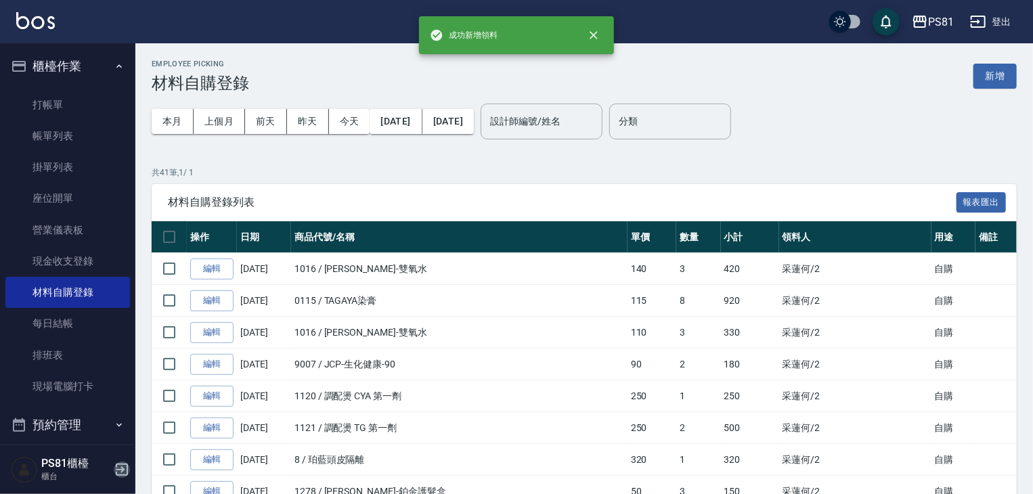
click at [127, 469] on icon "button" at bounding box center [122, 470] width 12 height 12
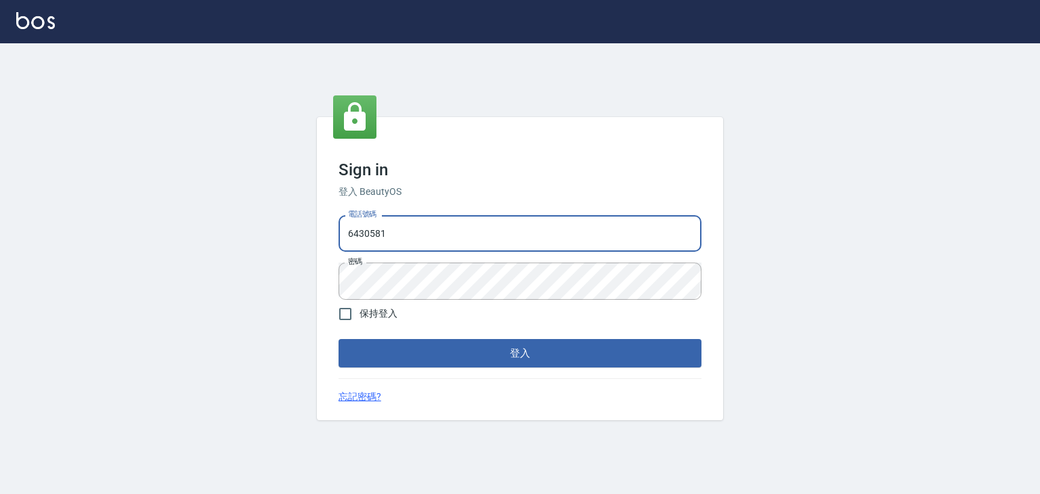
click at [398, 244] on input "6430581" at bounding box center [520, 233] width 363 height 37
type input "0979739080"
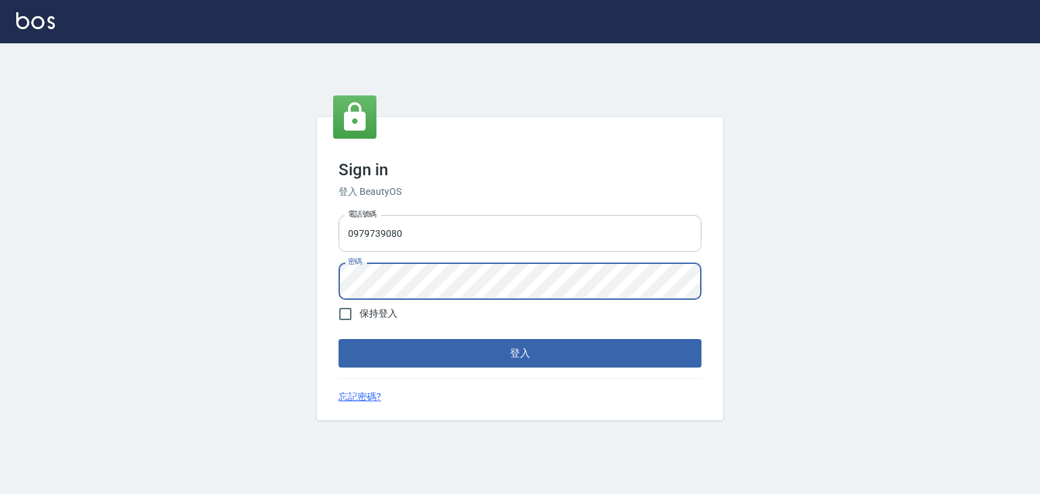
click at [339, 339] on button "登入" at bounding box center [520, 353] width 363 height 28
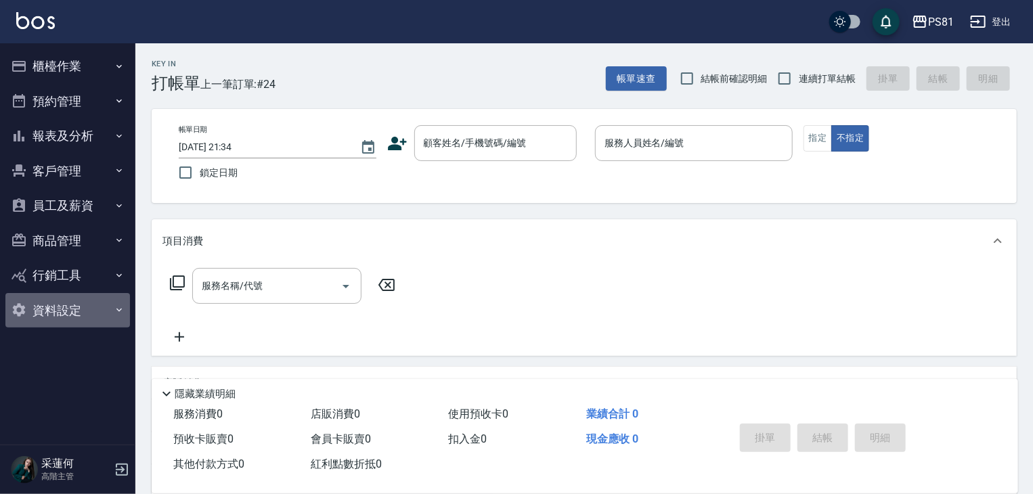
click at [97, 310] on button "資料設定" at bounding box center [67, 310] width 125 height 35
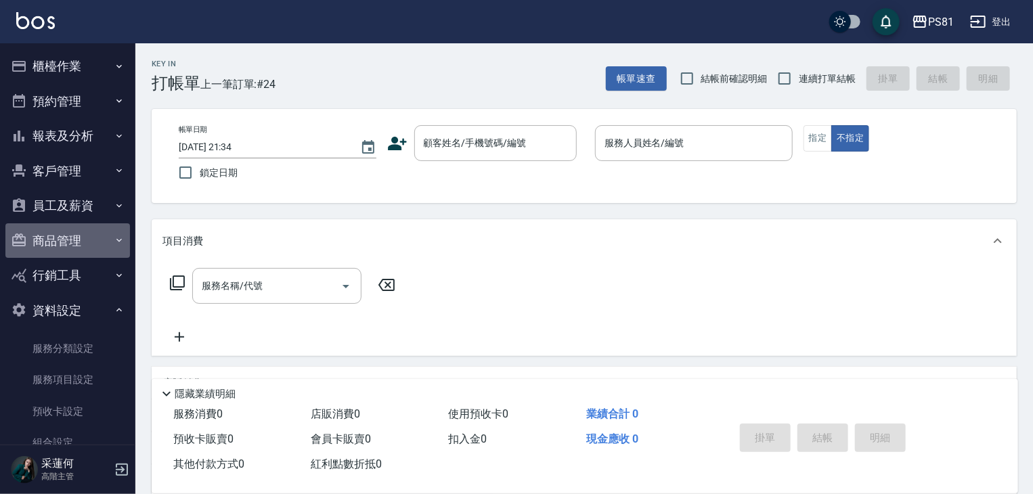
click at [95, 244] on button "商品管理" at bounding box center [67, 240] width 125 height 35
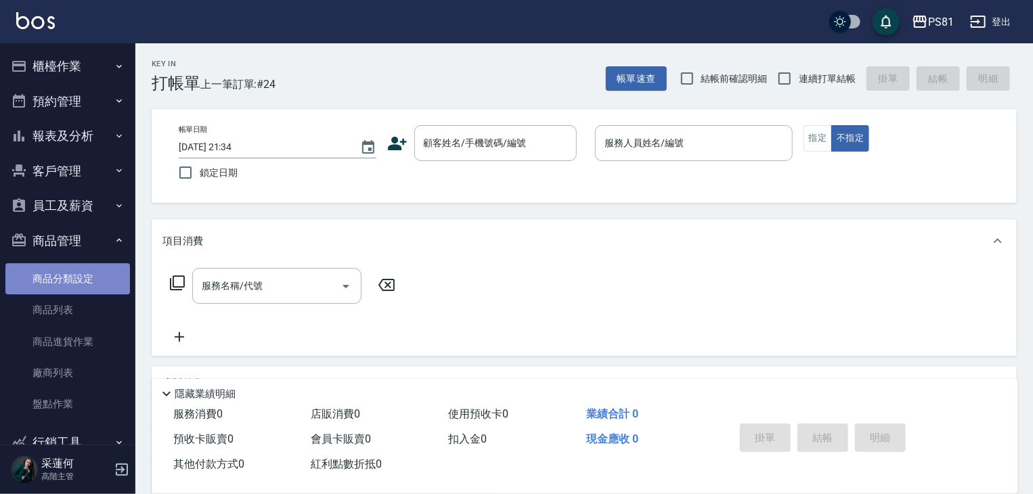
click at [85, 282] on link "商品分類設定" at bounding box center [67, 278] width 125 height 31
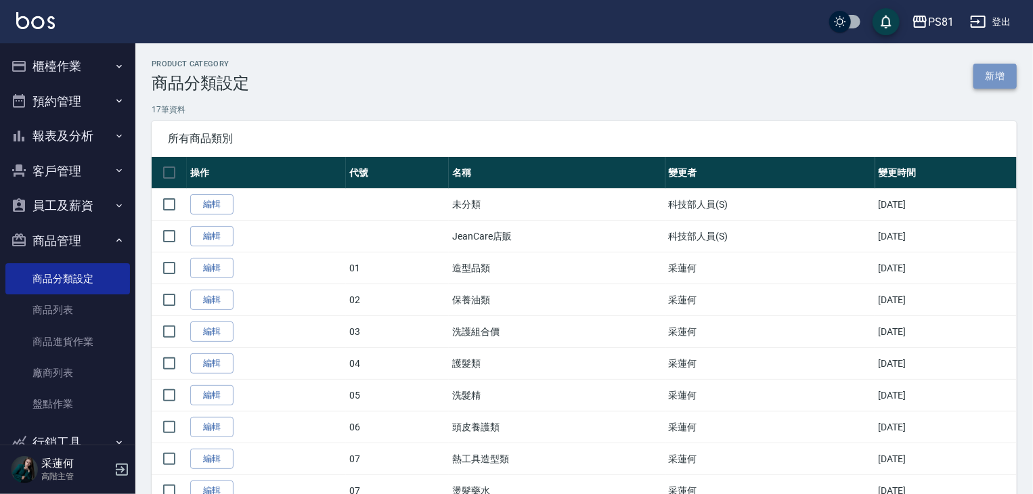
click at [1001, 74] on link "新增" at bounding box center [995, 76] width 43 height 25
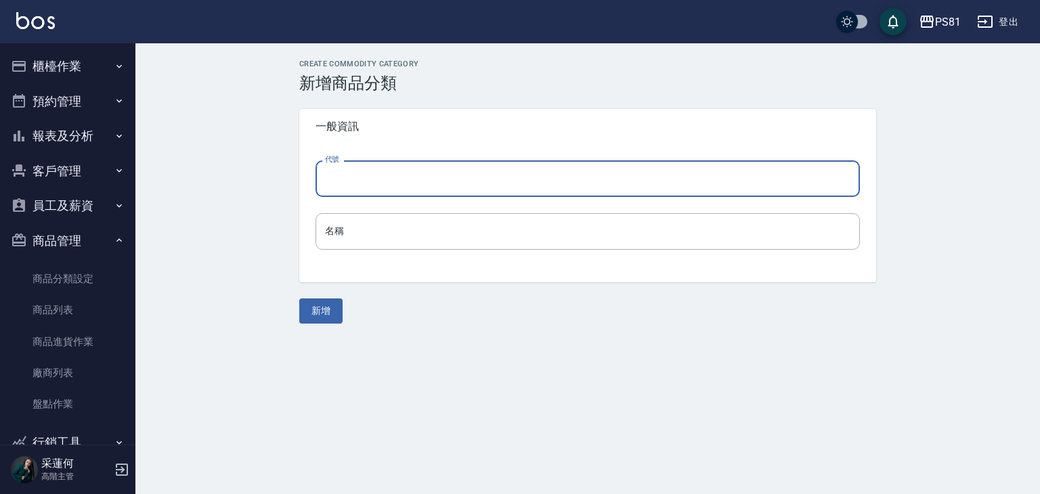
click at [377, 186] on input "代號" at bounding box center [588, 178] width 544 height 37
type input "2541"
click at [372, 211] on div "代號 2541 代號 名稱 名稱" at bounding box center [587, 213] width 577 height 138
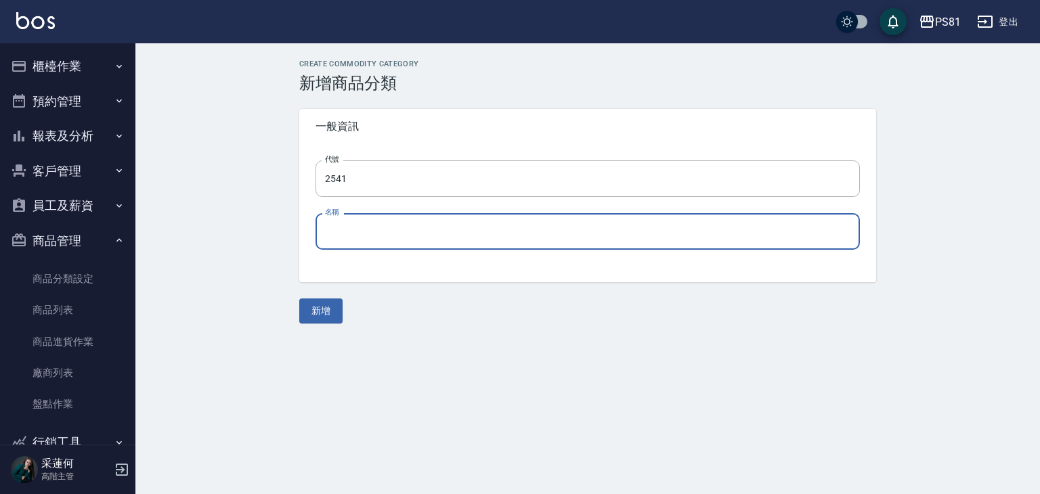
click at [366, 223] on input "名稱" at bounding box center [588, 231] width 544 height 37
type input "D"
type input "U"
type input "酵素果凍"
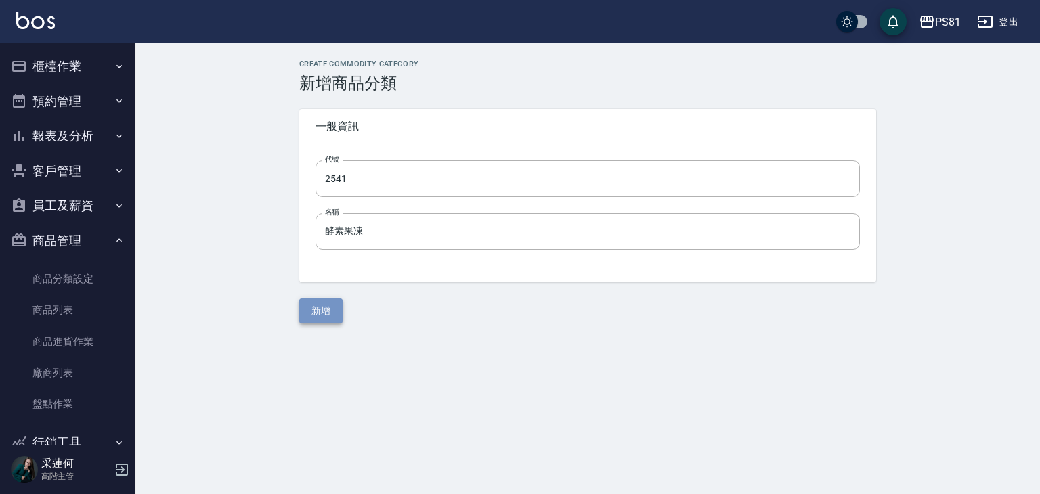
click at [322, 308] on button "新增" at bounding box center [320, 311] width 43 height 25
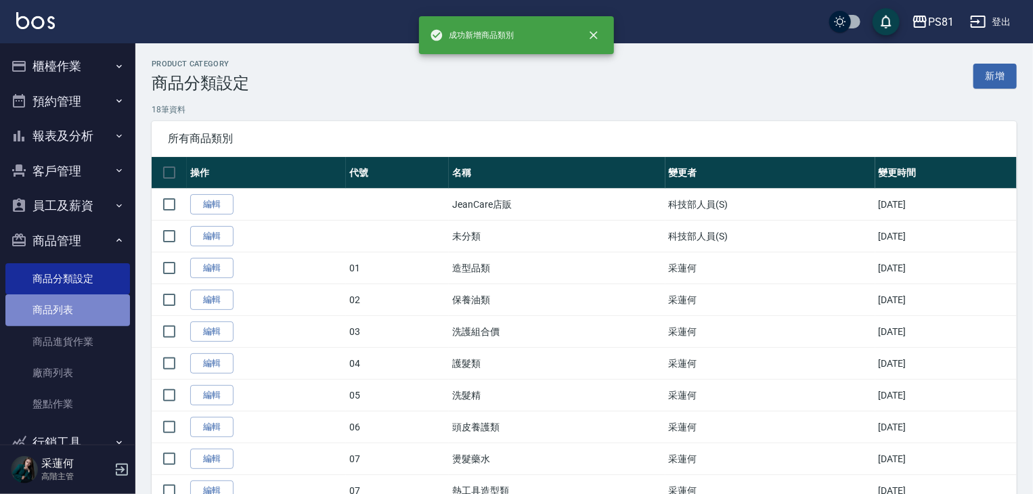
click at [107, 309] on link "商品列表" at bounding box center [67, 310] width 125 height 31
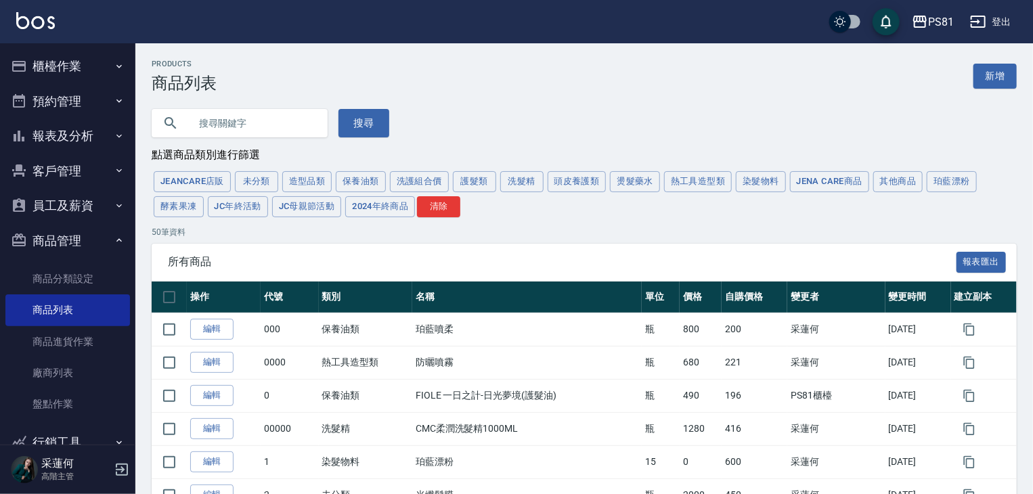
click at [211, 116] on input "text" at bounding box center [253, 123] width 127 height 37
click at [978, 75] on link "新增" at bounding box center [995, 76] width 43 height 25
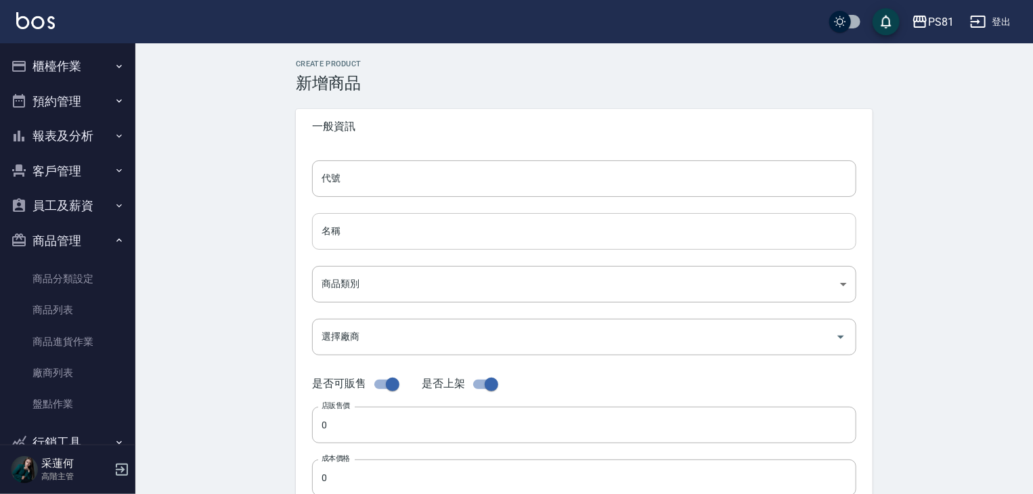
click at [414, 240] on input "名稱" at bounding box center [584, 231] width 544 height 37
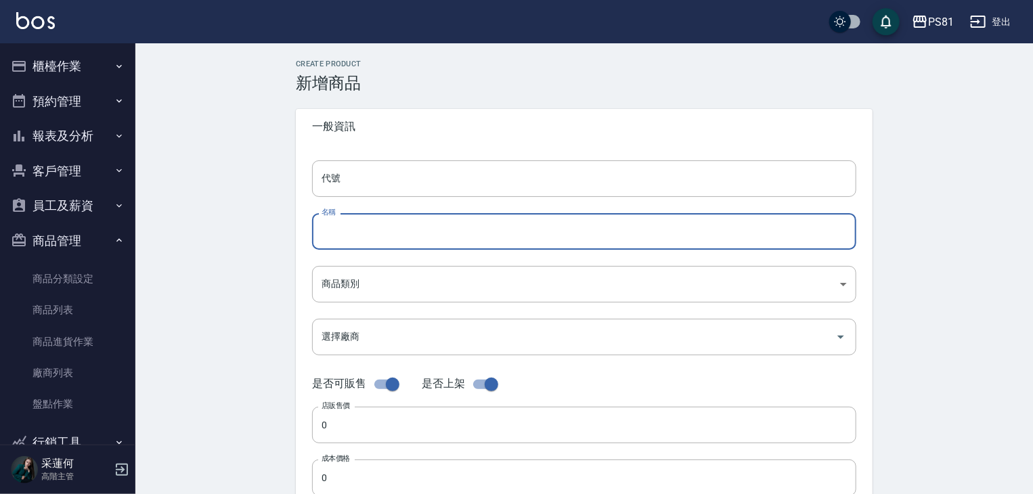
drag, startPoint x: 252, startPoint y: 234, endPoint x: 279, endPoint y: 225, distance: 28.5
click at [255, 234] on div "Create Product 新增商品 一般資訊 代號 代號 名稱 名稱 商品類別 ​ 商品類別 選擇廠商 選擇廠商 是否可販售 是否上架 店販售價 0 …" at bounding box center [584, 488] width 898 height 891
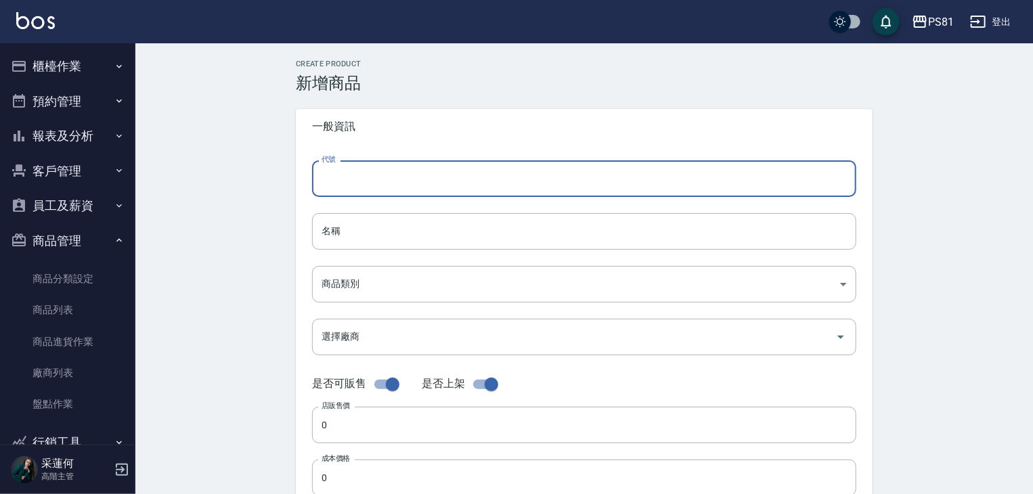
drag, startPoint x: 372, startPoint y: 195, endPoint x: 377, endPoint y: 190, distance: 7.2
click at [373, 194] on input "代號" at bounding box center [584, 178] width 544 height 37
click at [378, 188] on input "代號" at bounding box center [584, 178] width 544 height 37
type input "3611"
click at [396, 227] on input "名稱" at bounding box center [584, 231] width 544 height 37
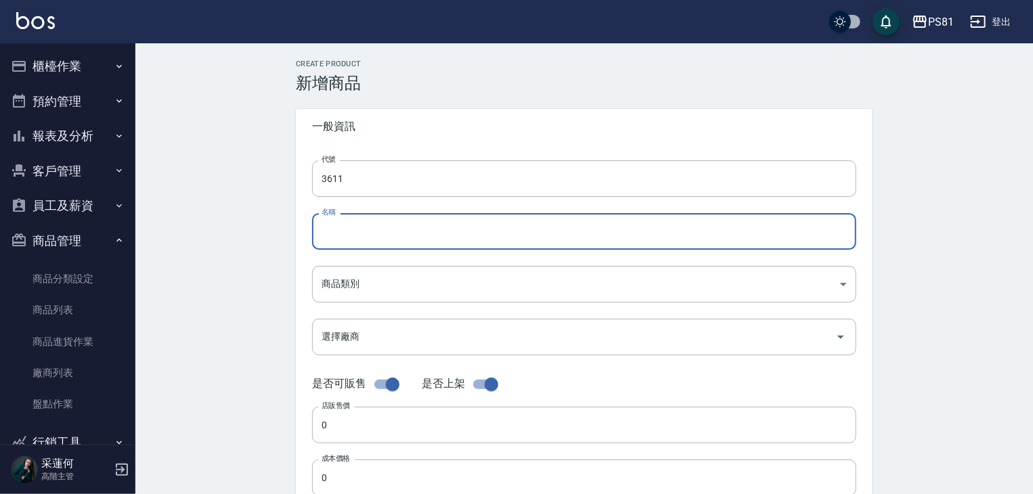
type input "ㄎ"
type input "相"
type input "邀"
type input "蕭"
type input "向"
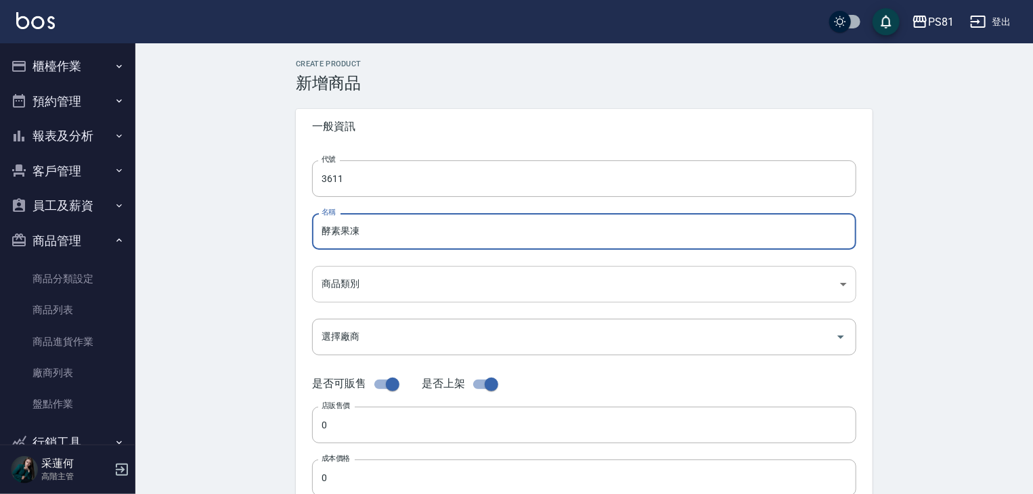
type input "酵素"
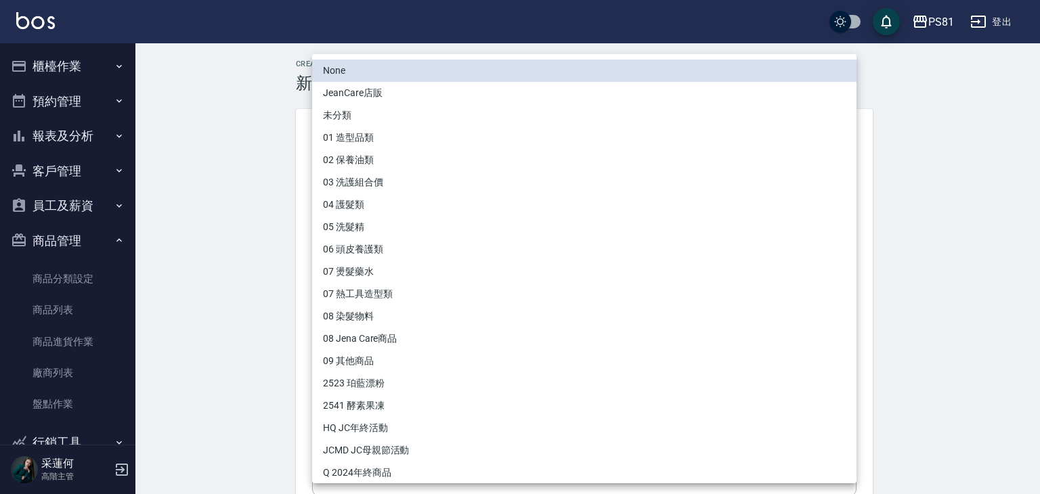
click at [376, 288] on body "PS81 登出 櫃檯作業 打帳單 帳單列表 掛單列表 座位開單 營業儀表板 現金收支登錄 高階收支登錄 材料自購登錄 每日結帳 排班表 現場電腦打卡 掃碼打卡…" at bounding box center [520, 467] width 1040 height 934
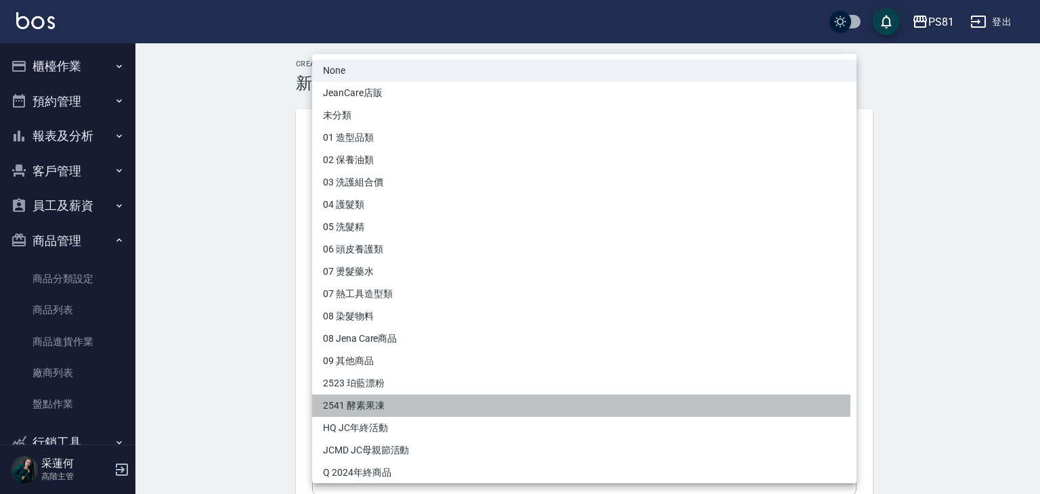
click at [379, 402] on li "2541 酵素果凍" at bounding box center [584, 406] width 544 height 22
type input "81e66e7a-8015-43ae-bc77-2d1066010f13"
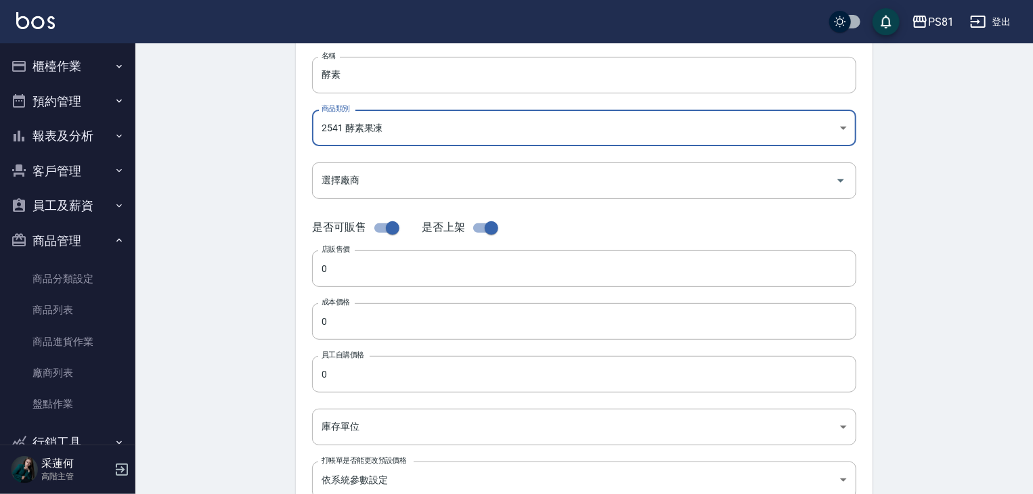
scroll to position [162, 0]
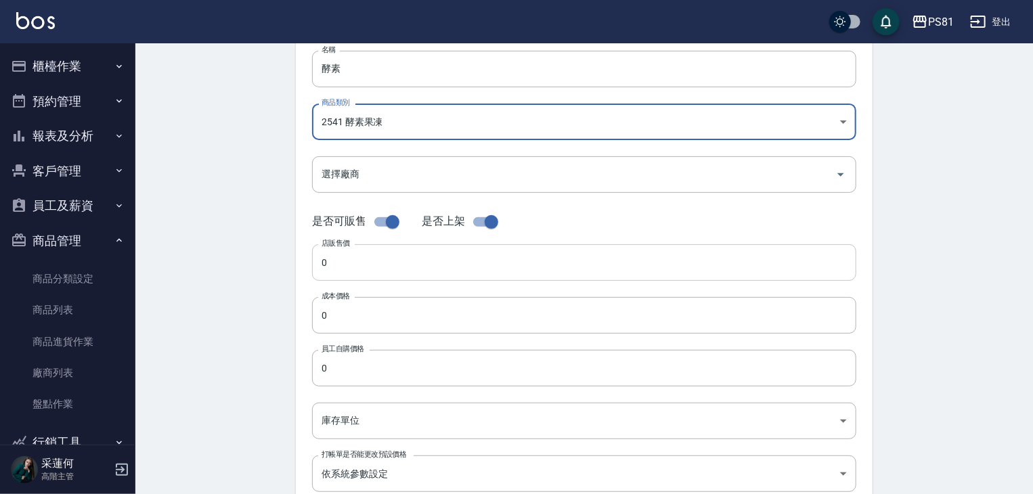
click at [435, 262] on input "0" at bounding box center [584, 262] width 544 height 37
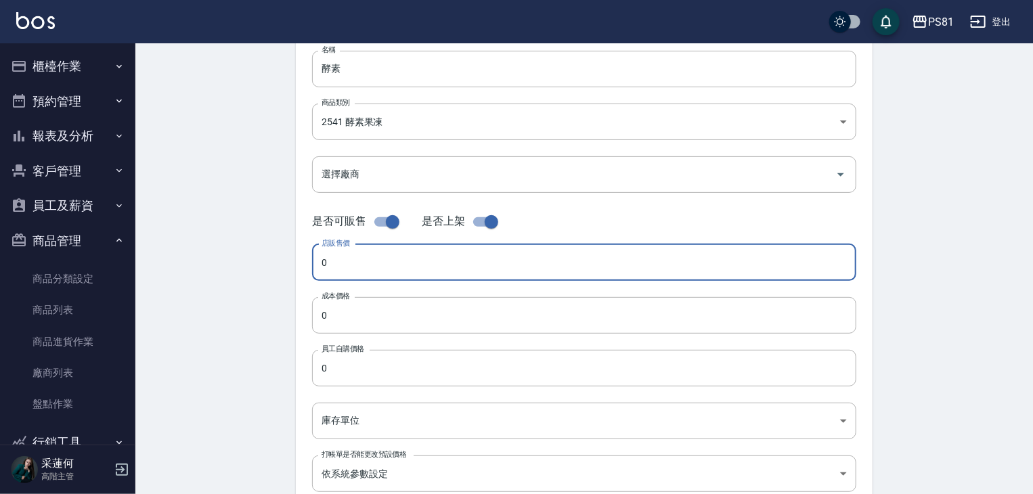
type input "9"
click at [363, 320] on input "0" at bounding box center [584, 315] width 544 height 37
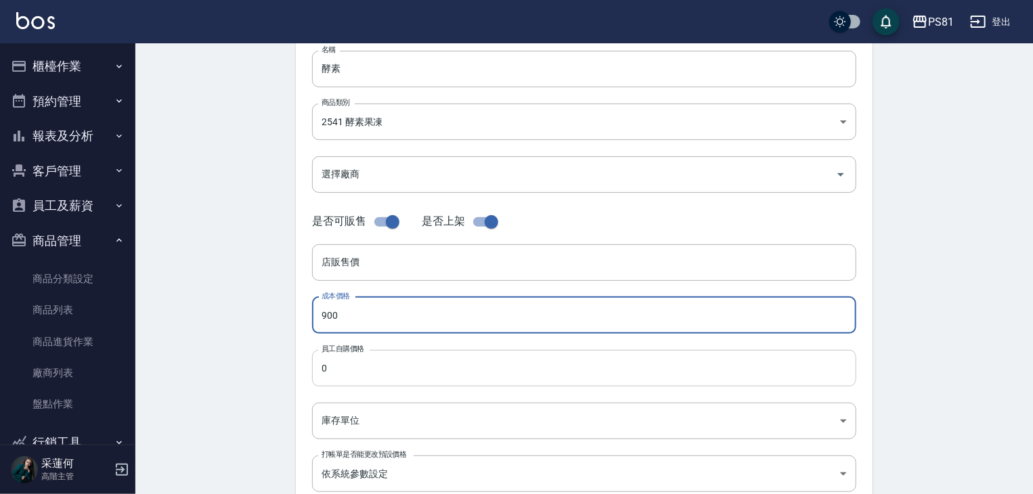
type input "900"
click at [433, 383] on input "0" at bounding box center [584, 368] width 544 height 37
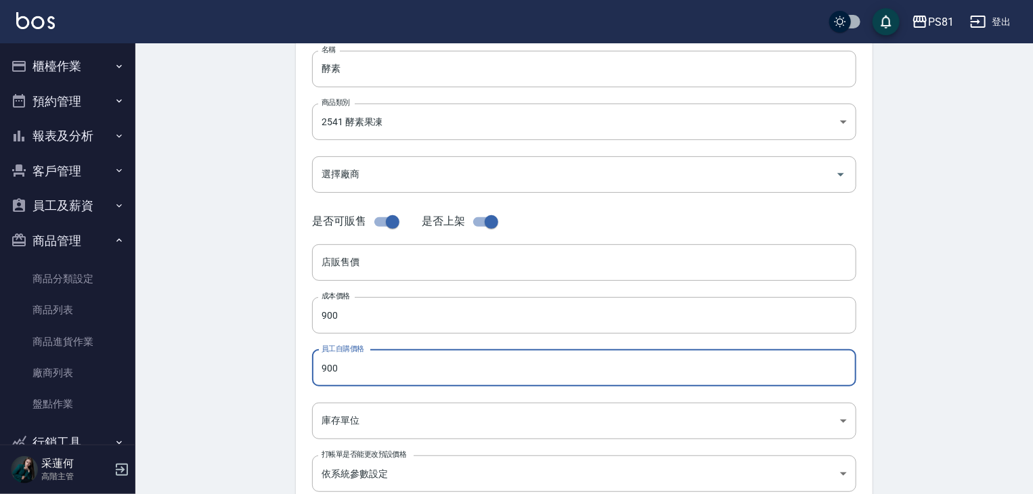
type input "900"
click at [482, 222] on input "checkbox" at bounding box center [491, 222] width 77 height 26
checkbox input "false"
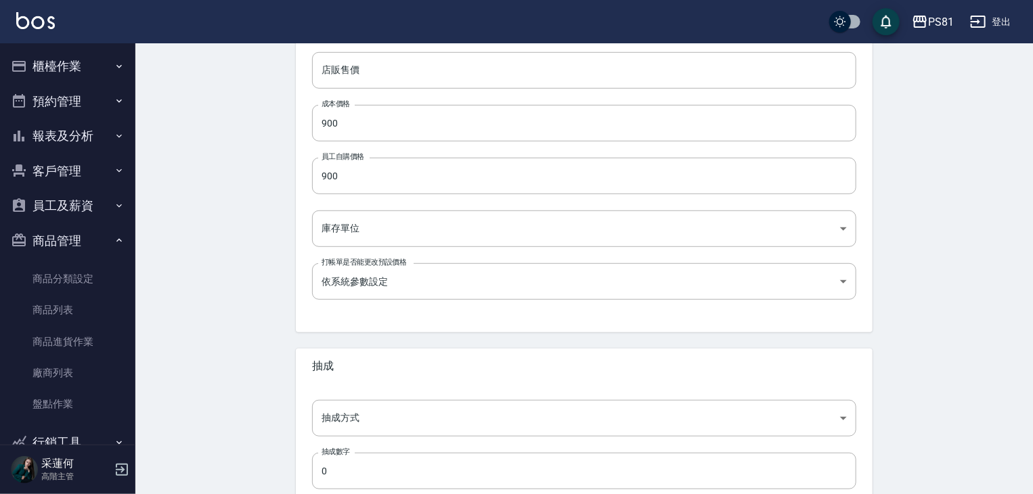
scroll to position [440, 0]
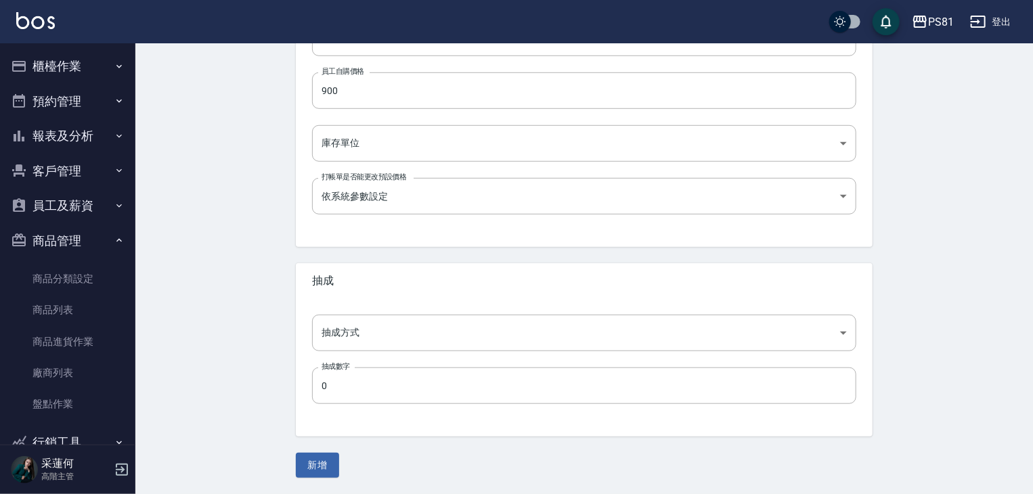
click at [341, 469] on div "新增" at bounding box center [584, 465] width 577 height 25
click at [322, 472] on button "新增" at bounding box center [317, 465] width 43 height 25
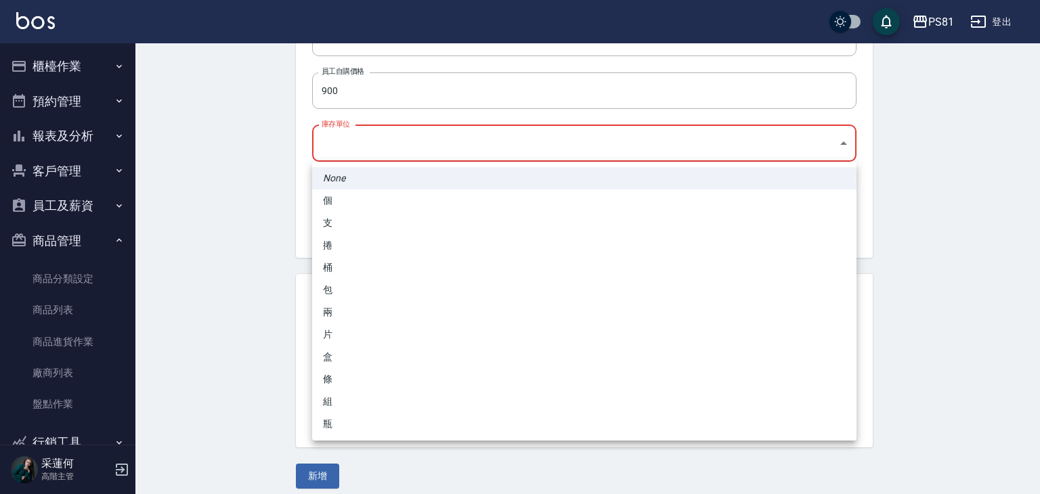
drag, startPoint x: 396, startPoint y: 139, endPoint x: 381, endPoint y: 146, distance: 17.0
click at [396, 139] on body "PS81 登出 櫃檯作業 打帳單 帳單列表 掛單列表 座位開單 營業儀表板 現金收支登錄 高階收支登錄 材料自購登錄 每日結帳 排班表 現場電腦打卡 掃碼打卡…" at bounding box center [520, 32] width 1040 height 945
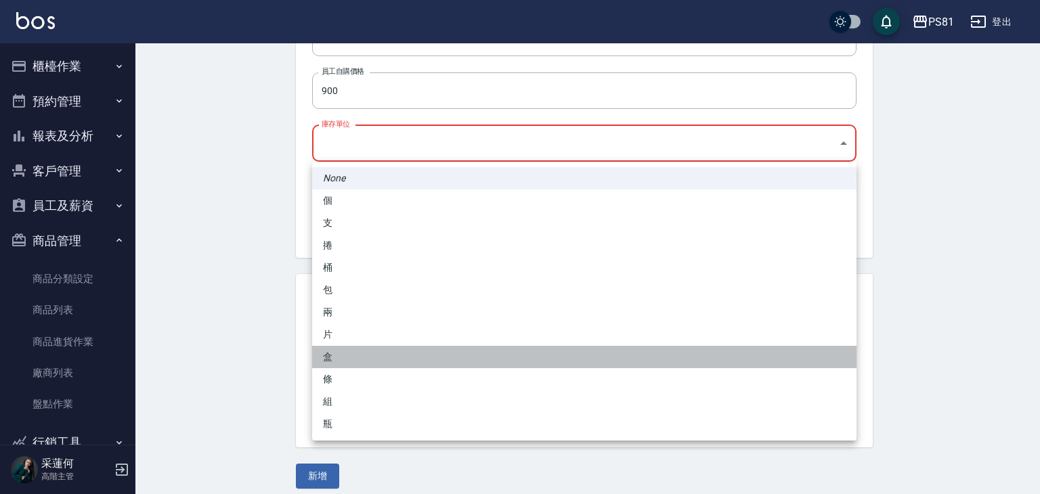
click at [339, 355] on li "盒" at bounding box center [584, 357] width 544 height 22
type input "盒"
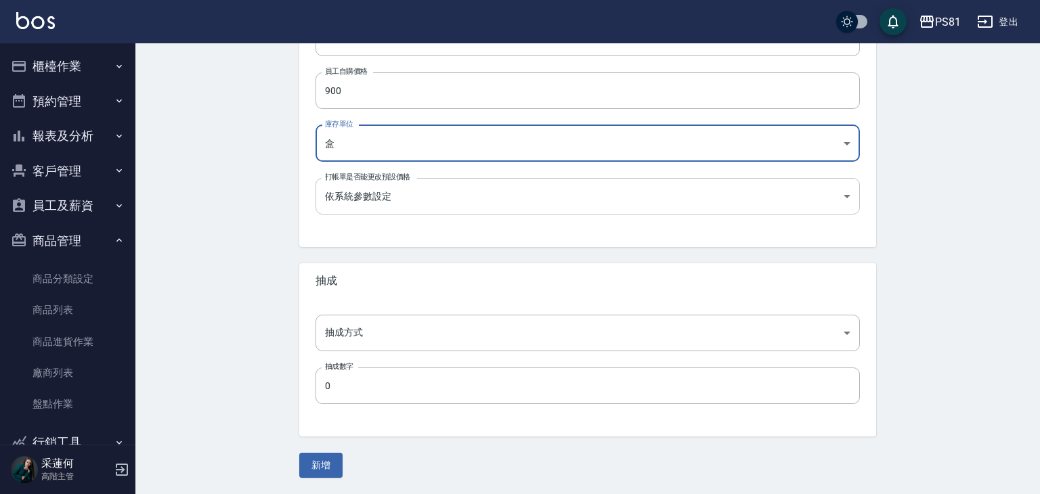
click at [434, 189] on body "PS81 登出 櫃檯作業 打帳單 帳單列表 掛單列表 座位開單 營業儀表板 現金收支登錄 高階收支登錄 材料自購登錄 每日結帳 排班表 現場電腦打卡 掃碼打卡…" at bounding box center [520, 27] width 1040 height 934
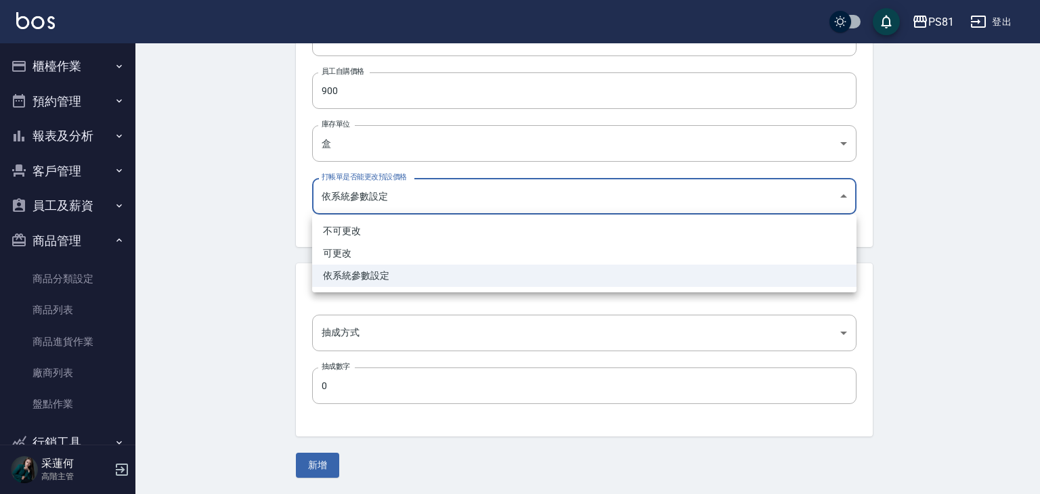
click at [326, 467] on div at bounding box center [520, 247] width 1040 height 494
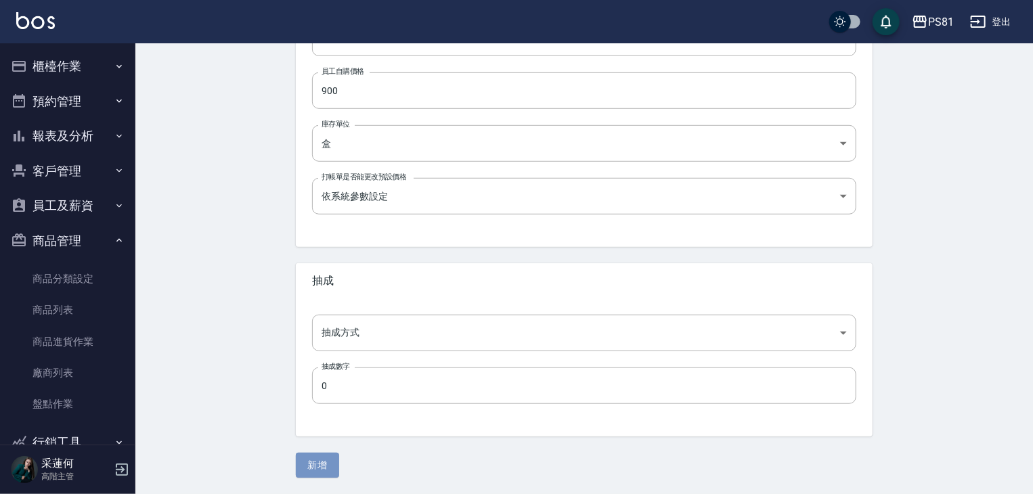
click at [326, 467] on button "新增" at bounding box center [317, 465] width 43 height 25
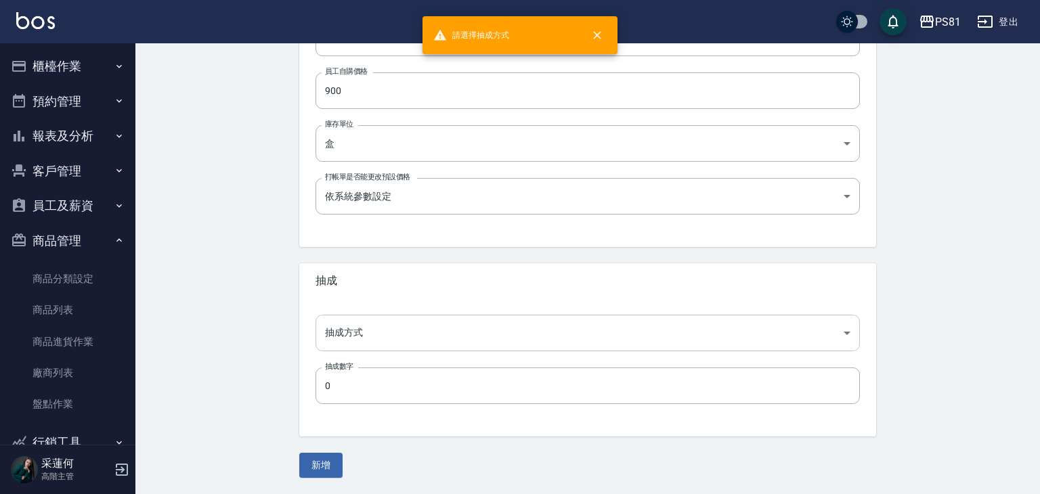
click at [366, 328] on body "請選擇抽成方式 PS81 登出 櫃檯作業 打帳單 帳單列表 掛單列表 座位開單 營業儀表板 現金收支登錄 高階收支登錄 材料自購登錄 每日結帳 排班表 現場電…" at bounding box center [520, 27] width 1040 height 934
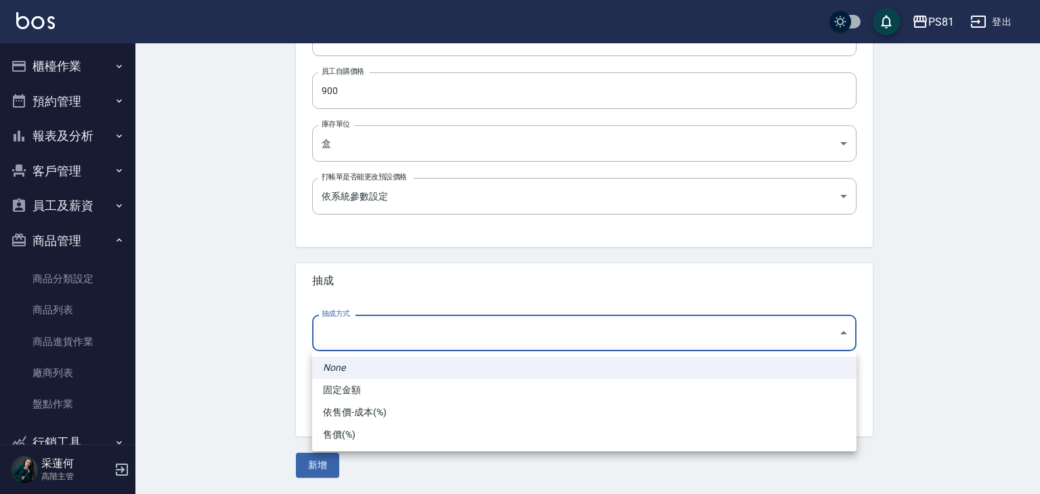
click at [382, 408] on li "依售價-成本(%)" at bounding box center [584, 413] width 544 height 22
type input "byCost"
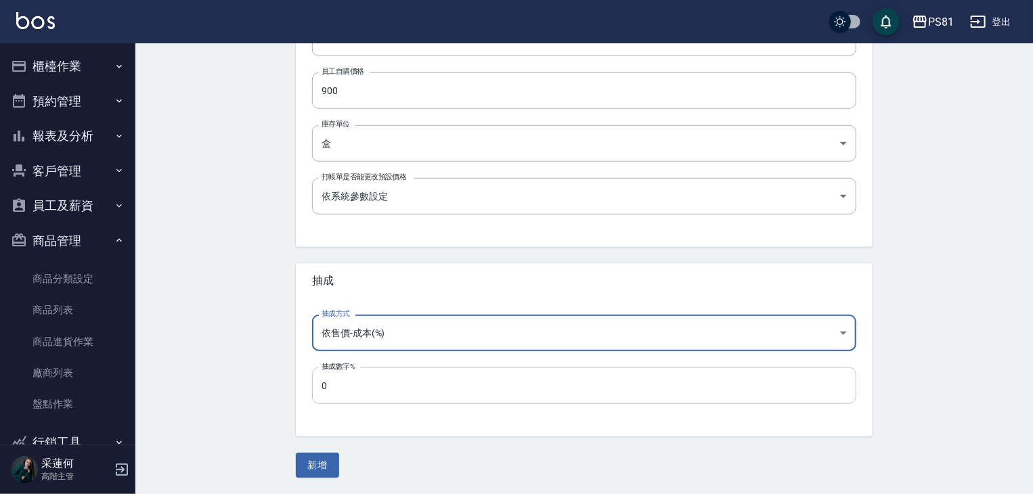
click at [368, 393] on input "0" at bounding box center [584, 386] width 544 height 37
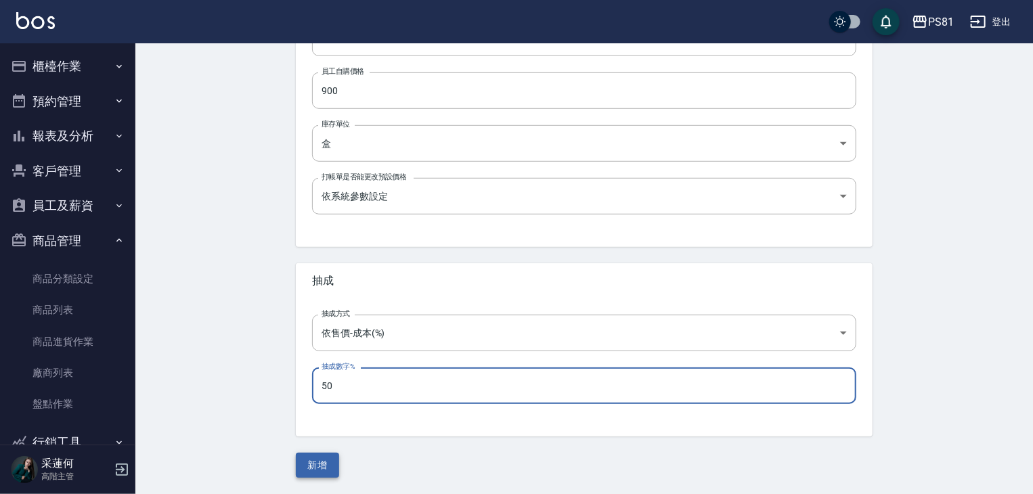
type input "50"
click at [322, 462] on button "新增" at bounding box center [317, 465] width 43 height 25
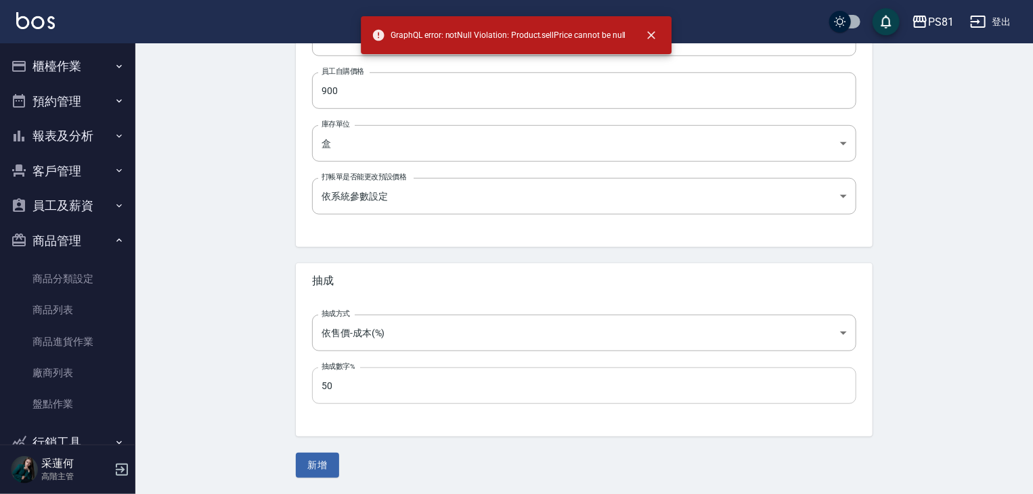
click at [411, 372] on input "50" at bounding box center [584, 386] width 544 height 37
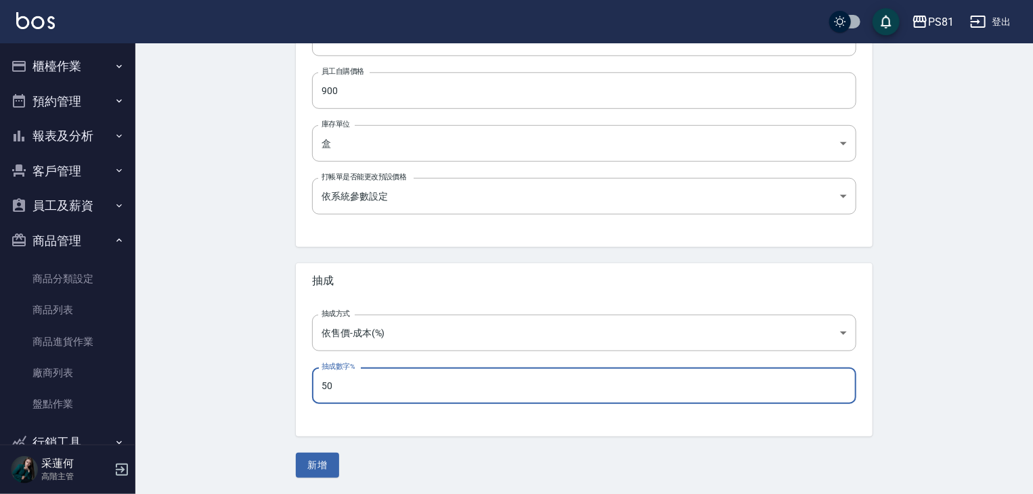
click at [396, 396] on input "50" at bounding box center [584, 386] width 544 height 37
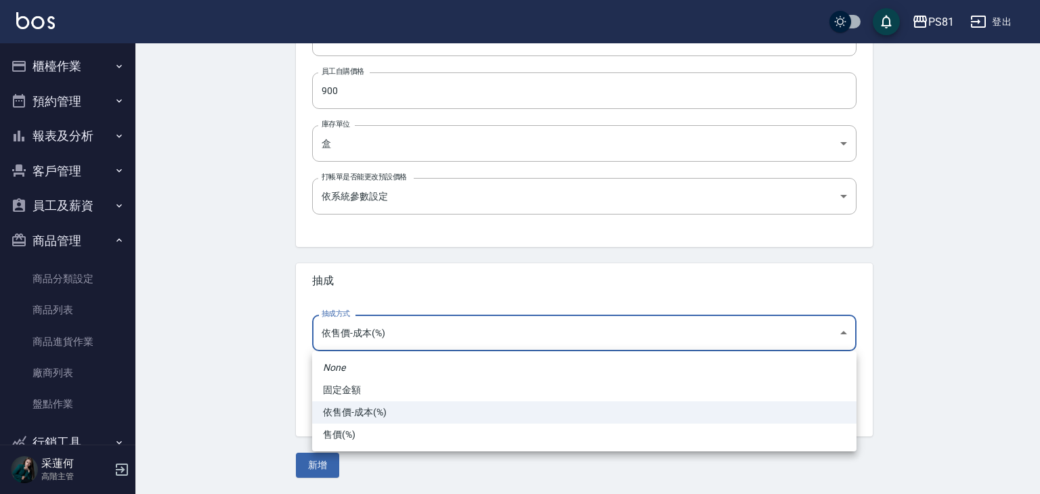
click at [416, 334] on body "PS81 登出 櫃檯作業 打帳單 帳單列表 掛單列表 座位開單 營業儀表板 現金收支登錄 高階收支登錄 材料自購登錄 每日結帳 排班表 現場電腦打卡 掃碼打卡…" at bounding box center [520, 27] width 1040 height 934
click at [388, 391] on li "固定金額" at bounding box center [584, 390] width 544 height 22
type input "fixed"
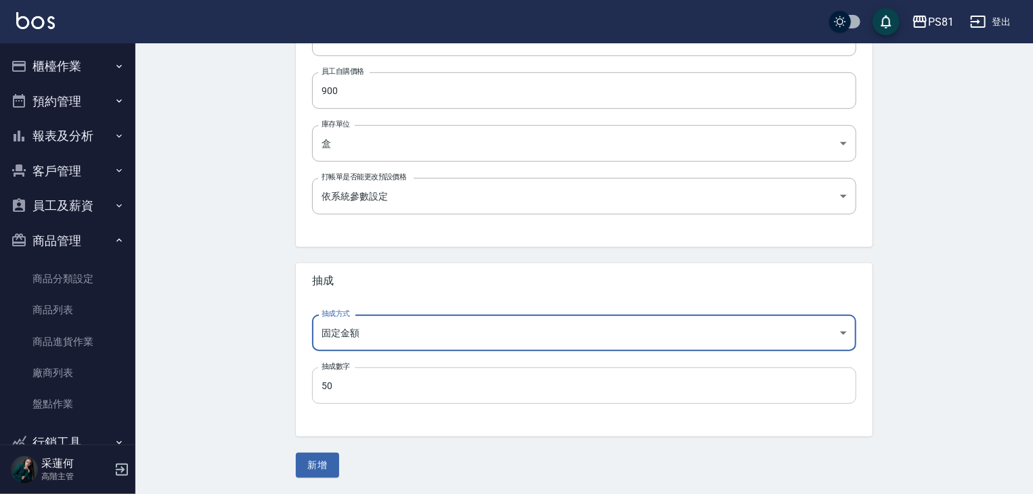
click at [372, 391] on input "50" at bounding box center [584, 386] width 544 height 37
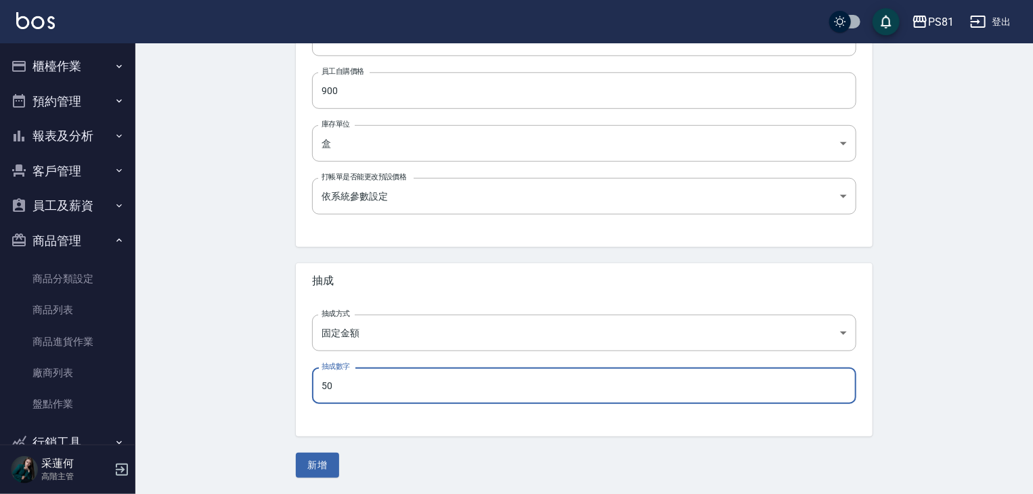
click at [372, 391] on input "50" at bounding box center [584, 386] width 544 height 37
click at [369, 391] on input "50" at bounding box center [584, 386] width 544 height 37
click at [368, 391] on input "50" at bounding box center [584, 386] width 544 height 37
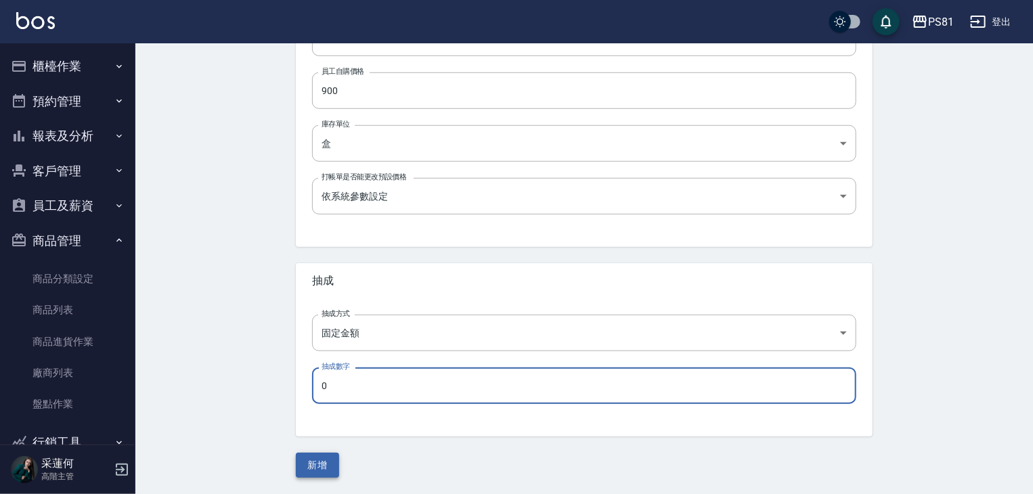
type input "0"
click at [319, 472] on button "新增" at bounding box center [317, 465] width 43 height 25
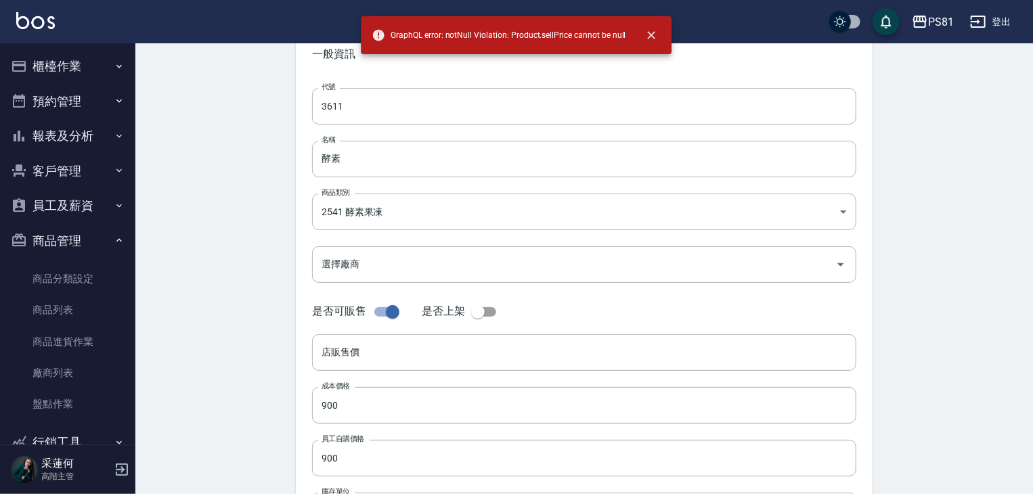
scroll to position [70, 0]
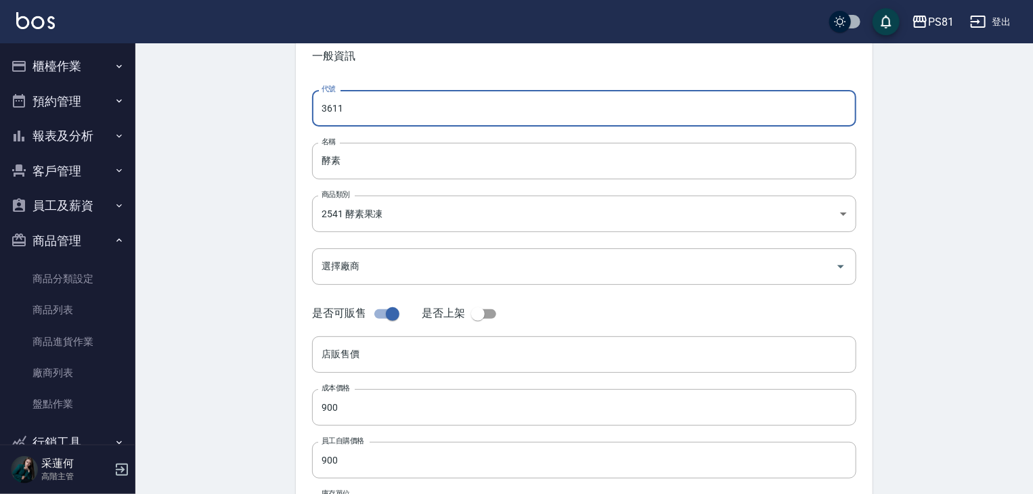
click at [391, 106] on input "3611" at bounding box center [584, 108] width 544 height 37
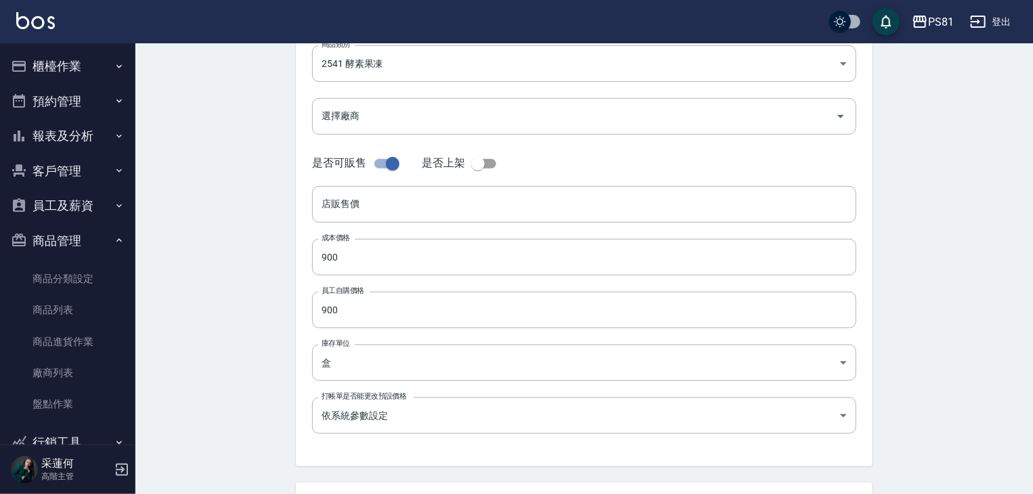
scroll to position [440, 0]
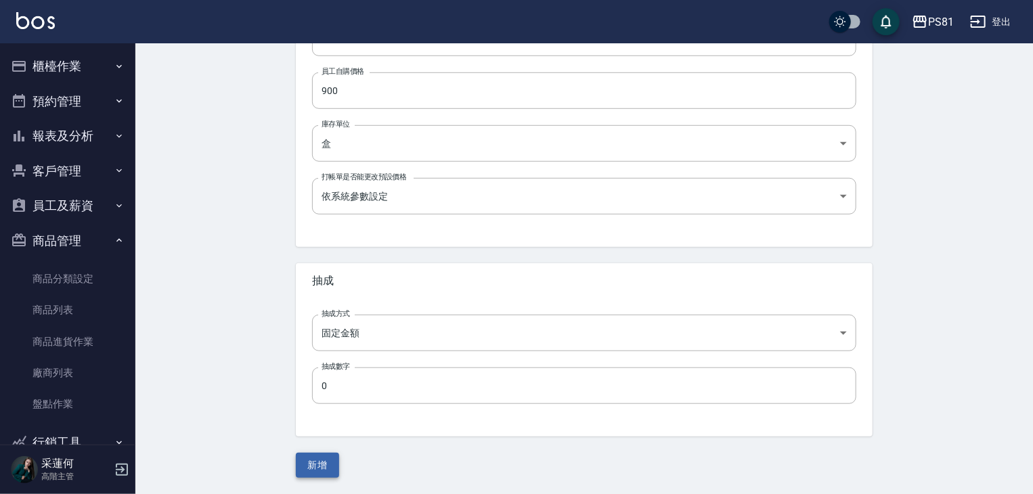
type input "352147"
click at [324, 467] on button "新增" at bounding box center [317, 465] width 43 height 25
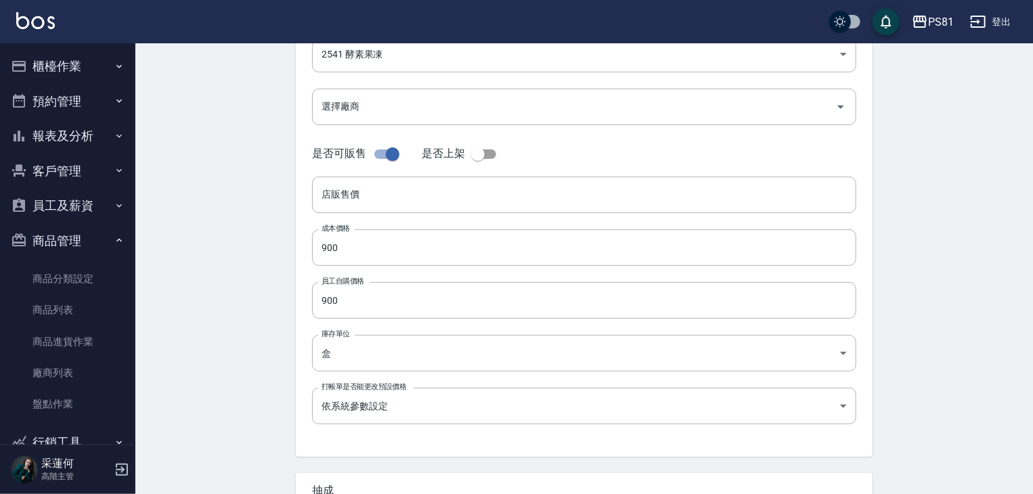
scroll to position [217, 0]
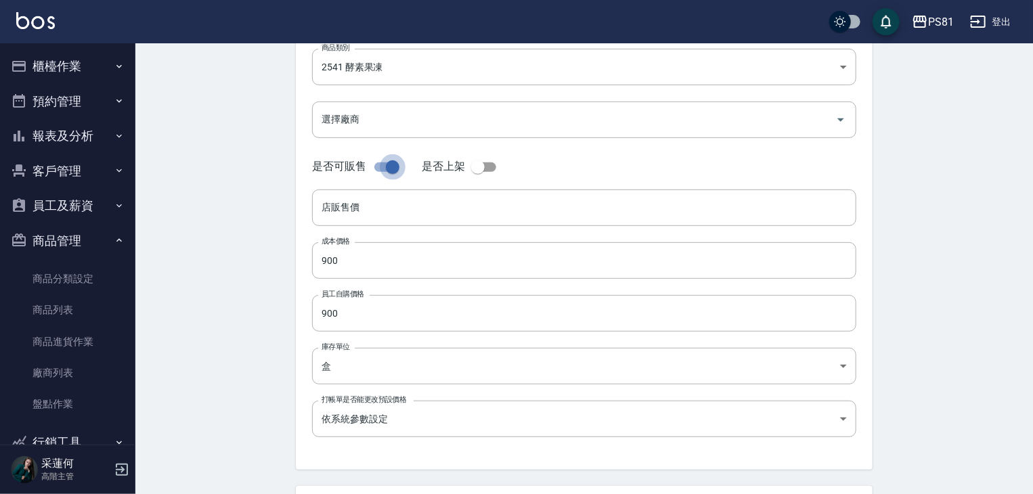
click at [385, 171] on input "checkbox" at bounding box center [392, 167] width 77 height 26
checkbox input "false"
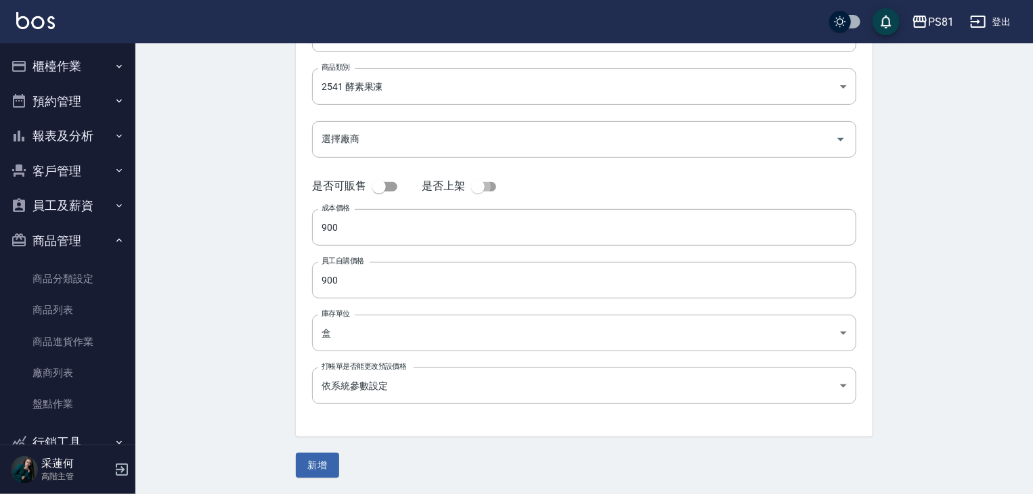
click at [485, 181] on input "checkbox" at bounding box center [477, 187] width 77 height 26
checkbox input "true"
click at [311, 469] on button "新增" at bounding box center [317, 465] width 43 height 25
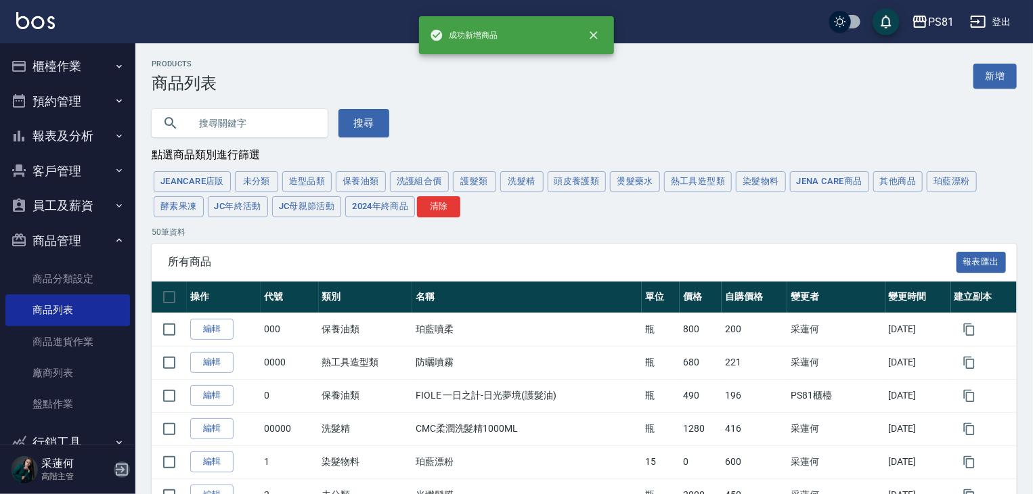
click at [118, 466] on icon "button" at bounding box center [122, 470] width 16 height 16
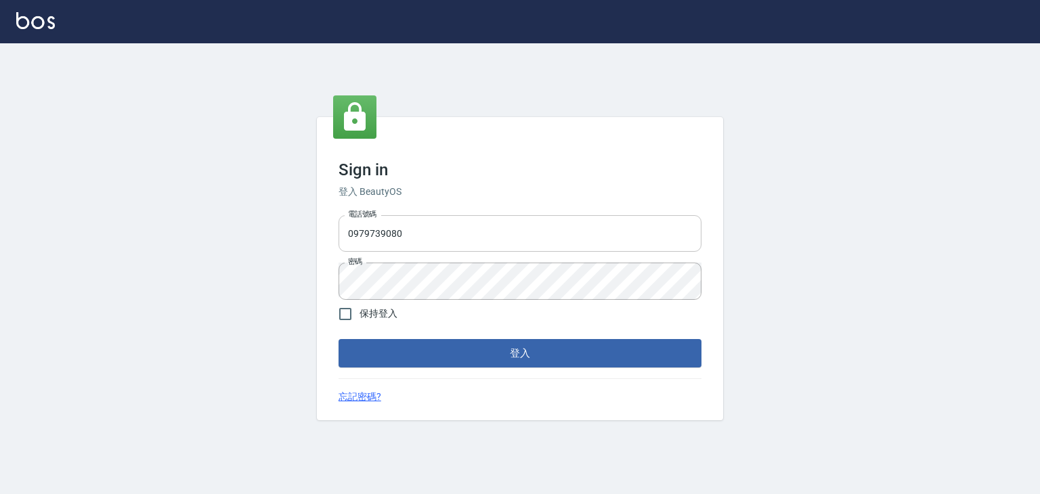
click at [398, 229] on input "0979739080" at bounding box center [520, 233] width 363 height 37
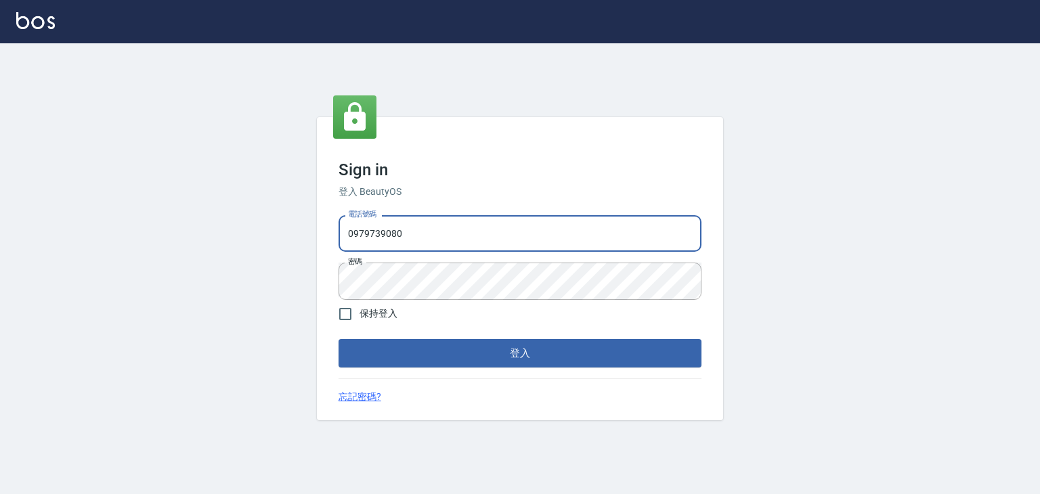
click at [398, 229] on input "0979739080" at bounding box center [520, 233] width 363 height 37
type input "6430581"
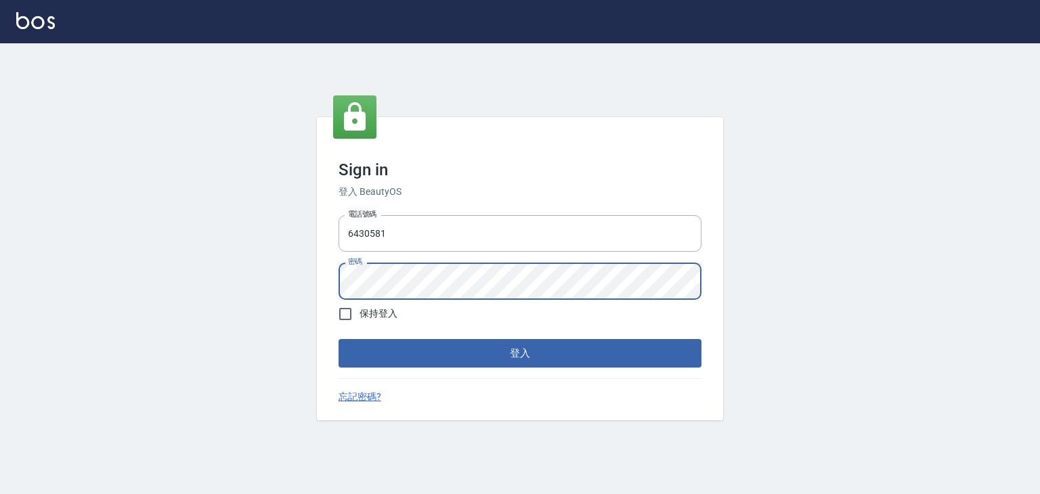
click at [339, 339] on button "登入" at bounding box center [520, 353] width 363 height 28
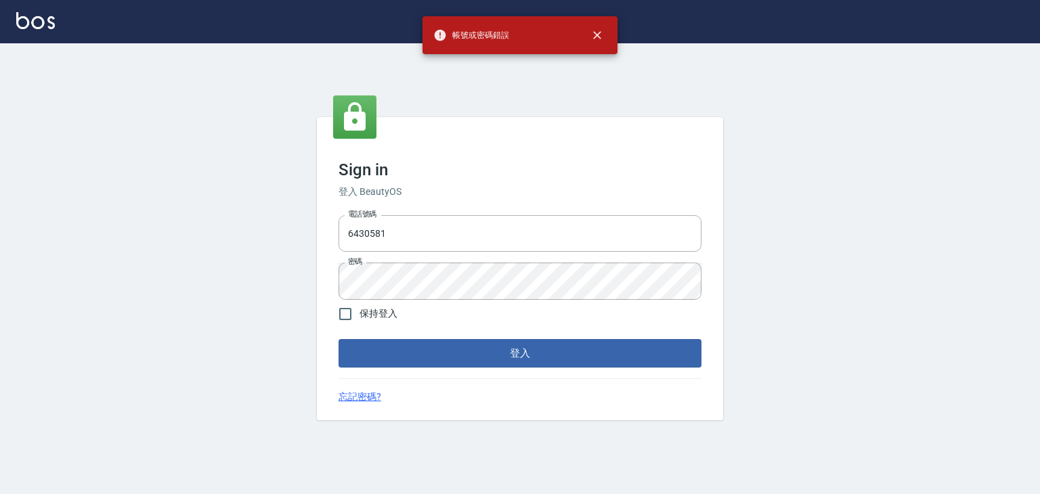
click at [230, 282] on div "Sign in 登入 BeautyOS 電話號碼 [PHONE_NUMBER] 電話號碼 密碼 密碼 保持登入 登入 忘記密碼?" at bounding box center [520, 268] width 1040 height 451
drag, startPoint x: 230, startPoint y: 282, endPoint x: 433, endPoint y: 250, distance: 205.7
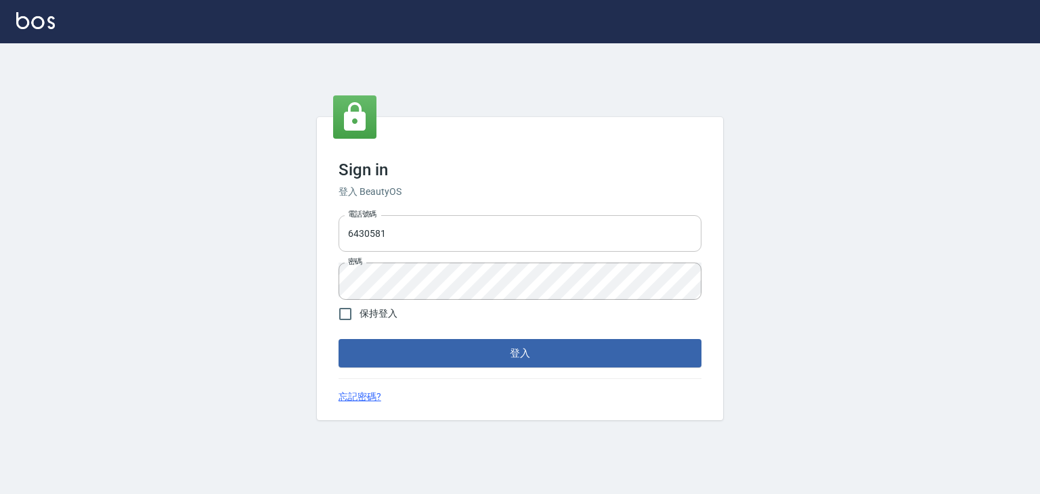
click at [230, 282] on div "Sign in 登入 BeautyOS 電話號碼 [PHONE_NUMBER] 電話號碼 密碼 密碼 保持登入 登入 忘記密碼?" at bounding box center [520, 268] width 1040 height 451
click at [465, 251] on input "6430581" at bounding box center [520, 233] width 363 height 37
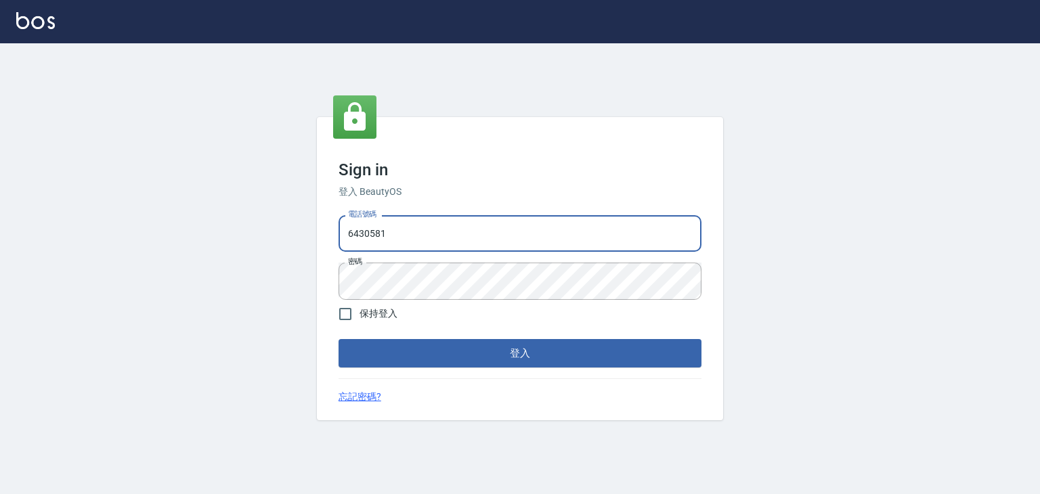
click at [464, 248] on input "6430581" at bounding box center [520, 233] width 363 height 37
drag, startPoint x: 464, startPoint y: 334, endPoint x: 461, endPoint y: 347, distance: 13.3
click at [463, 342] on form "電話號碼 [PHONE_NUMBER] 電話號碼 密碼 密碼 保持登入 登入" at bounding box center [520, 289] width 363 height 158
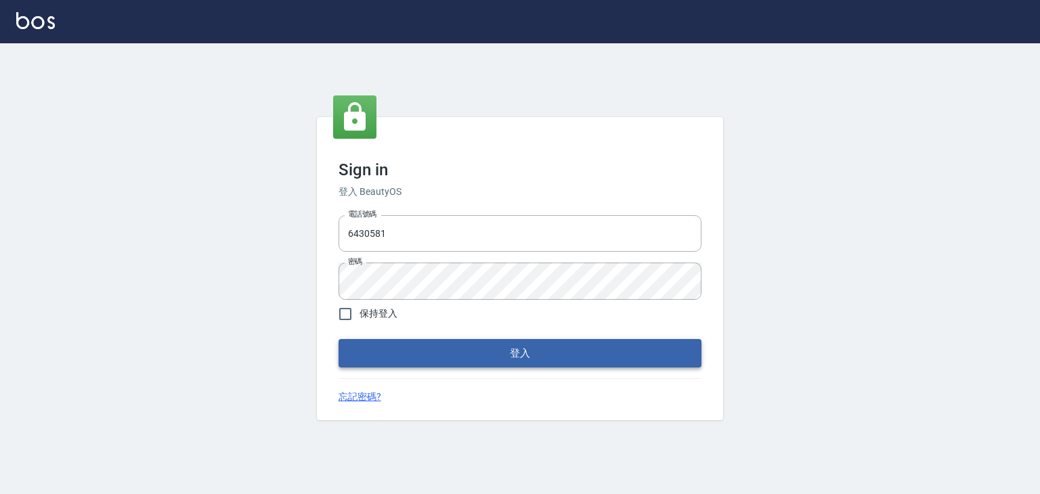
click at [461, 347] on button "登入" at bounding box center [520, 353] width 363 height 28
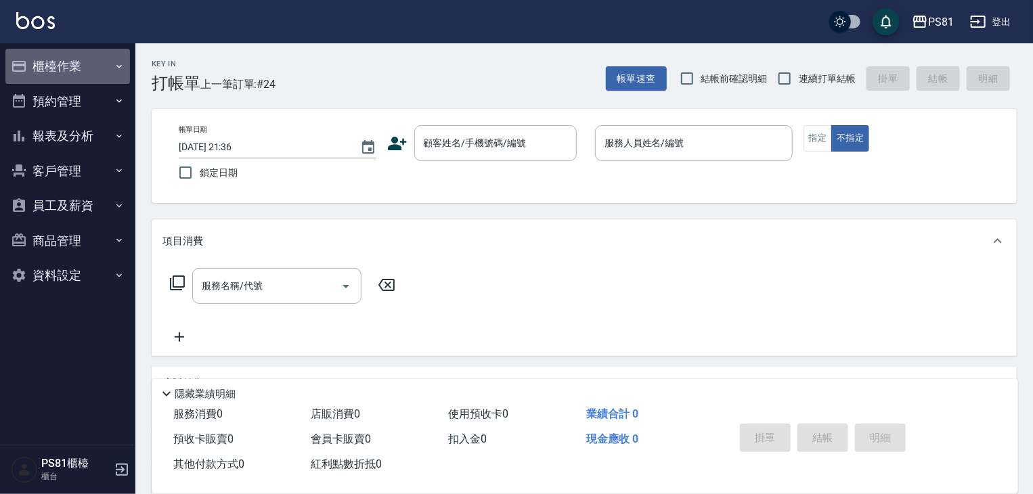
click at [100, 80] on button "櫃檯作業" at bounding box center [67, 66] width 125 height 35
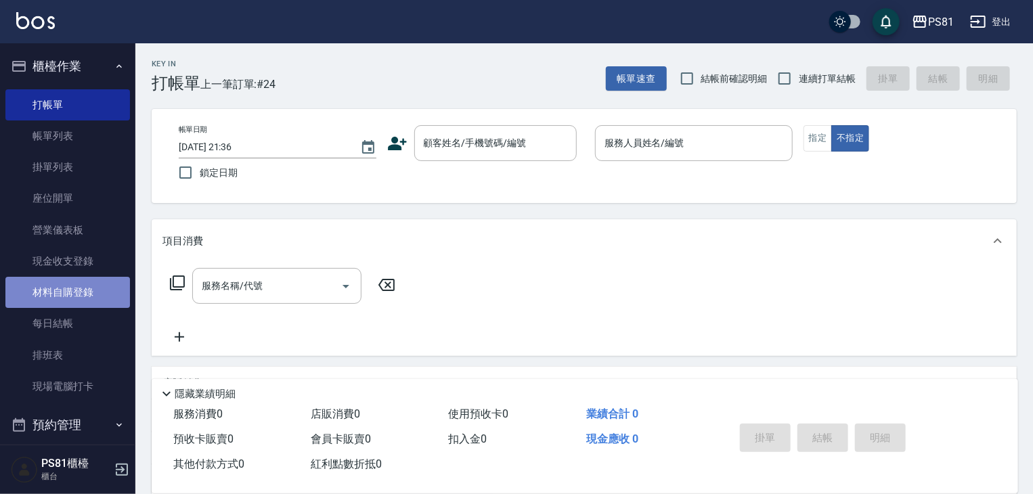
click at [102, 295] on link "材料自購登錄" at bounding box center [67, 292] width 125 height 31
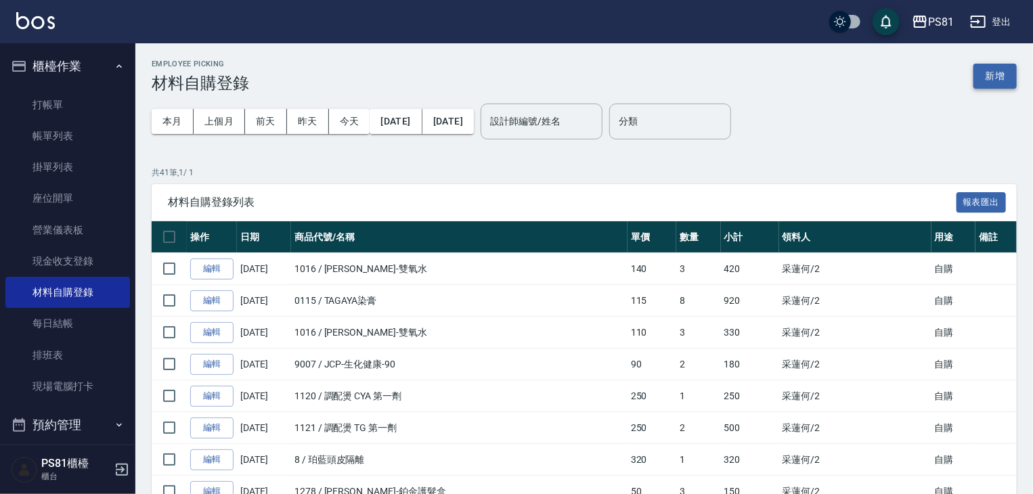
click at [1009, 74] on button "新增" at bounding box center [995, 76] width 43 height 25
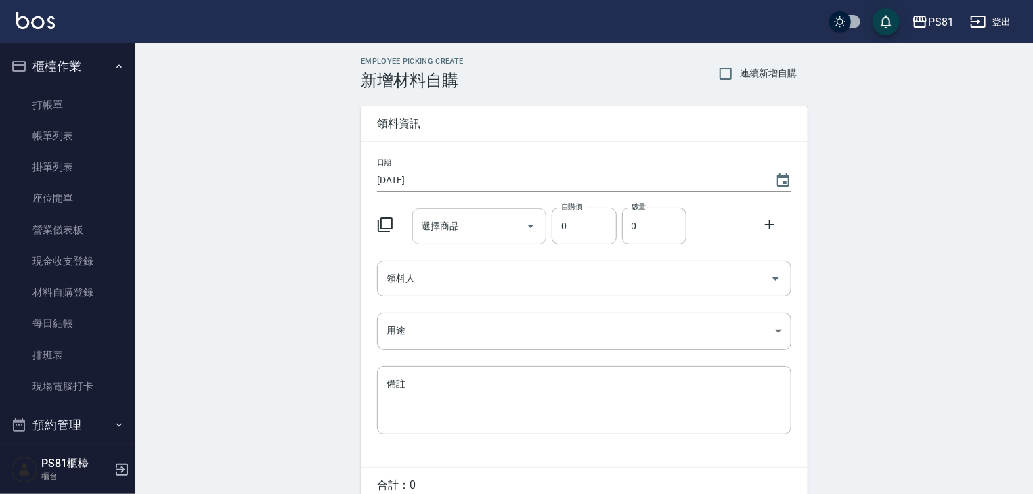
click at [504, 234] on input "選擇商品" at bounding box center [469, 227] width 102 height 24
type input "R"
type input "果=="
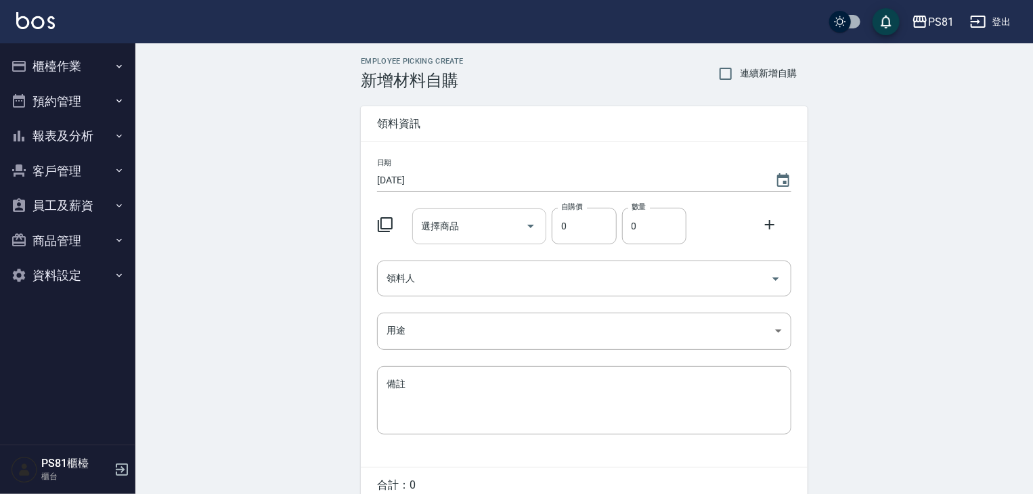
click at [456, 229] on input "選擇商品" at bounding box center [469, 227] width 102 height 24
click at [457, 236] on input "果凍" at bounding box center [469, 227] width 102 height 24
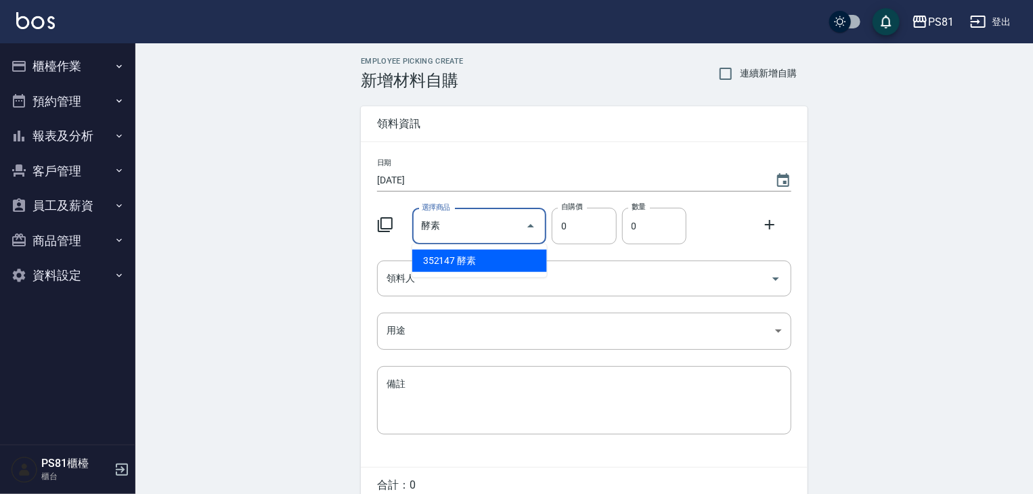
type input "酵素酵素"
click at [452, 256] on div "No options" at bounding box center [479, 260] width 135 height 33
click at [472, 226] on input "酵素酵素" at bounding box center [469, 227] width 102 height 24
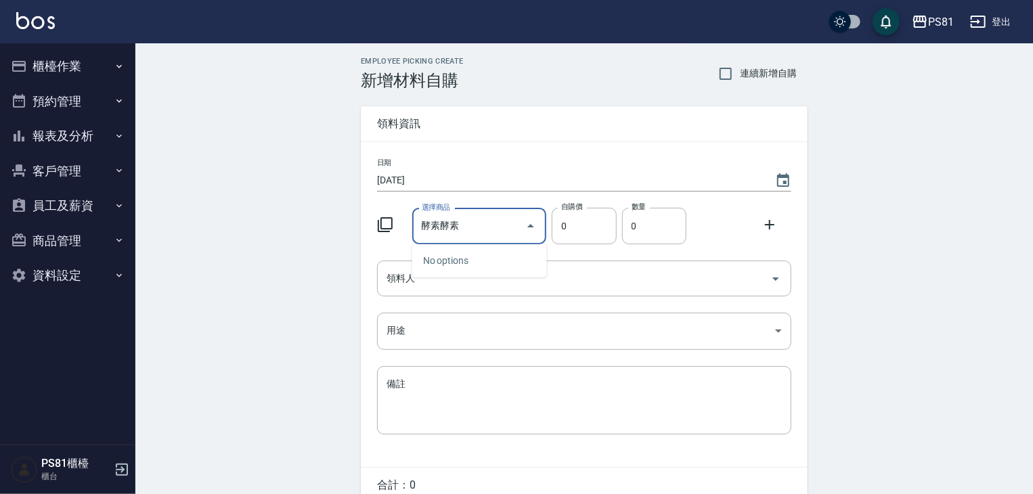
click at [472, 226] on input "酵素酵素" at bounding box center [469, 227] width 102 height 24
click at [496, 232] on input "選擇商品" at bounding box center [469, 227] width 102 height 24
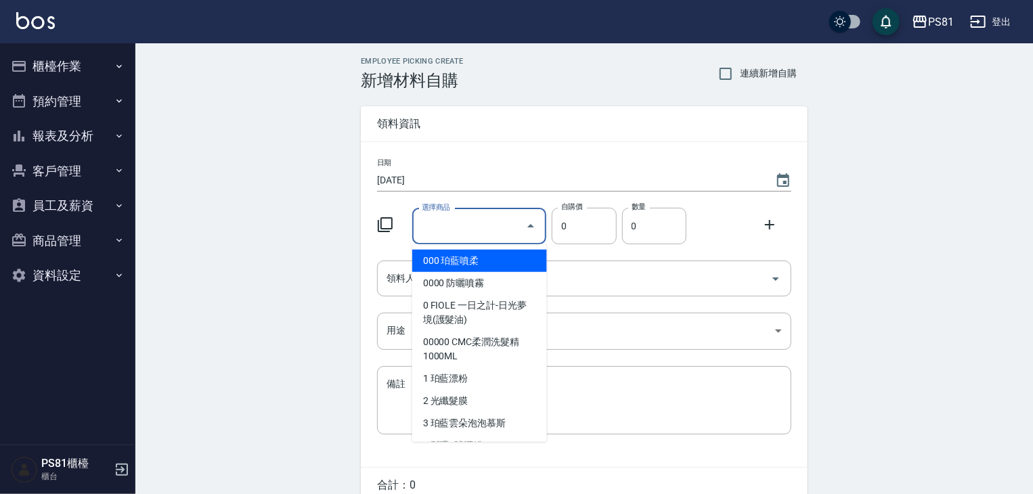
type input "ㄑ"
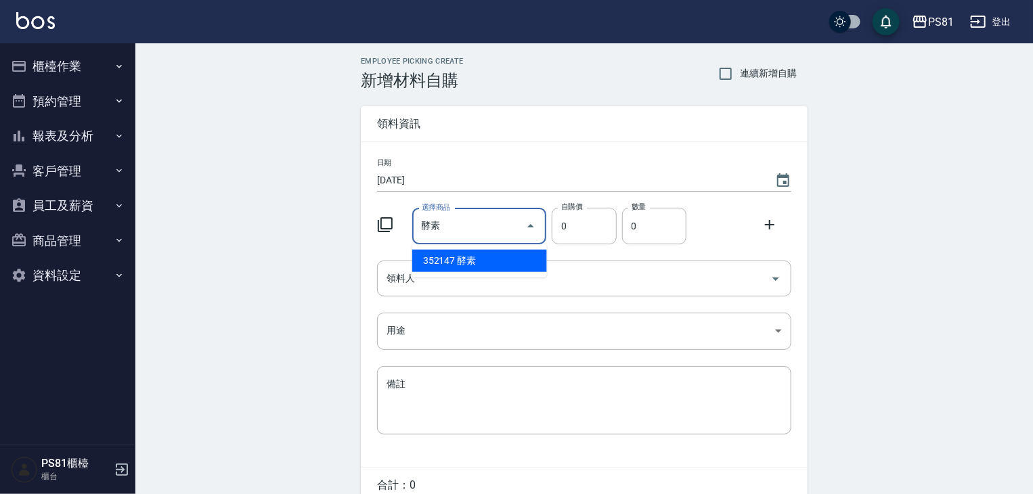
click at [475, 259] on li "352147 酵素" at bounding box center [479, 261] width 135 height 22
type input "酵素"
type input "900"
type input "1"
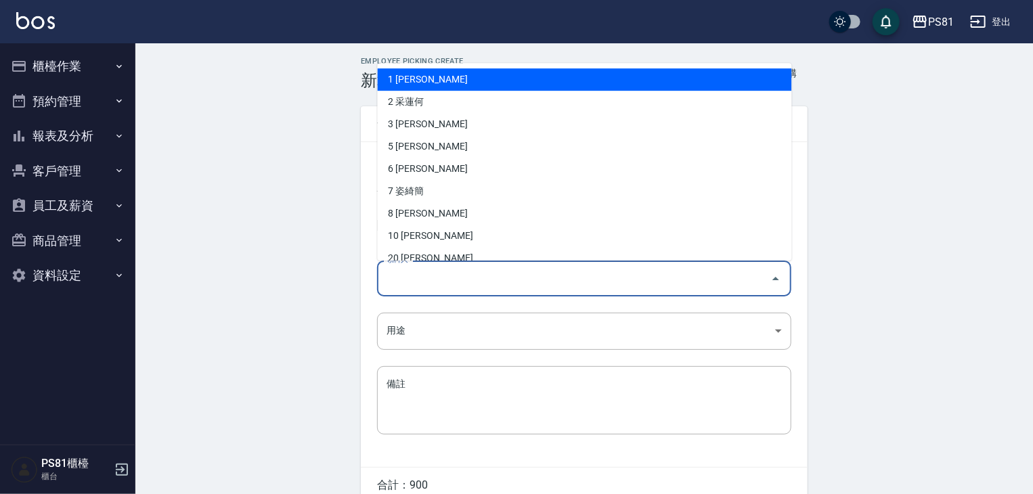
click at [486, 276] on input "領料人" at bounding box center [574, 279] width 382 height 24
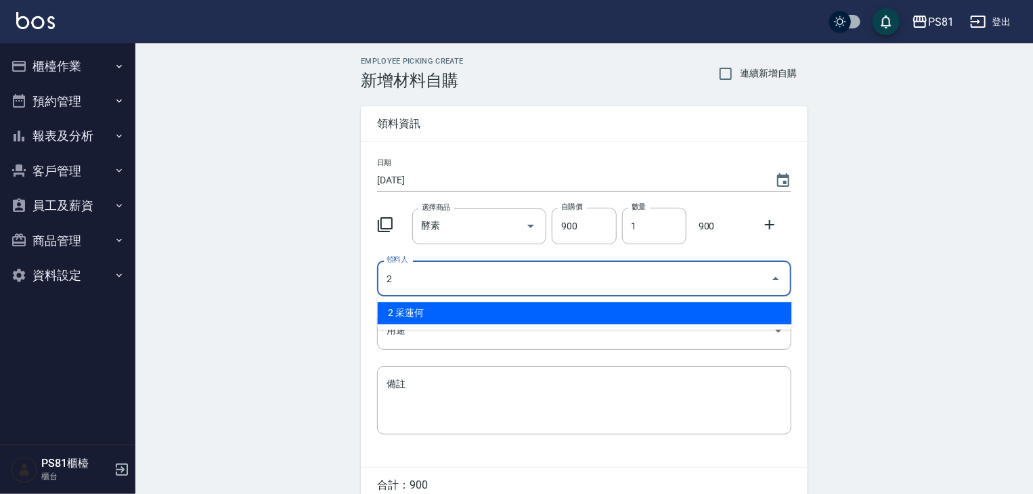
type input "2 采蓮何"
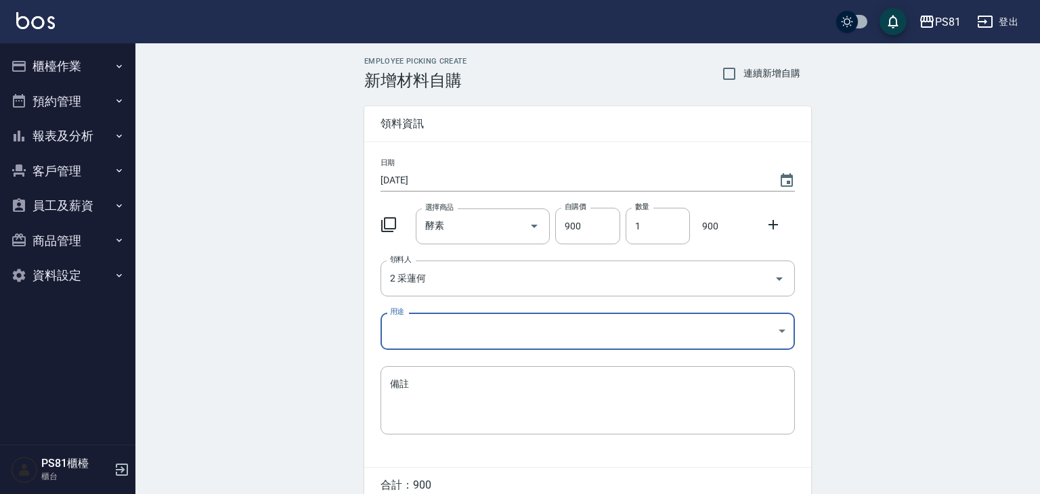
click at [419, 345] on body "PS81 登出 櫃檯作業 打帳單 帳單列表 掛單列表 座位開單 營業儀表板 現金收支登錄 材料自購登錄 每日結帳 排班表 現場電腦打卡 預約管理 預約管理 單…" at bounding box center [520, 279] width 1040 height 558
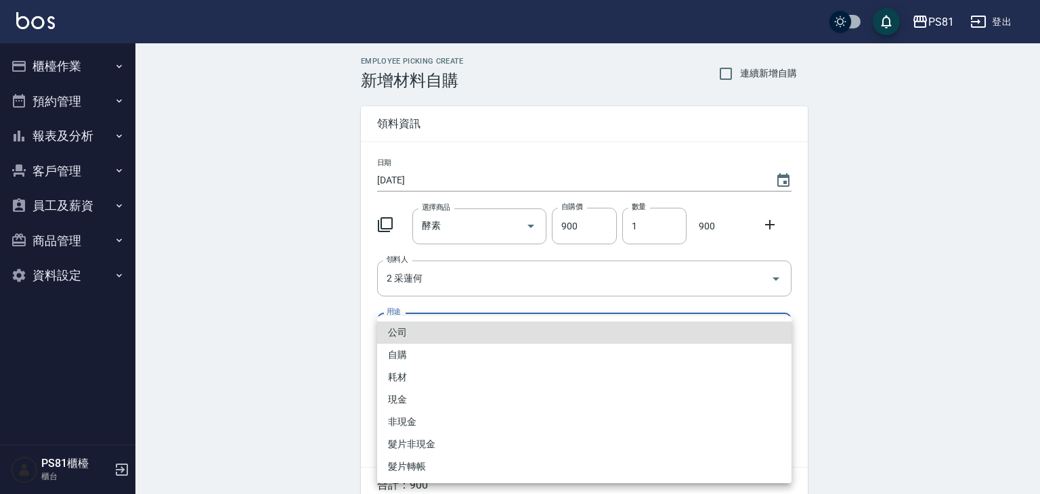
drag, startPoint x: 408, startPoint y: 350, endPoint x: 417, endPoint y: 349, distance: 9.6
click at [408, 350] on li "自購" at bounding box center [584, 355] width 414 height 22
type input "自購"
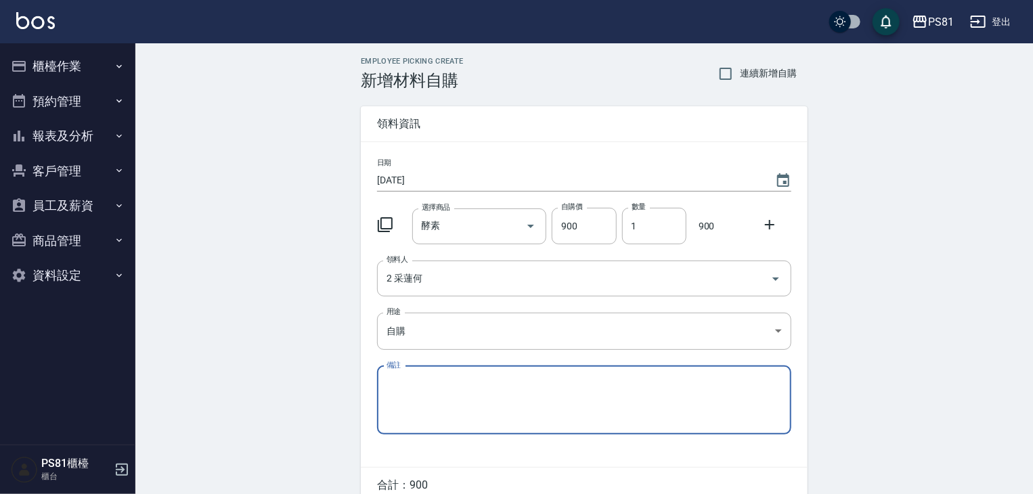
scroll to position [65, 0]
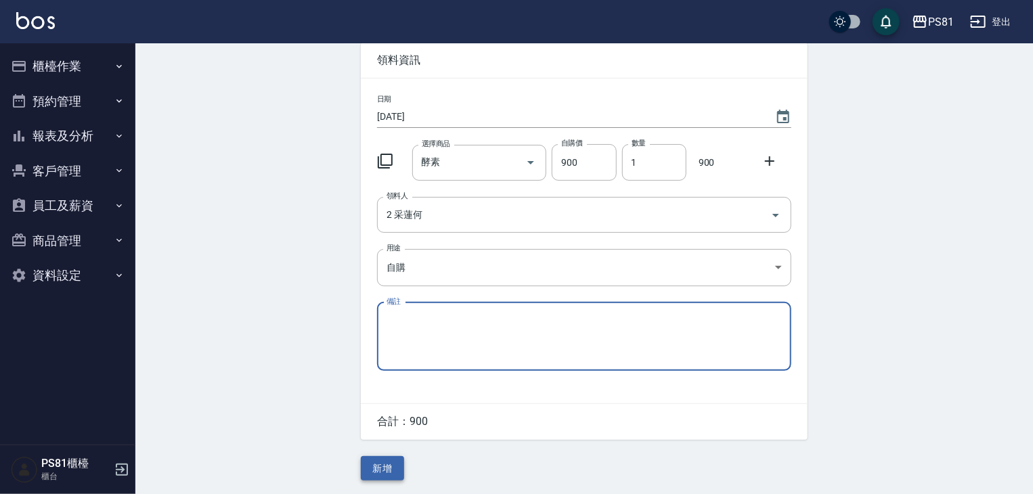
click at [381, 470] on button "新增" at bounding box center [382, 468] width 43 height 25
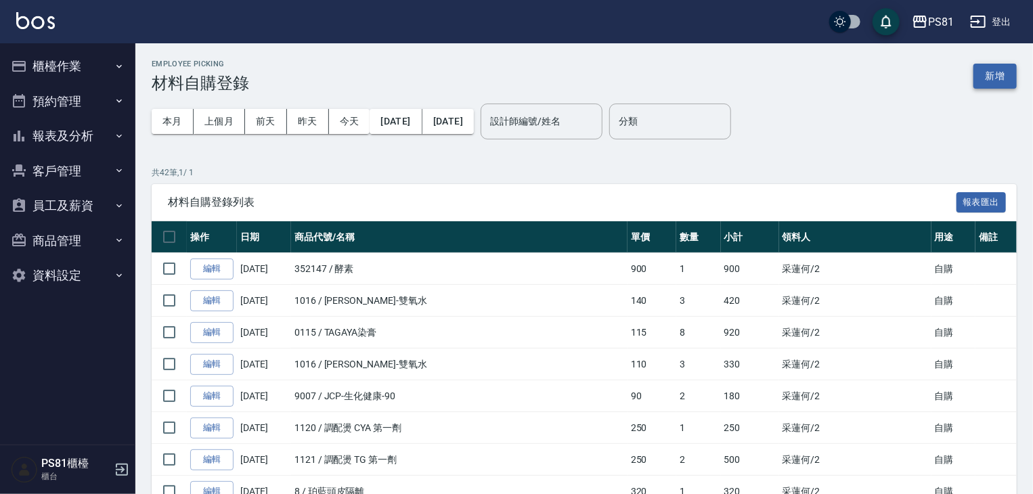
click at [1007, 74] on button "新增" at bounding box center [995, 76] width 43 height 25
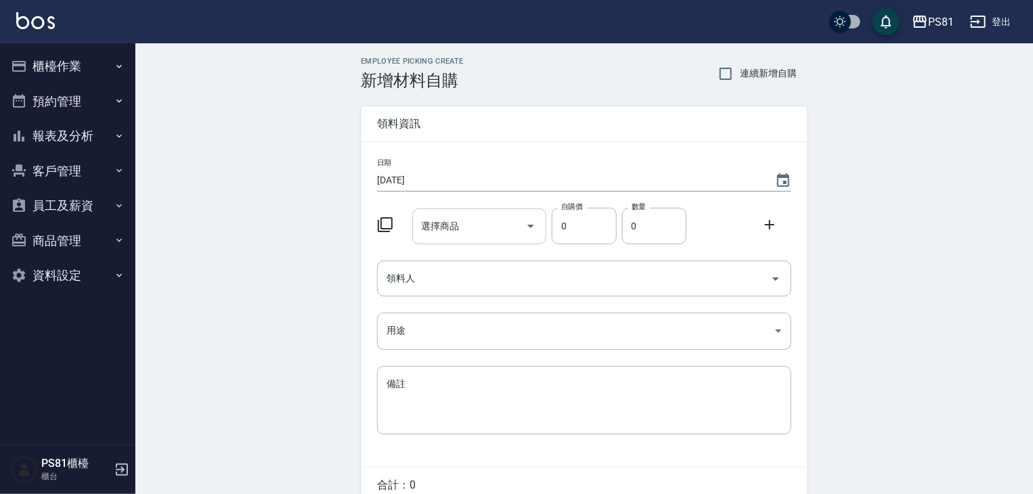
click at [452, 241] on div "選擇商品" at bounding box center [479, 227] width 135 height 36
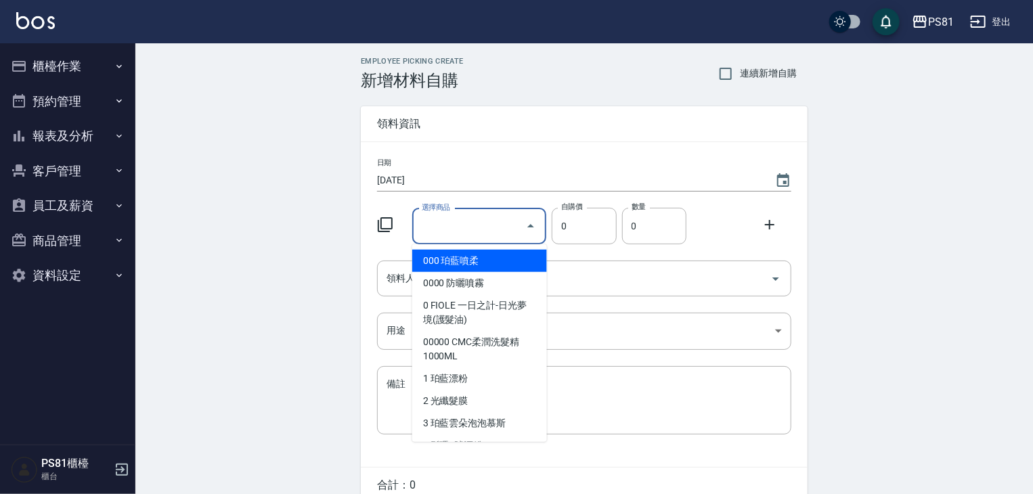
type input "D"
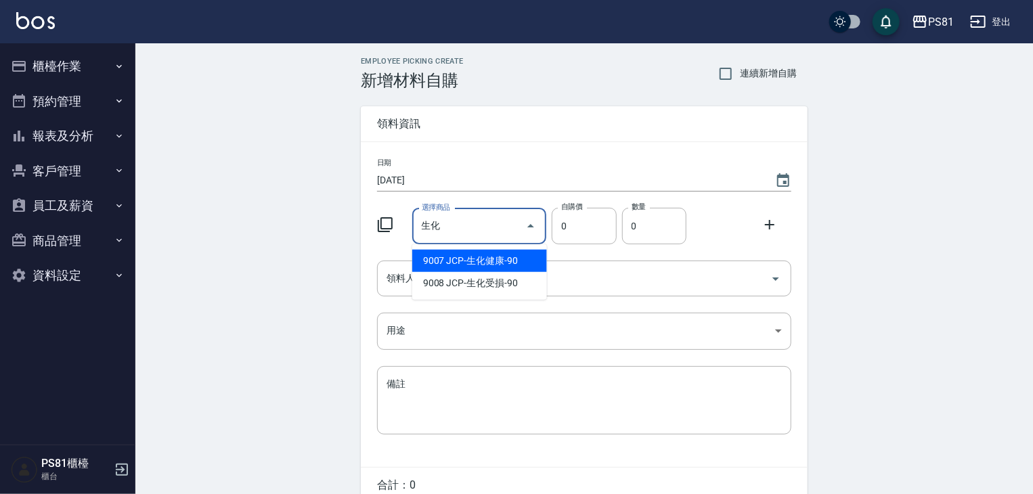
click at [525, 267] on li "9007 JCP-生化健康-90" at bounding box center [479, 261] width 135 height 22
type input "JCP-生化健康-90"
type input "90"
type input "1"
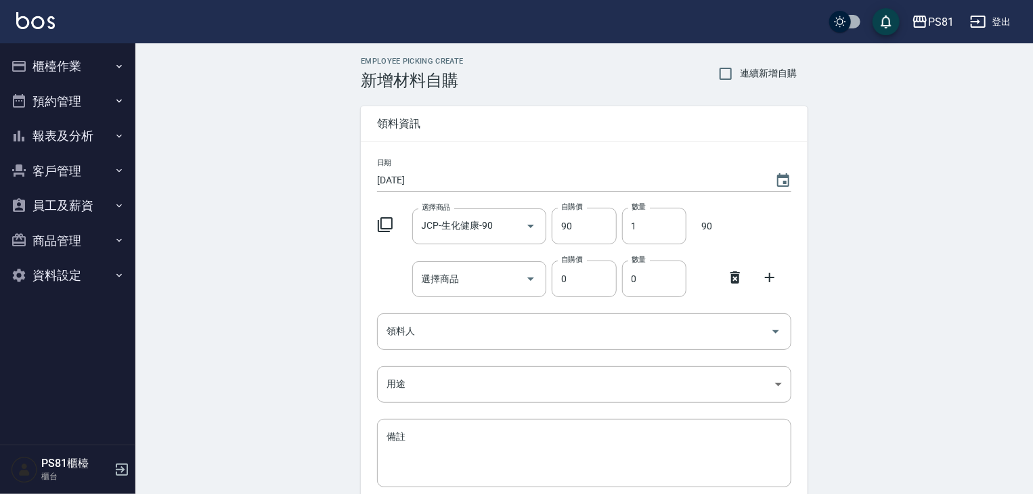
click at [731, 280] on icon at bounding box center [735, 277] width 16 height 16
click at [771, 219] on icon at bounding box center [770, 225] width 16 height 16
click at [471, 285] on input "選擇商品" at bounding box center [469, 279] width 102 height 24
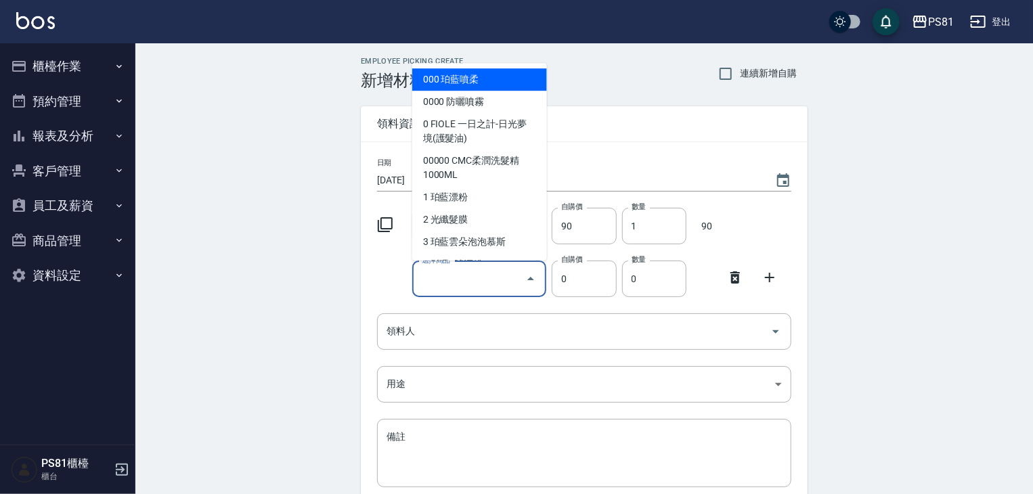
type input "D"
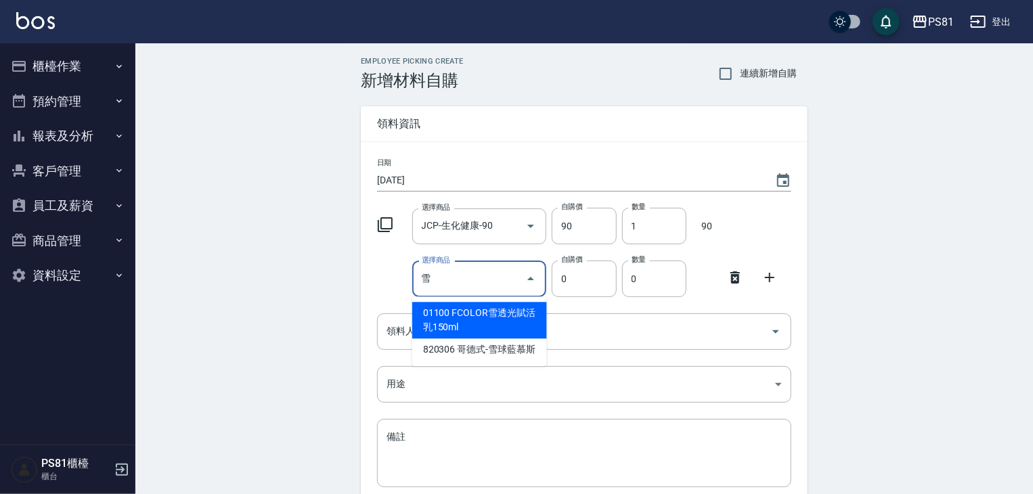
click at [485, 328] on li "01100 FCOLOR雪透光賦活乳150ml" at bounding box center [479, 320] width 135 height 37
type input "FCOLOR雪透光賦活乳150ml"
type input "440"
type input "1"
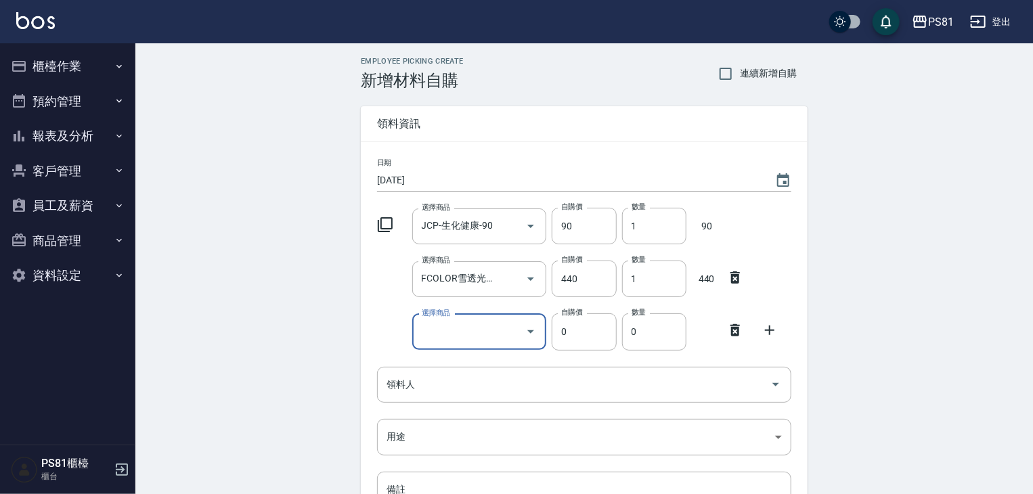
type input "D"
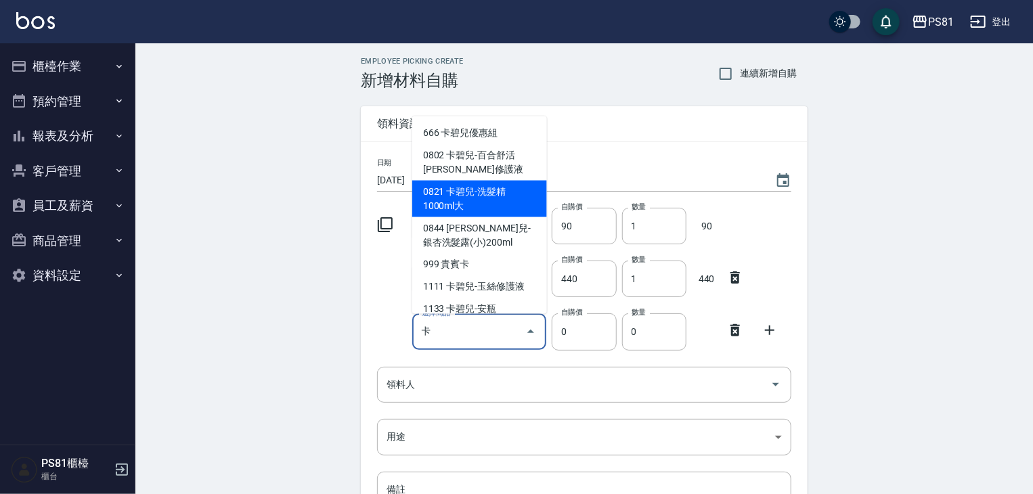
click at [506, 203] on li "0821 卡碧兒-洗髮精1000ml大" at bounding box center [479, 199] width 135 height 37
type input "卡碧兒-洗髮精1000ml大"
type input "1200"
type input "1"
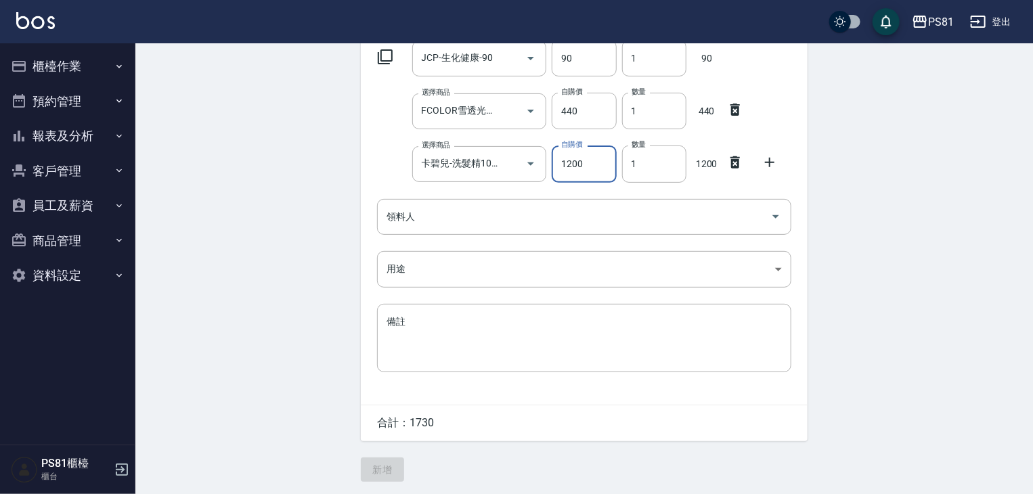
scroll to position [171, 0]
click at [469, 218] on input "領料人" at bounding box center [574, 216] width 382 height 24
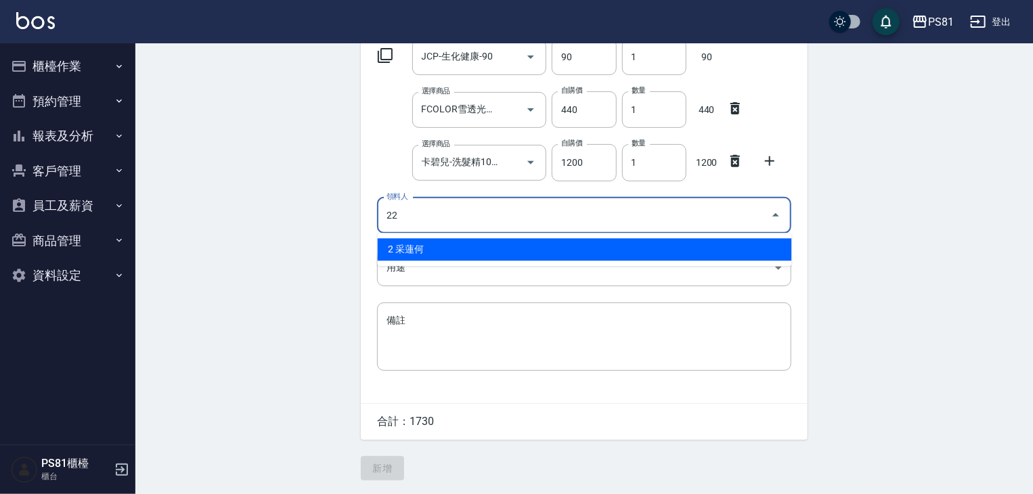
type input "22 [PERSON_NAME]"
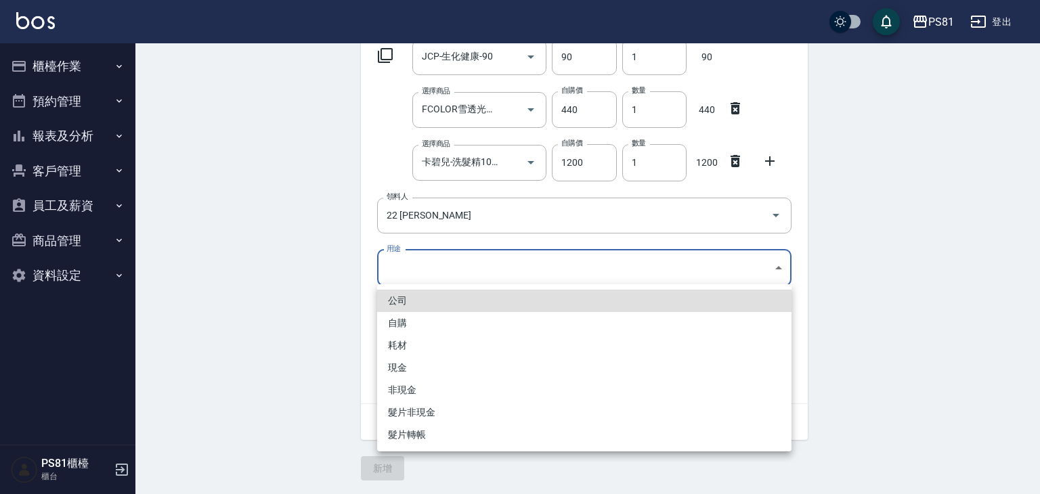
click at [450, 257] on body "PS81 登出 櫃檯作業 打帳單 帳單列表 掛單列表 座位開單 營業儀表板 現金收支登錄 材料自購登錄 每日結帳 排班表 現場電腦打卡 預約管理 預約管理 單…" at bounding box center [520, 163] width 1040 height 664
click at [492, 324] on li "自購" at bounding box center [584, 323] width 414 height 22
type input "自購"
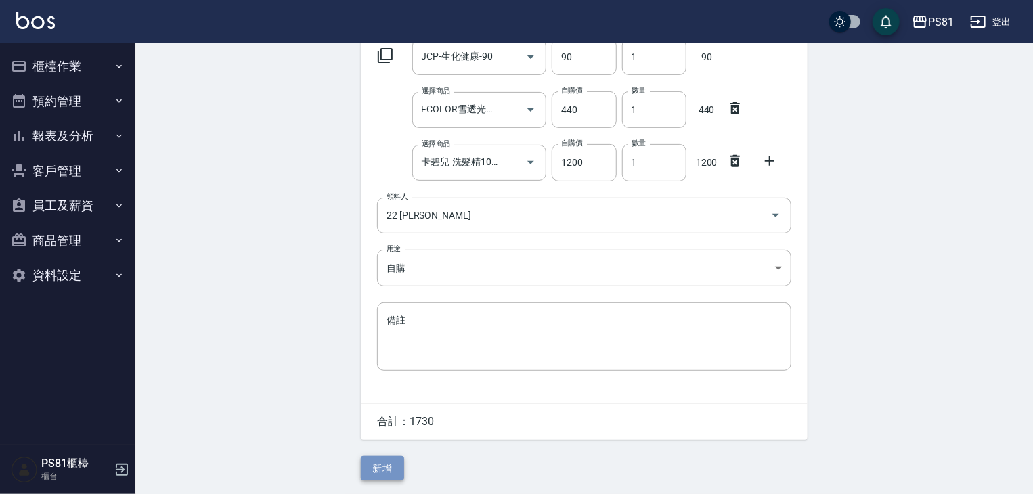
click at [388, 471] on button "新增" at bounding box center [382, 468] width 43 height 25
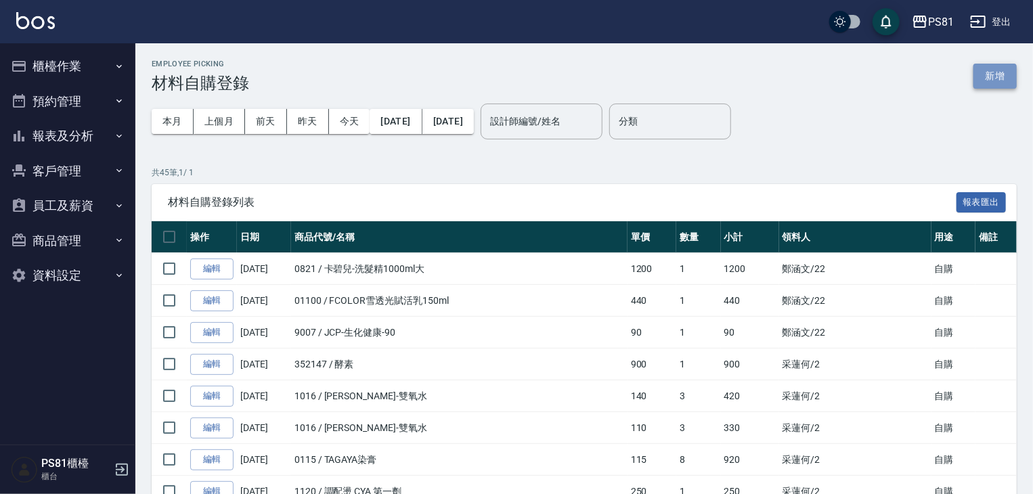
click at [1014, 76] on button "新增" at bounding box center [995, 76] width 43 height 25
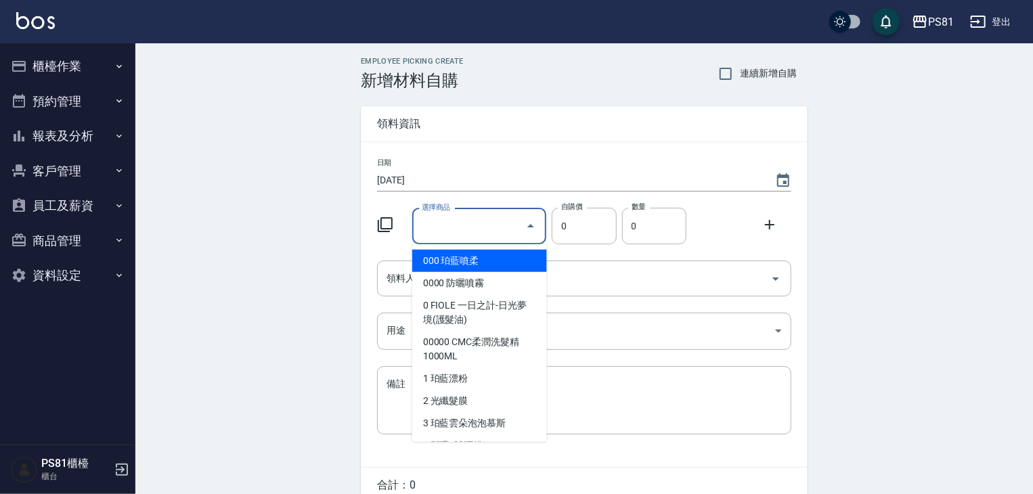
click at [452, 231] on input "選擇商品" at bounding box center [469, 227] width 102 height 24
type input "F"
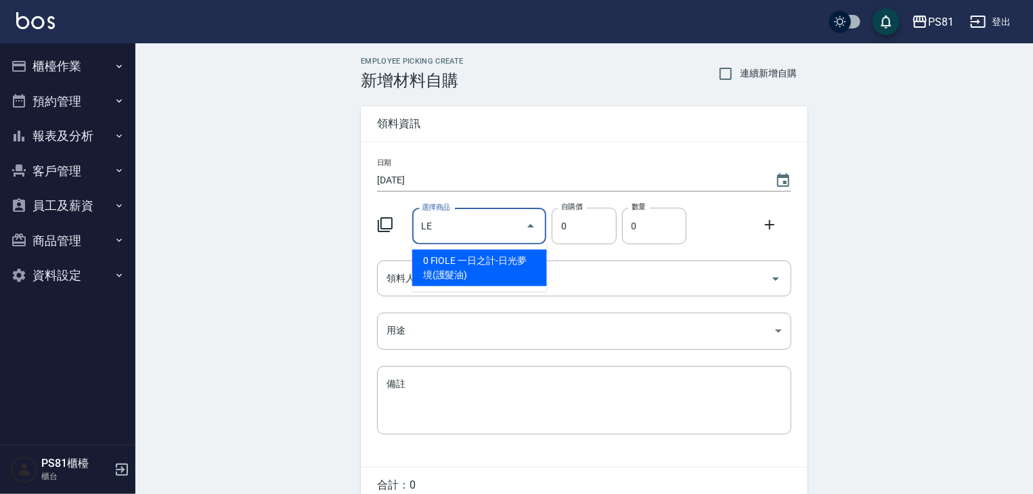
type input "L"
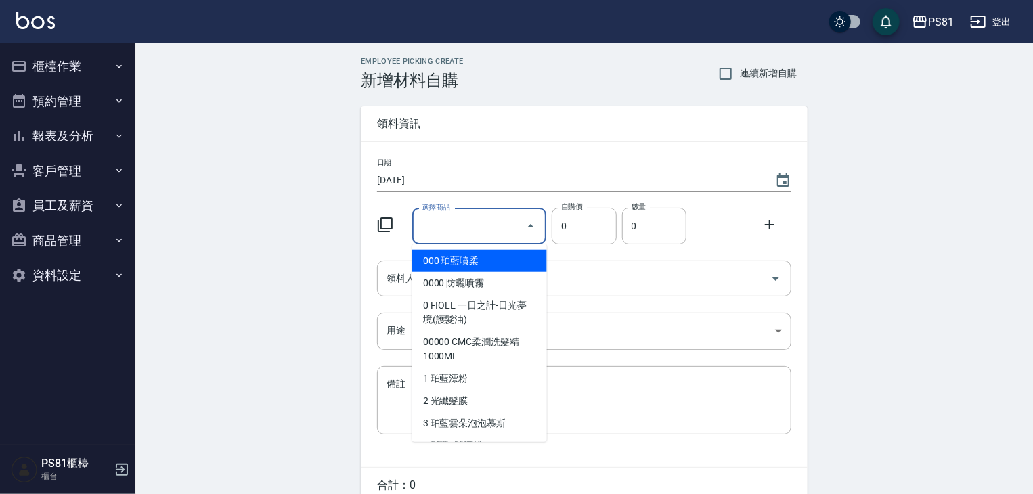
type input "ㄍ"
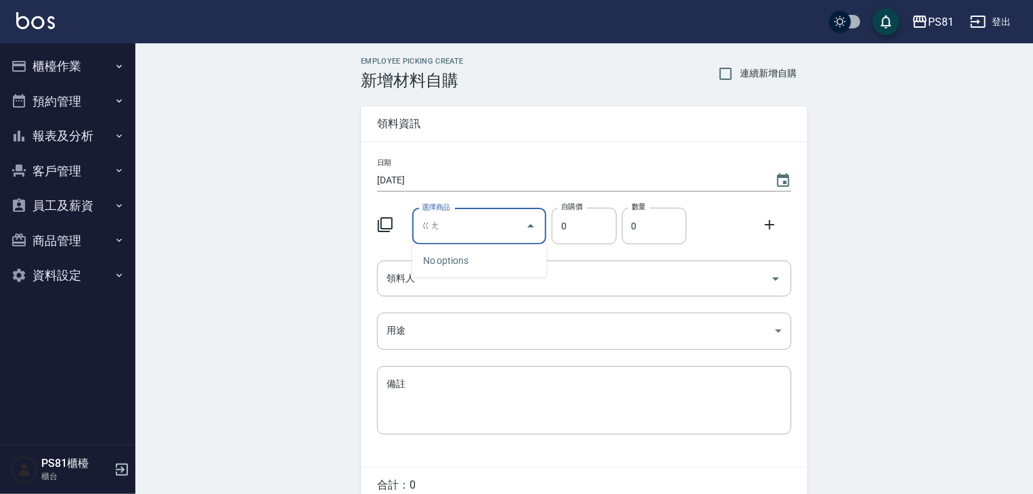
type input "剛"
click at [455, 258] on div "No options" at bounding box center [479, 260] width 135 height 33
click at [452, 224] on input "膏狀狀" at bounding box center [469, 227] width 102 height 24
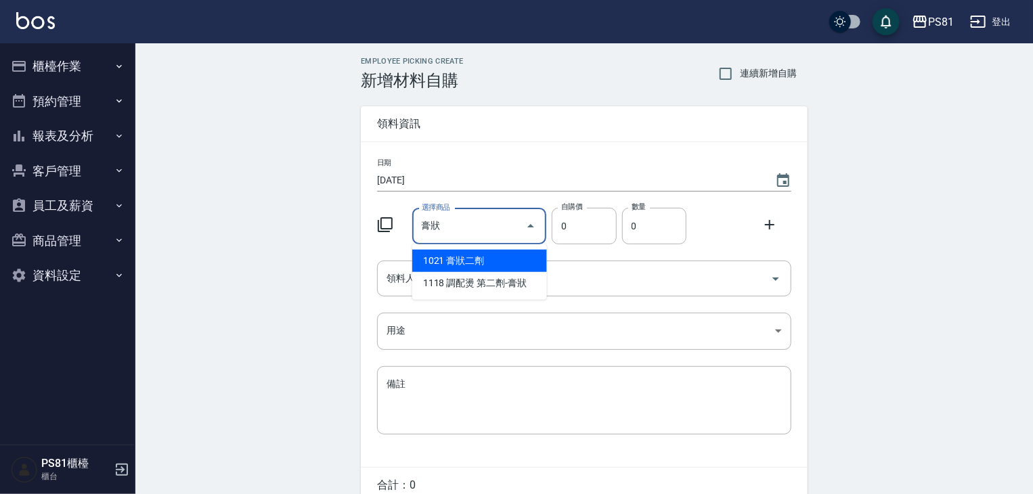
type input "膏狀二劑"
click at [452, 260] on li "1021 膏狀二劑" at bounding box center [479, 261] width 135 height 22
type input "160"
type input "1"
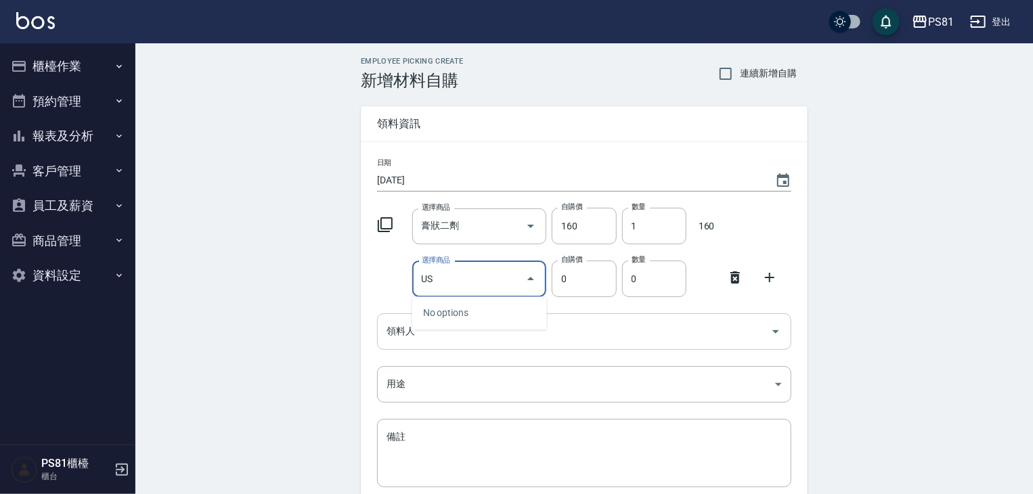
type input "U"
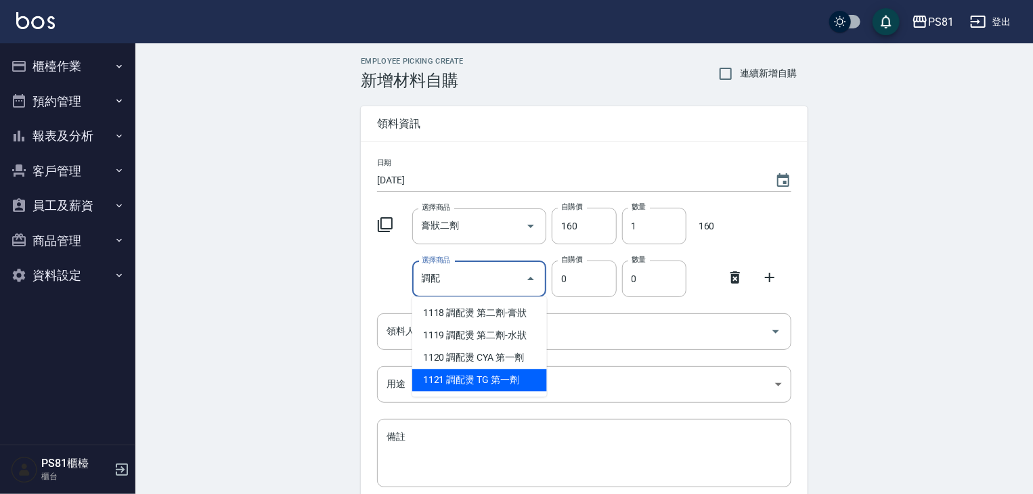
click at [496, 378] on li "1121 調配燙 TG 第一劑" at bounding box center [479, 380] width 135 height 22
type input "調配燙 TG 第一劑"
type input "250"
type input "1"
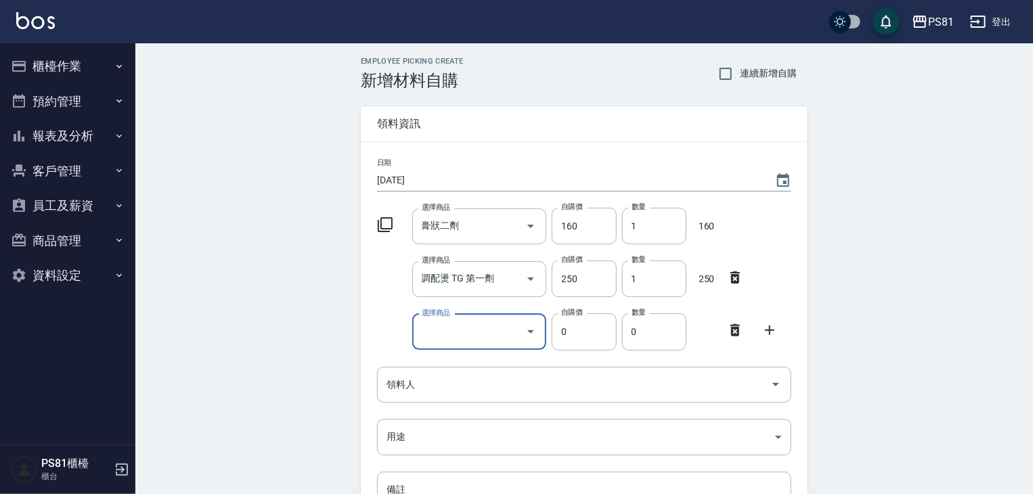
type input "F"
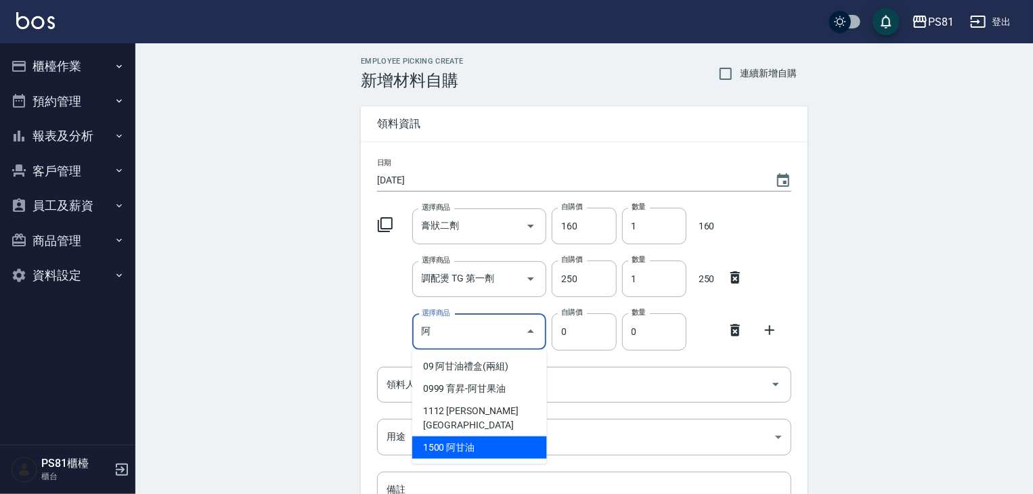
click at [482, 437] on li "1500 阿甘油" at bounding box center [479, 448] width 135 height 22
type input "阿甘油"
type input "340"
type input "1"
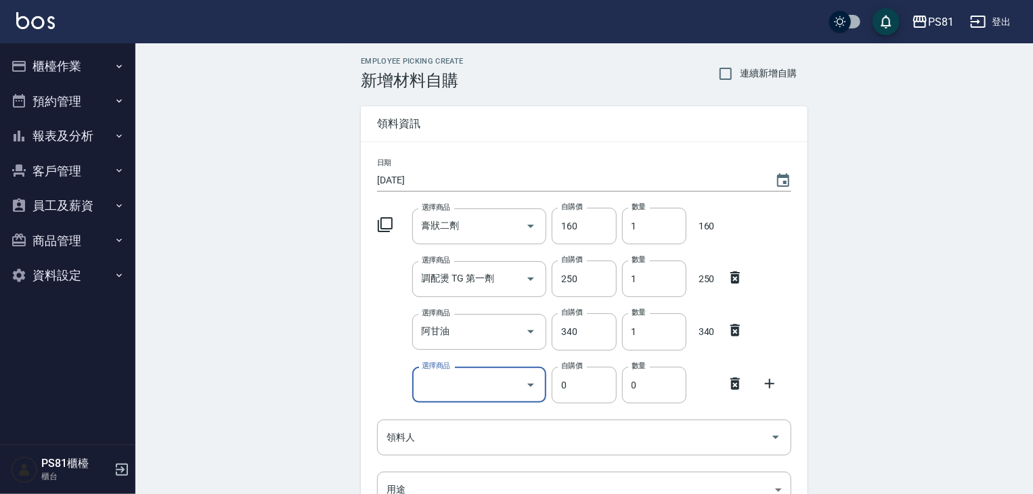
type input "K"
type input "="
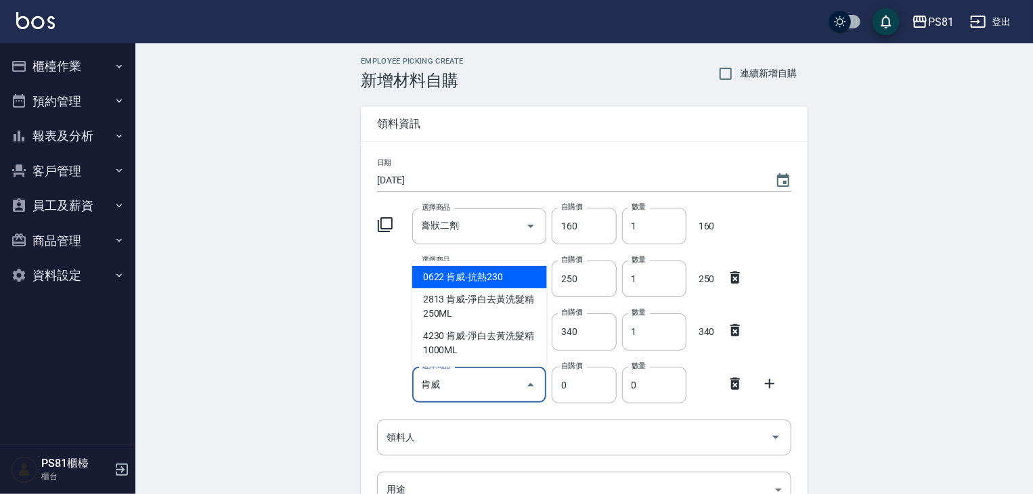
click at [490, 277] on li "0622 肯威-抗熱230" at bounding box center [479, 277] width 135 height 22
type input "肯威-抗熱230"
type input "380"
type input "1"
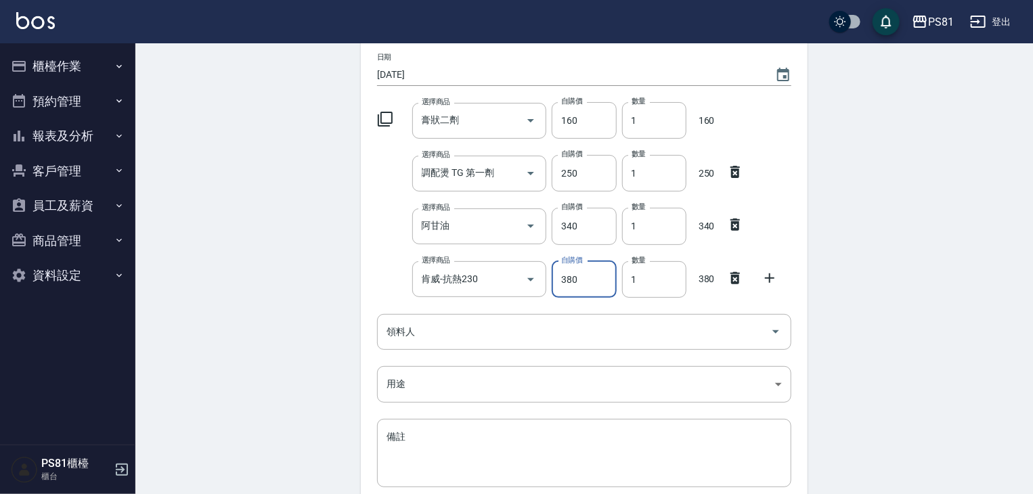
scroll to position [116, 0]
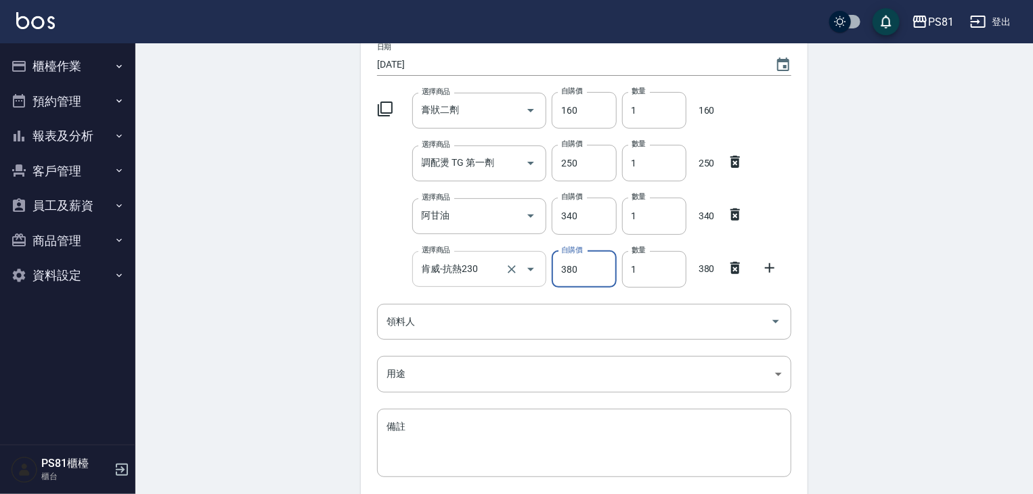
click at [500, 272] on input "肯威-抗熱230" at bounding box center [460, 269] width 85 height 24
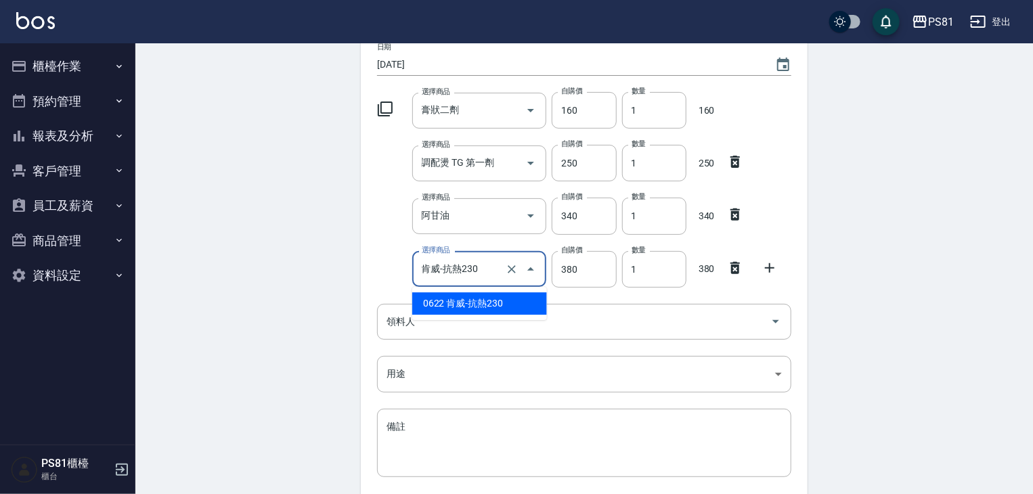
click at [500, 272] on input "肯威-抗熱230" at bounding box center [460, 269] width 85 height 24
type input "F"
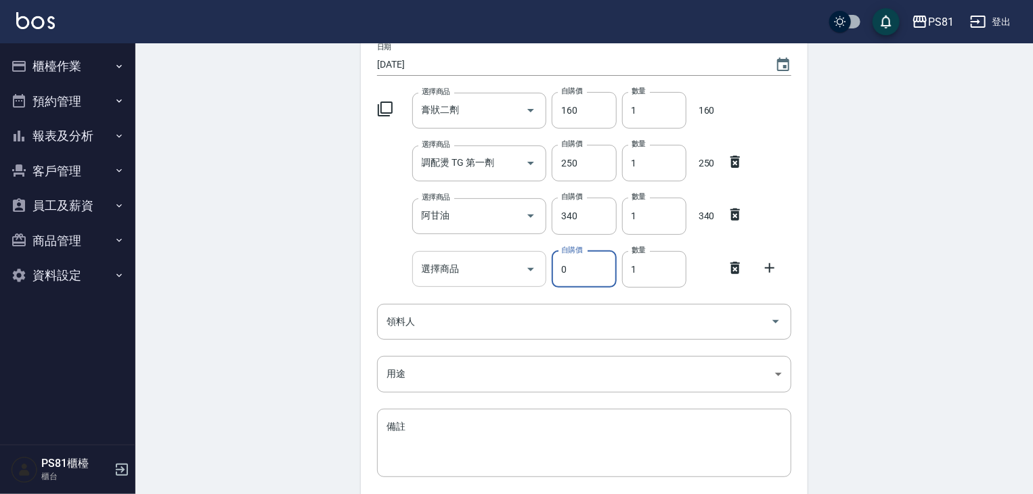
click at [501, 282] on div "選擇商品" at bounding box center [479, 269] width 135 height 36
type input "0"
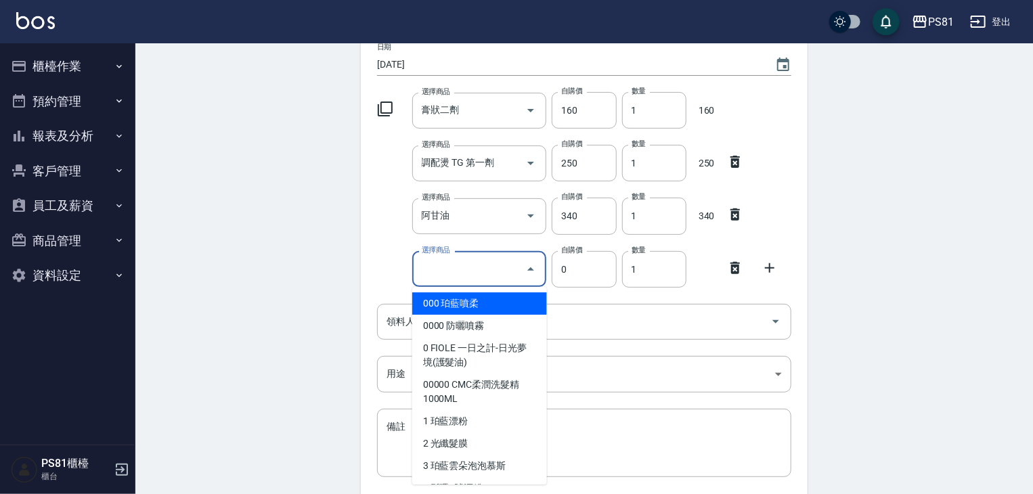
type input "ㄎ"
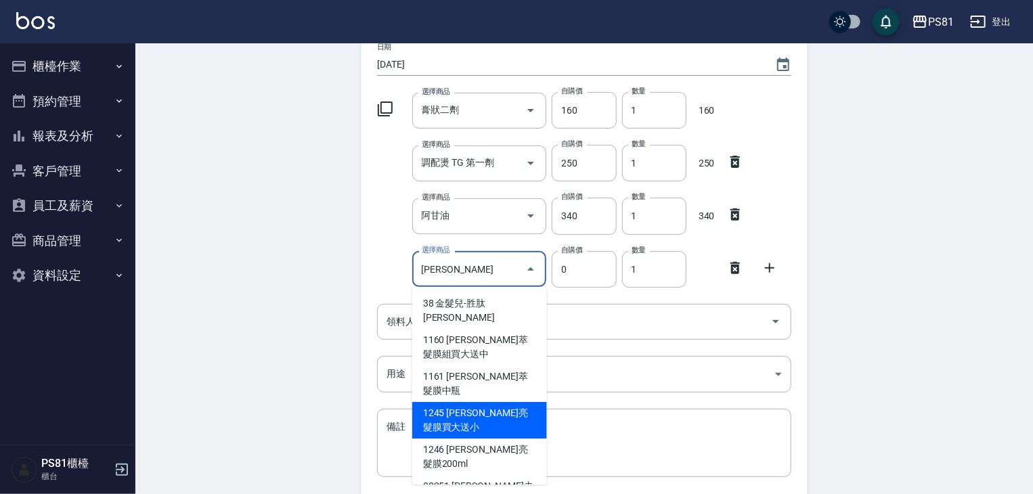
click at [513, 402] on li "1245 [PERSON_NAME]亮髮膜買大送小" at bounding box center [479, 420] width 135 height 37
type input "[PERSON_NAME]亮髮膜買大送小"
type input "1000"
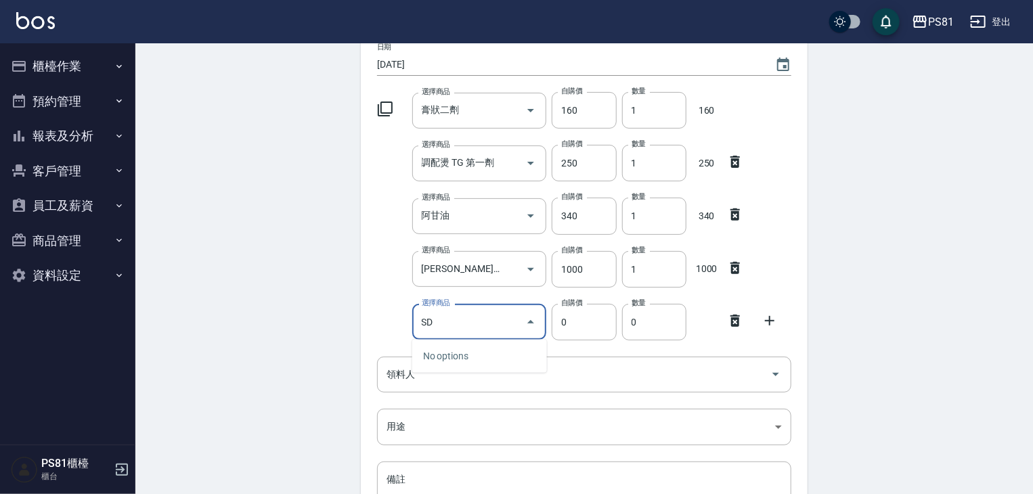
type input "S"
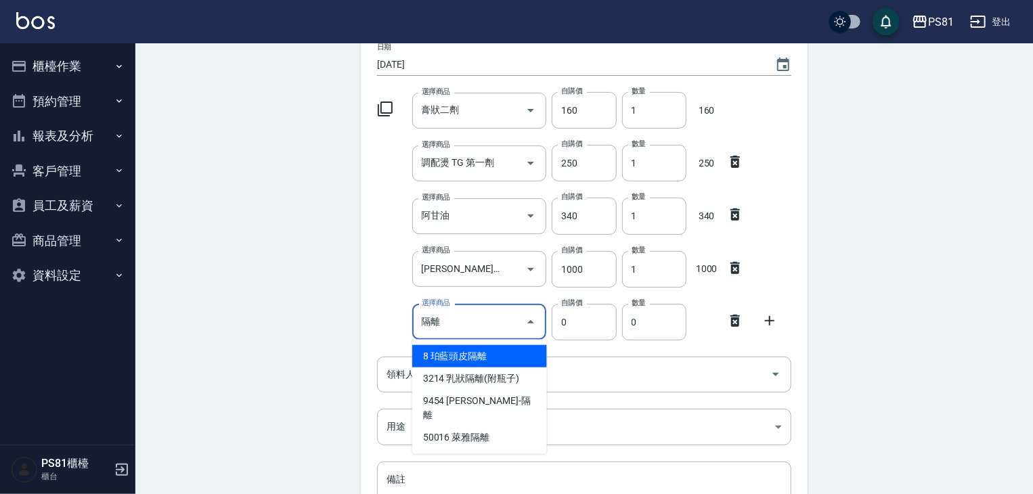
click at [475, 361] on li "8 珀藍頭皮隔離" at bounding box center [479, 356] width 135 height 22
type input "珀藍頭皮隔離"
type input "320"
type input "1"
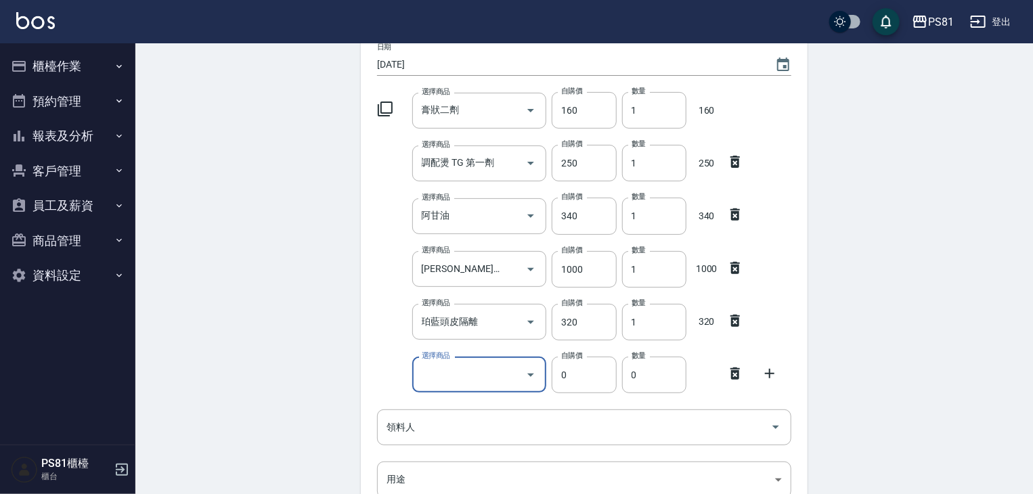
type input "D"
type input "0"
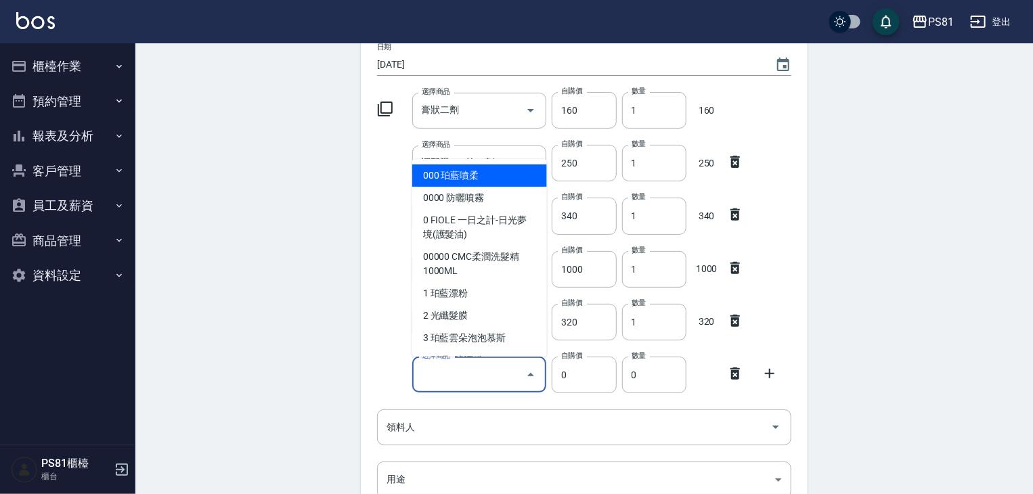
type input "B"
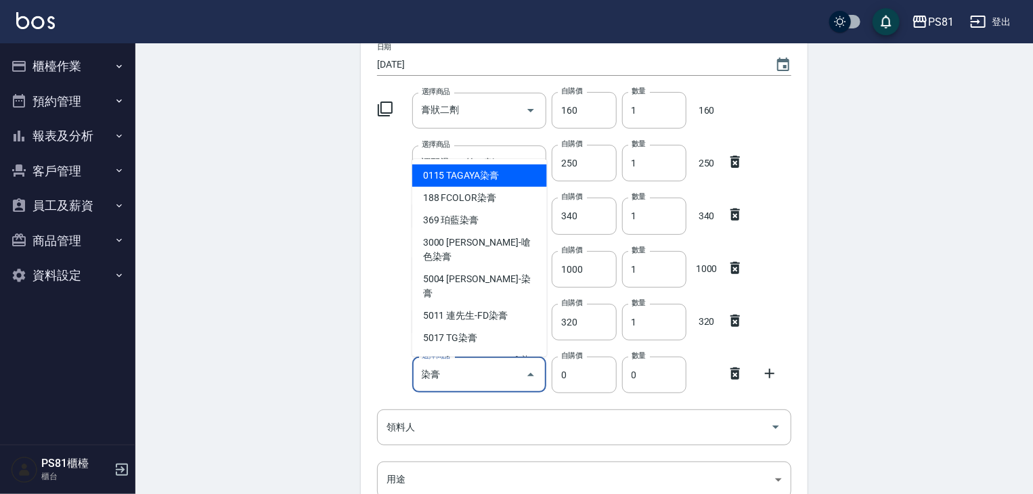
click at [474, 278] on li "5004 [PERSON_NAME]-染膏" at bounding box center [479, 286] width 135 height 37
type input "[PERSON_NAME]-染膏"
type input "110"
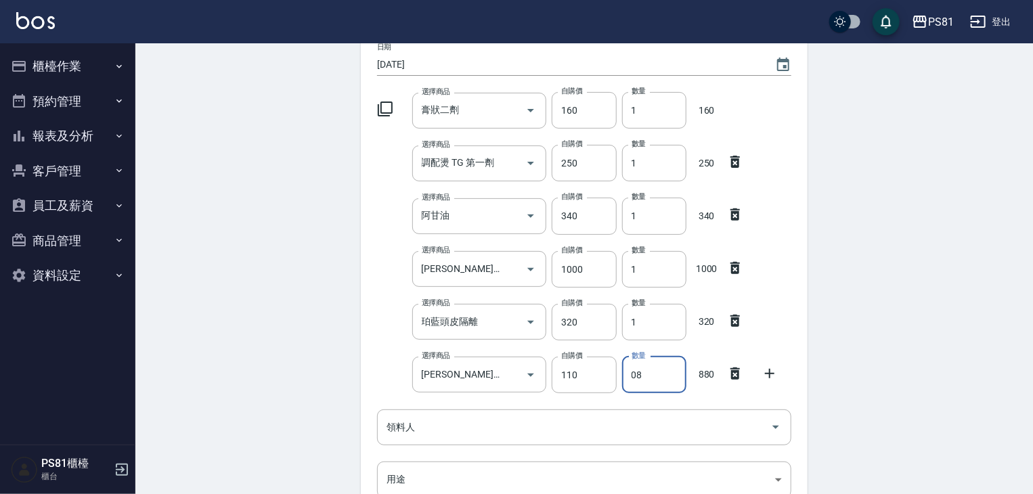
type input "08"
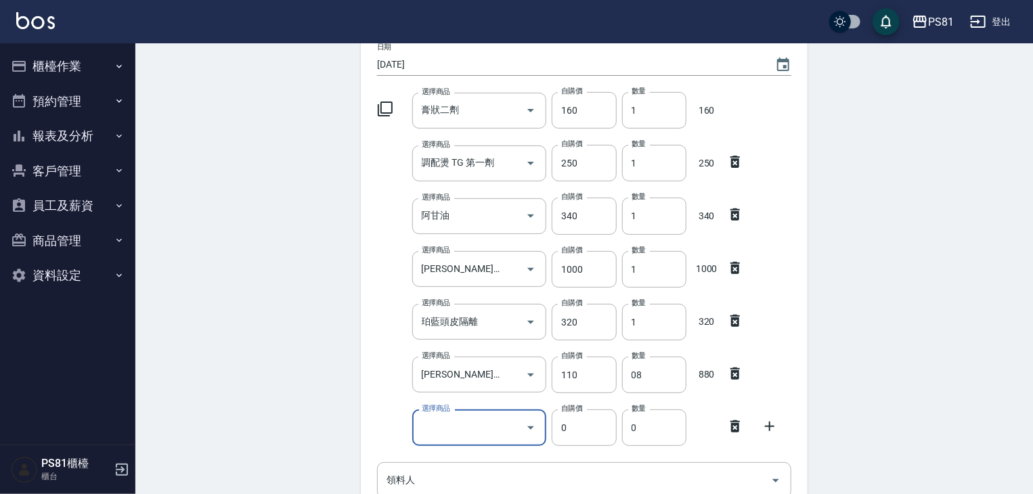
type input "L"
type input "B"
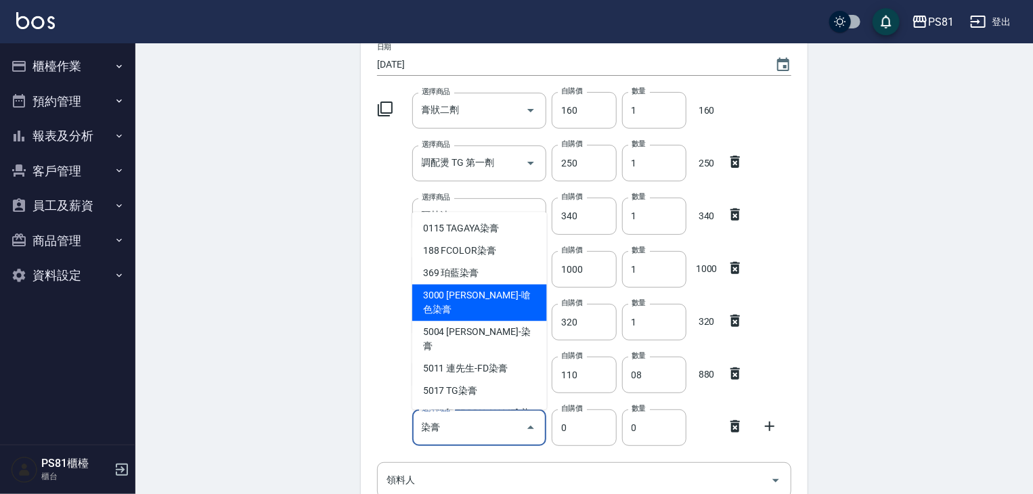
click at [498, 302] on li "3000 [PERSON_NAME]-嗆色染膏" at bounding box center [479, 302] width 135 height 37
type input "[PERSON_NAME]-嗆色染膏"
type input "160"
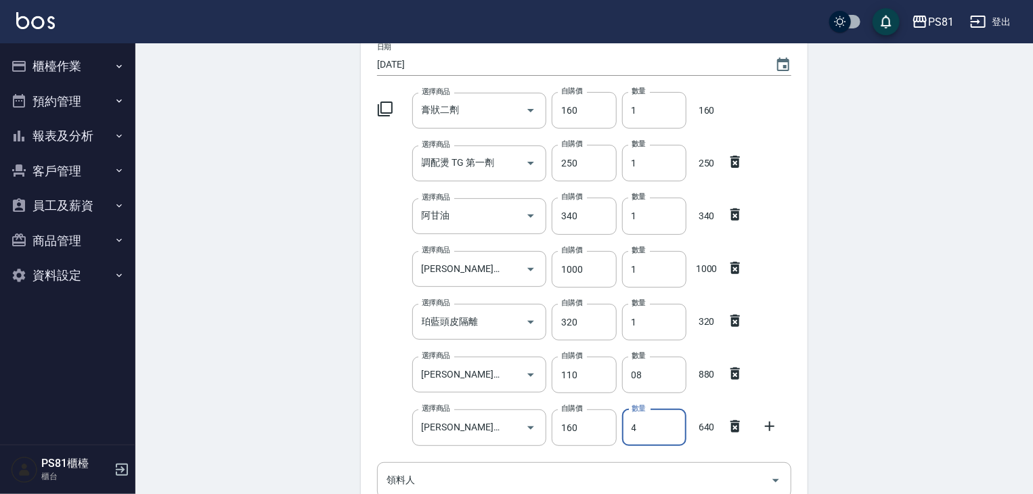
type input "4"
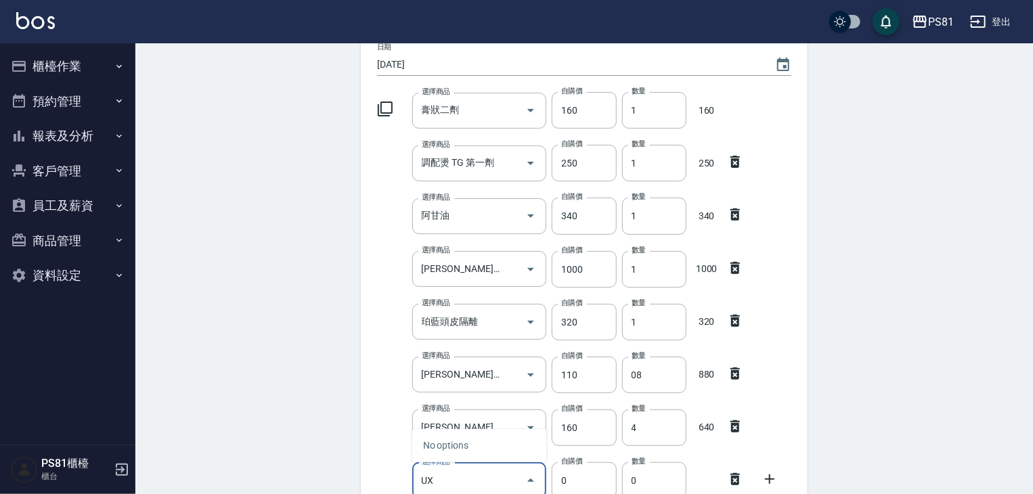
type input "U"
click at [506, 429] on li "5011 連先生-FD染膏" at bounding box center [479, 423] width 135 height 22
type input "連先生-FD染膏"
type input "130"
type input "1"
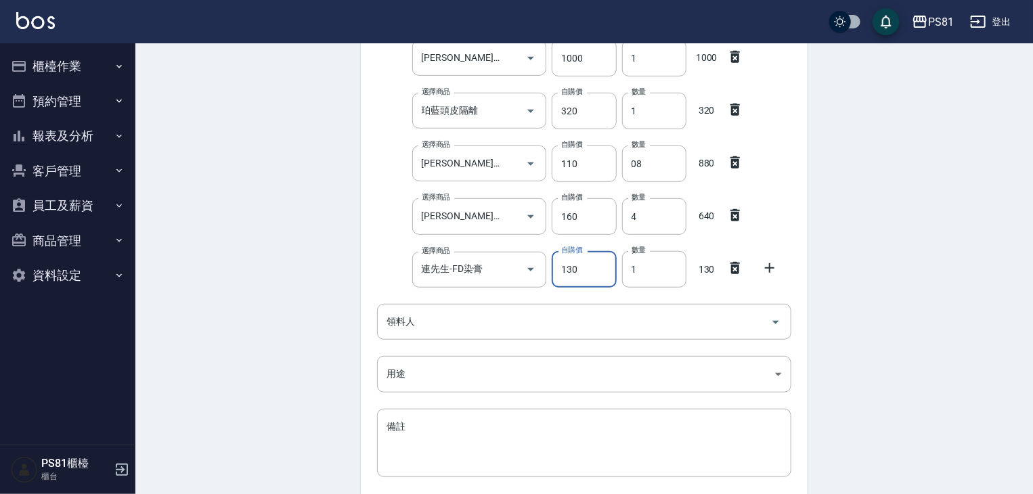
scroll to position [329, 0]
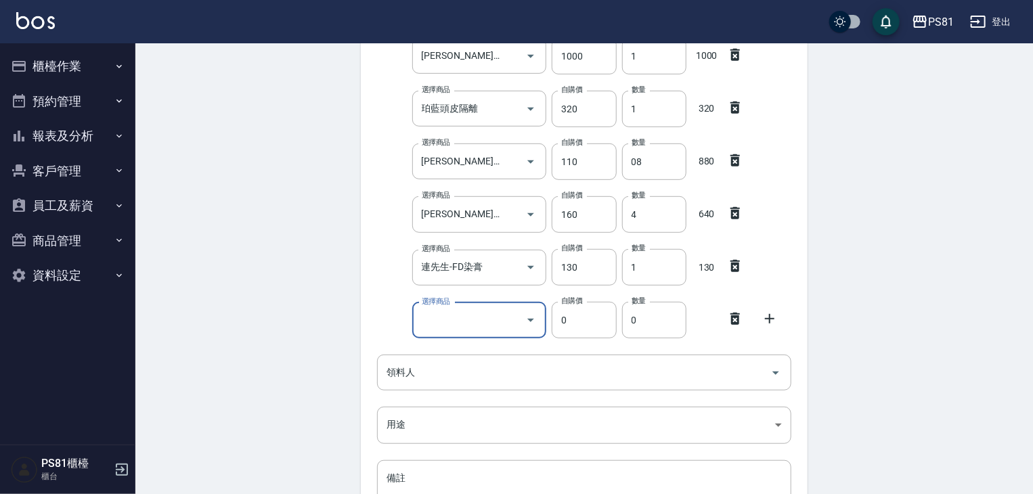
type input "C"
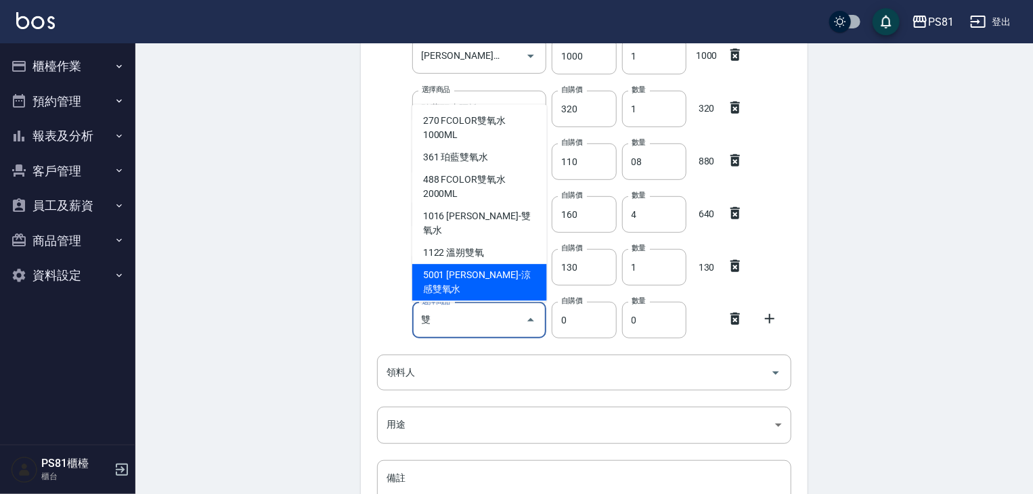
click at [506, 264] on li "5001 [PERSON_NAME]-涼感雙氧水" at bounding box center [479, 282] width 135 height 37
type input "[PERSON_NAME]-涼感雙氧水"
type input "200"
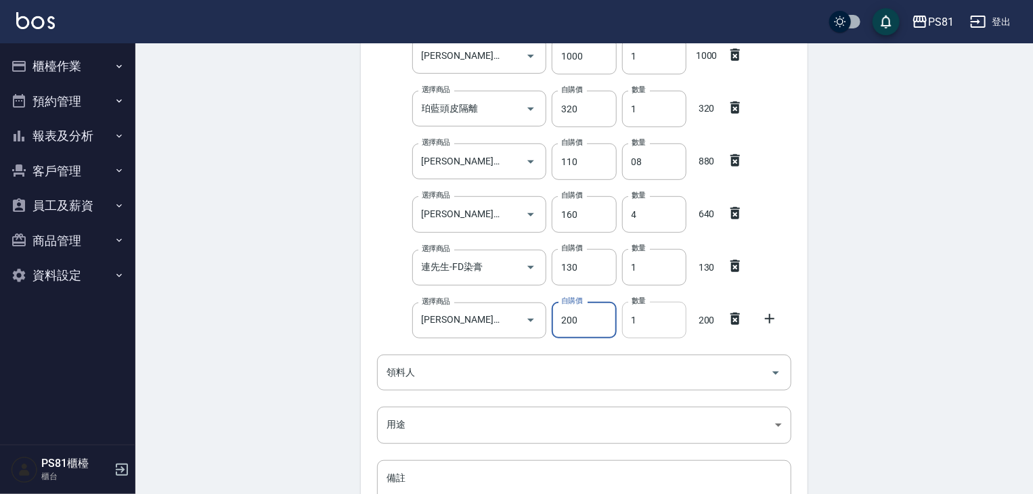
click at [670, 312] on input "1" at bounding box center [654, 320] width 64 height 37
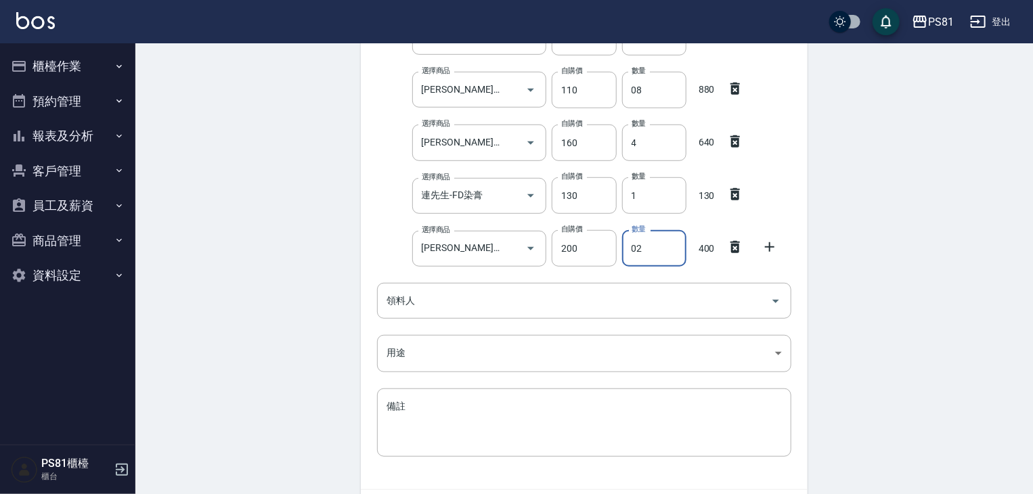
scroll to position [452, 0]
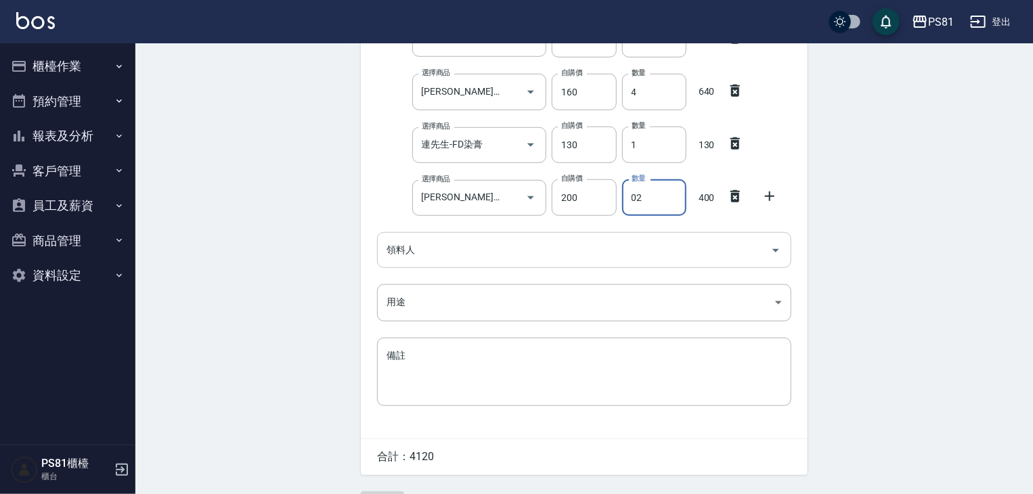
type input "02"
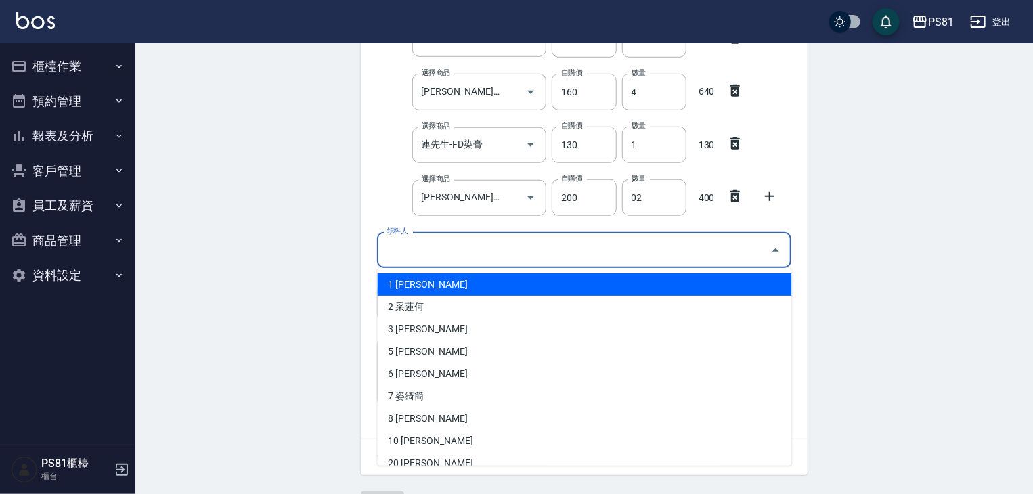
click at [468, 261] on input "領料人" at bounding box center [574, 250] width 382 height 24
type input "3 [PERSON_NAME]"
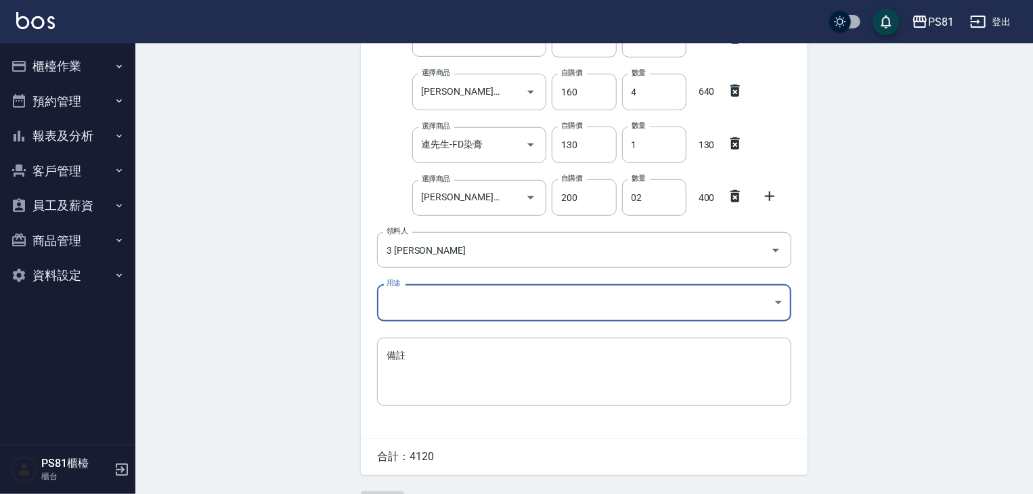
click at [425, 294] on body "PS81 登出 櫃檯作業 打帳單 帳單列表 掛單列表 座位開單 營業儀表板 現金收支登錄 材料自購登錄 每日結帳 排班表 現場電腦打卡 預約管理 預約管理 單…" at bounding box center [516, 38] width 1033 height 981
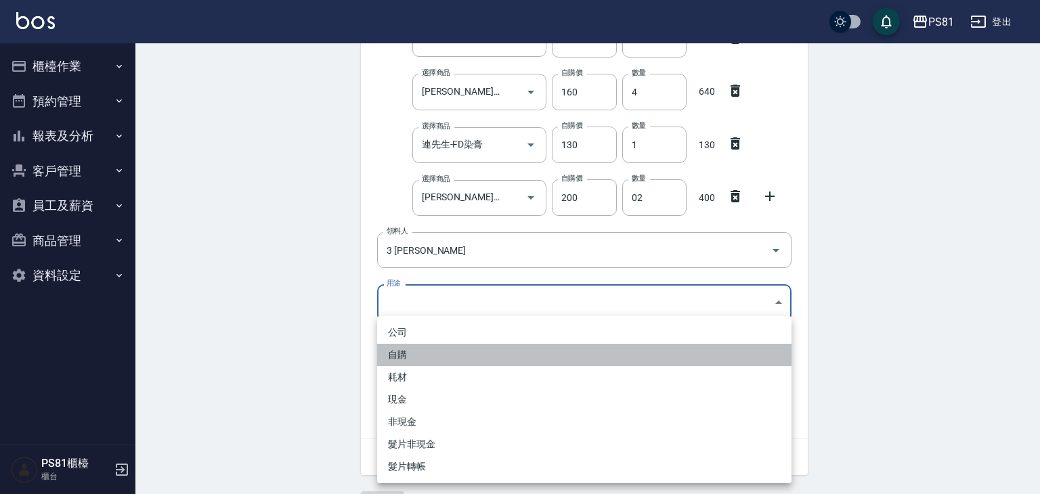
click at [436, 359] on li "自購" at bounding box center [584, 355] width 414 height 22
type input "自購"
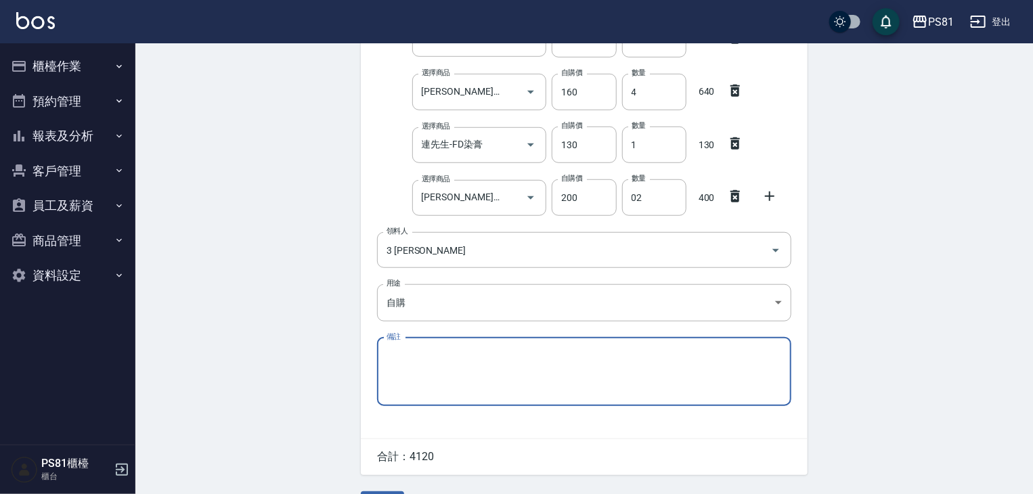
scroll to position [488, 0]
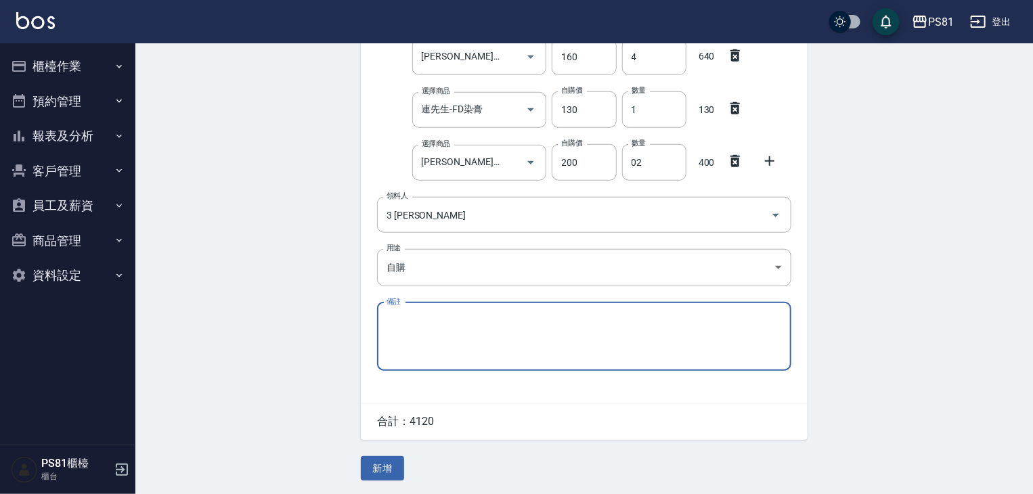
click at [396, 465] on button "新增" at bounding box center [382, 468] width 43 height 25
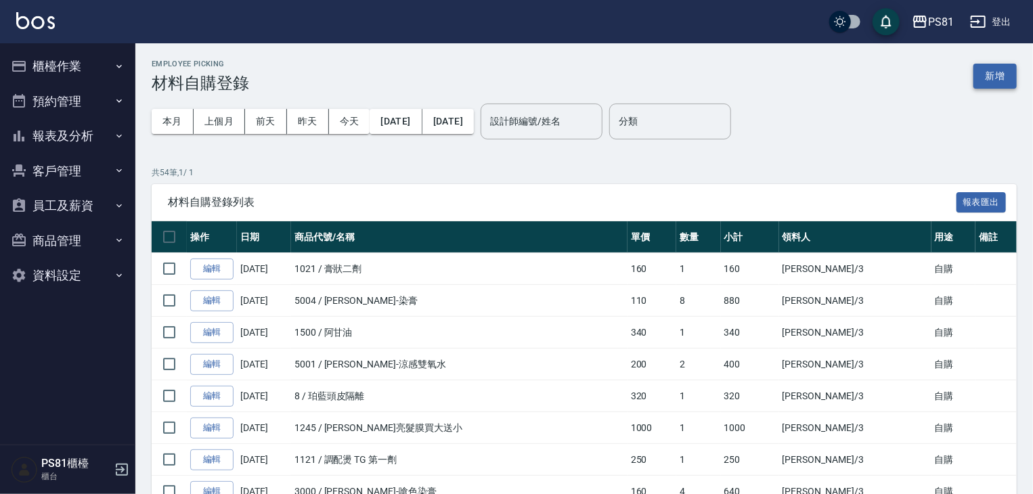
click at [1002, 77] on button "新增" at bounding box center [995, 76] width 43 height 25
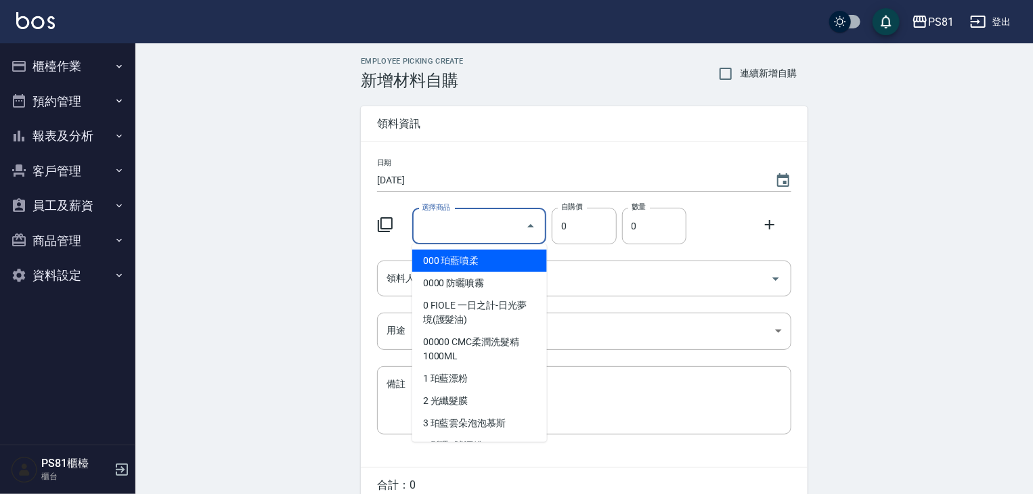
click at [463, 226] on input "選擇商品" at bounding box center [469, 227] width 102 height 24
type input "D"
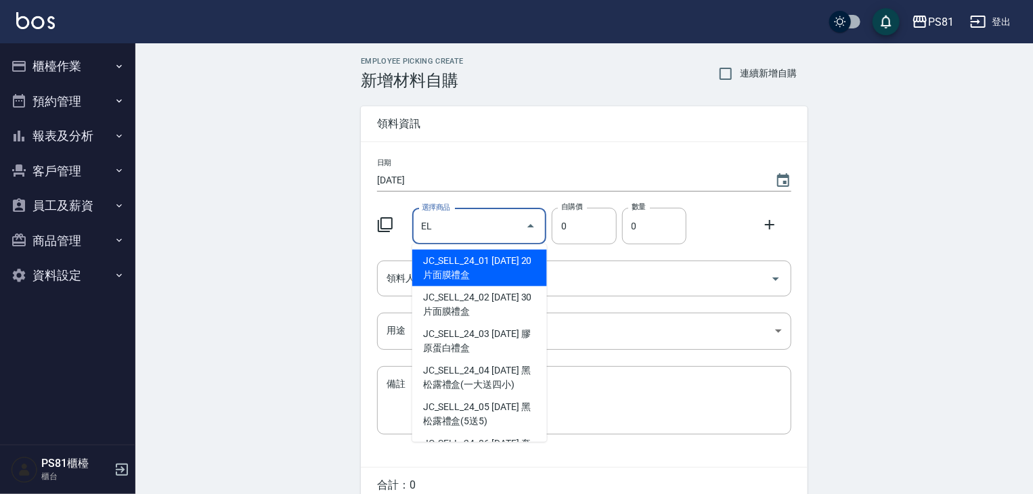
type input "E"
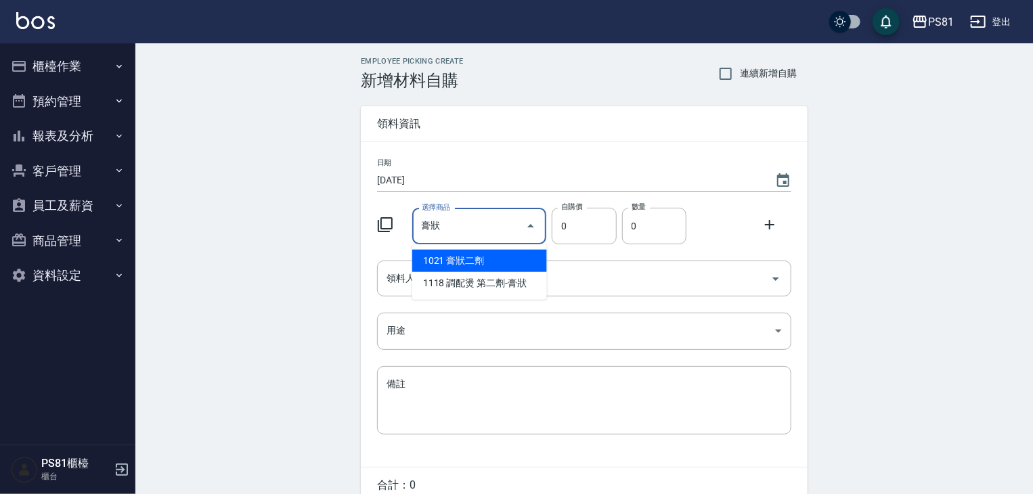
click at [447, 263] on li "1021 膏狀二劑" at bounding box center [479, 261] width 135 height 22
type input "膏狀二劑"
type input "160"
type input "1"
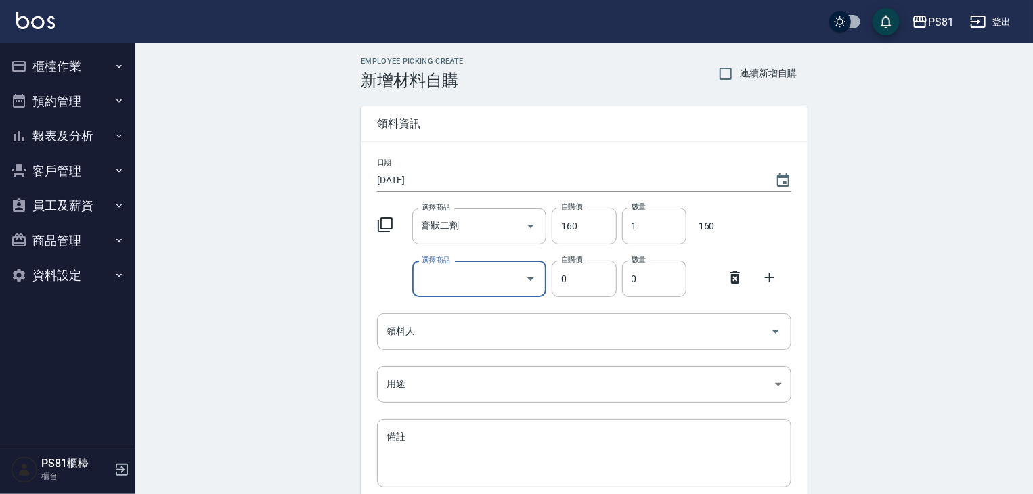
type input "D"
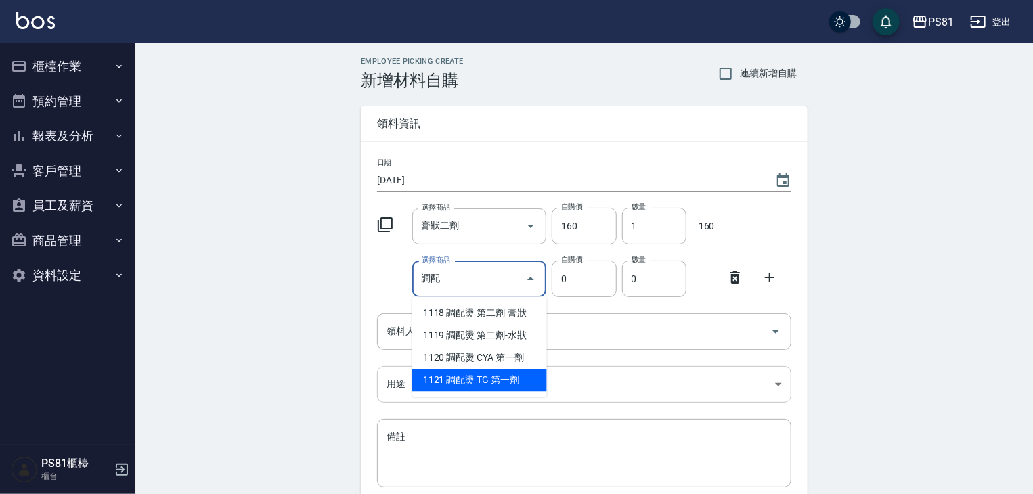
drag, startPoint x: 471, startPoint y: 380, endPoint x: 485, endPoint y: 381, distance: 13.6
click at [485, 381] on li "1121 調配燙 TG 第一劑" at bounding box center [479, 380] width 135 height 22
type input "調配燙 TG 第一劑"
type input "250"
type input "1"
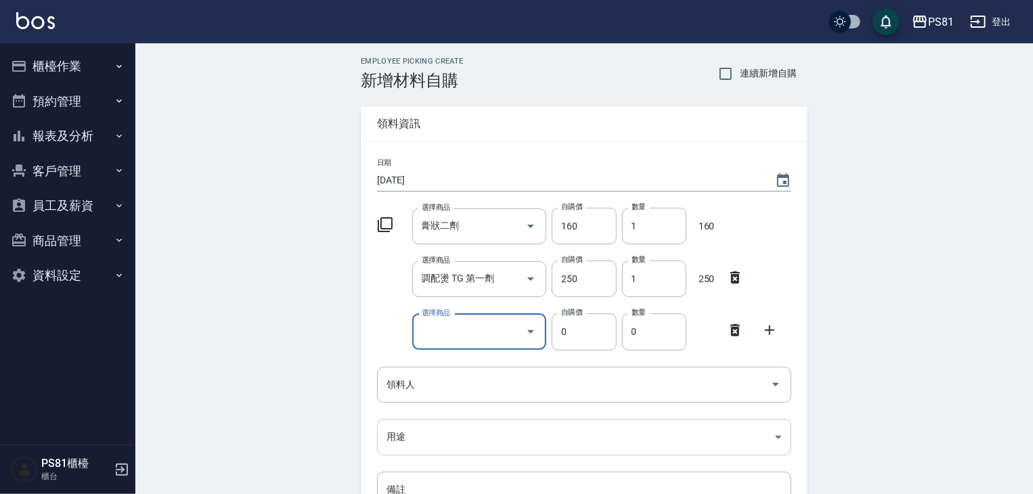
type input "K"
type input "B"
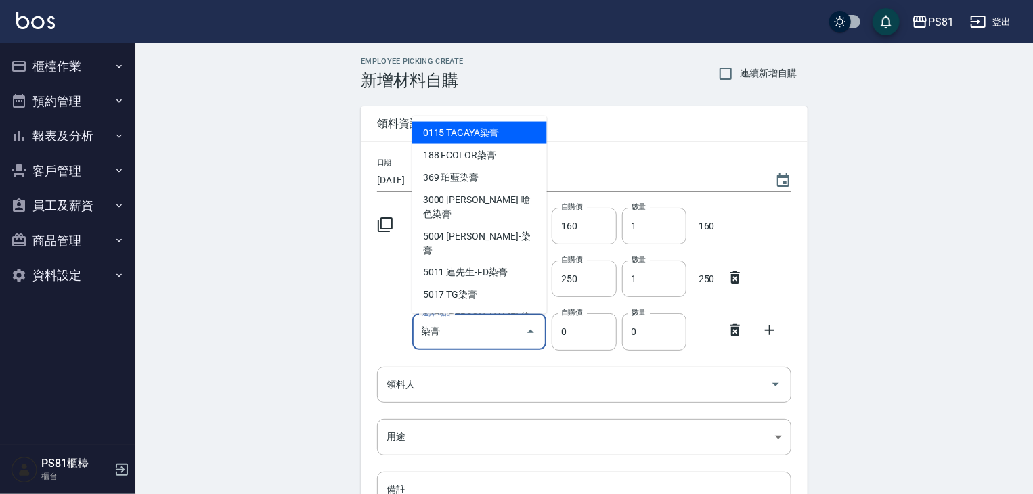
click at [496, 228] on li "5004 [PERSON_NAME]-染膏" at bounding box center [479, 243] width 135 height 37
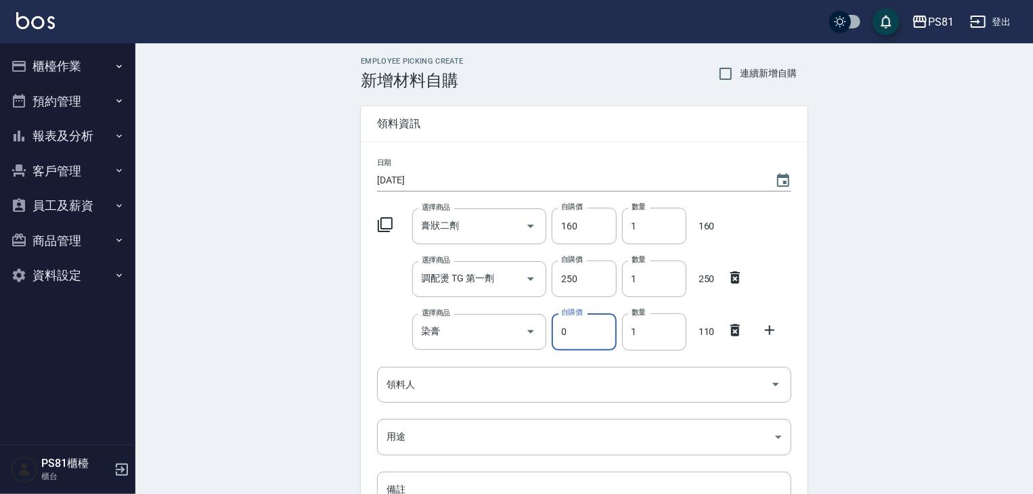
type input "[PERSON_NAME]-染膏"
type input "110"
type input "4"
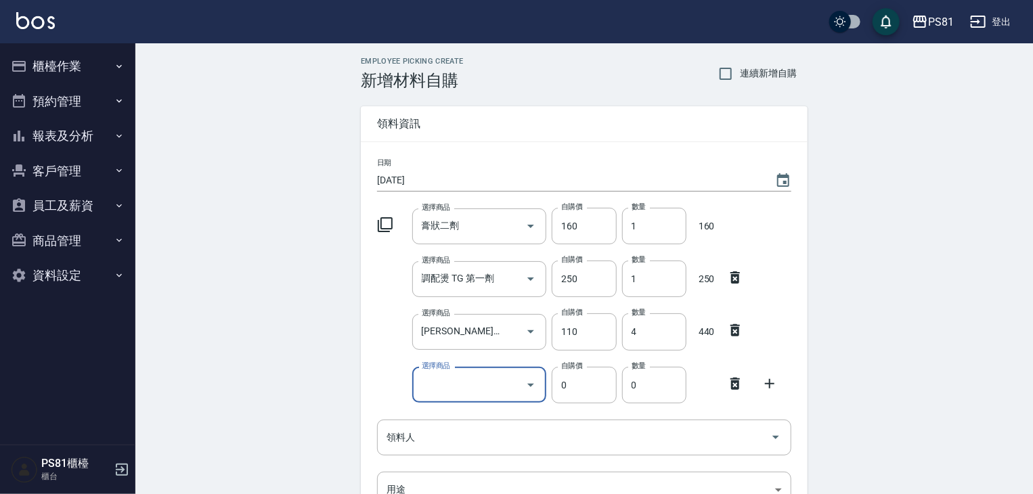
type input "K"
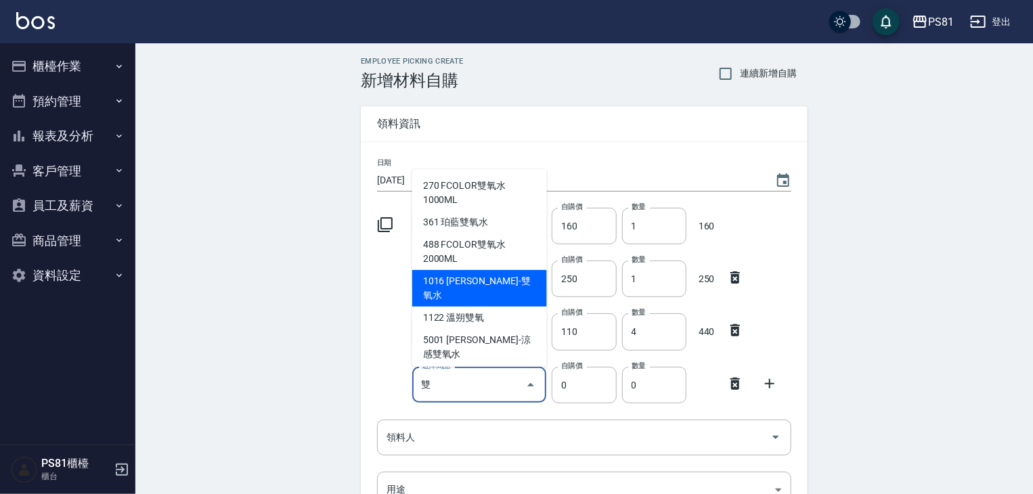
click at [481, 283] on li "1016 [PERSON_NAME]-雙氧水" at bounding box center [479, 288] width 135 height 37
type input "[PERSON_NAME]-雙氧水"
type input "140"
type input "1"
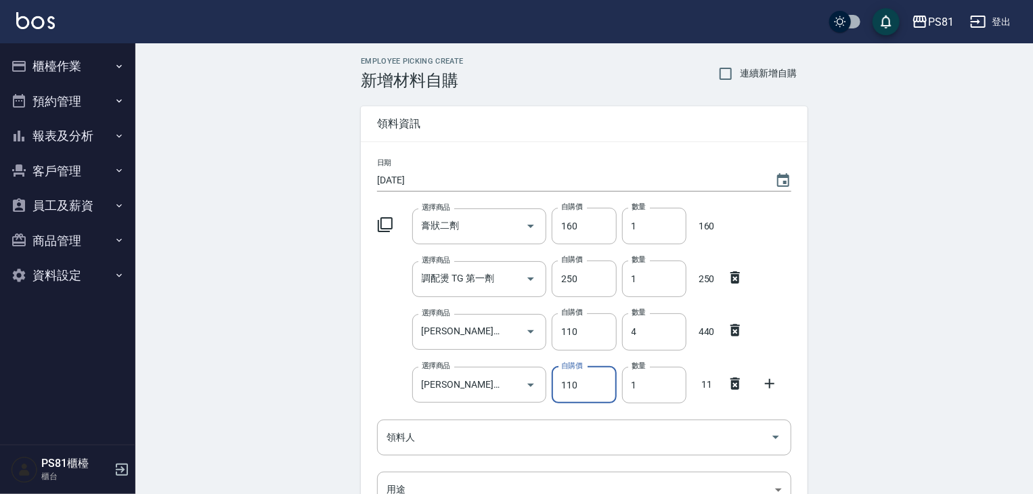
type input "110"
type input "5"
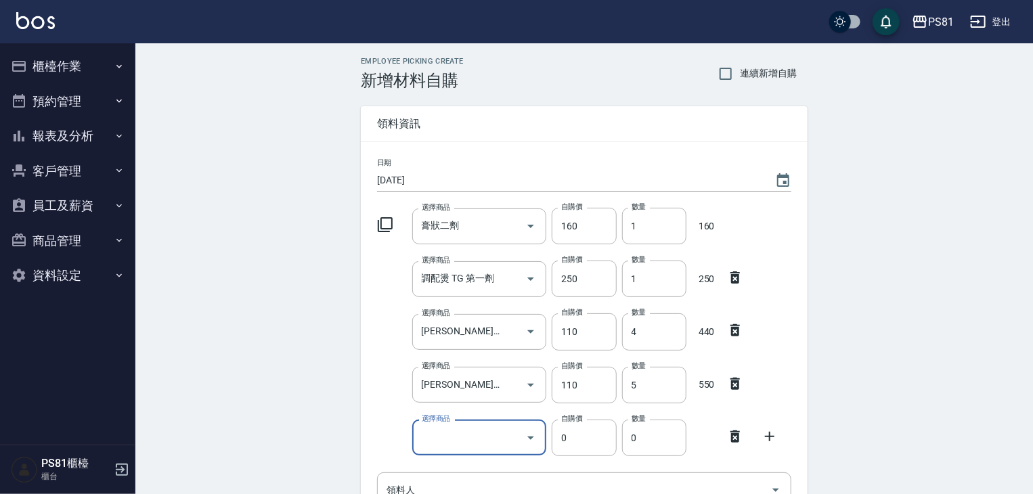
type input "F"
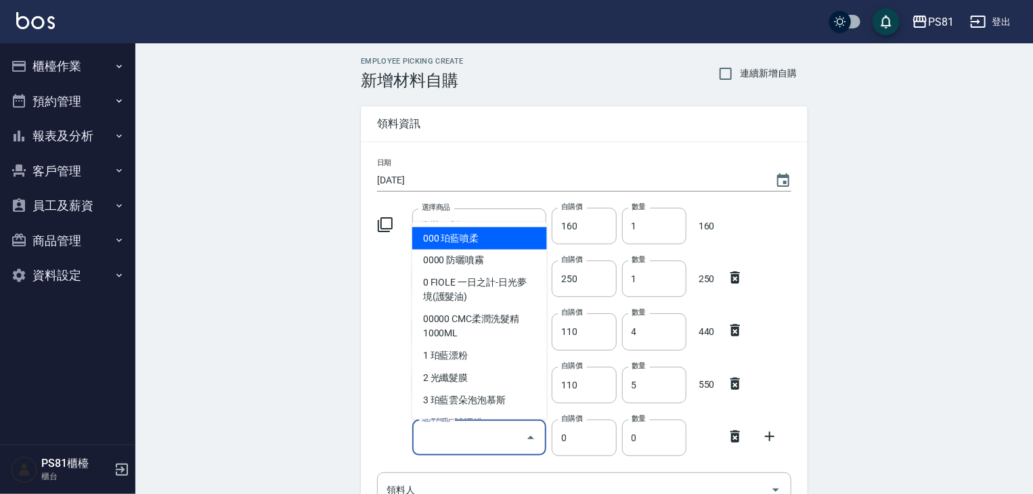
type input "Y"
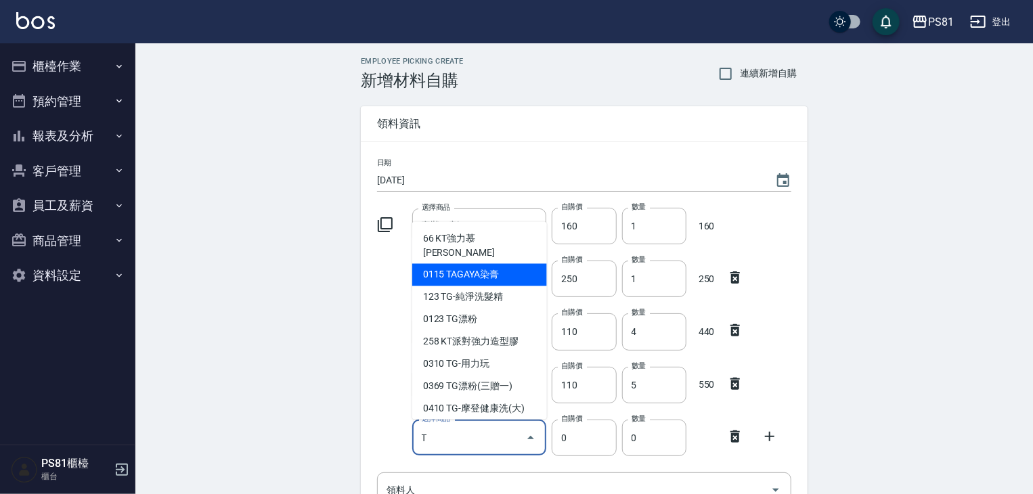
click at [512, 264] on li "0115 TAGAYA染膏" at bounding box center [479, 275] width 135 height 22
type input "TAGAYA染膏"
type input "115"
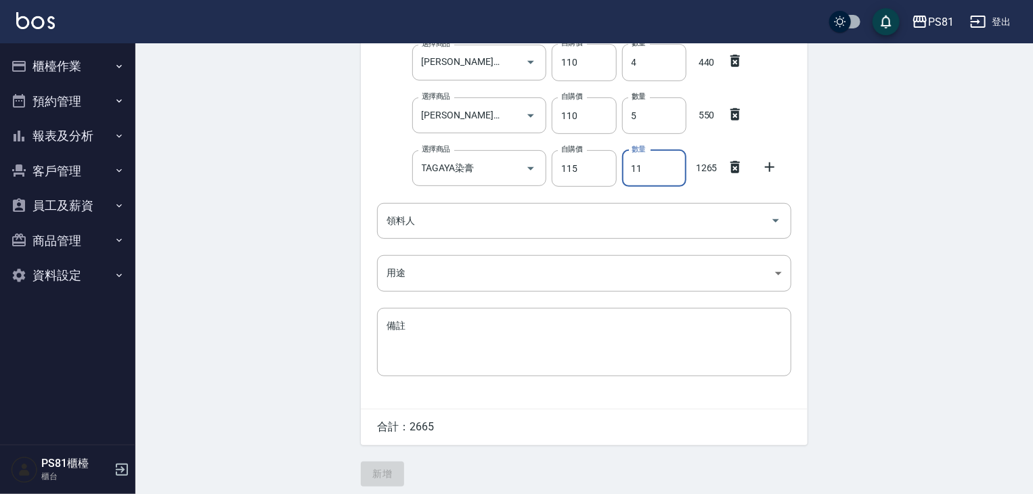
scroll to position [276, 0]
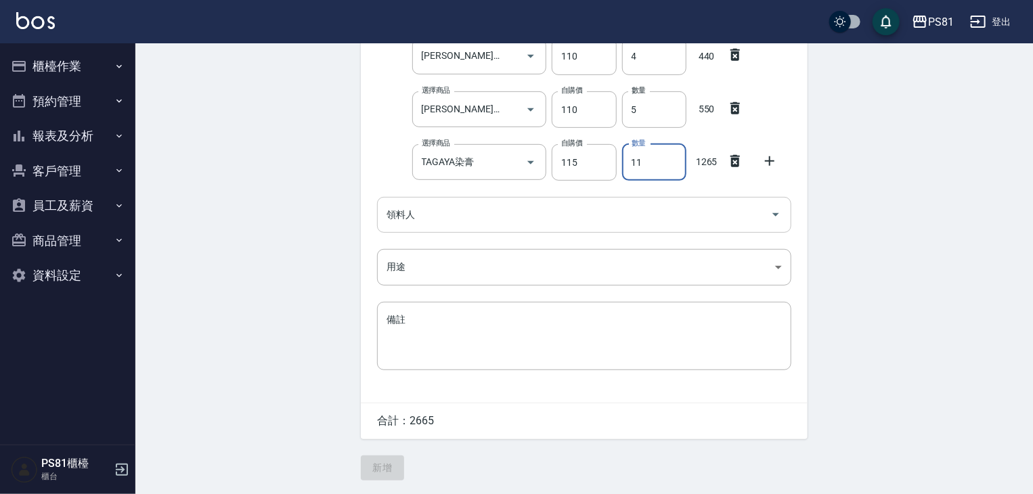
type input "11"
click at [458, 213] on input "領料人" at bounding box center [574, 215] width 382 height 24
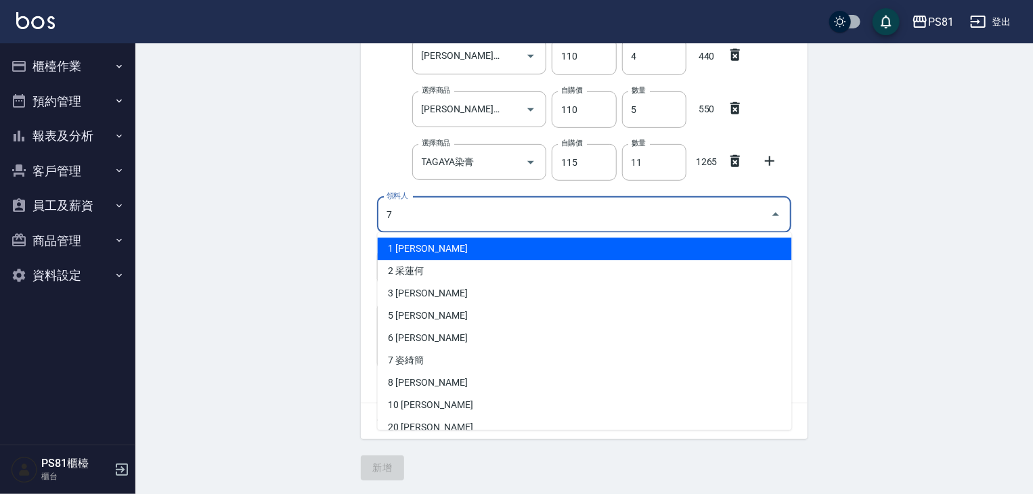
type input "7 姿綺簡"
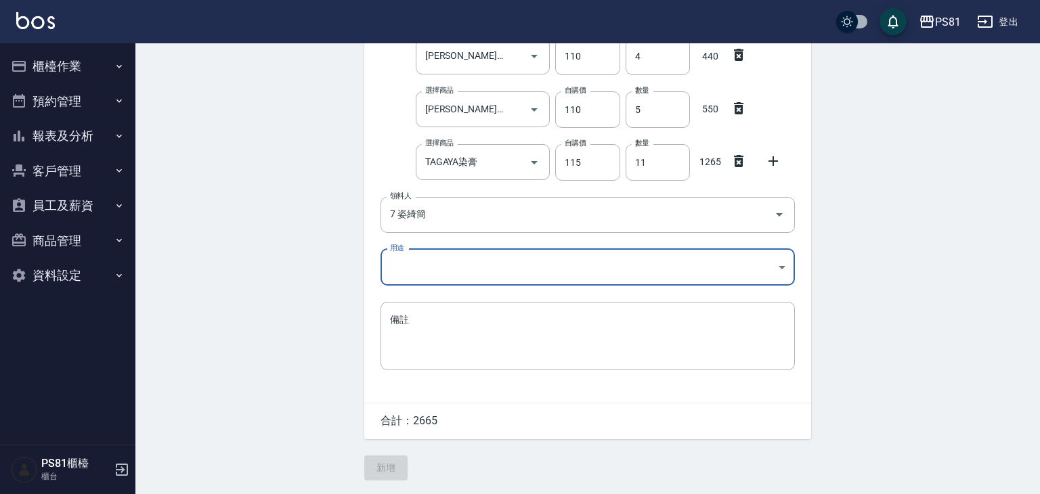
click at [452, 263] on body "PS81 登出 櫃檯作業 打帳單 帳單列表 掛單列表 座位開單 營業儀表板 現金收支登錄 材料自購登錄 每日結帳 排班表 現場電腦打卡 預約管理 預約管理 單…" at bounding box center [520, 109] width 1040 height 770
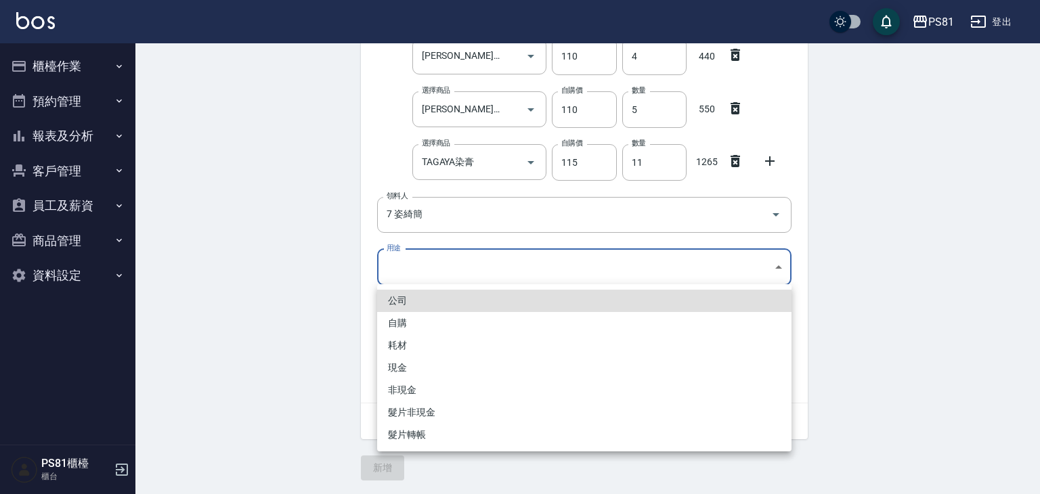
click at [420, 329] on li "自購" at bounding box center [584, 323] width 414 height 22
type input "自購"
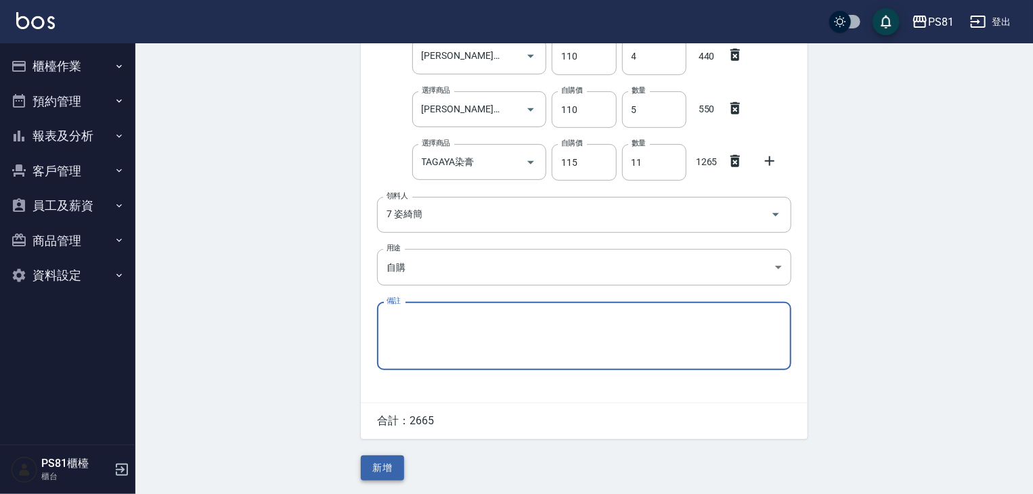
click at [388, 473] on button "新增" at bounding box center [382, 468] width 43 height 25
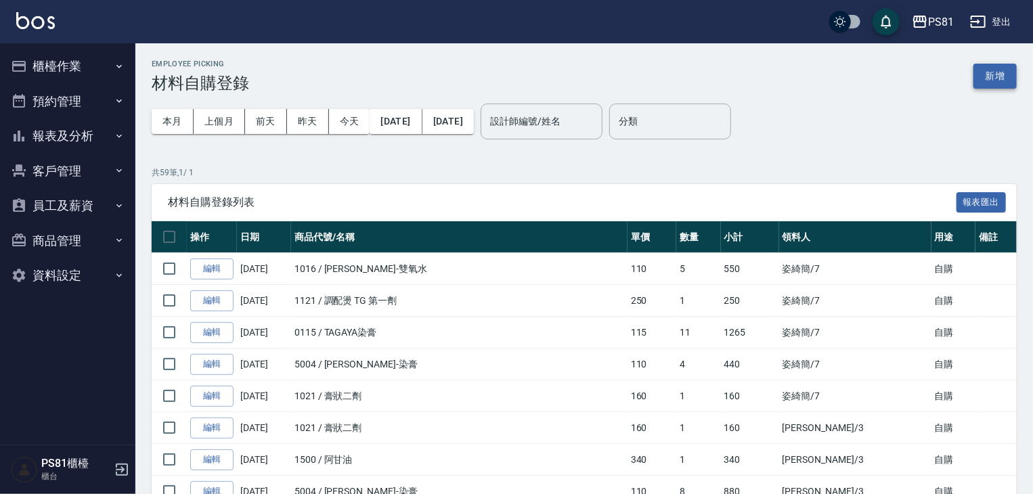
drag, startPoint x: 1017, startPoint y: 74, endPoint x: 1008, endPoint y: 80, distance: 10.7
click at [1007, 80] on button "新增" at bounding box center [995, 76] width 43 height 25
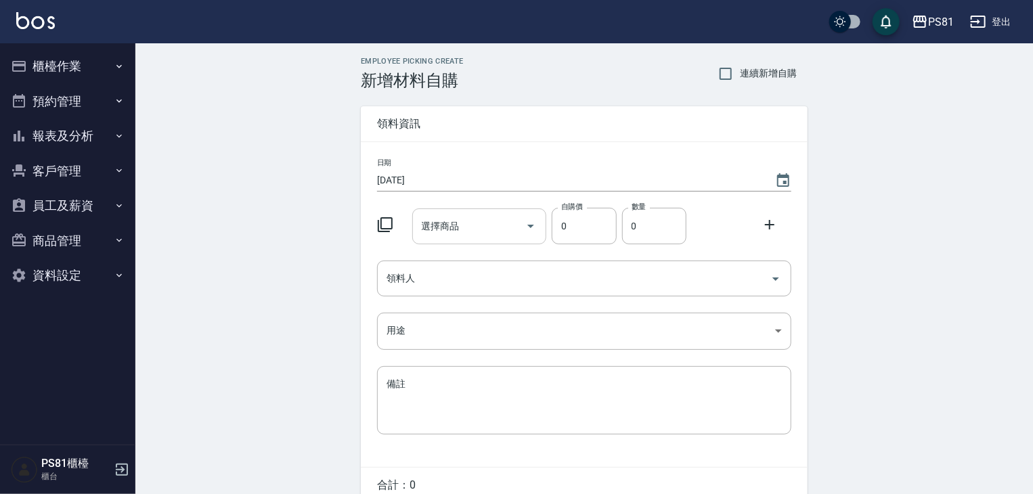
click at [510, 225] on input "選擇商品" at bounding box center [469, 227] width 102 height 24
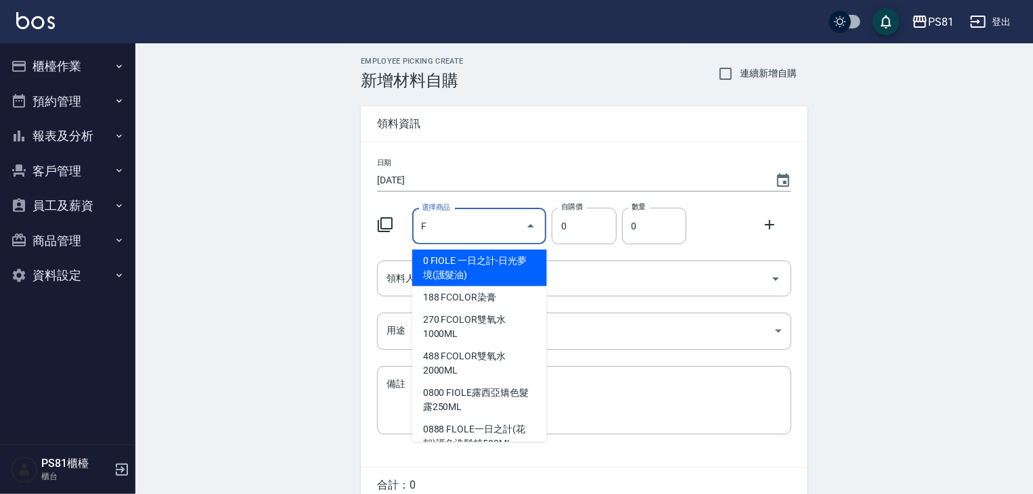
type input "F"
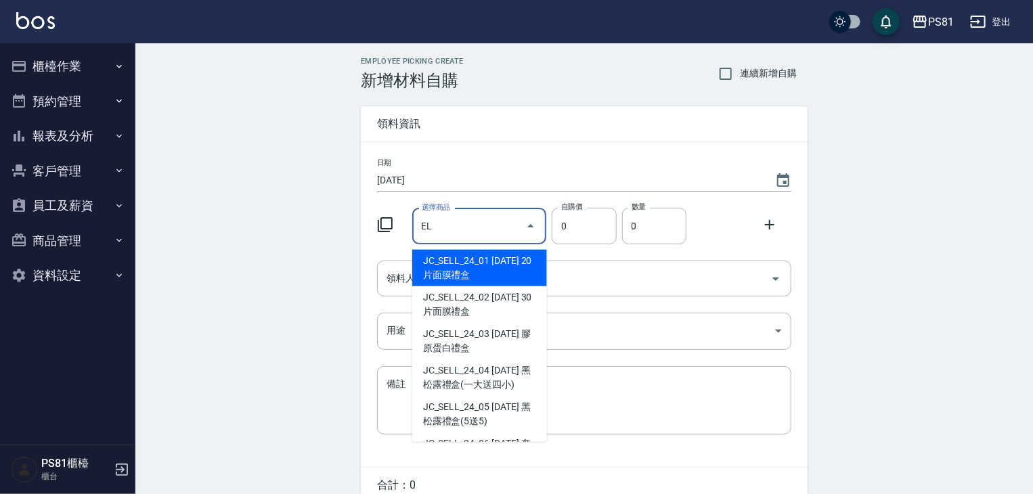
type input "E"
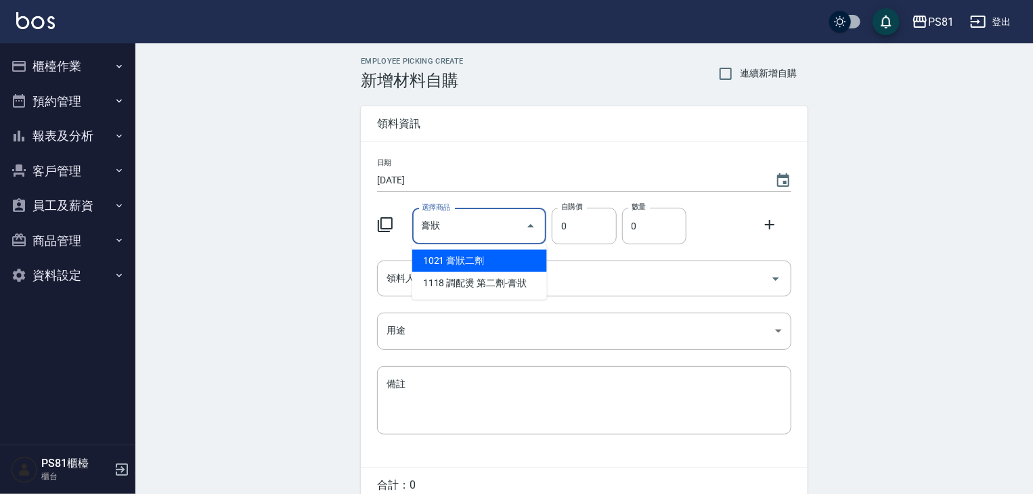
click at [439, 259] on li "1021 膏狀二劑" at bounding box center [479, 261] width 135 height 22
type input "膏狀二劑"
type input "160"
type input "1"
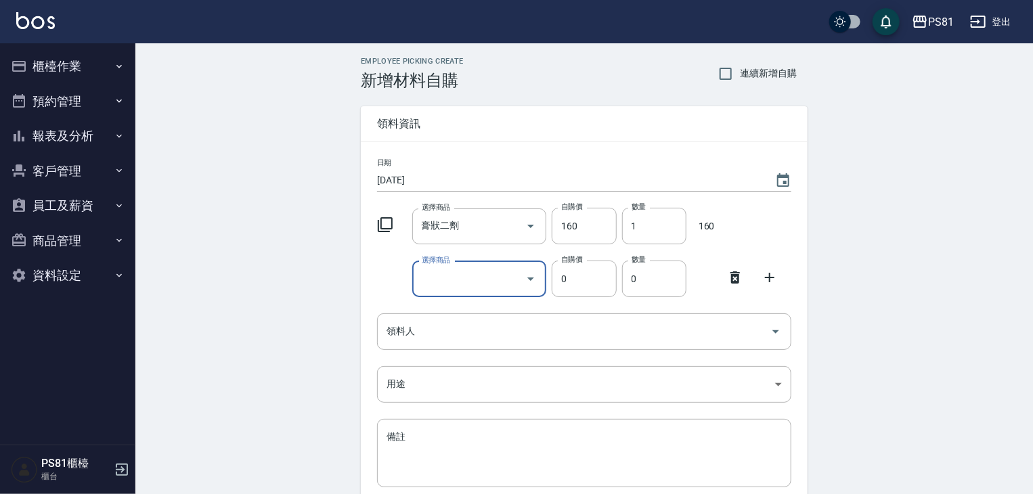
type input "D"
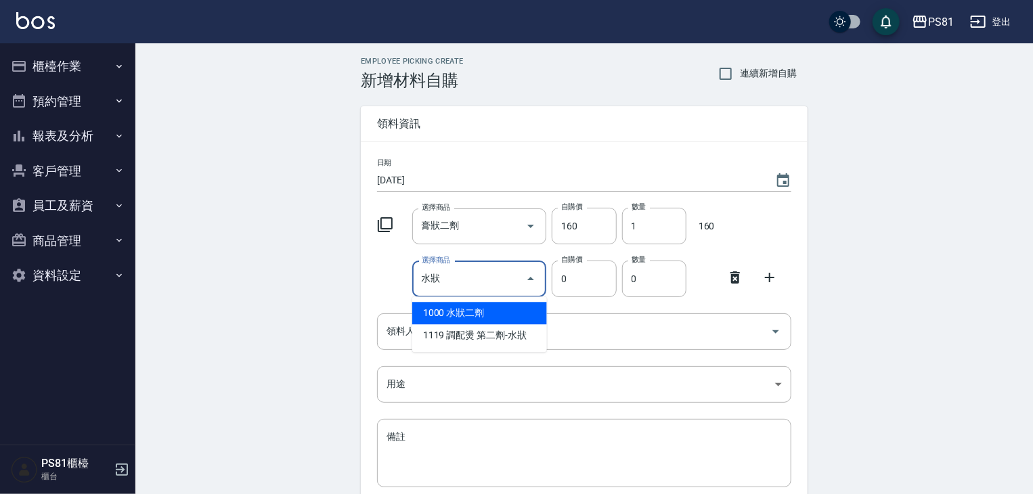
click at [474, 313] on li "1000 水狀二劑" at bounding box center [479, 313] width 135 height 22
type input "水狀二劑"
type input "160"
type input "1"
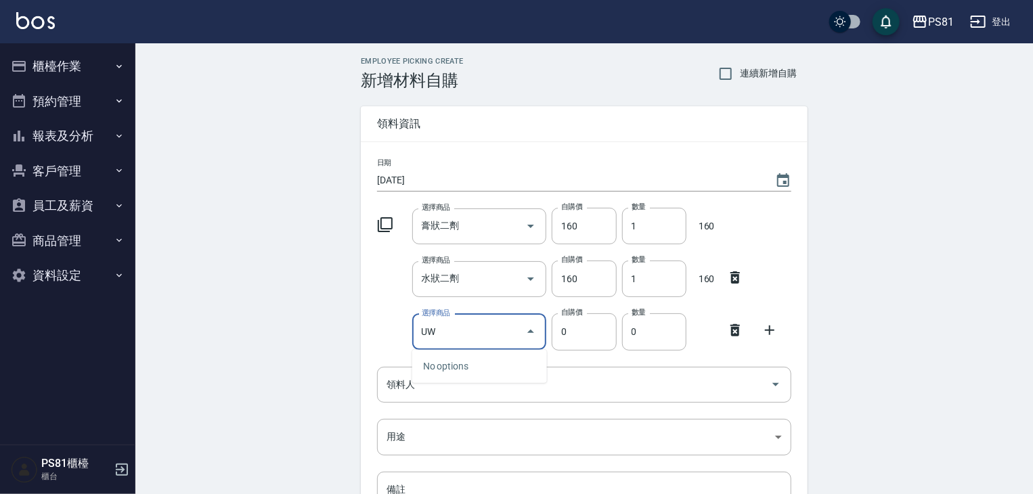
type input "U"
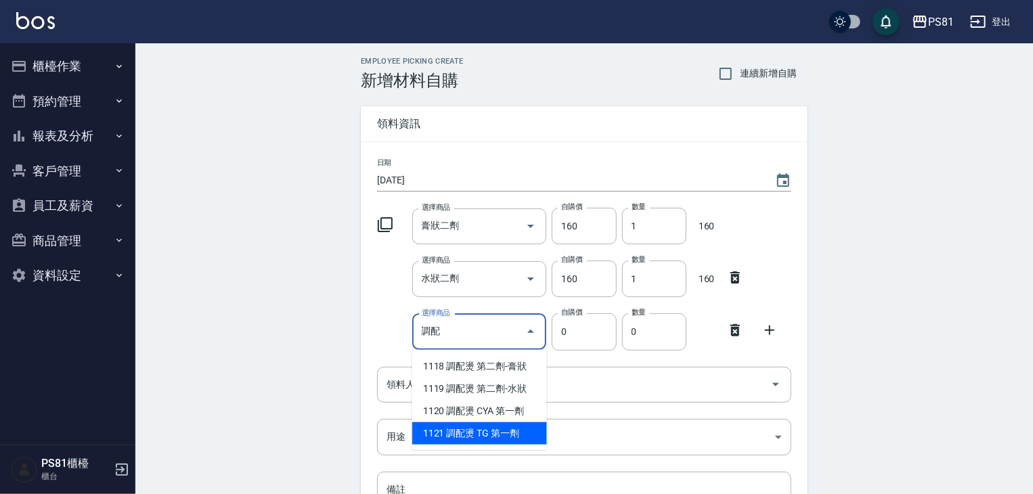
click at [455, 429] on li "1121 調配燙 TG 第一劑" at bounding box center [479, 433] width 135 height 22
type input "調配燙 TG 第一劑"
type input "250"
type input "1"
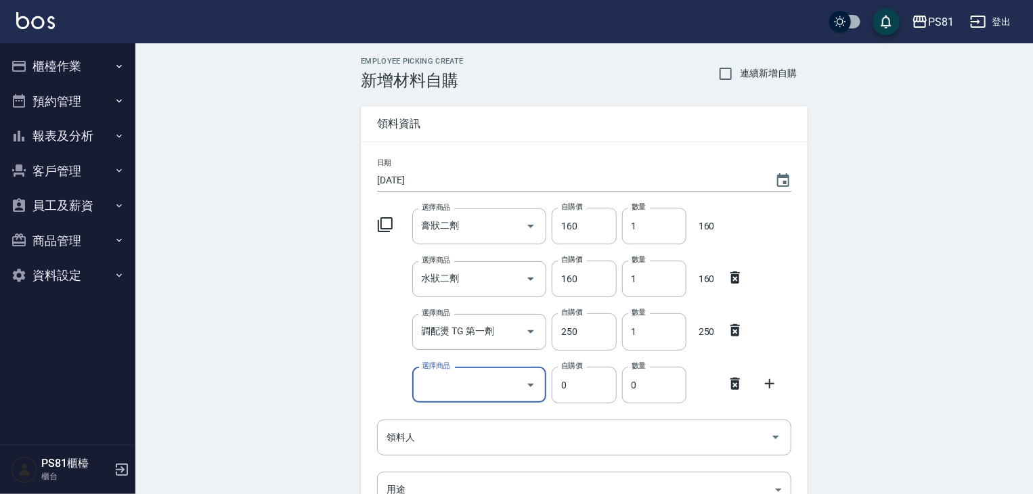
type input "F"
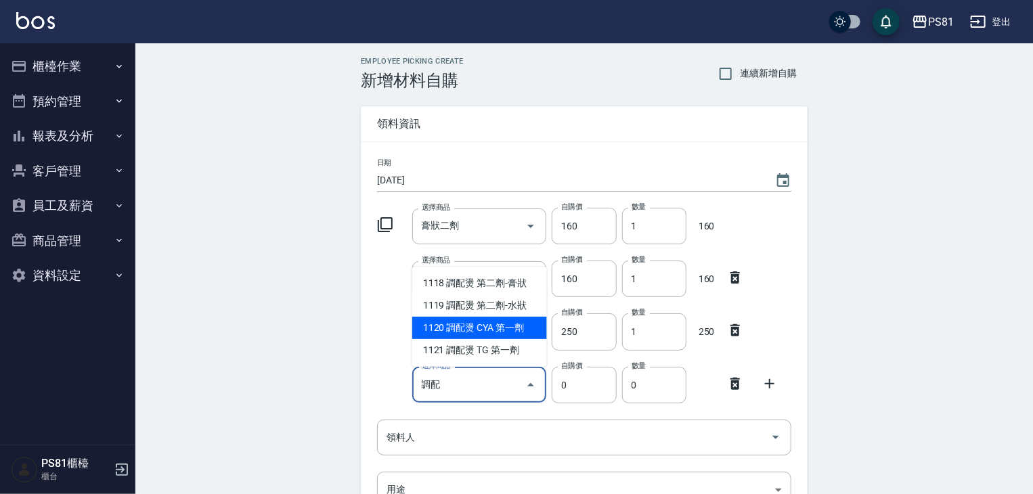
click at [447, 323] on li "1120 調配燙 CYA 第一劑" at bounding box center [479, 328] width 135 height 22
type input "調配燙 CYA 第一劑"
type input "250"
type input "1"
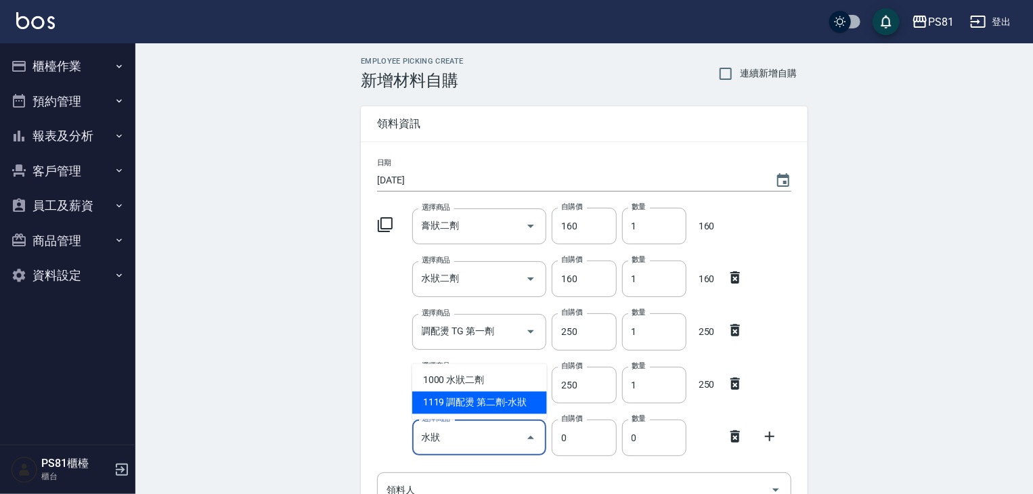
click at [458, 397] on li "1119 調配燙 第二劑-水狀" at bounding box center [479, 403] width 135 height 22
type input "調配燙 第二劑-水狀"
type input "135"
type input "1"
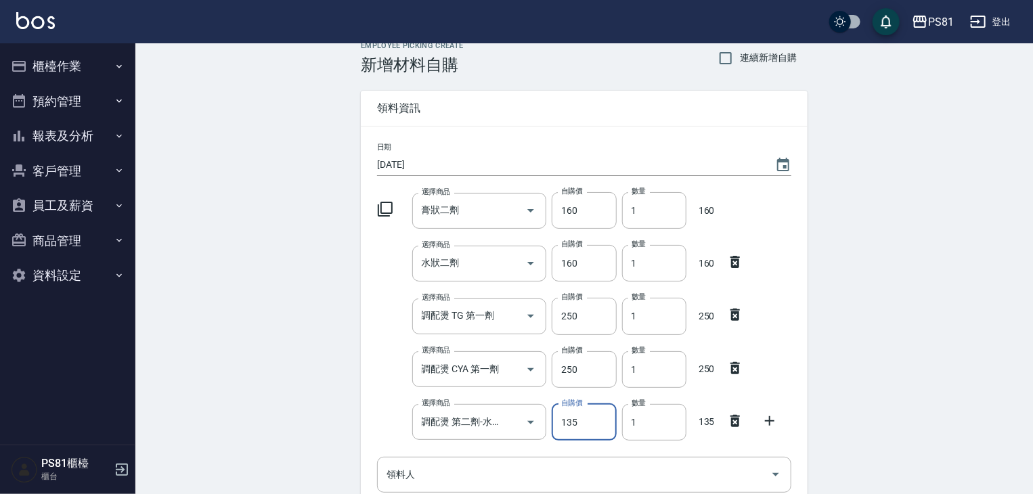
scroll to position [276, 0]
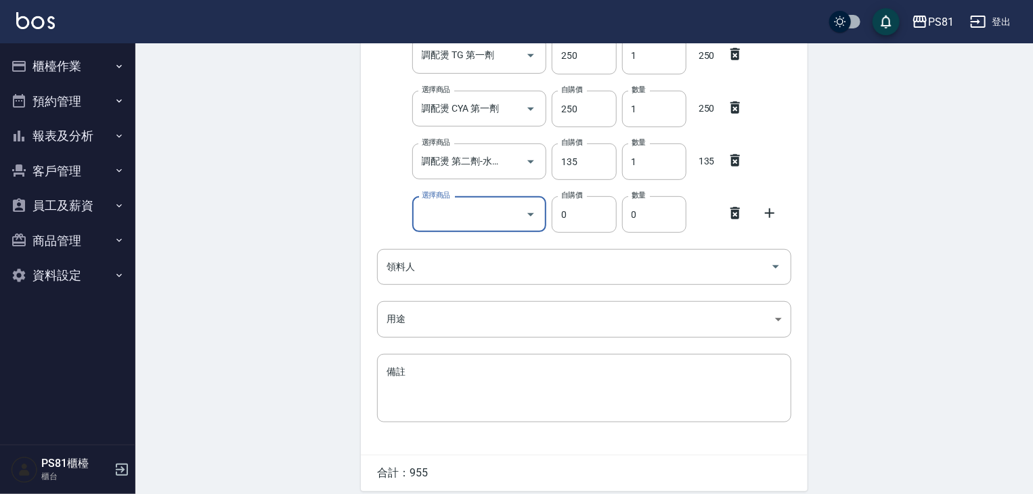
type input "D"
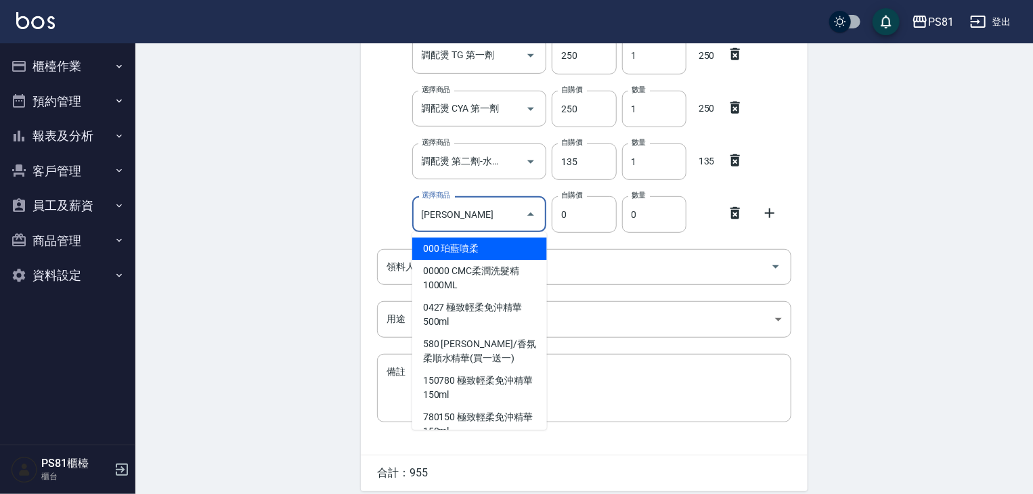
click at [509, 250] on li "000 珀藍噴柔" at bounding box center [479, 249] width 135 height 22
type input "珀藍噴柔"
type input "200"
type input "1"
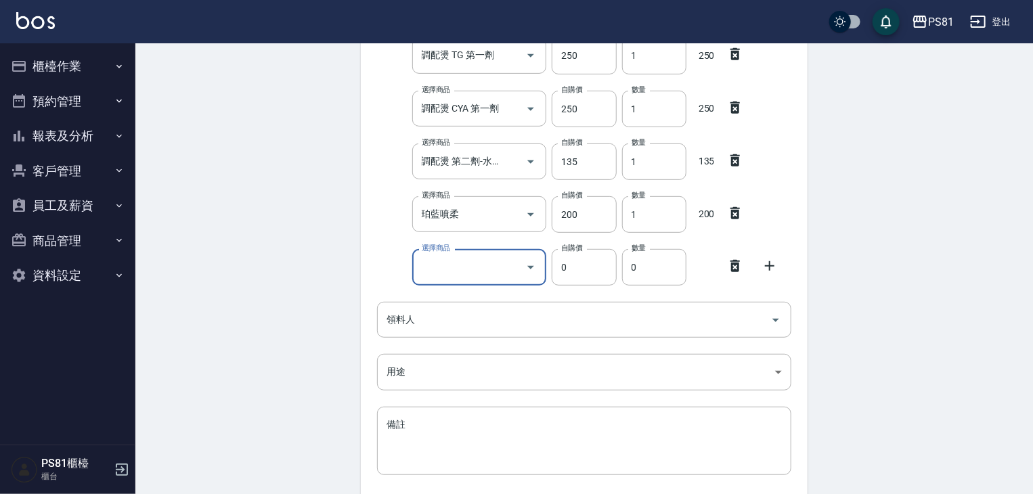
type input "K"
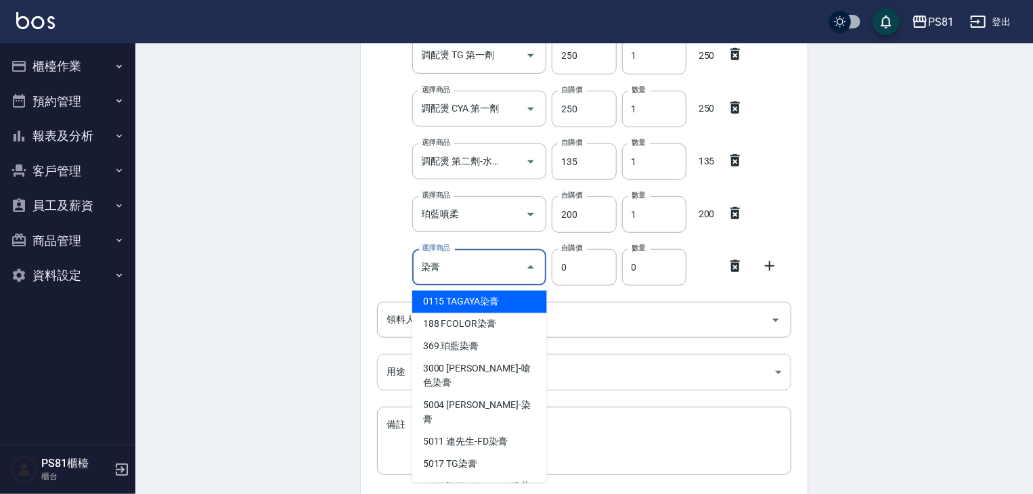
click at [488, 395] on li "5004 [PERSON_NAME]-染膏" at bounding box center [479, 413] width 135 height 37
type input "[PERSON_NAME]-染膏"
type input "110"
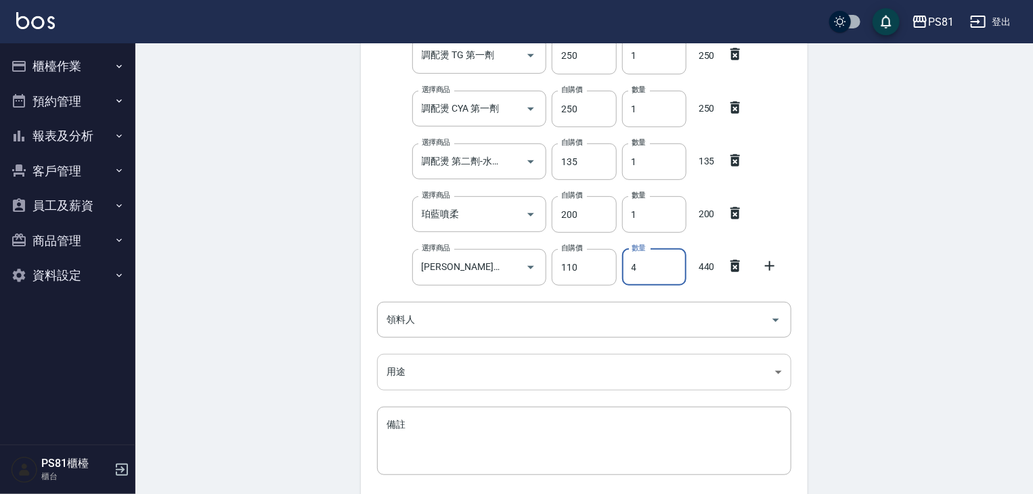
type input "4"
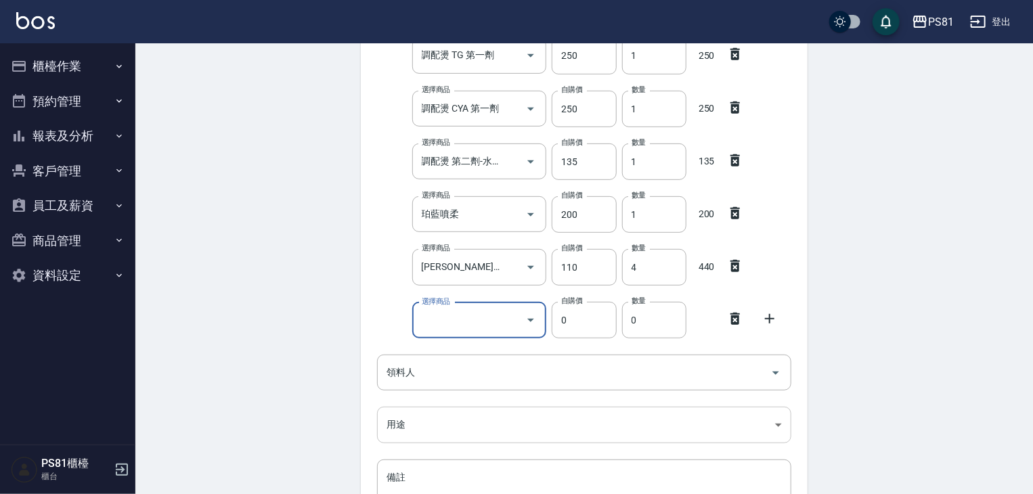
type input "D"
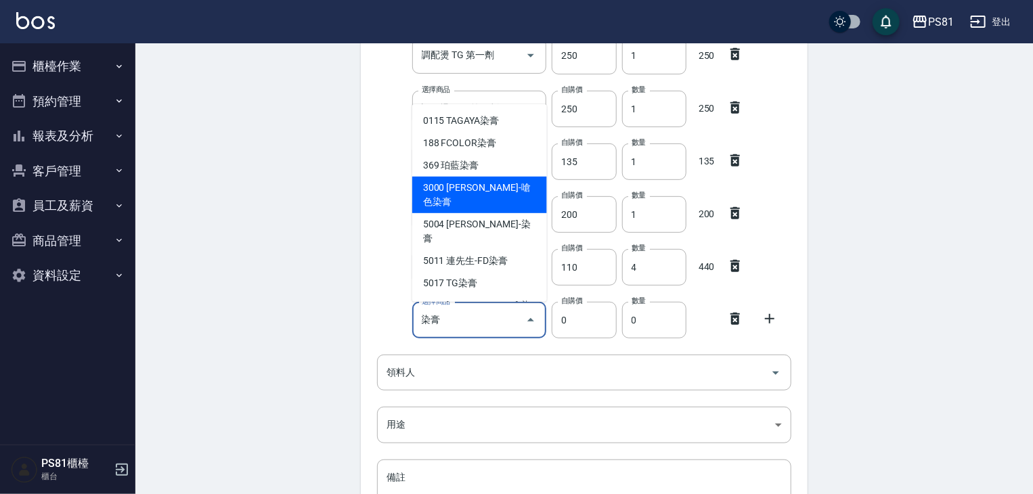
click at [513, 194] on li "3000 [PERSON_NAME]-嗆色染膏" at bounding box center [479, 195] width 135 height 37
type input "[PERSON_NAME]-嗆色染膏"
type input "160"
type input "1"
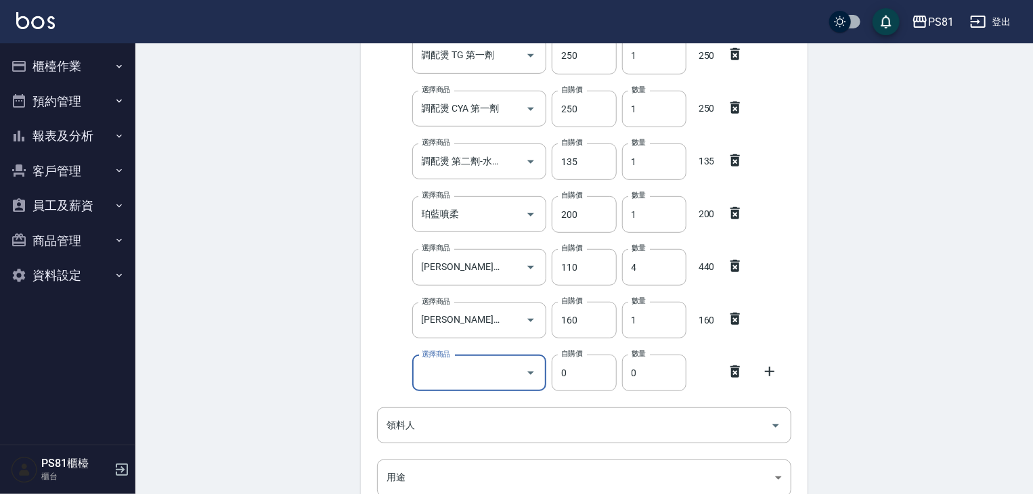
type input "D"
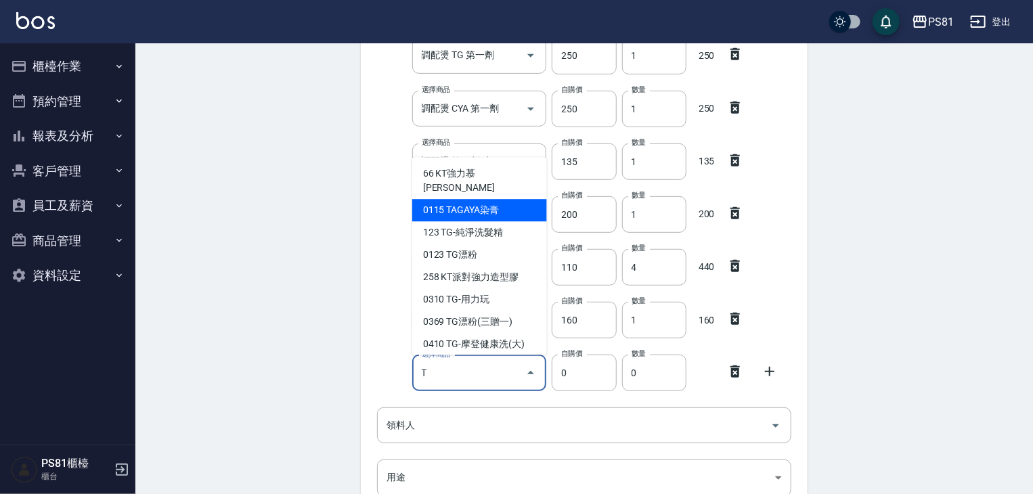
click at [489, 200] on li "0115 TAGAYA染膏" at bounding box center [479, 210] width 135 height 22
type input "TAGAYA染膏"
type input "115"
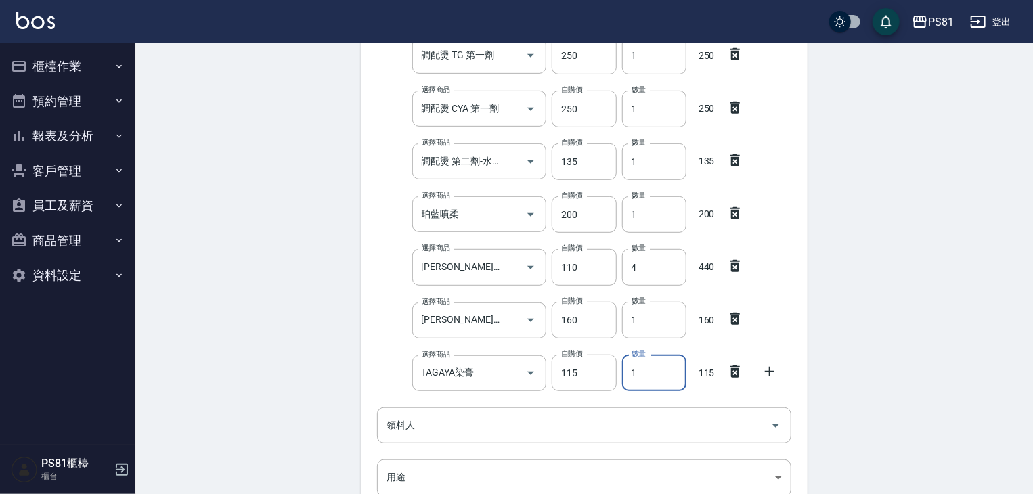
click at [668, 383] on input "1" at bounding box center [654, 373] width 64 height 37
drag, startPoint x: 668, startPoint y: 383, endPoint x: 661, endPoint y: 385, distance: 7.9
click at [662, 385] on input "1" at bounding box center [654, 373] width 64 height 37
type input "23"
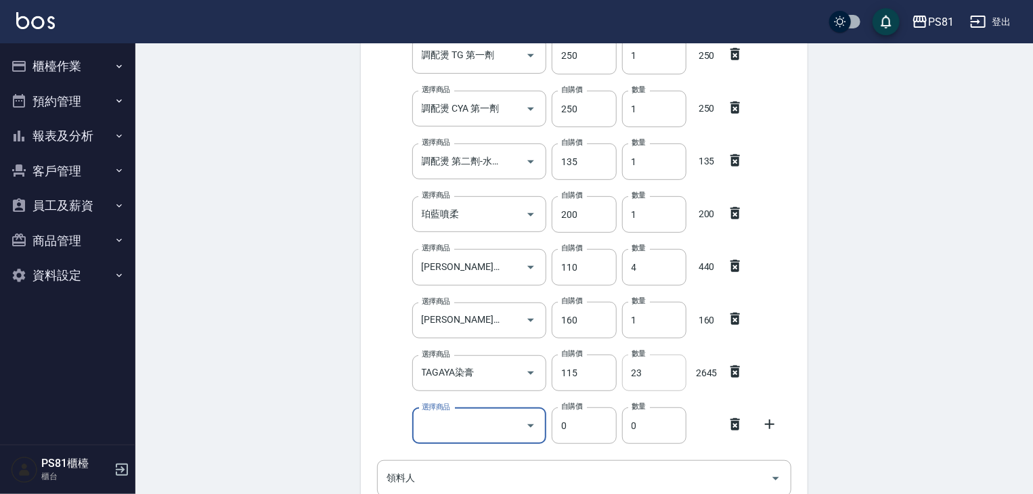
type input "D"
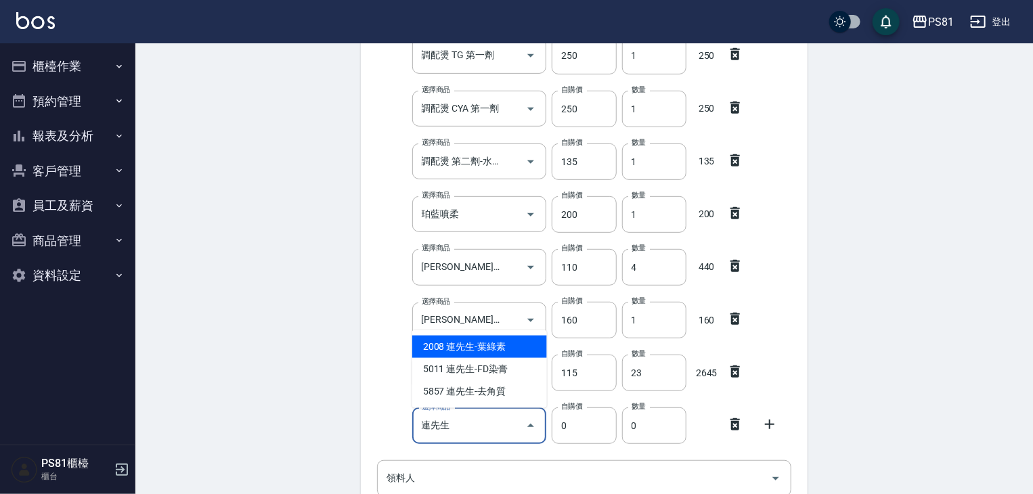
click at [512, 370] on li "5011 連先生-FD染膏" at bounding box center [479, 369] width 135 height 22
type input "連先生-FD染膏"
type input "130"
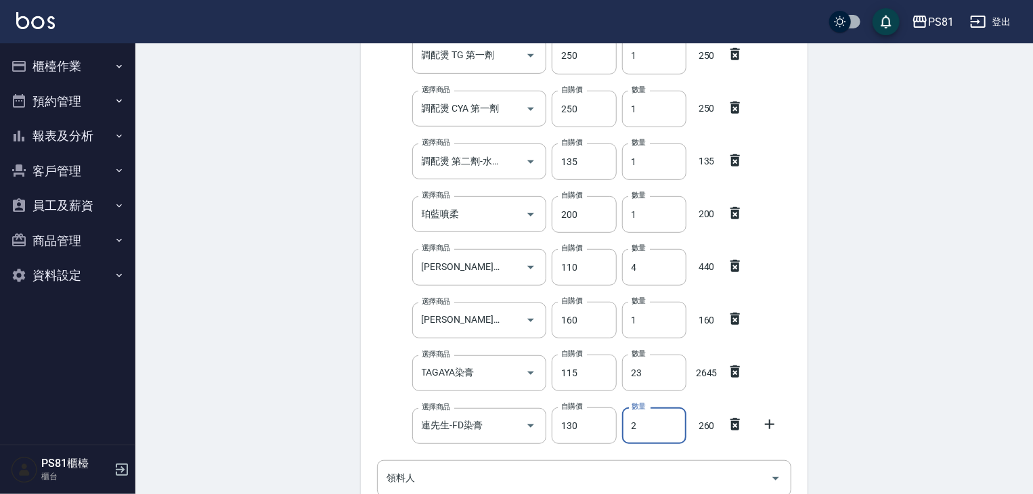
type input "2"
type input "D"
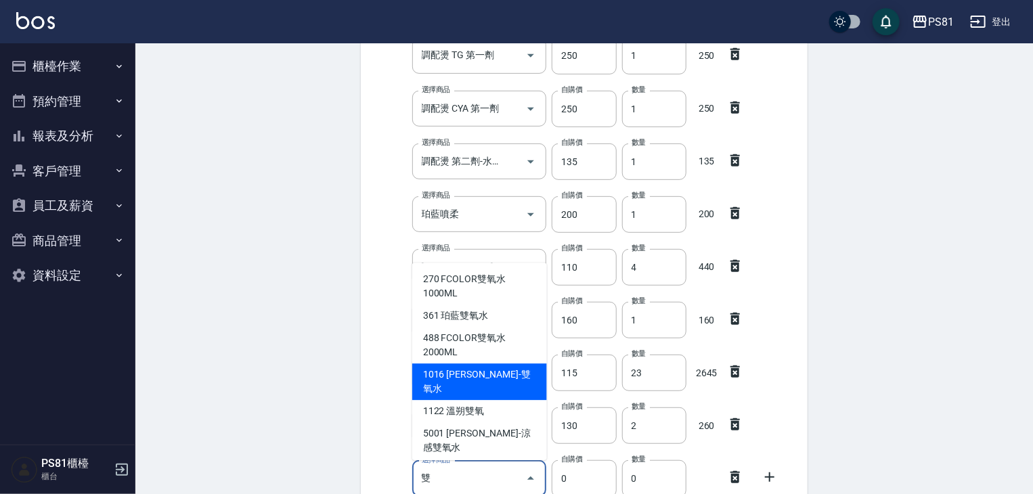
click at [493, 371] on li "1016 [PERSON_NAME]-雙氧水" at bounding box center [479, 382] width 135 height 37
type input "[PERSON_NAME]-雙氧水"
type input "140"
type input "1"
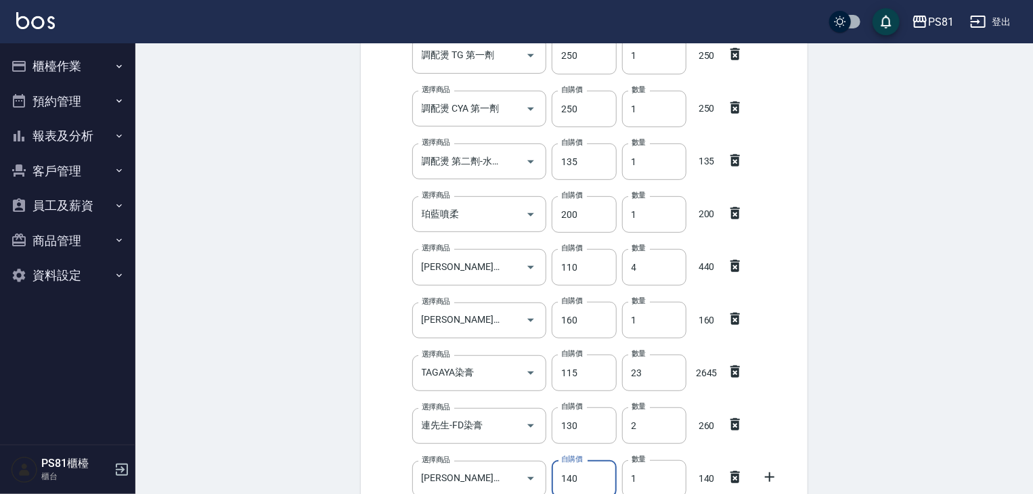
scroll to position [279, 0]
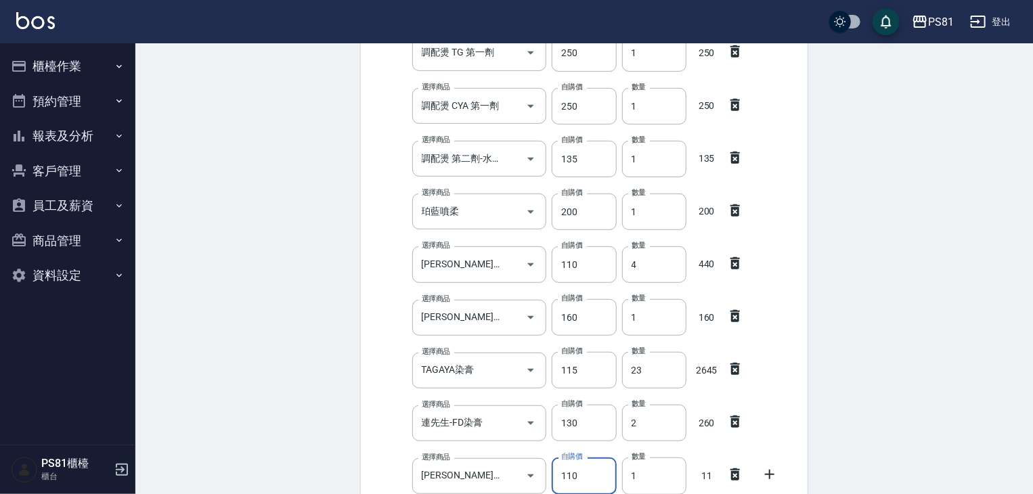
type input "110"
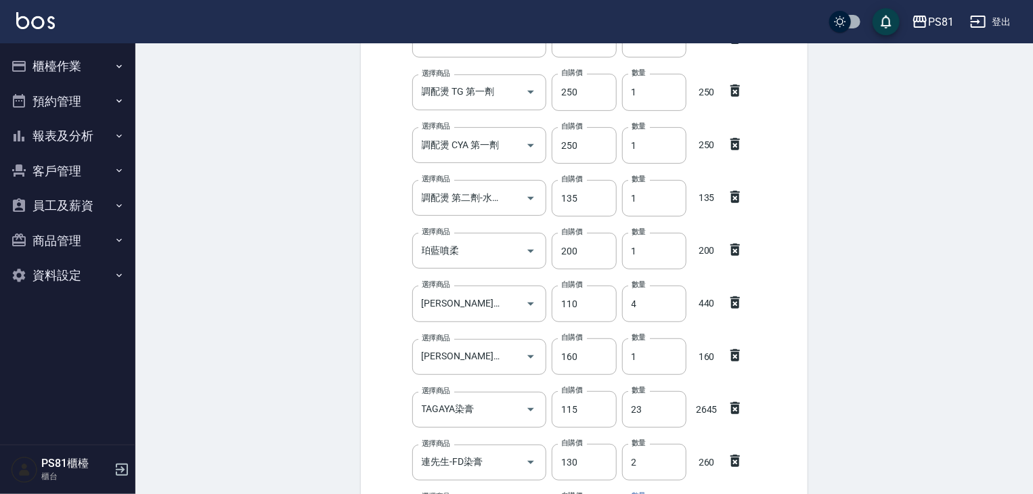
scroll to position [594, 0]
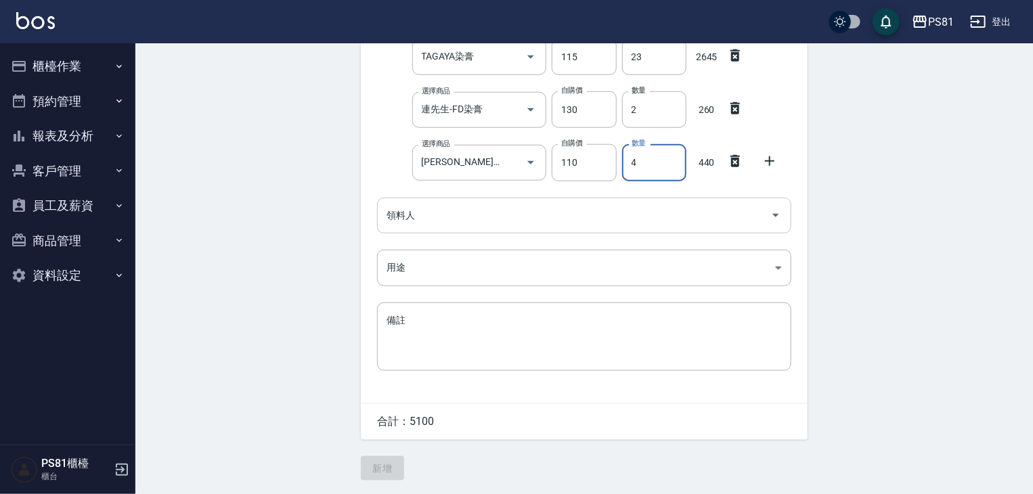
type input "4"
click at [523, 208] on input "領料人" at bounding box center [574, 216] width 382 height 24
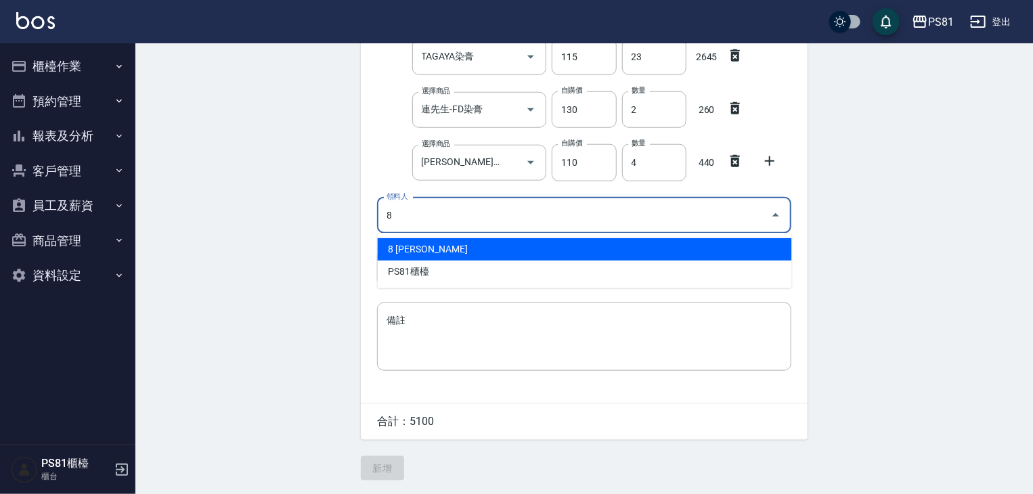
type input "8 [PERSON_NAME]"
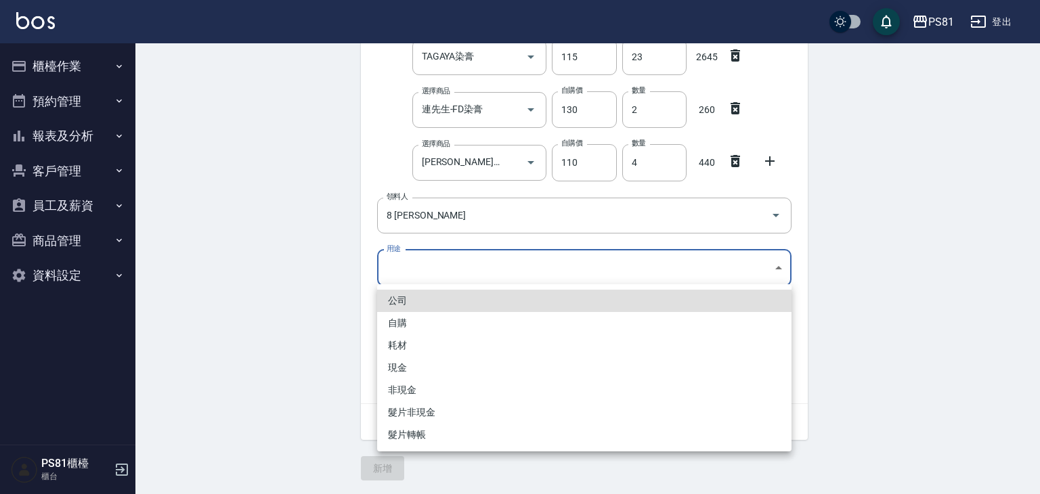
click at [416, 322] on li "自購" at bounding box center [584, 323] width 414 height 22
type input "自購"
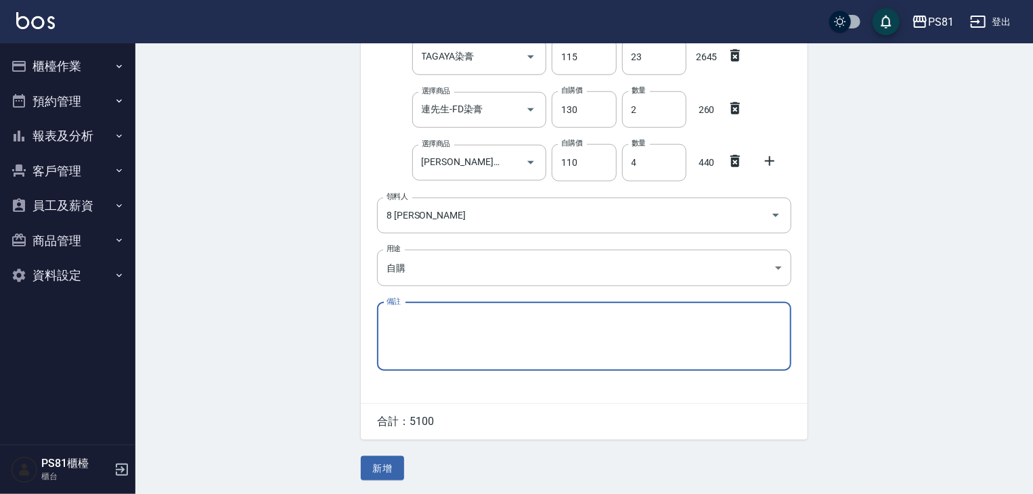
drag, startPoint x: 387, startPoint y: 469, endPoint x: 396, endPoint y: 462, distance: 12.1
click at [390, 464] on button "新增" at bounding box center [382, 468] width 43 height 25
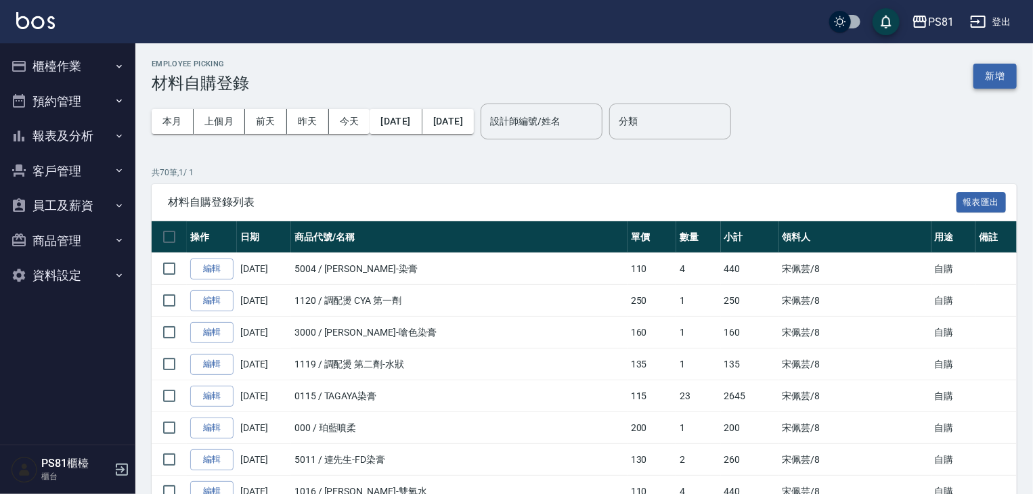
click at [1001, 68] on button "新增" at bounding box center [995, 76] width 43 height 25
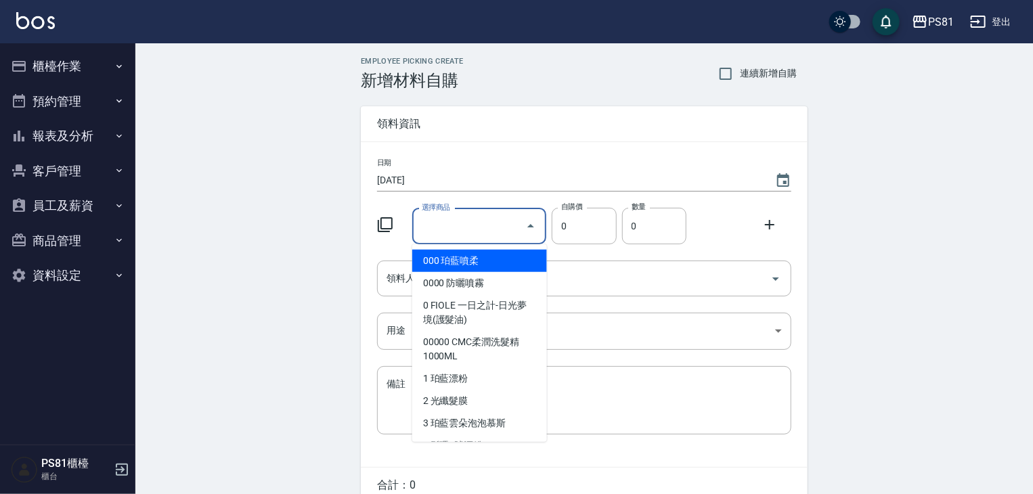
click at [493, 230] on input "選擇商品" at bounding box center [469, 227] width 102 height 24
type input "F"
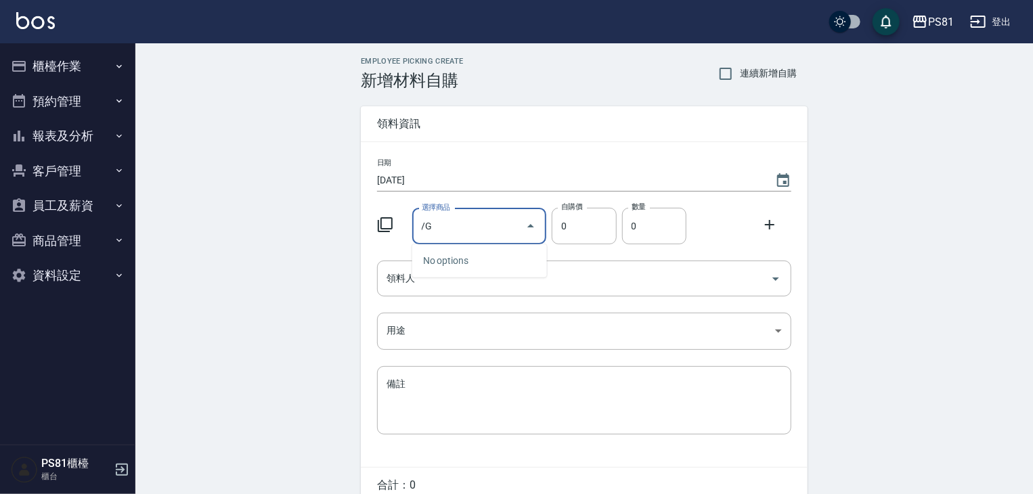
type input "/"
click at [523, 265] on li "9007 JCP-生化健康-90" at bounding box center [479, 261] width 135 height 22
type input "JCP-生化健康-90"
type input "90"
type input "1"
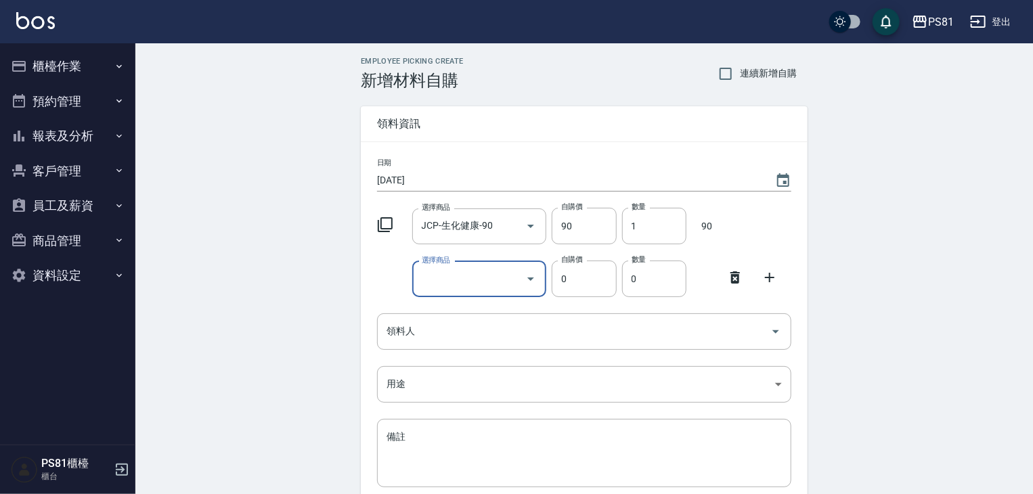
type input "D"
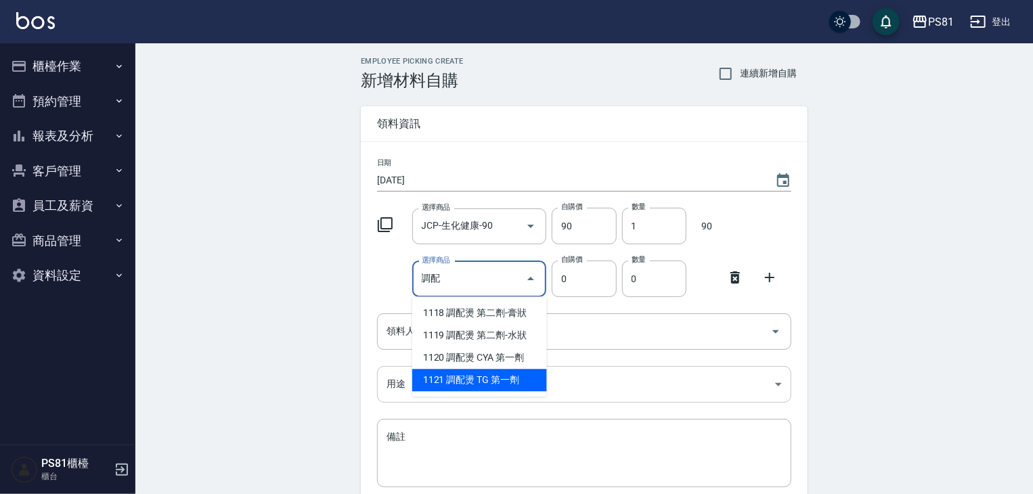
click at [497, 375] on li "1121 調配燙 TG 第一劑" at bounding box center [479, 380] width 135 height 22
type input "調配燙 TG 第一劑"
type input "250"
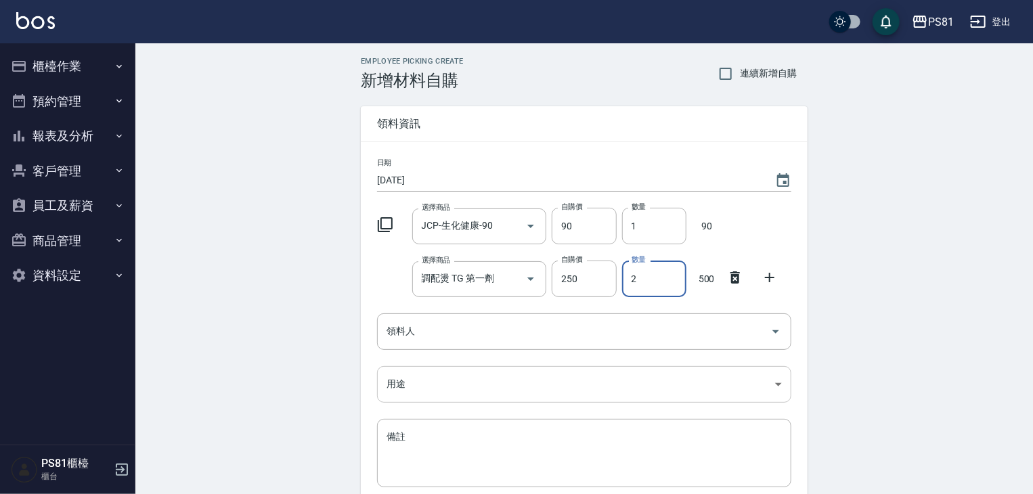
type input "2"
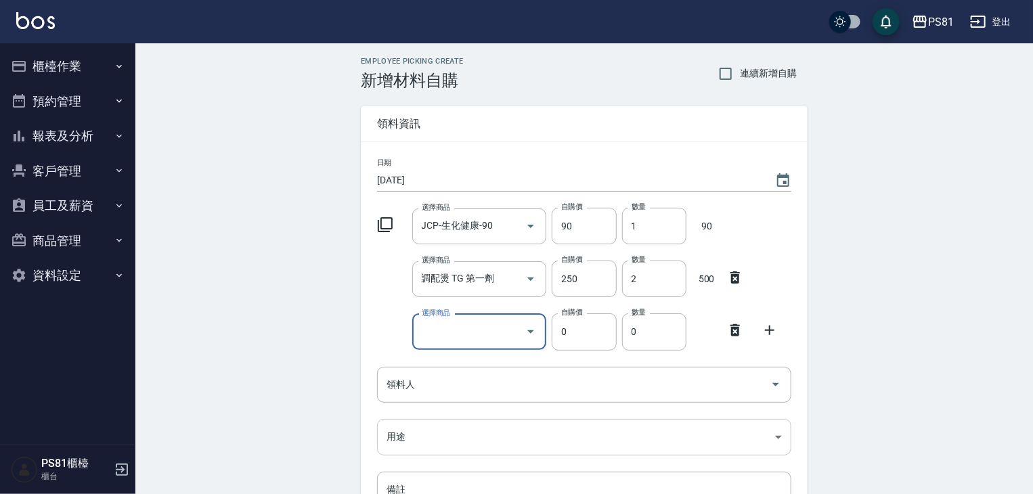
type input "W"
type input "u"
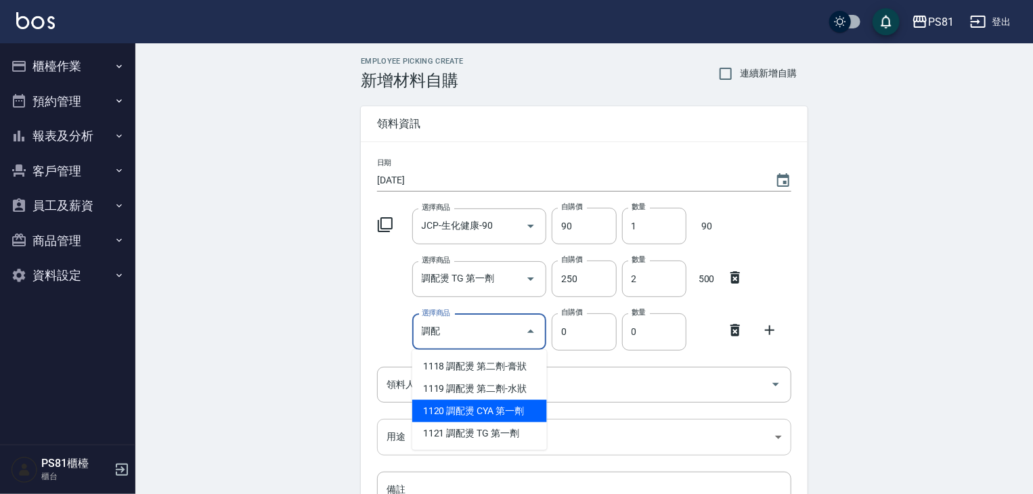
click at [499, 418] on li "1120 調配燙 CYA 第一劑" at bounding box center [479, 411] width 135 height 22
type input "調配燙 CYA 第一劑"
type input "250"
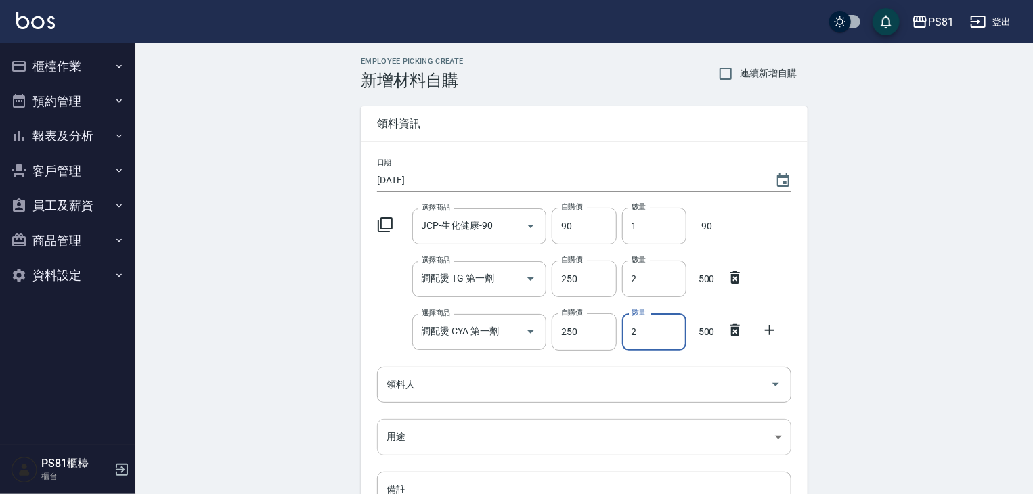
type input "2"
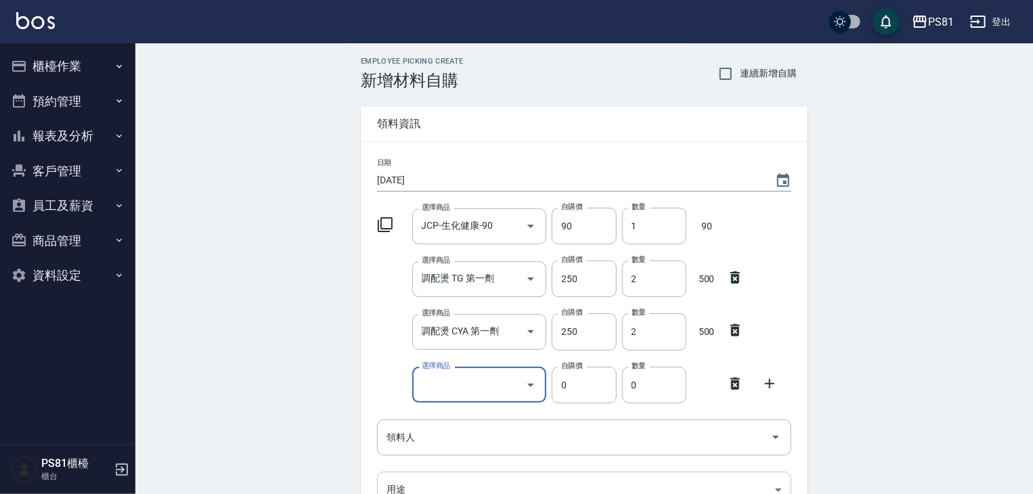
type input "D"
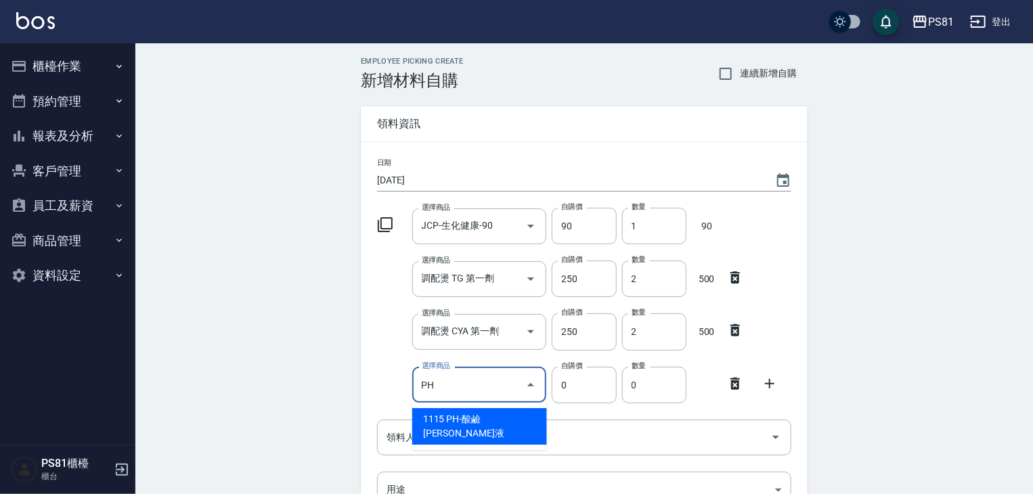
drag, startPoint x: 474, startPoint y: 424, endPoint x: 480, endPoint y: 432, distance: 10.2
click at [480, 432] on ul "1115 PH-酸鹼[PERSON_NAME]液" at bounding box center [479, 426] width 135 height 47
click at [485, 420] on li "1115 PH-酸鹼[PERSON_NAME]液" at bounding box center [479, 426] width 135 height 37
type input "PH-酸鹼[PERSON_NAME]液"
type input "220"
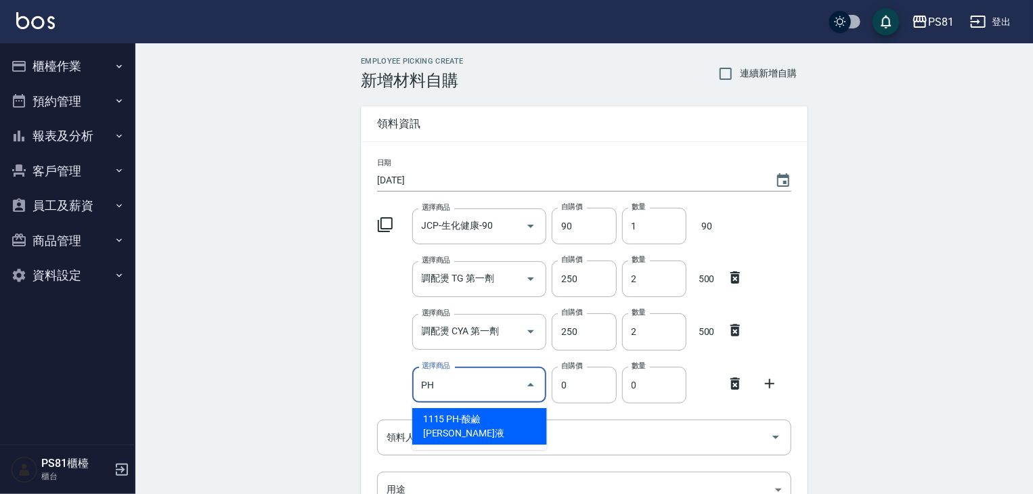
type input "1"
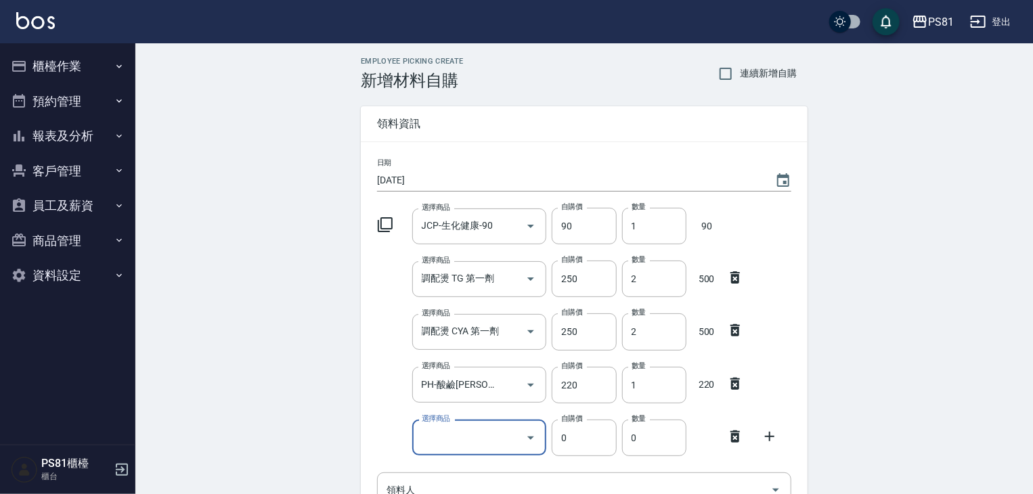
type input "F"
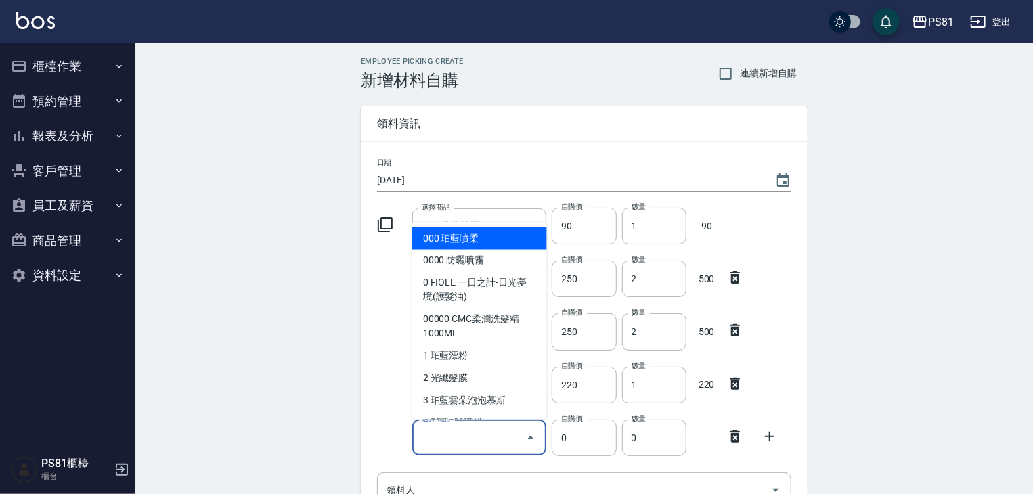
type input "2"
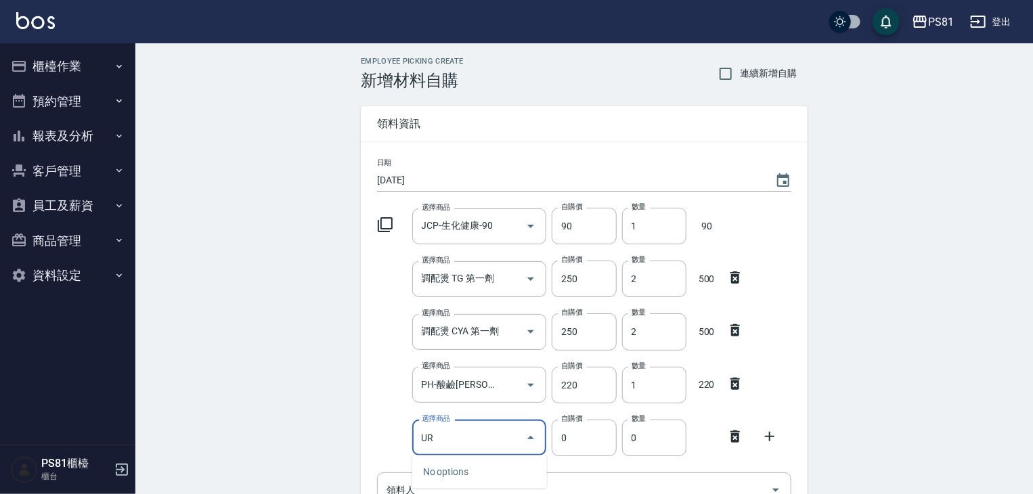
type input "U"
type input "局"
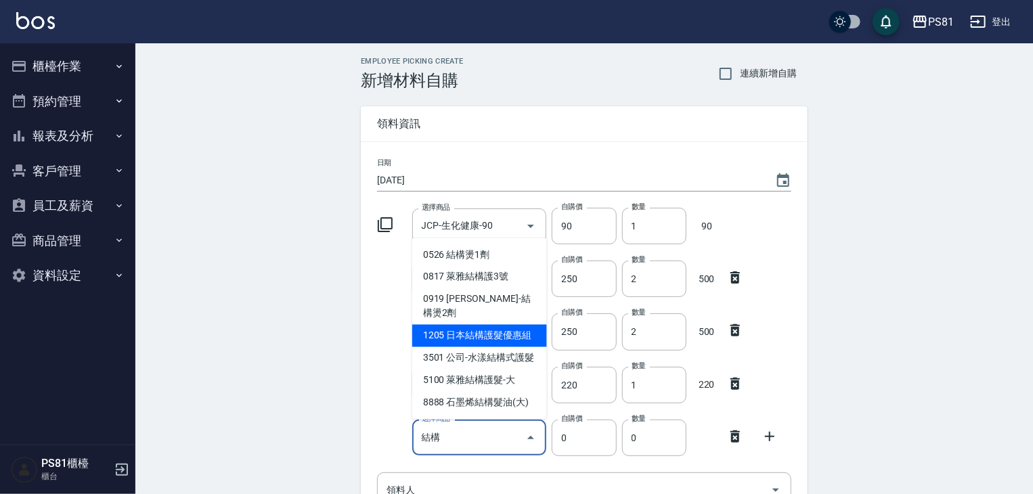
click at [515, 334] on li "1205 日本結構護髮優惠組" at bounding box center [479, 336] width 135 height 22
type input "日本結構護髮優惠組"
type input "2090"
type input "1"
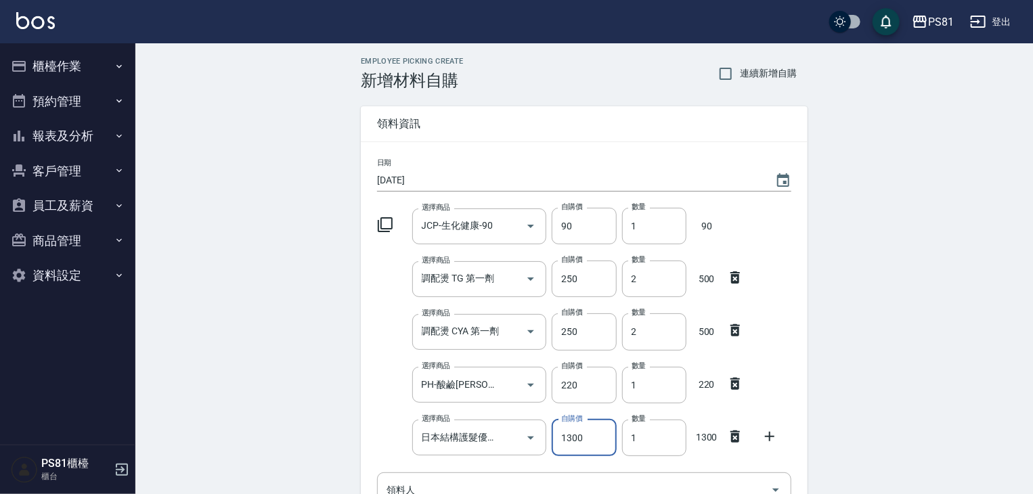
scroll to position [276, 0]
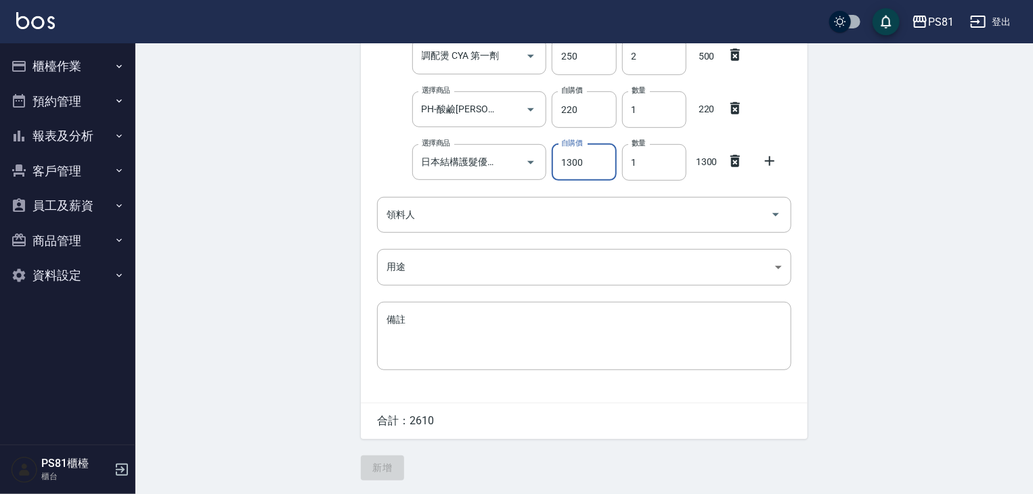
type input "1300"
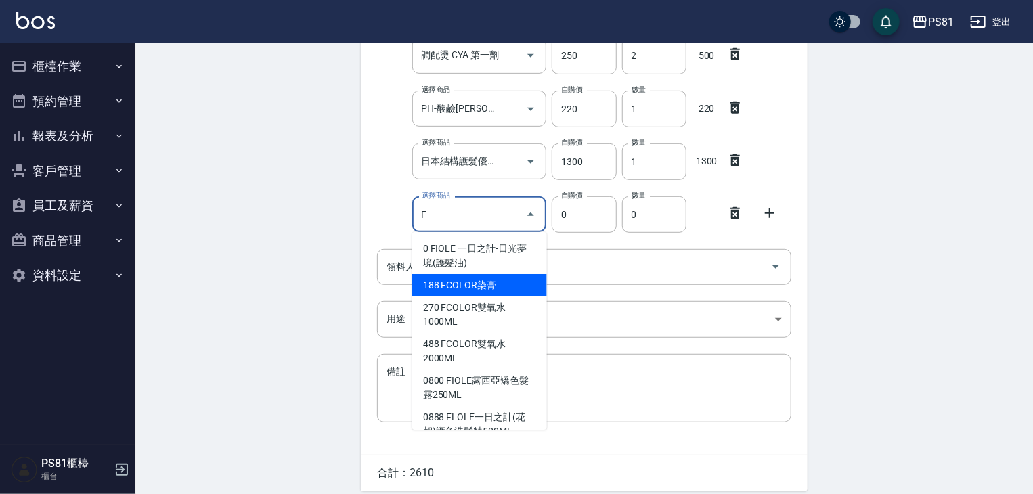
click at [509, 293] on li "188 FCOLOR染膏" at bounding box center [479, 285] width 135 height 22
type input "FCOLOR染膏"
type input "188"
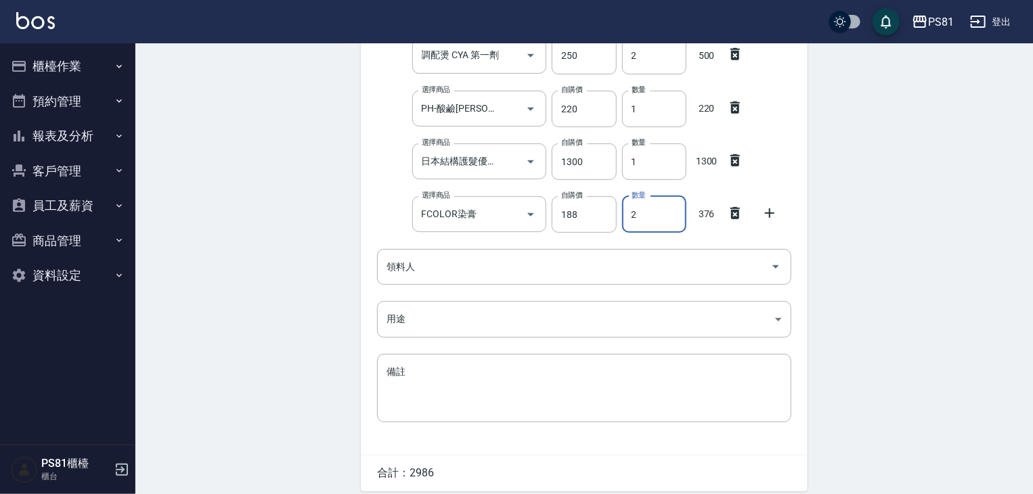
type input "2"
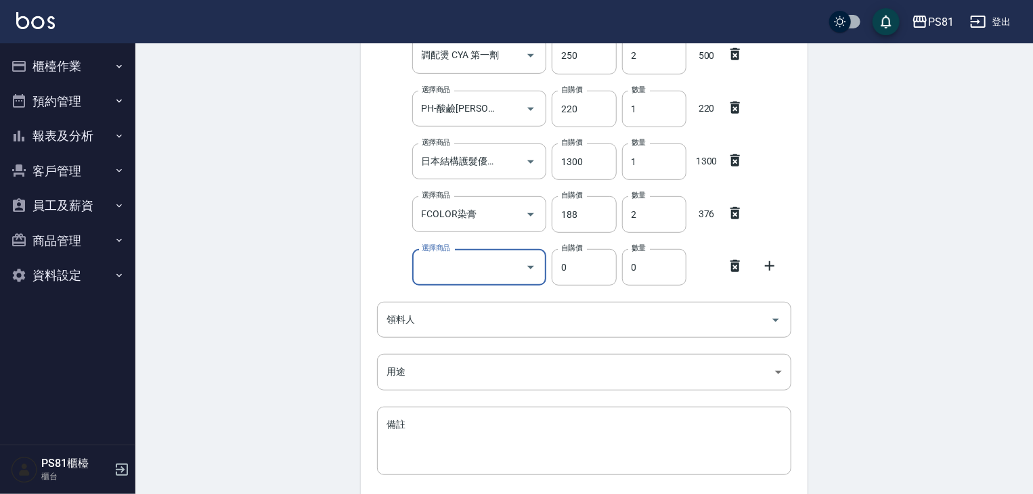
type input "D"
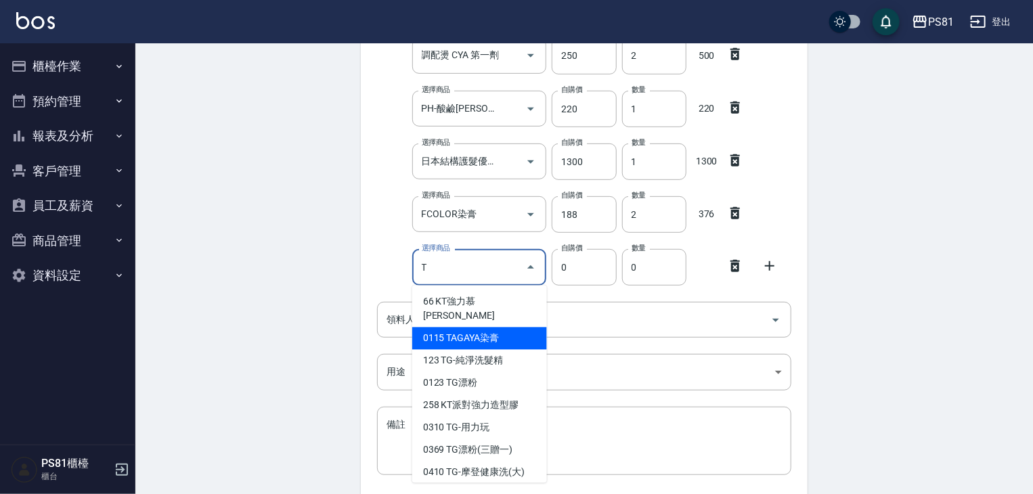
click at [443, 328] on li "0115 TAGAYA染膏" at bounding box center [479, 339] width 135 height 22
type input "TAGAYA染膏"
type input "115"
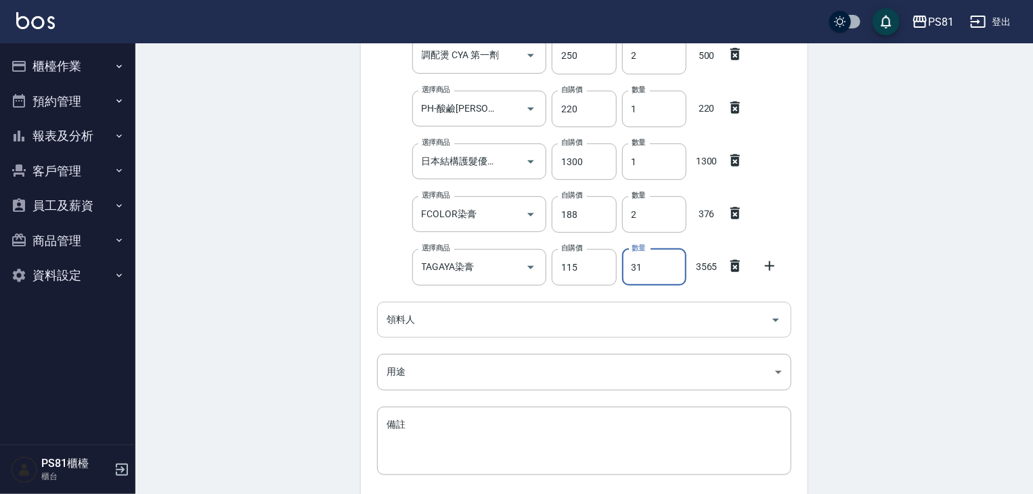
type input "31"
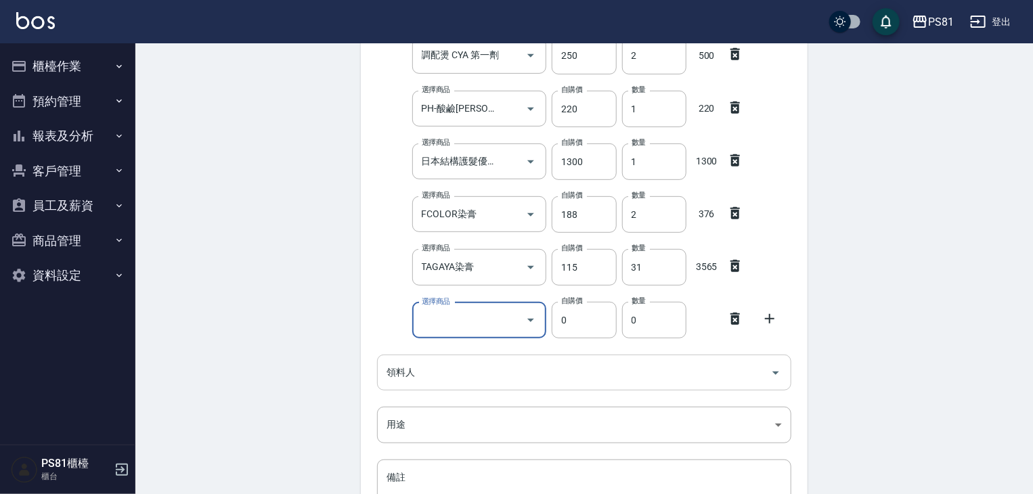
type input "D"
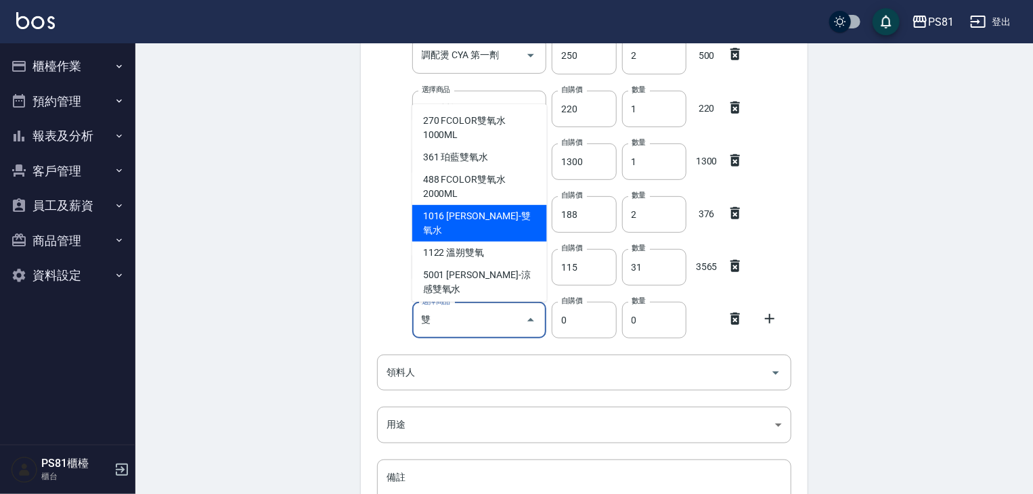
click at [418, 207] on li "1016 [PERSON_NAME]-雙氧水" at bounding box center [479, 223] width 135 height 37
type input "[PERSON_NAME]-雙氧水"
type input "140"
type input "1"
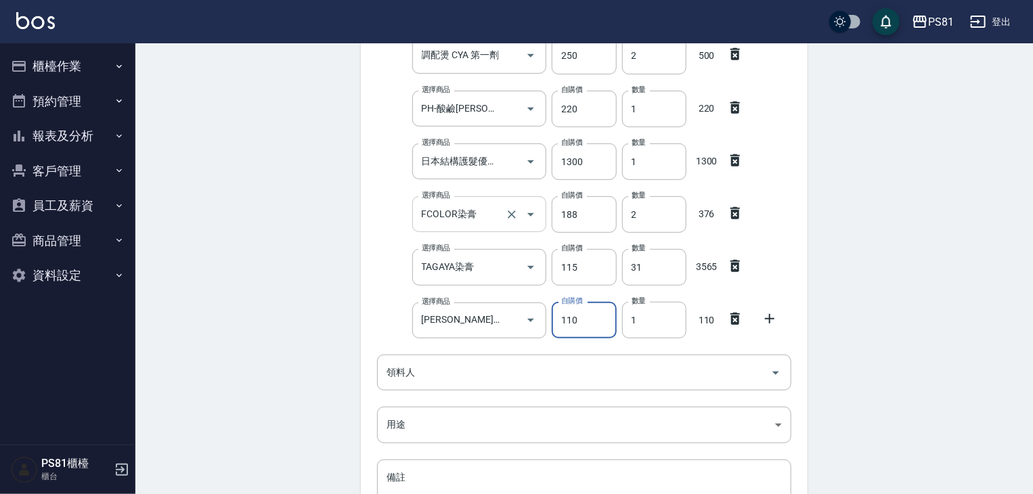
type input "110"
type input "7"
click at [426, 372] on input "領料人" at bounding box center [574, 373] width 382 height 24
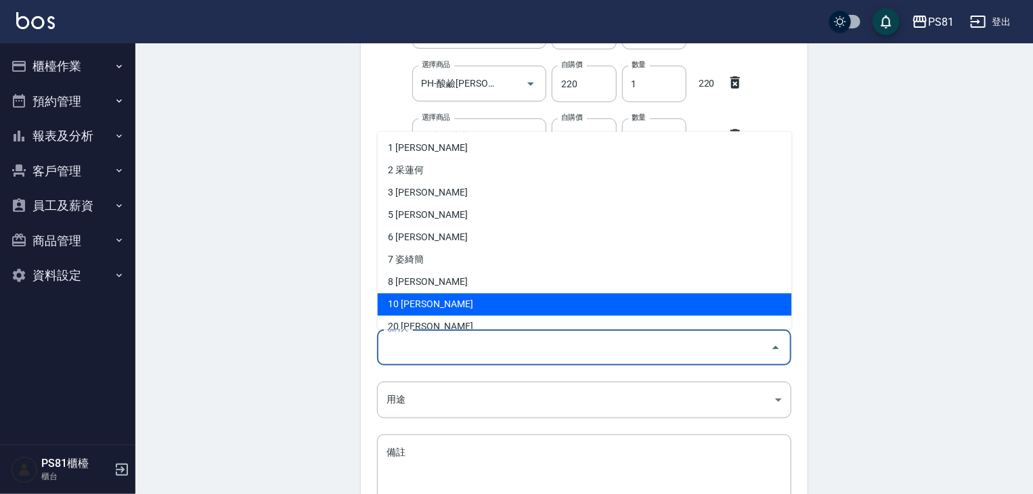
scroll to position [307, 0]
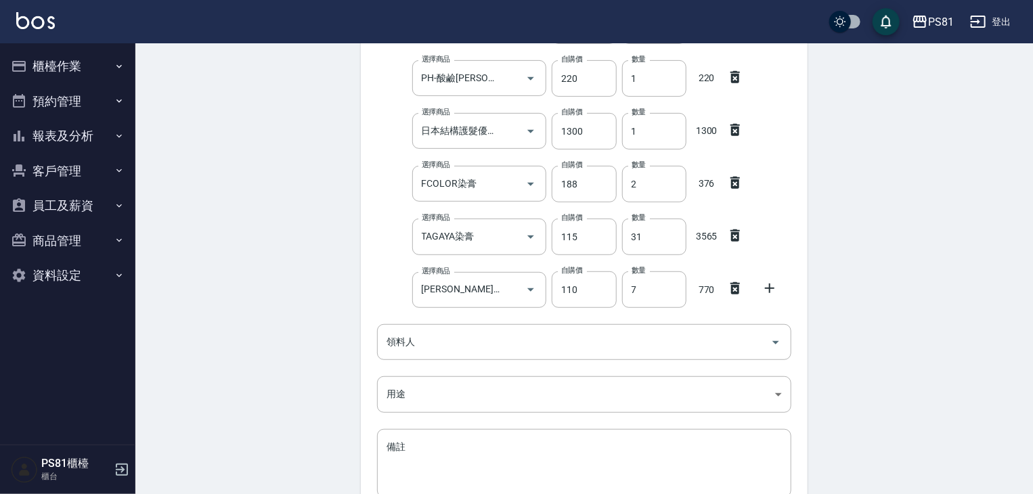
click at [942, 216] on div "Employee Picking Create 新增材料自購 連續新增自購 領料資訊 日期 [DATE] 選擇商品 JCP-生化健康-90 選擇商品 自購價 …" at bounding box center [584, 179] width 898 height 885
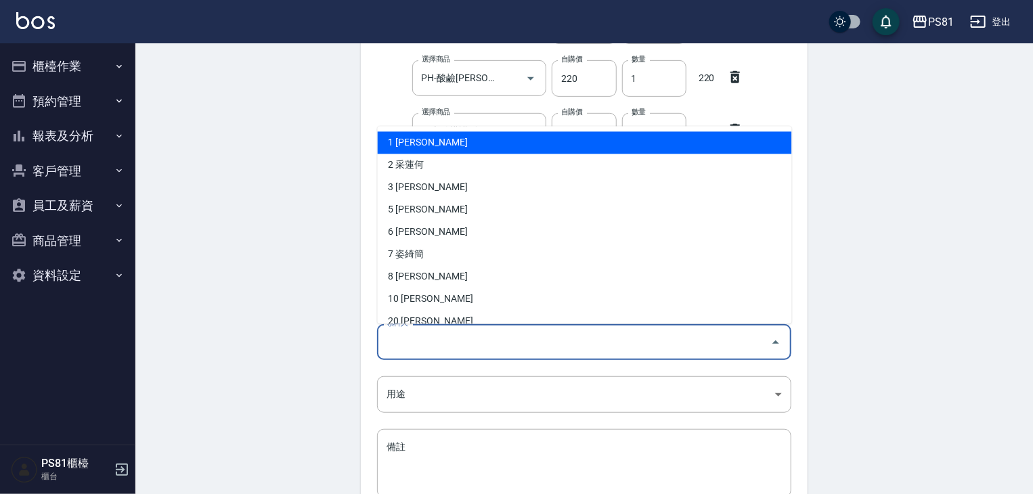
click at [470, 343] on input "領料人" at bounding box center [574, 342] width 382 height 24
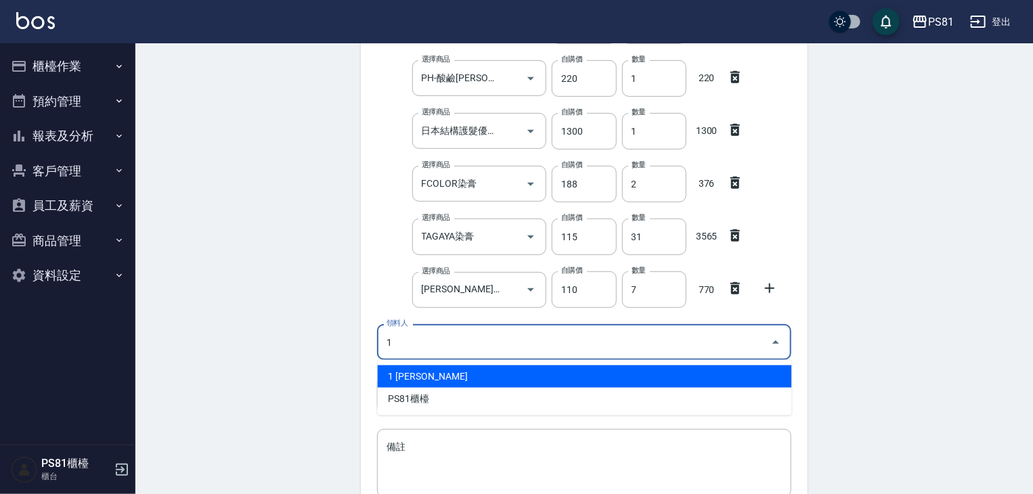
type input "1 [PERSON_NAME]"
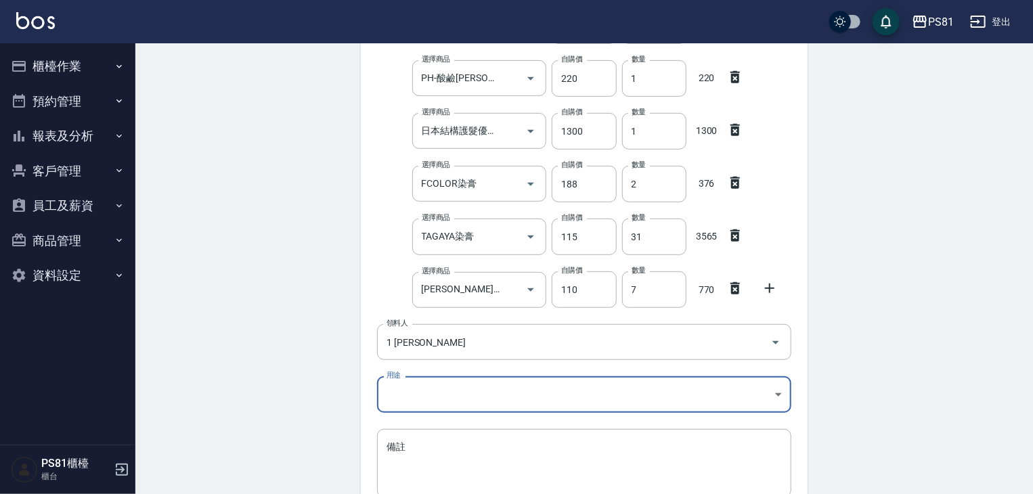
click at [446, 395] on body "PS81 登出 櫃檯作業 打帳單 帳單列表 掛單列表 座位開單 營業儀表板 現金收支登錄 材料自購登錄 每日結帳 排班表 現場電腦打卡 預約管理 預約管理 單…" at bounding box center [516, 157] width 1033 height 928
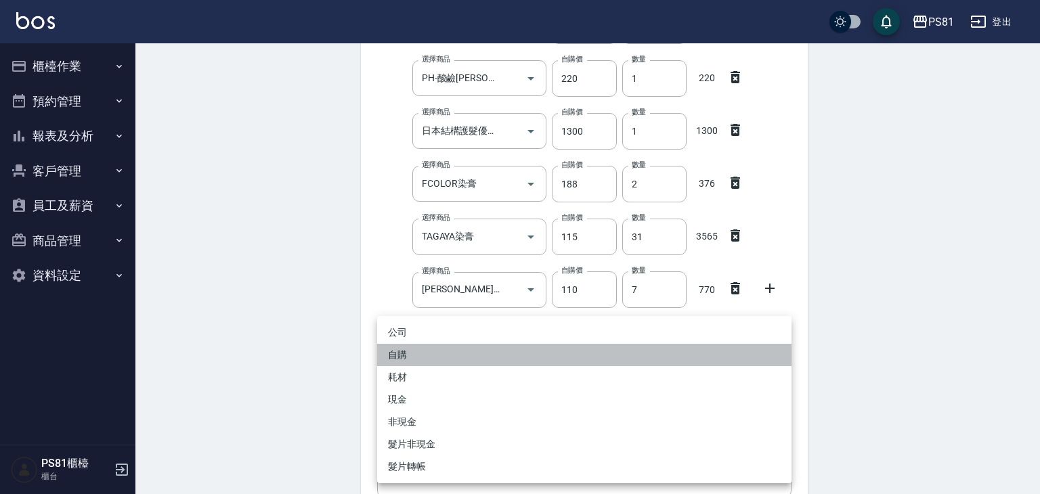
click at [427, 354] on li "自購" at bounding box center [584, 355] width 414 height 22
type input "自購"
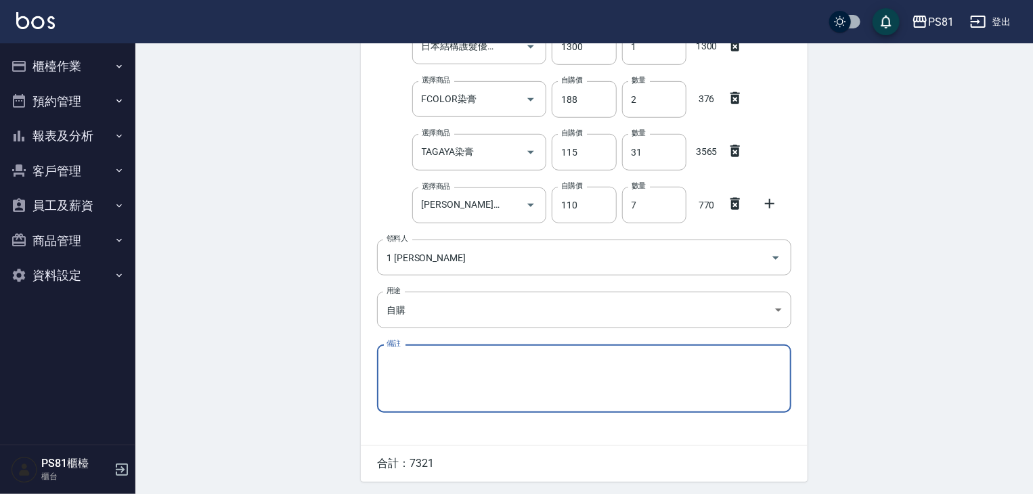
scroll to position [435, 0]
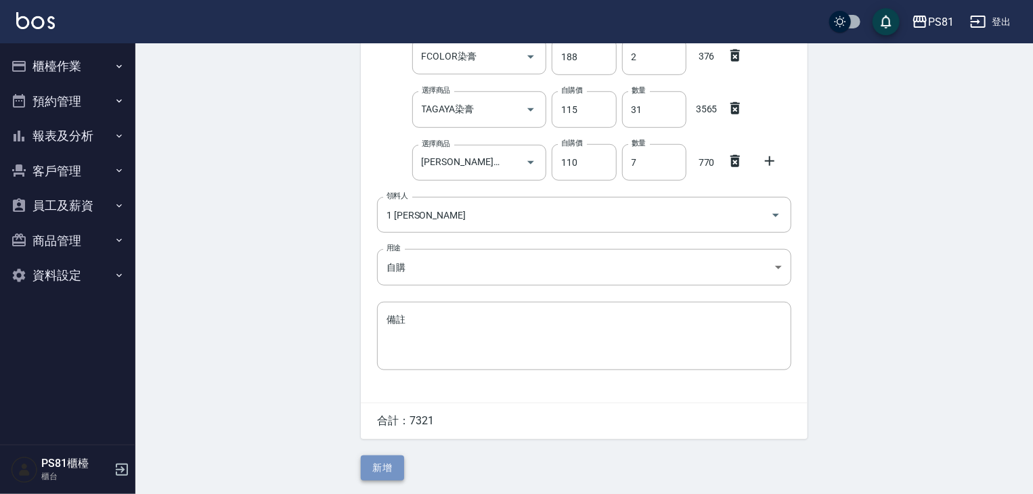
click at [384, 465] on button "新增" at bounding box center [382, 468] width 43 height 25
